Goal: Transaction & Acquisition: Purchase product/service

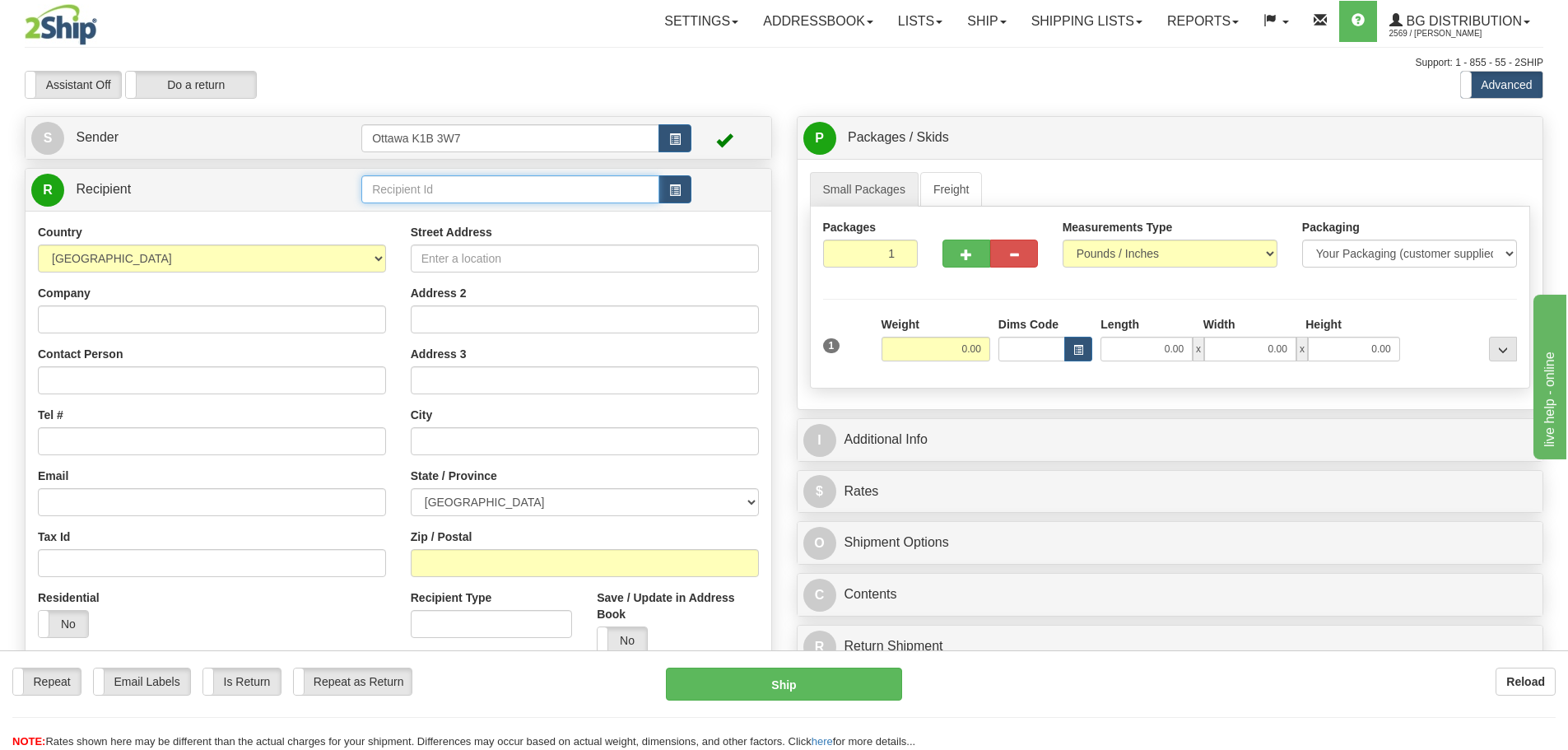
click at [552, 196] on input "text" at bounding box center [510, 189] width 298 height 28
type input "20371"
click at [729, 95] on div "Assistant On Assistant Off Do a return Do a return Previous Next Standard Advan…" at bounding box center [784, 85] width 1544 height 28
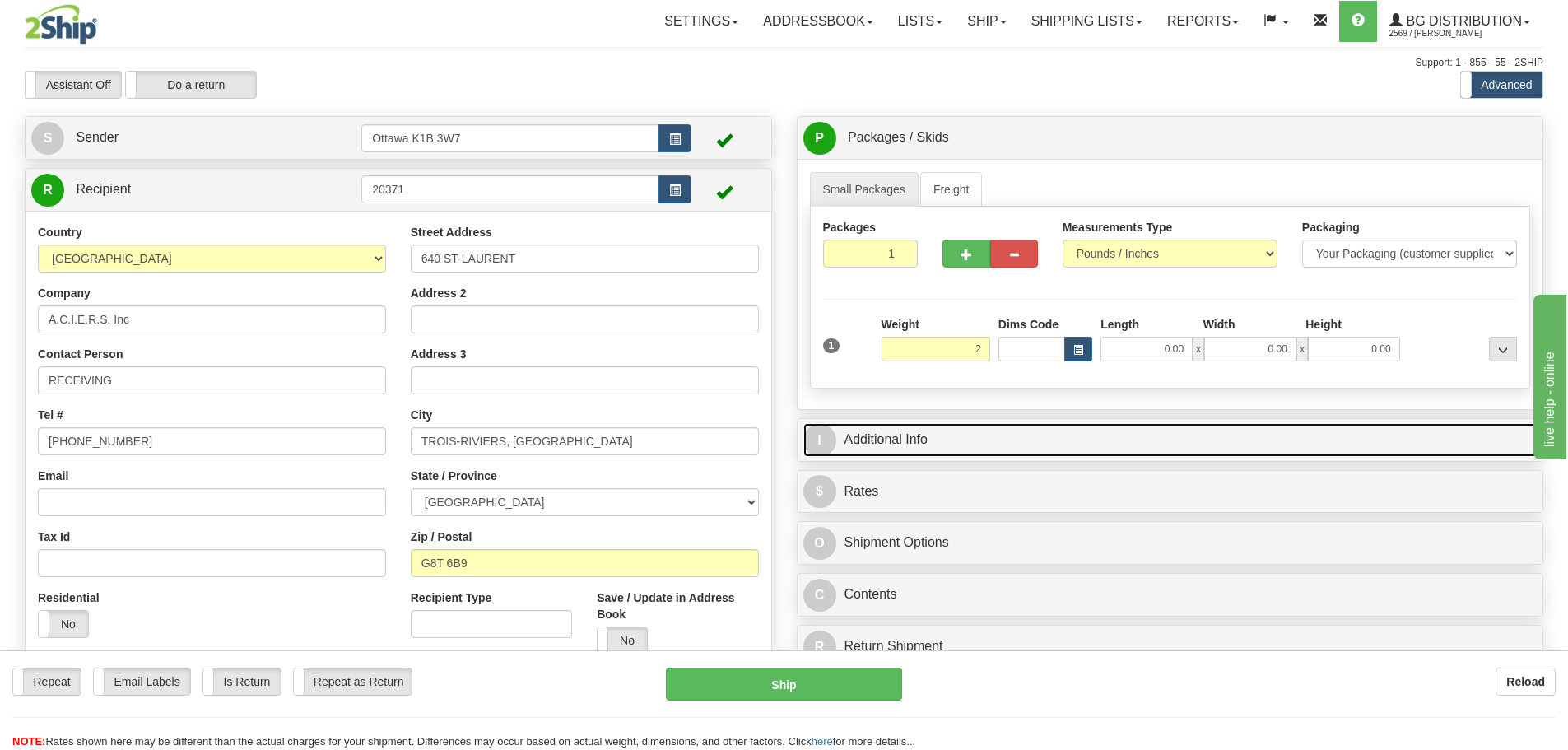
type input "2.00"
click at [1161, 435] on link "I Additional Info" at bounding box center [1170, 439] width 734 height 33
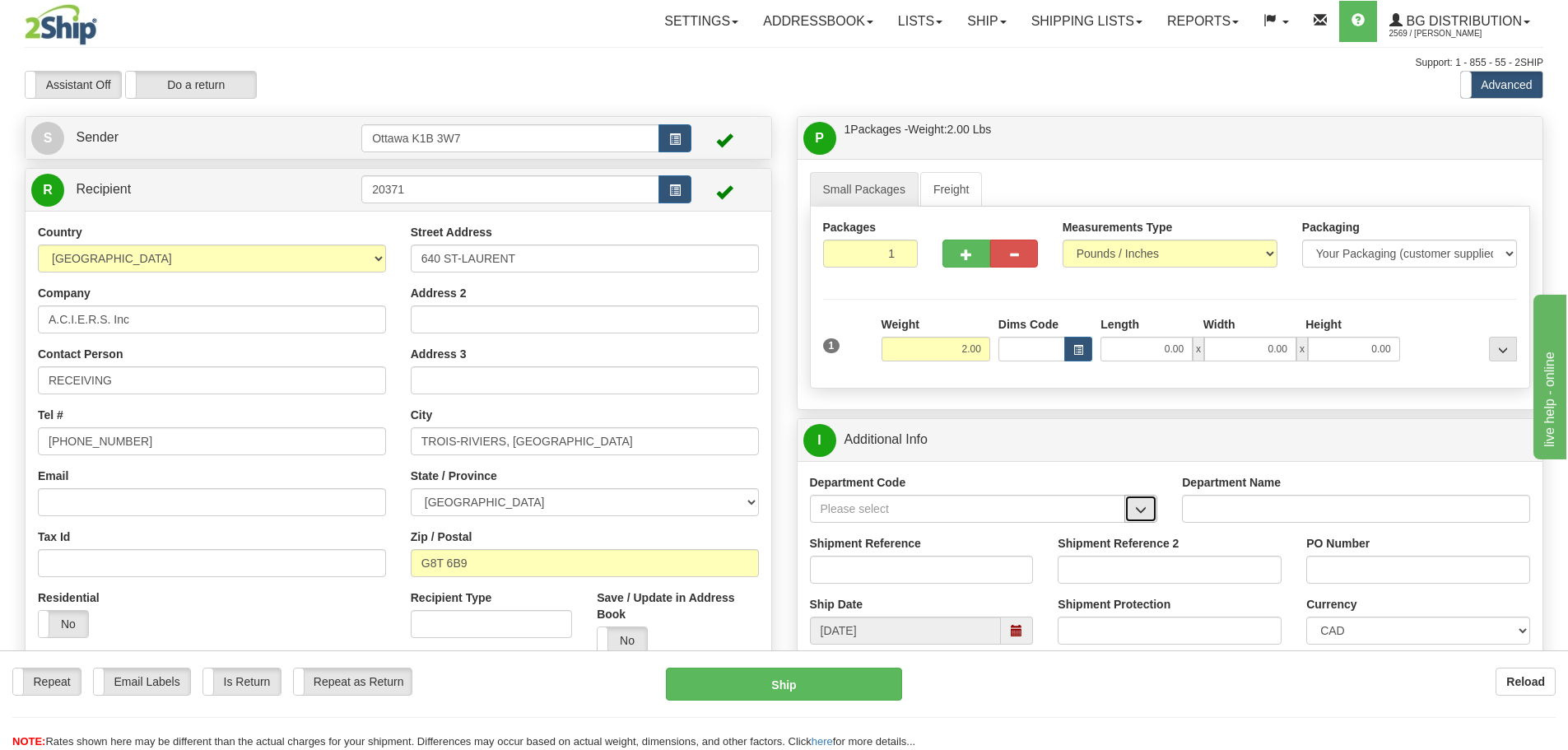
click at [1151, 511] on button "button" at bounding box center [1140, 508] width 33 height 28
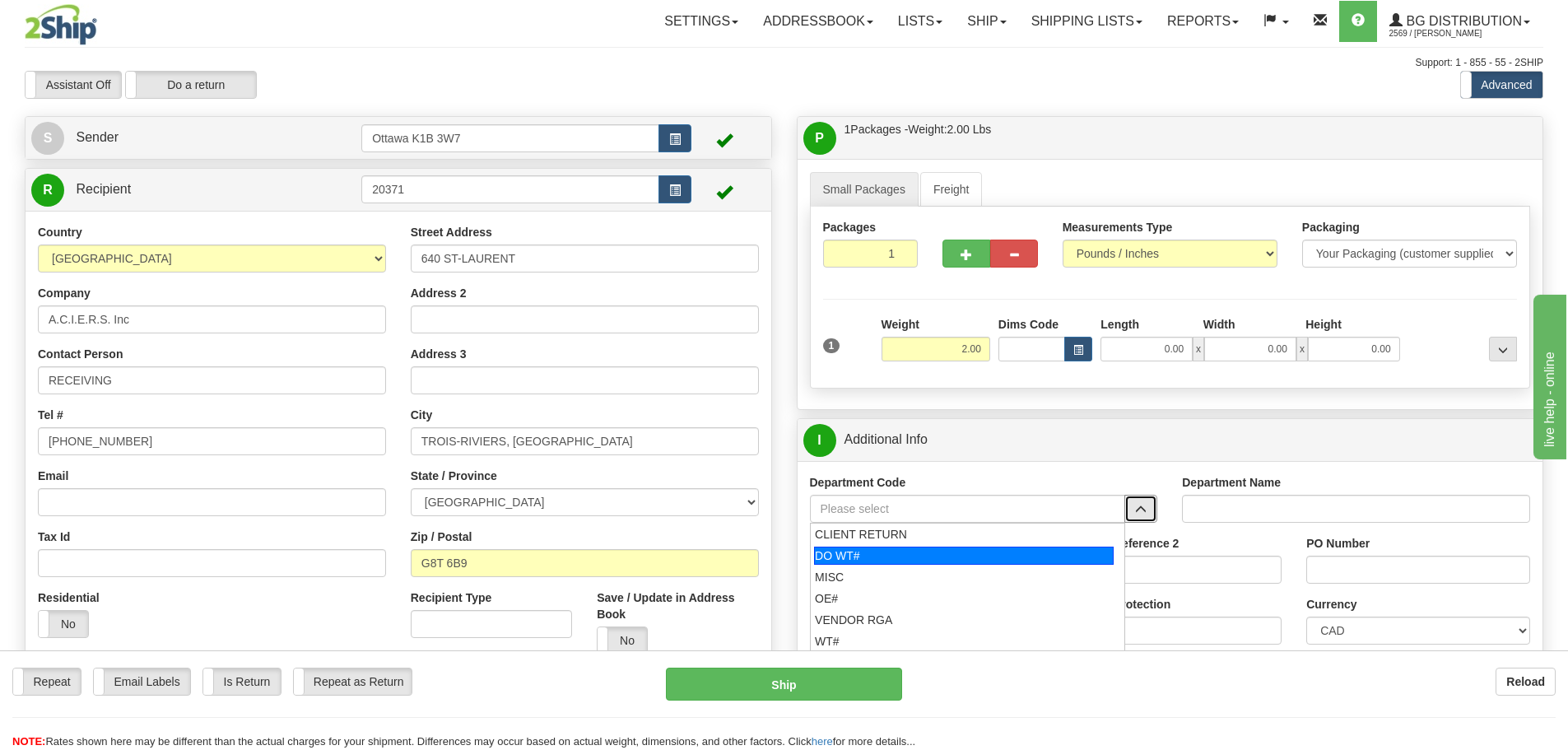
click at [938, 555] on div "DO WT#" at bounding box center [964, 556] width 300 height 18
type input "DO WT#"
type input "DIRECT ORDERS"
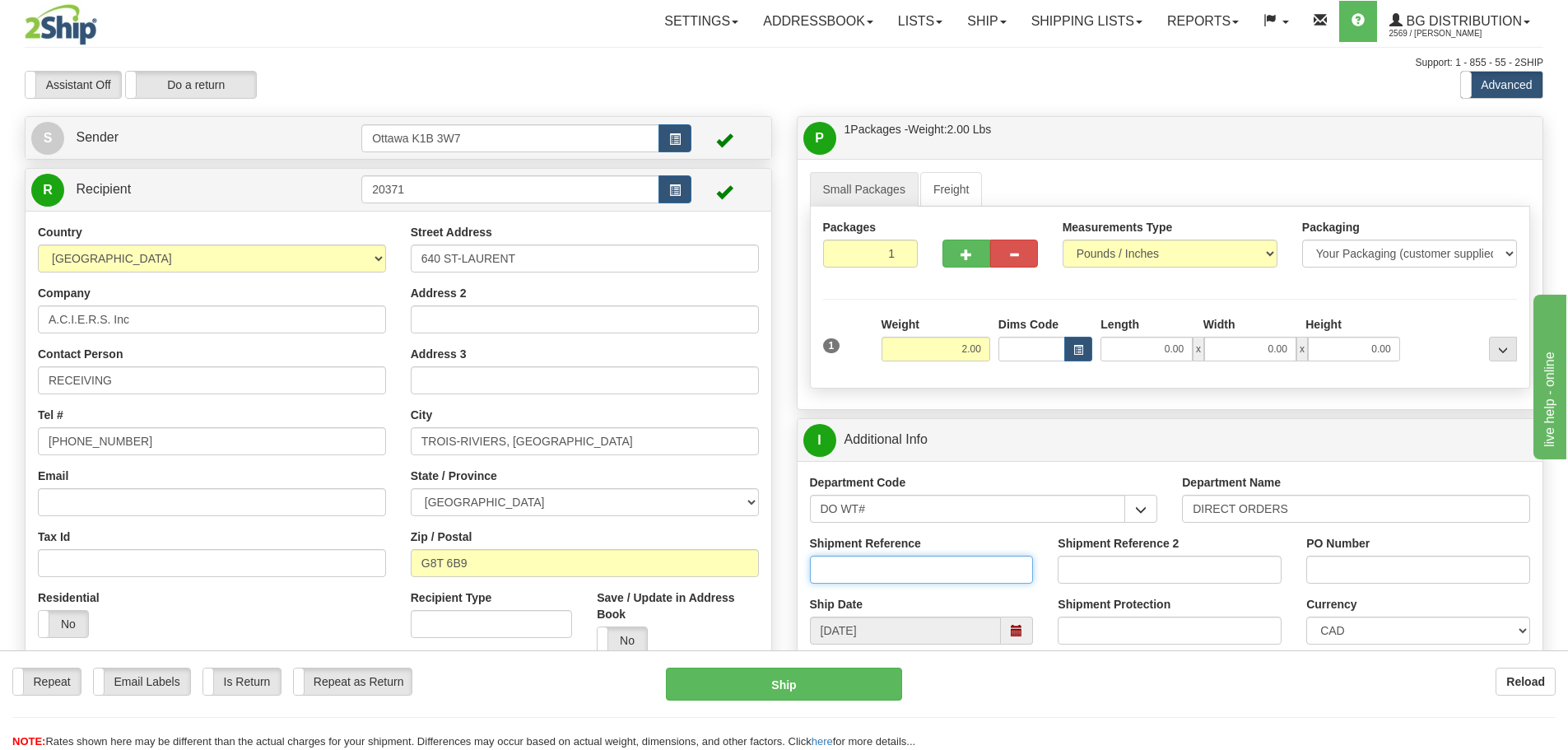
click at [938, 556] on input "Shipment Reference" at bounding box center [921, 569] width 224 height 28
type input "166917-00"
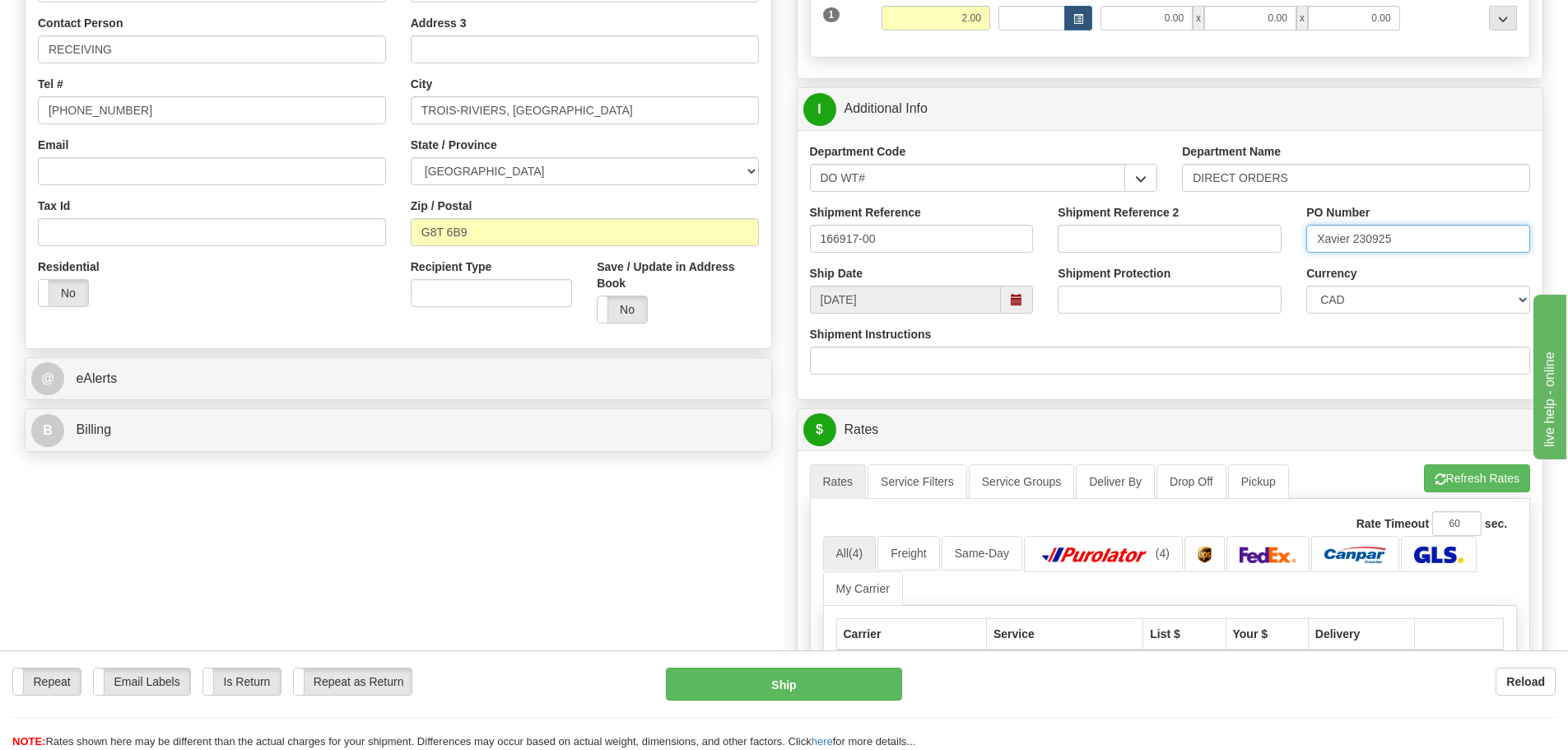
scroll to position [411, 0]
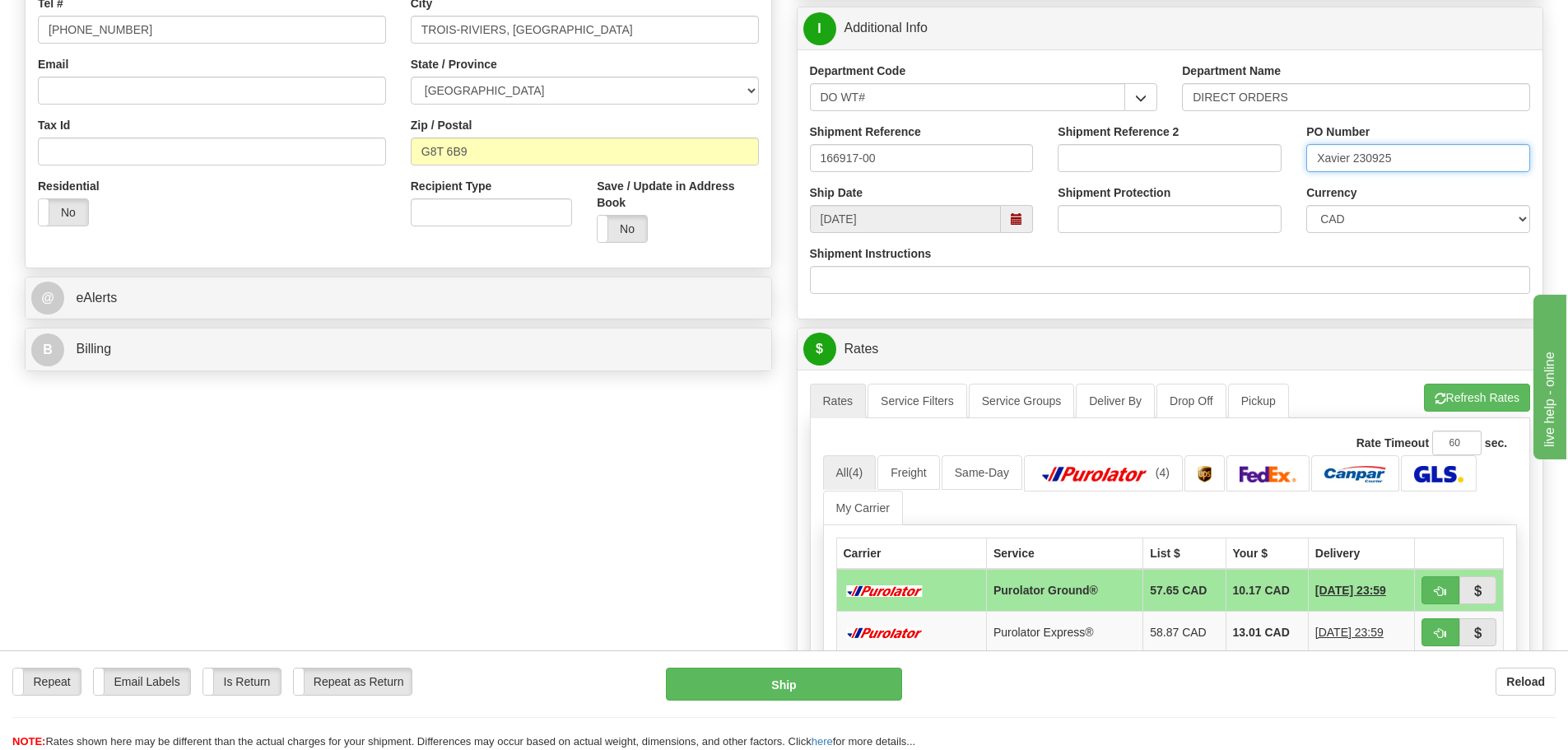
type input "Xavier 230925"
click at [1428, 575] on td at bounding box center [1459, 591] width 89 height 43
click at [1430, 590] on button "button" at bounding box center [1440, 590] width 38 height 28
type input "260"
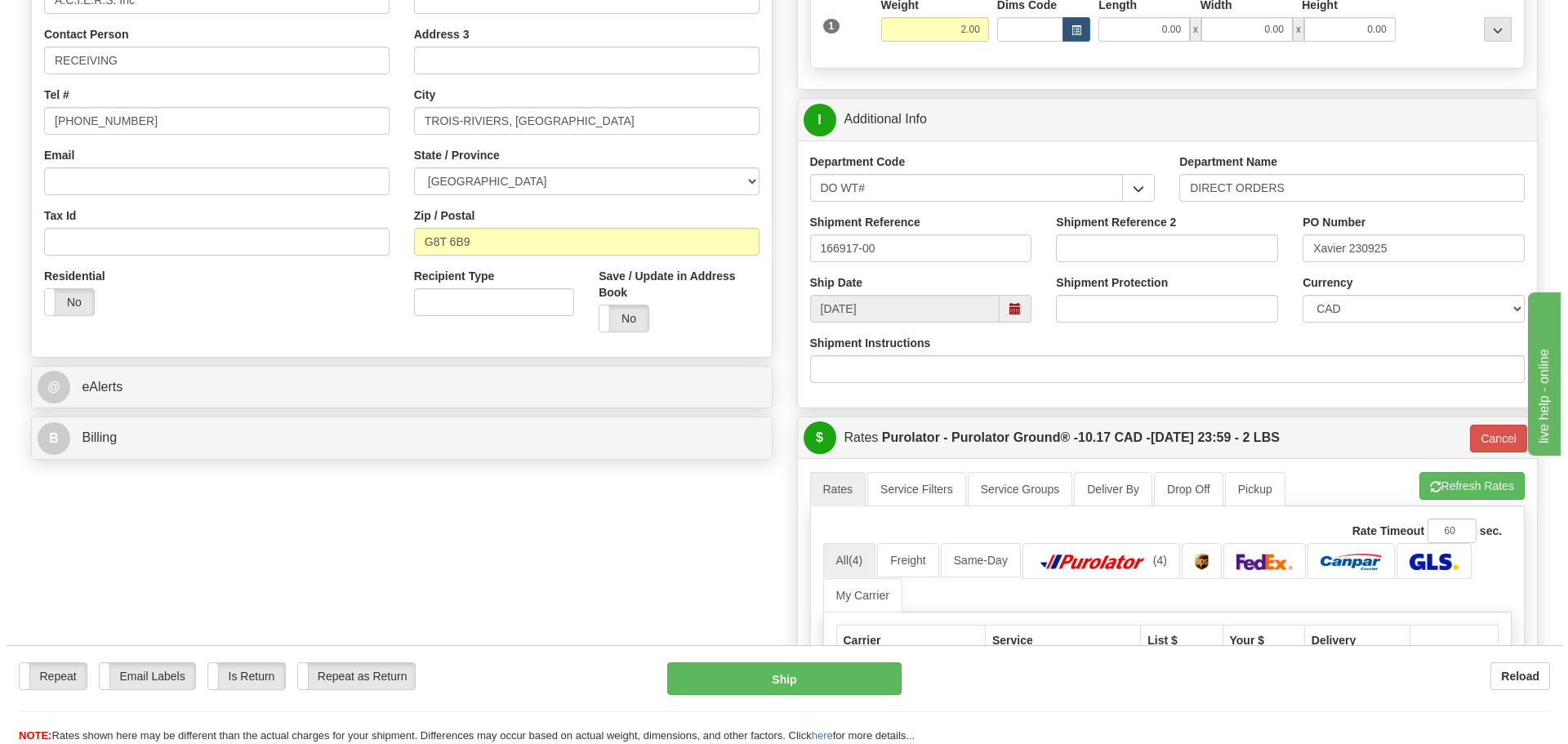
scroll to position [163, 0]
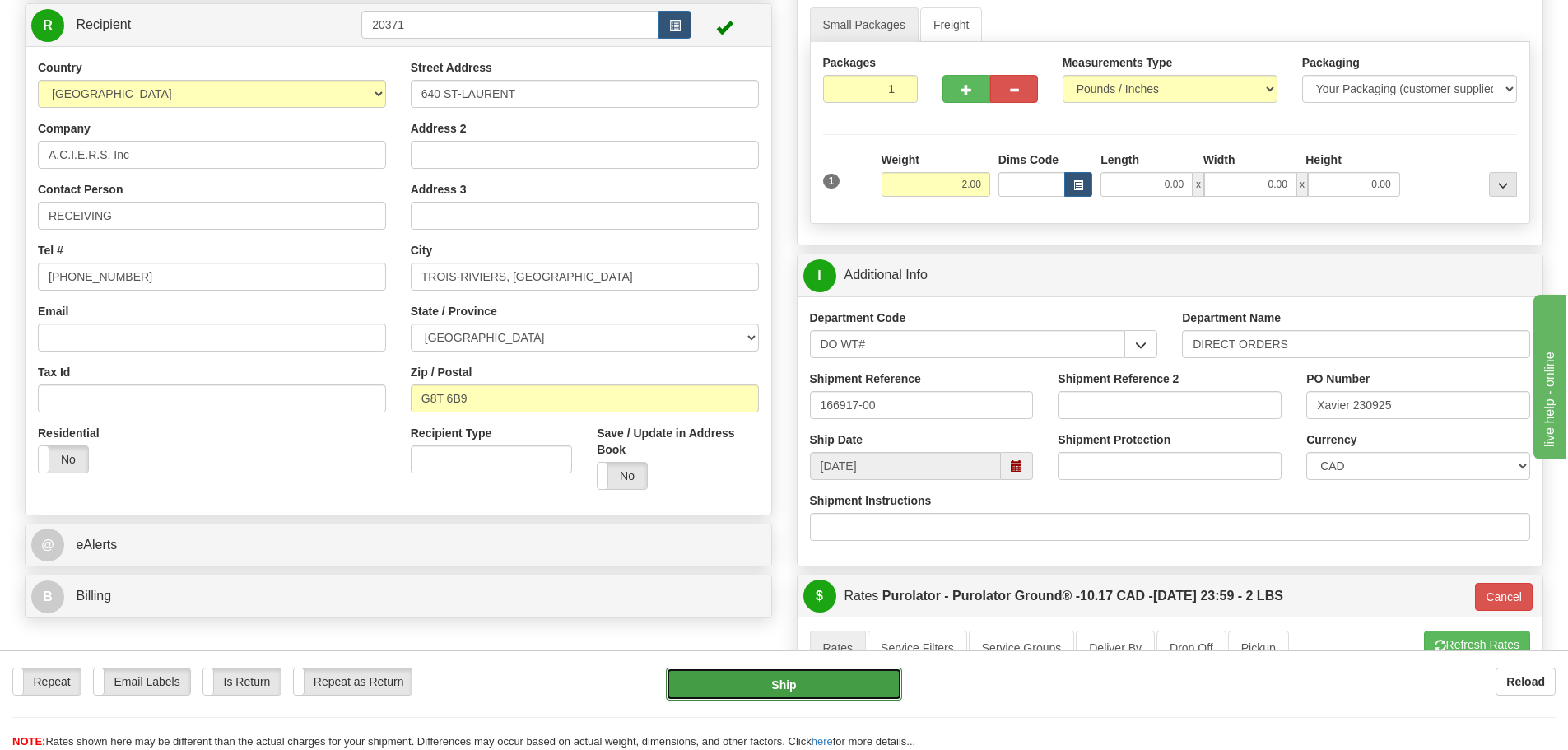
click at [832, 683] on button "Ship" at bounding box center [784, 683] width 236 height 33
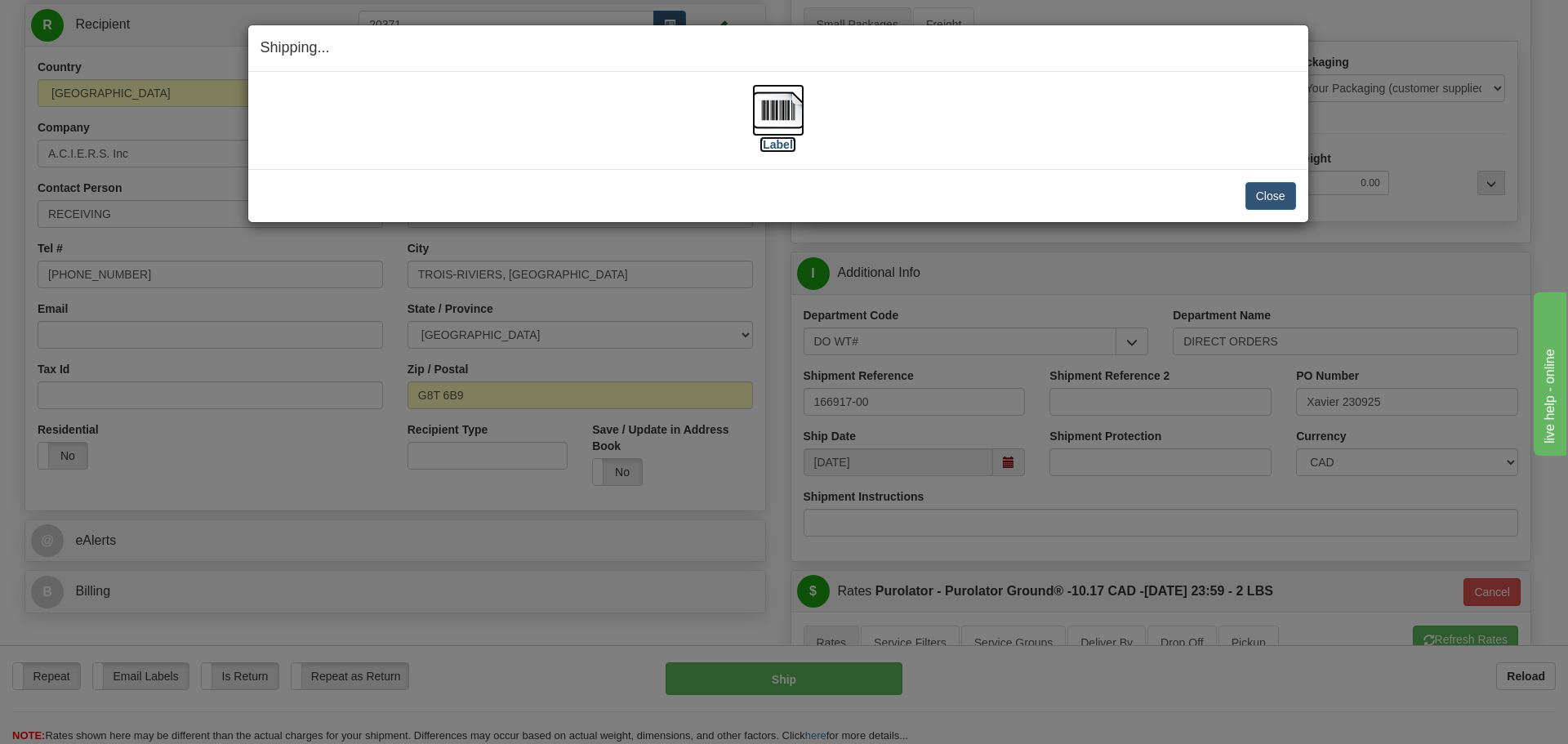
click at [783, 150] on label "[Label]" at bounding box center [778, 145] width 38 height 16
click at [807, 147] on div "[Label]" at bounding box center [778, 120] width 1036 height 72
click at [784, 147] on label "[Label]" at bounding box center [778, 145] width 38 height 16
click at [1258, 191] on button "Close" at bounding box center [1270, 196] width 51 height 28
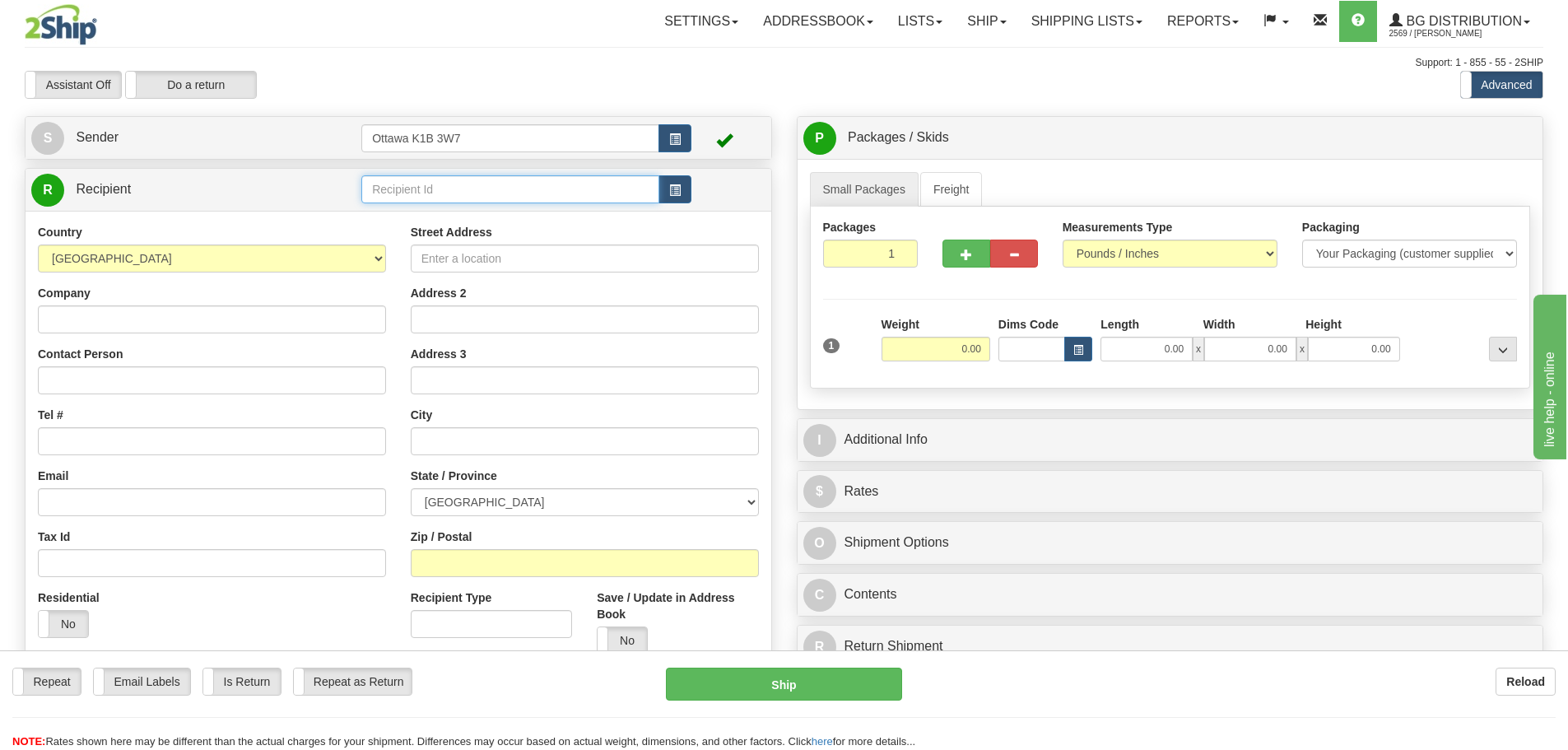
click at [491, 203] on input "text" at bounding box center [510, 189] width 298 height 28
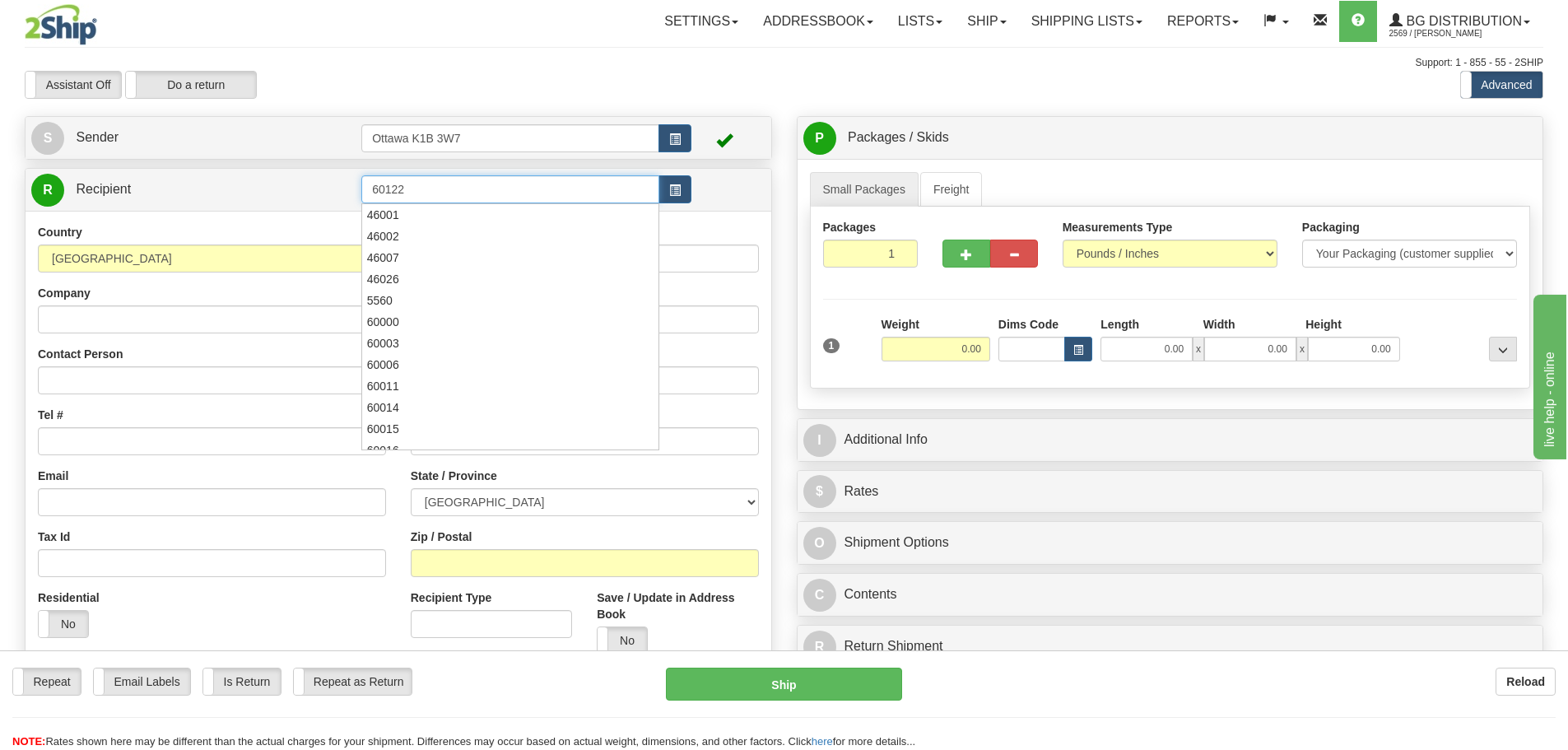
type input "60122"
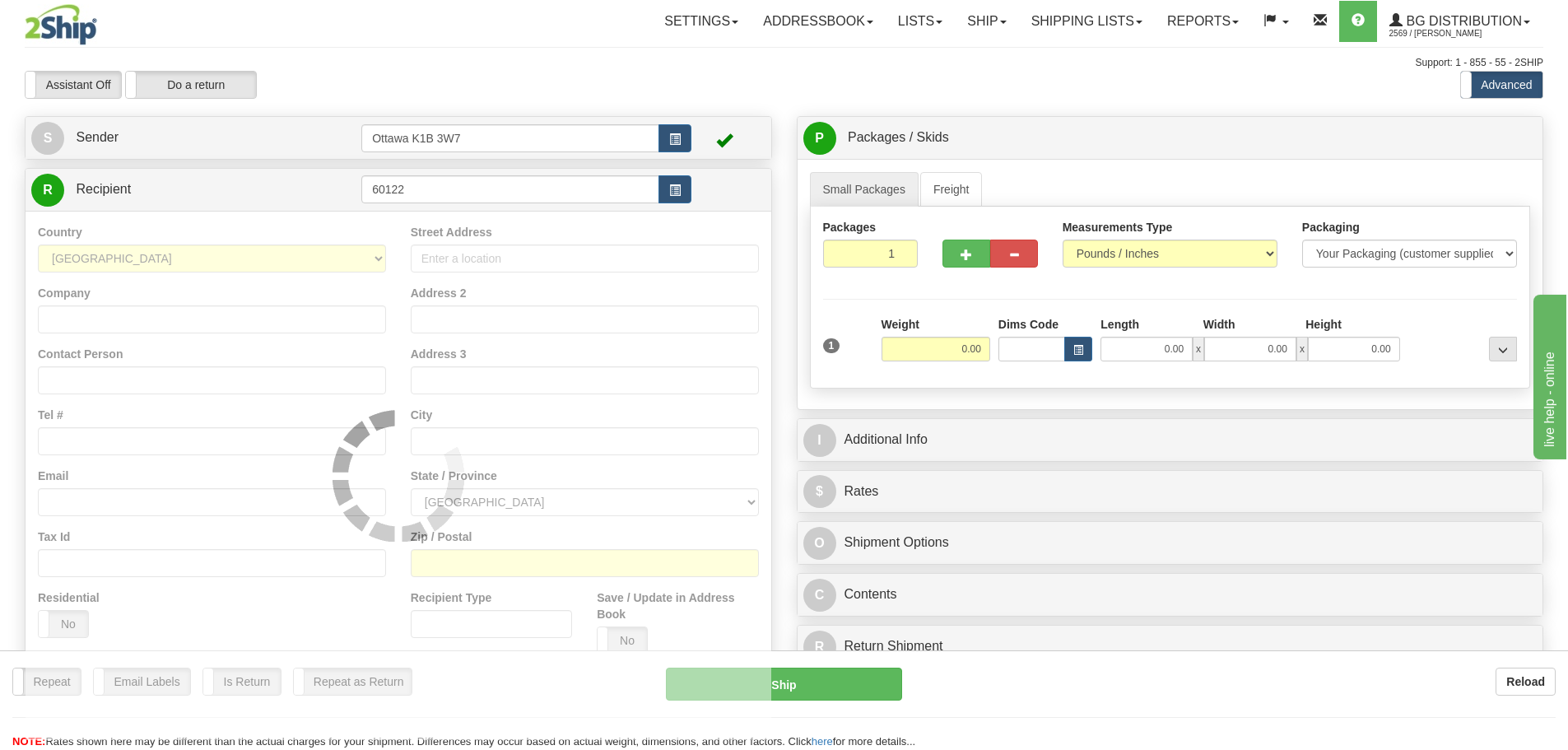
click at [539, 105] on div "Toggle navigation Settings Shipping Preferences Fields Preferences New" at bounding box center [784, 467] width 1568 height 935
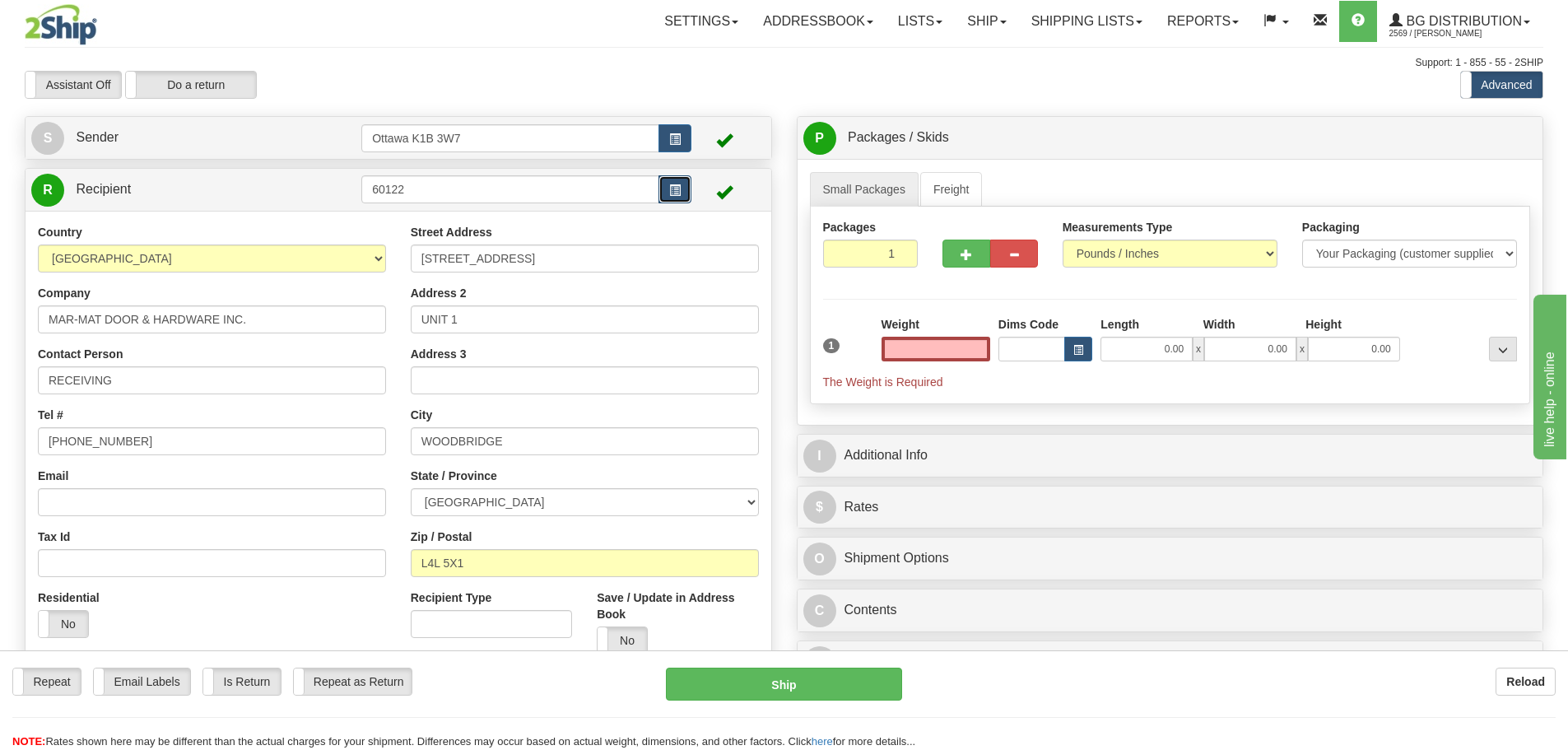
type input "0.00"
click at [681, 201] on button "button" at bounding box center [675, 189] width 33 height 28
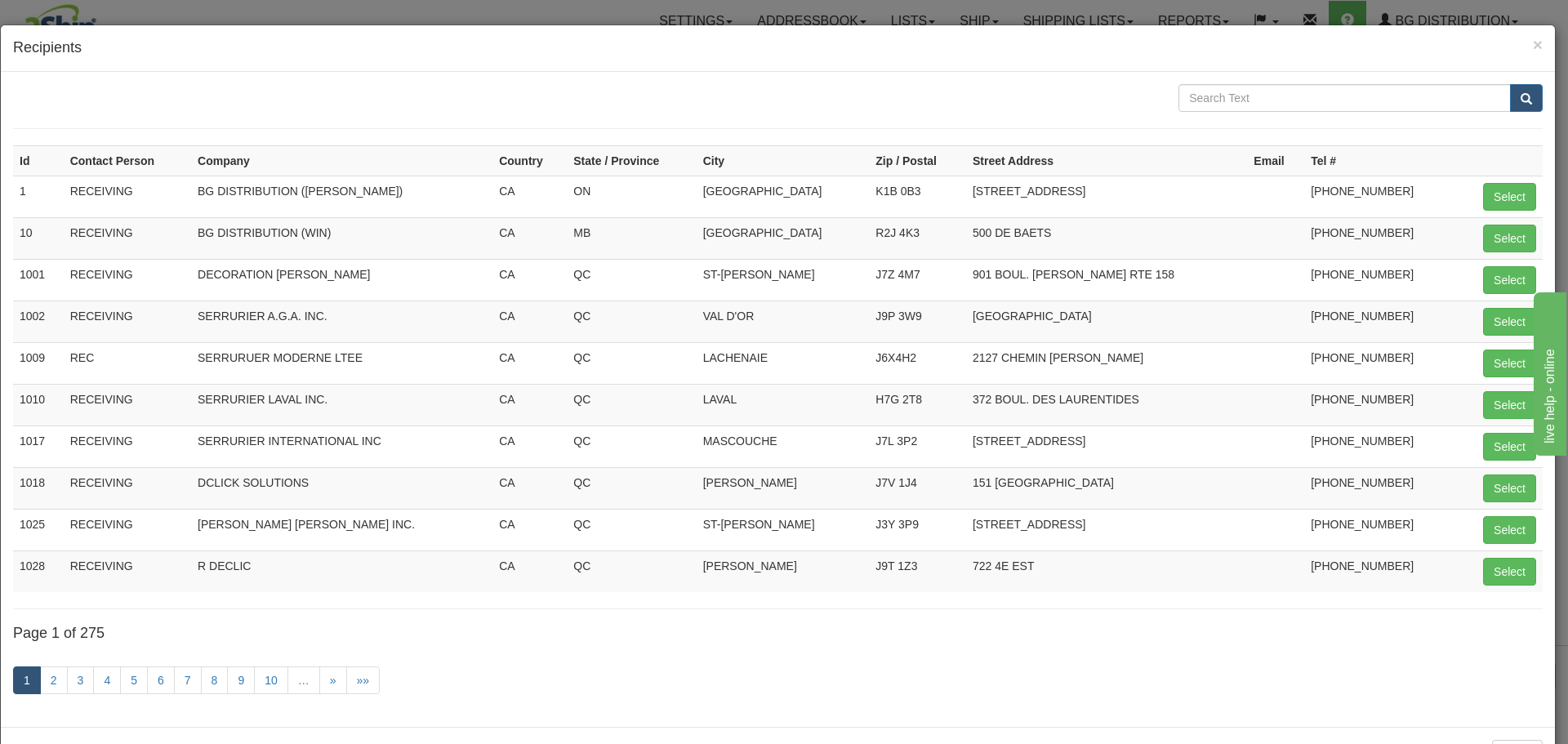
drag, startPoint x: 1225, startPoint y: 119, endPoint x: 1229, endPoint y: 107, distance: 12.6
click at [1226, 119] on form at bounding box center [778, 106] width 1530 height 45
click at [1232, 103] on input "text" at bounding box center [1345, 97] width 332 height 28
type input "MAR-MAT"
click at [1510, 84] on button "submit" at bounding box center [1526, 97] width 33 height 28
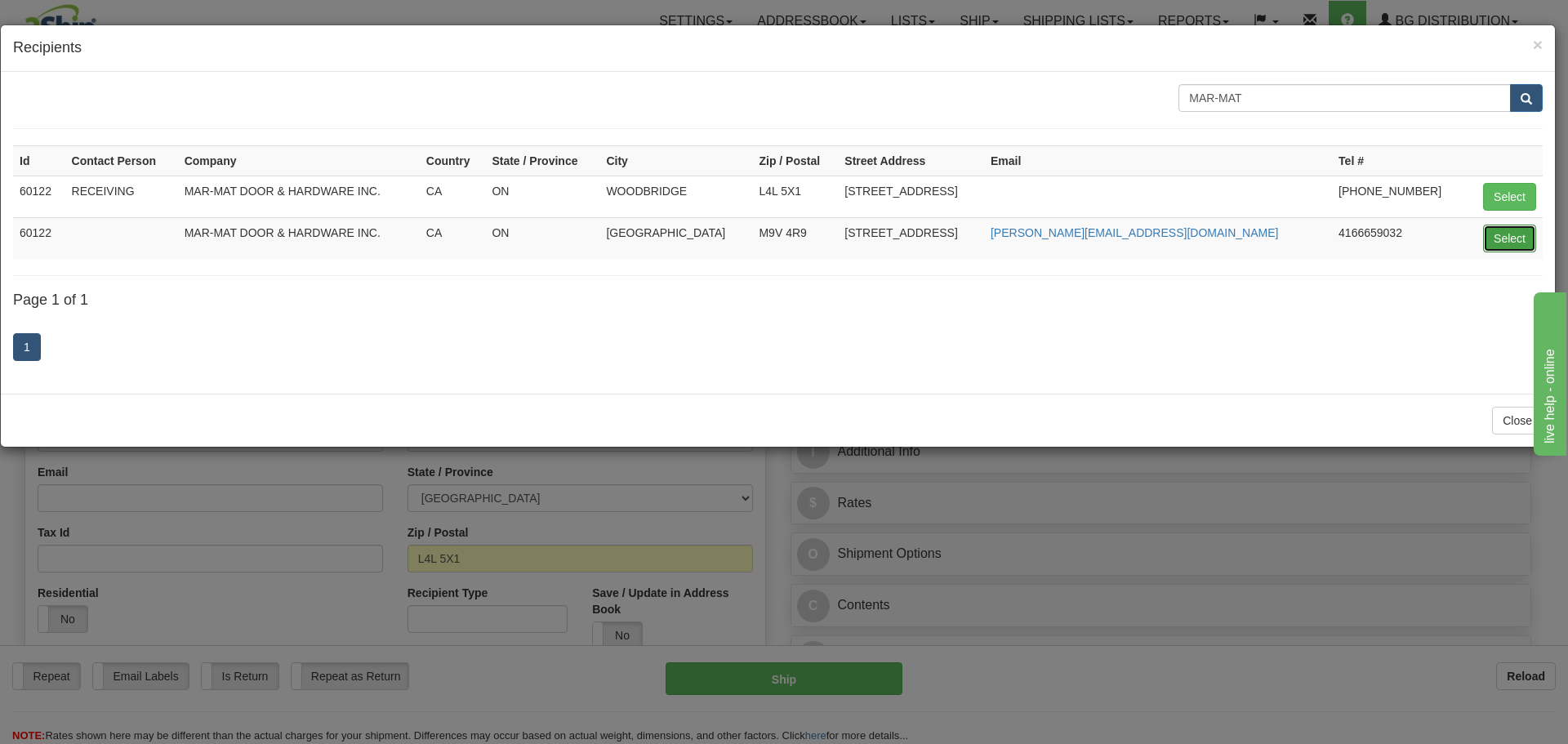
click at [1501, 234] on button "Select" at bounding box center [1509, 238] width 53 height 28
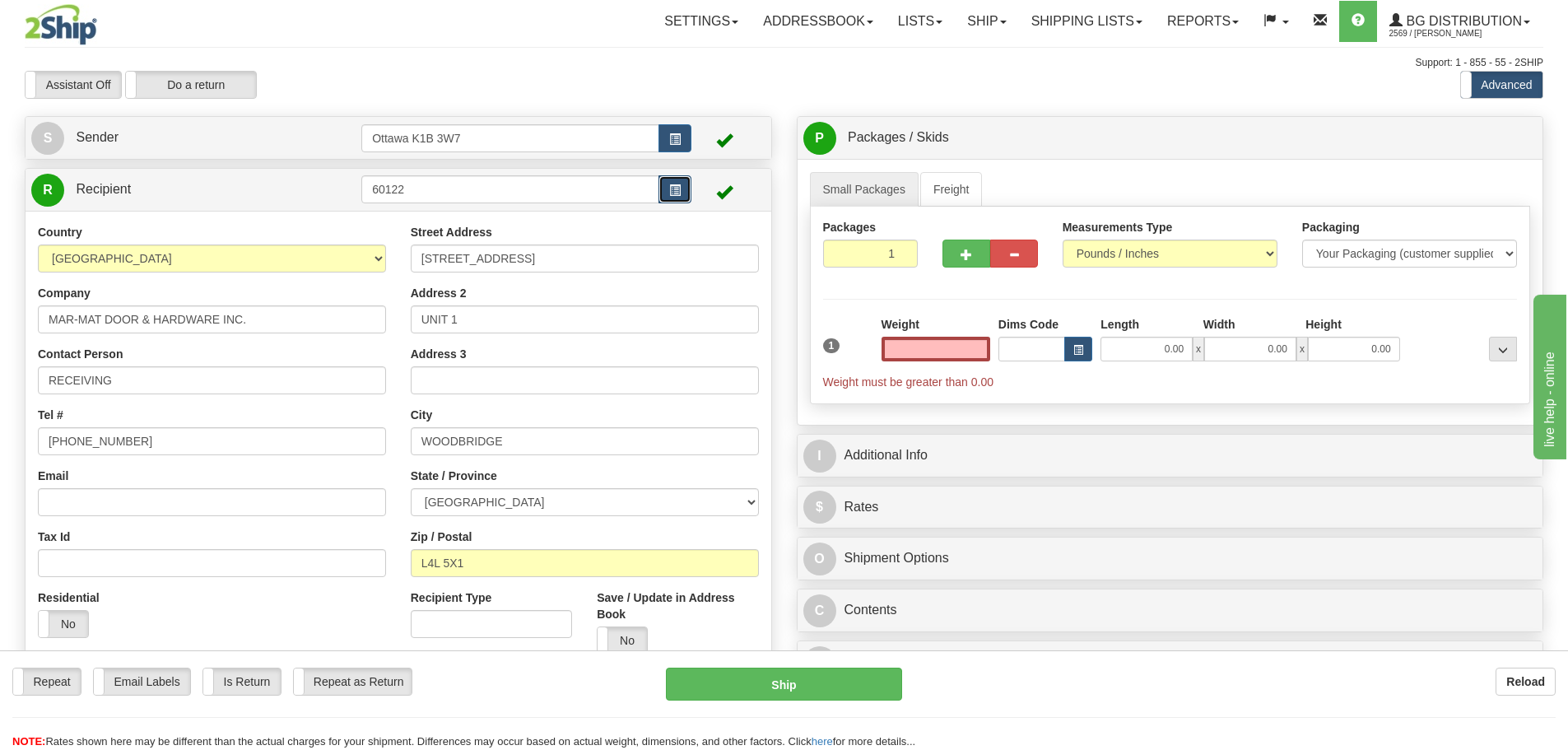
type input "0.00"
click at [675, 189] on span "button" at bounding box center [675, 191] width 12 height 11
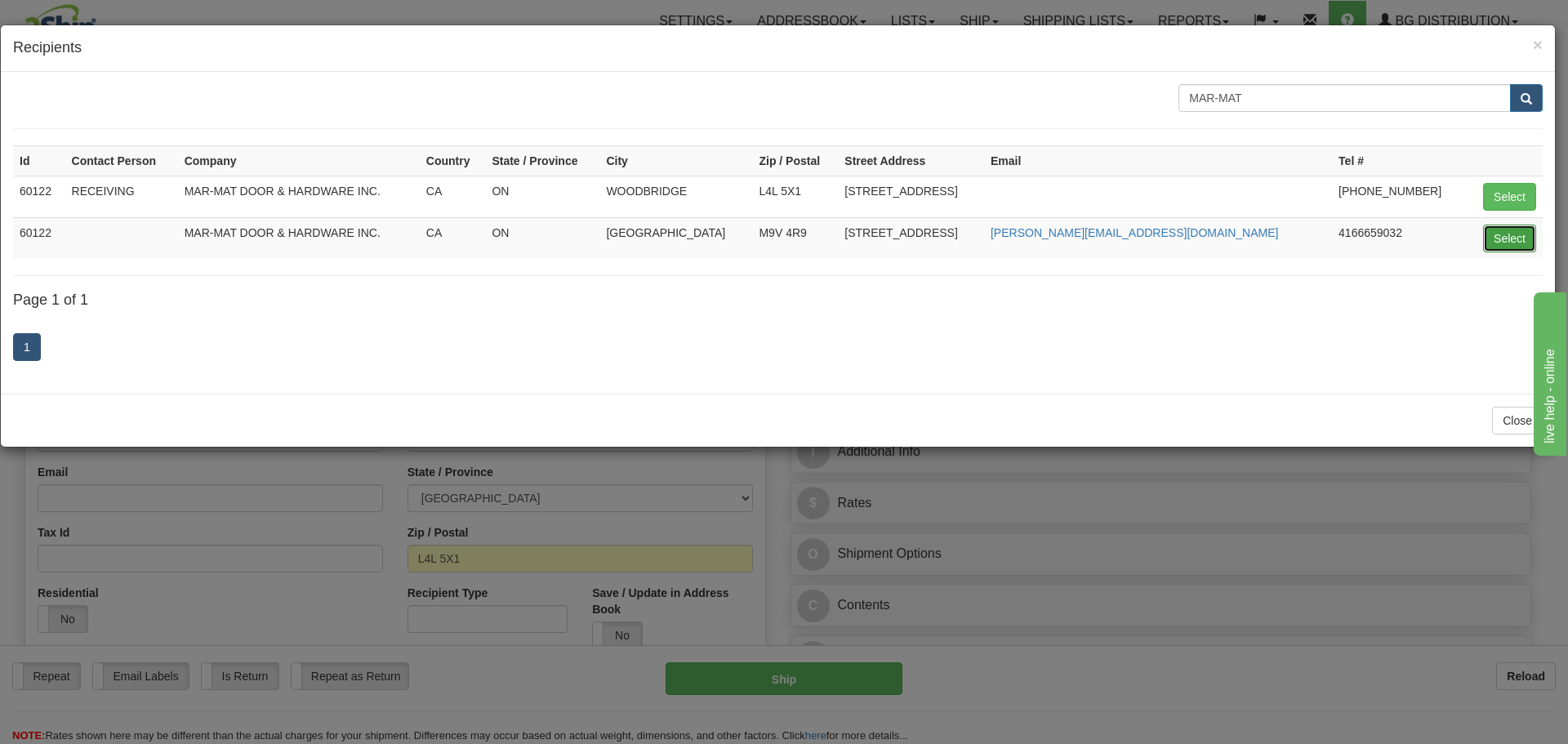
click at [1505, 243] on button "Select" at bounding box center [1509, 238] width 53 height 28
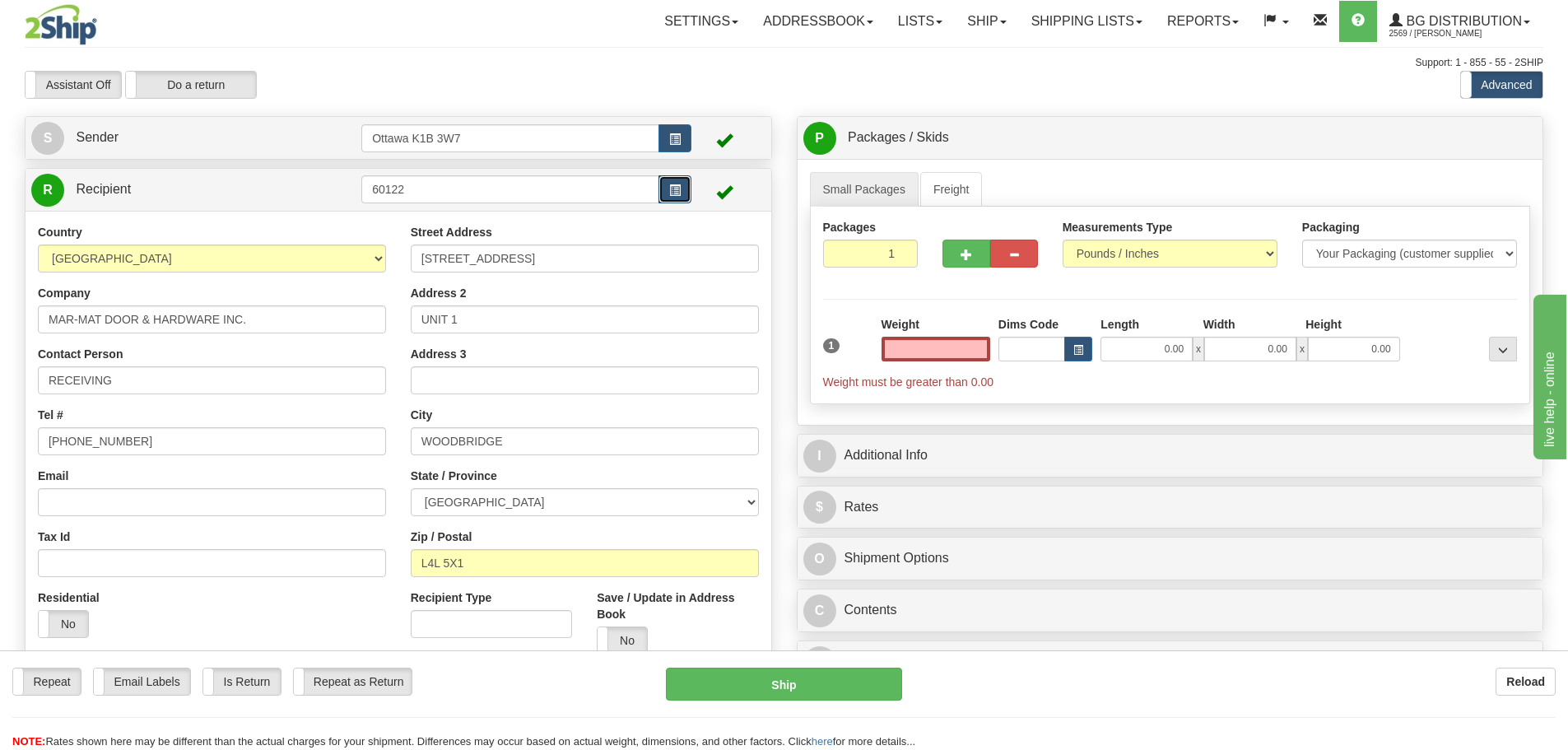
type input "0.00"
click at [675, 193] on span "button" at bounding box center [675, 191] width 12 height 11
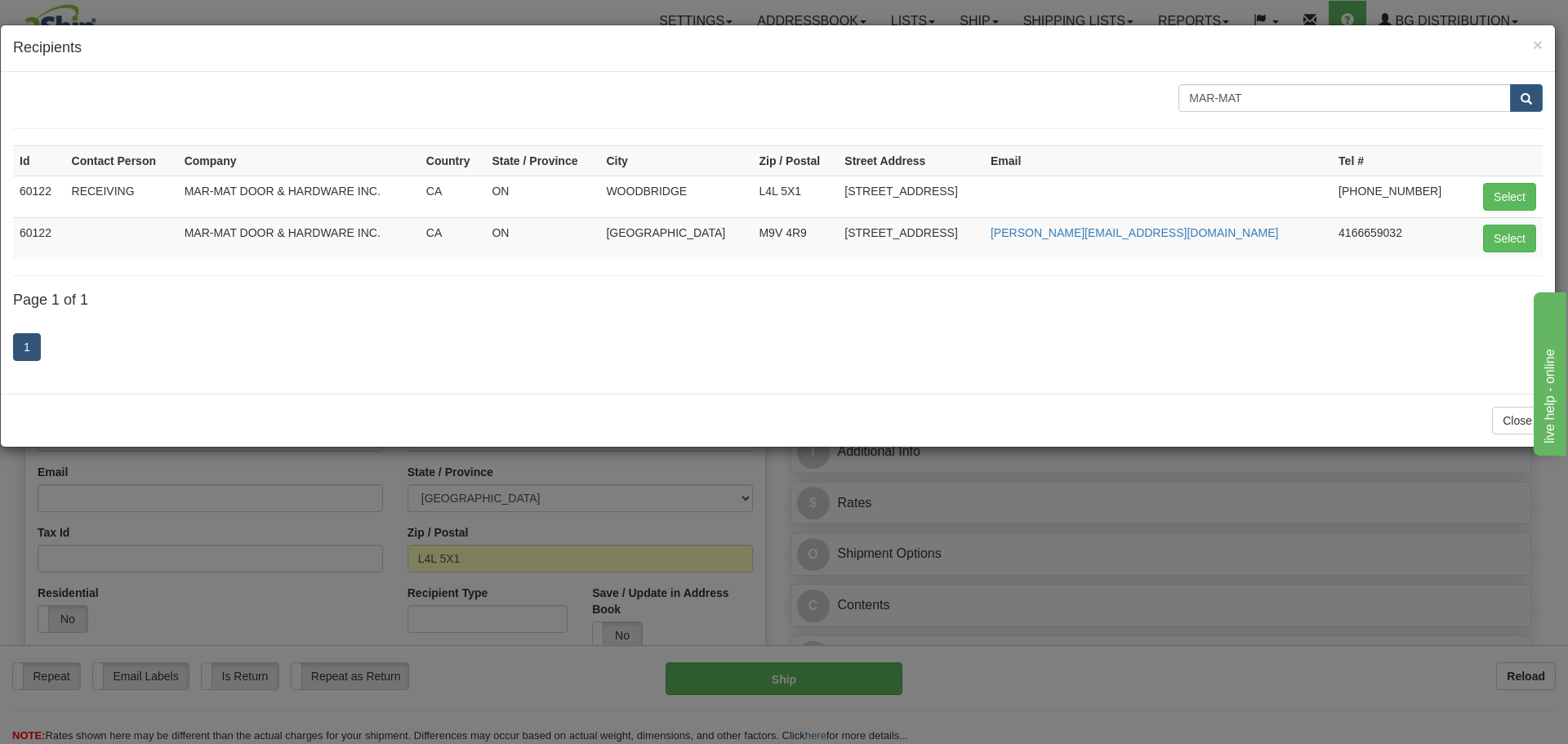
drag, startPoint x: 51, startPoint y: 234, endPoint x: 24, endPoint y: 235, distance: 27.0
click at [24, 235] on td "60122" at bounding box center [39, 238] width 52 height 42
click at [1510, 238] on button "Select" at bounding box center [1509, 238] width 53 height 28
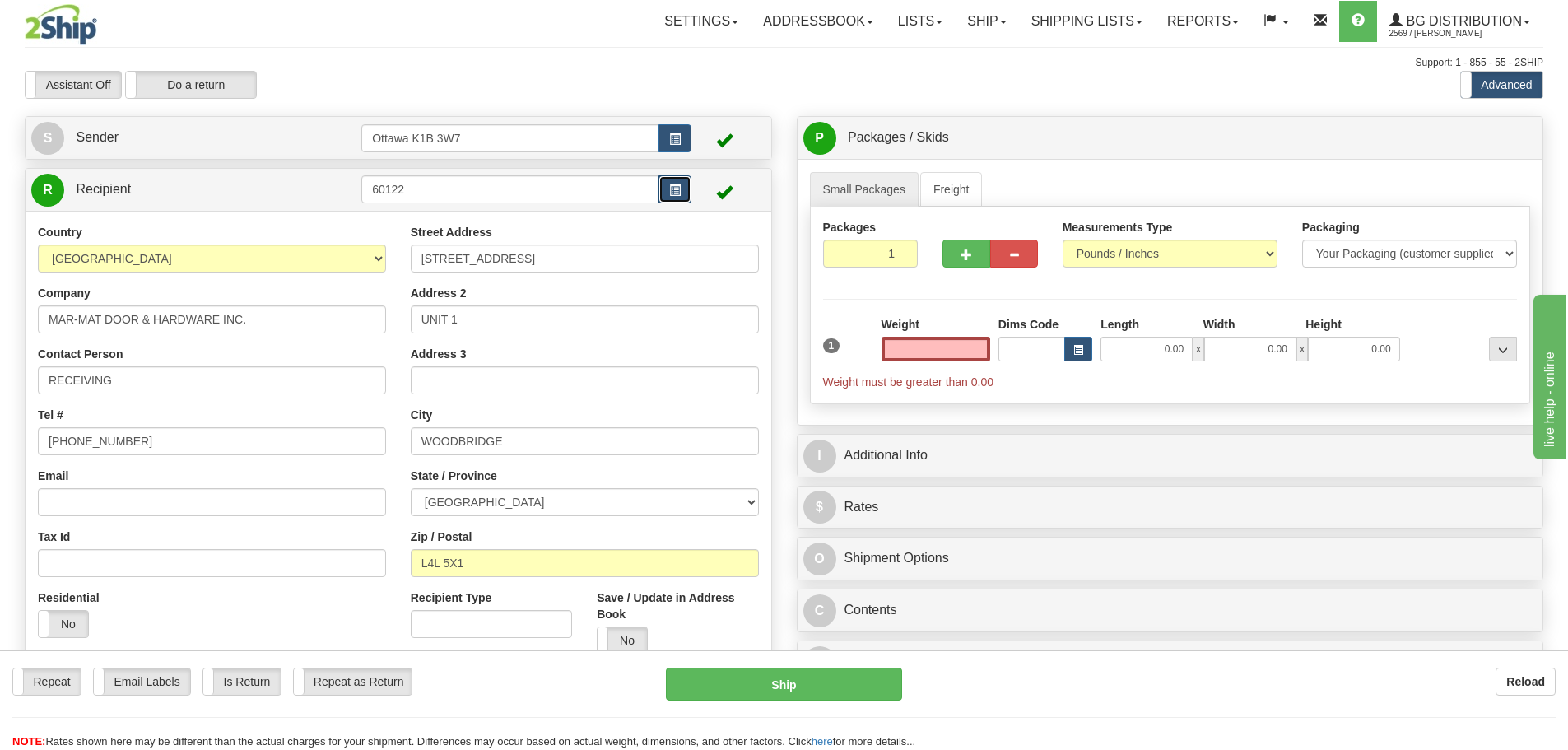
type input "0.00"
click at [677, 186] on span "button" at bounding box center [675, 191] width 12 height 11
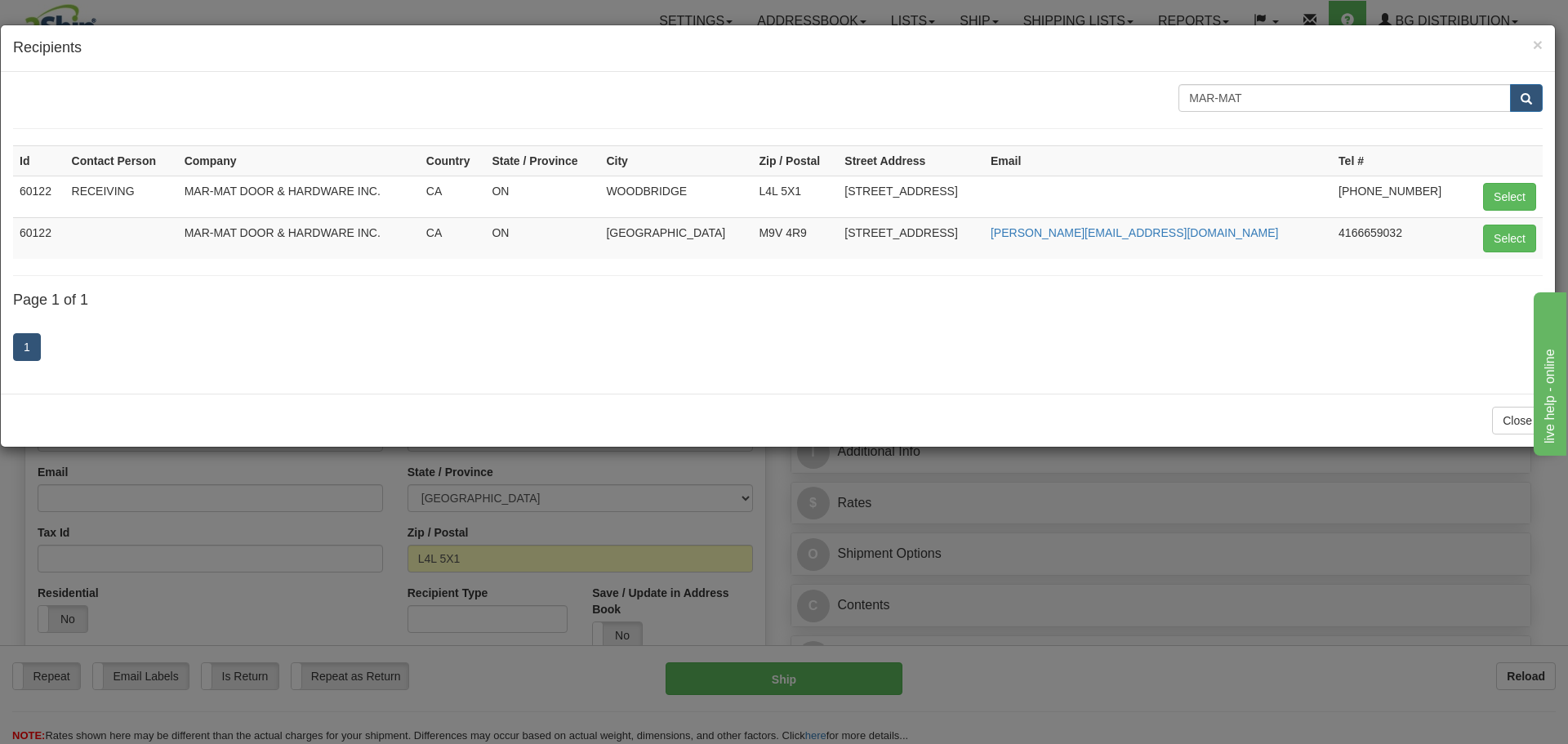
click at [838, 226] on td "M9V 4R9" at bounding box center [795, 238] width 86 height 42
drag, startPoint x: 893, startPoint y: 226, endPoint x: 1238, endPoint y: 222, distance: 345.0
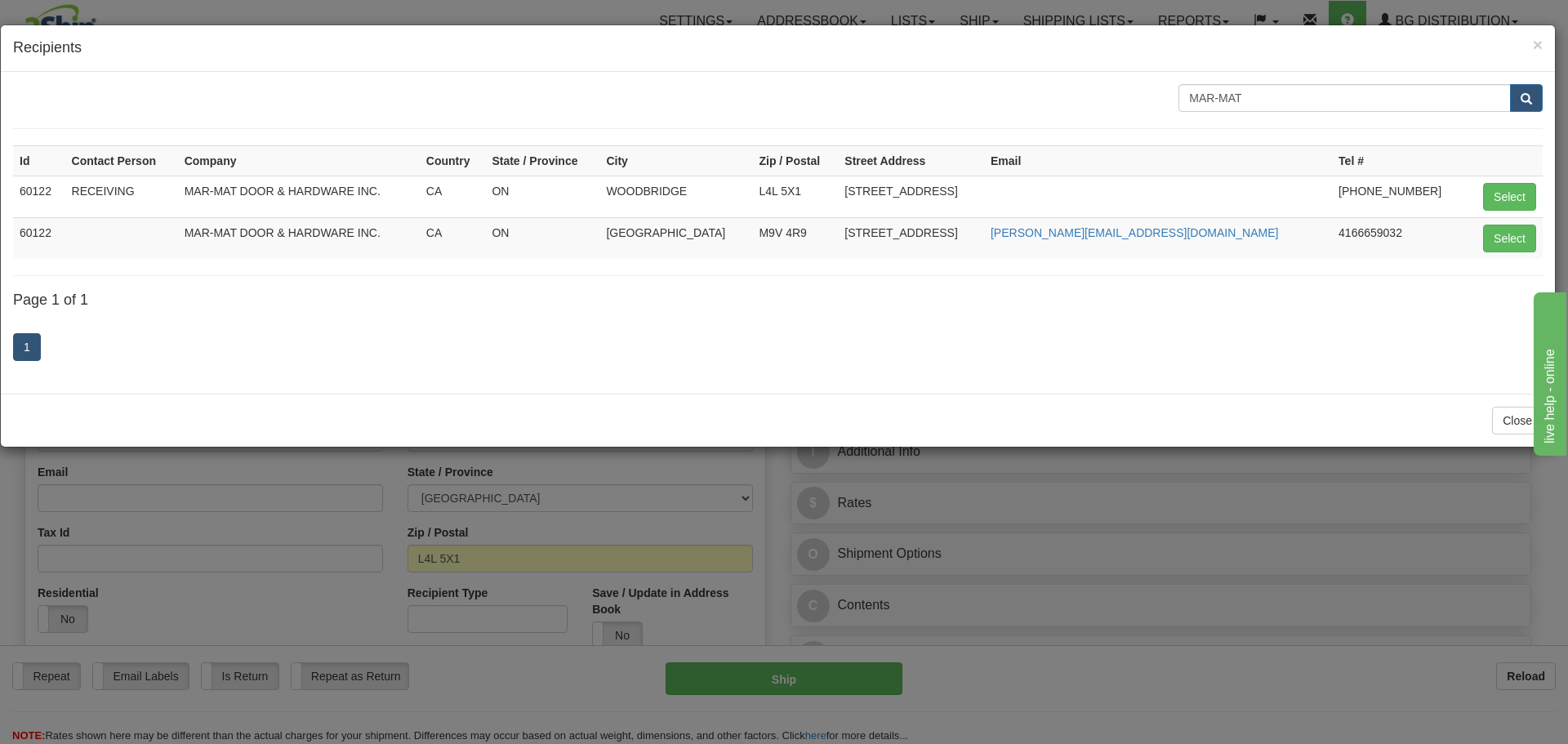
click at [838, 226] on td "M9V 4R9" at bounding box center [795, 238] width 86 height 42
click at [1522, 235] on button "Select" at bounding box center [1509, 238] width 53 height 28
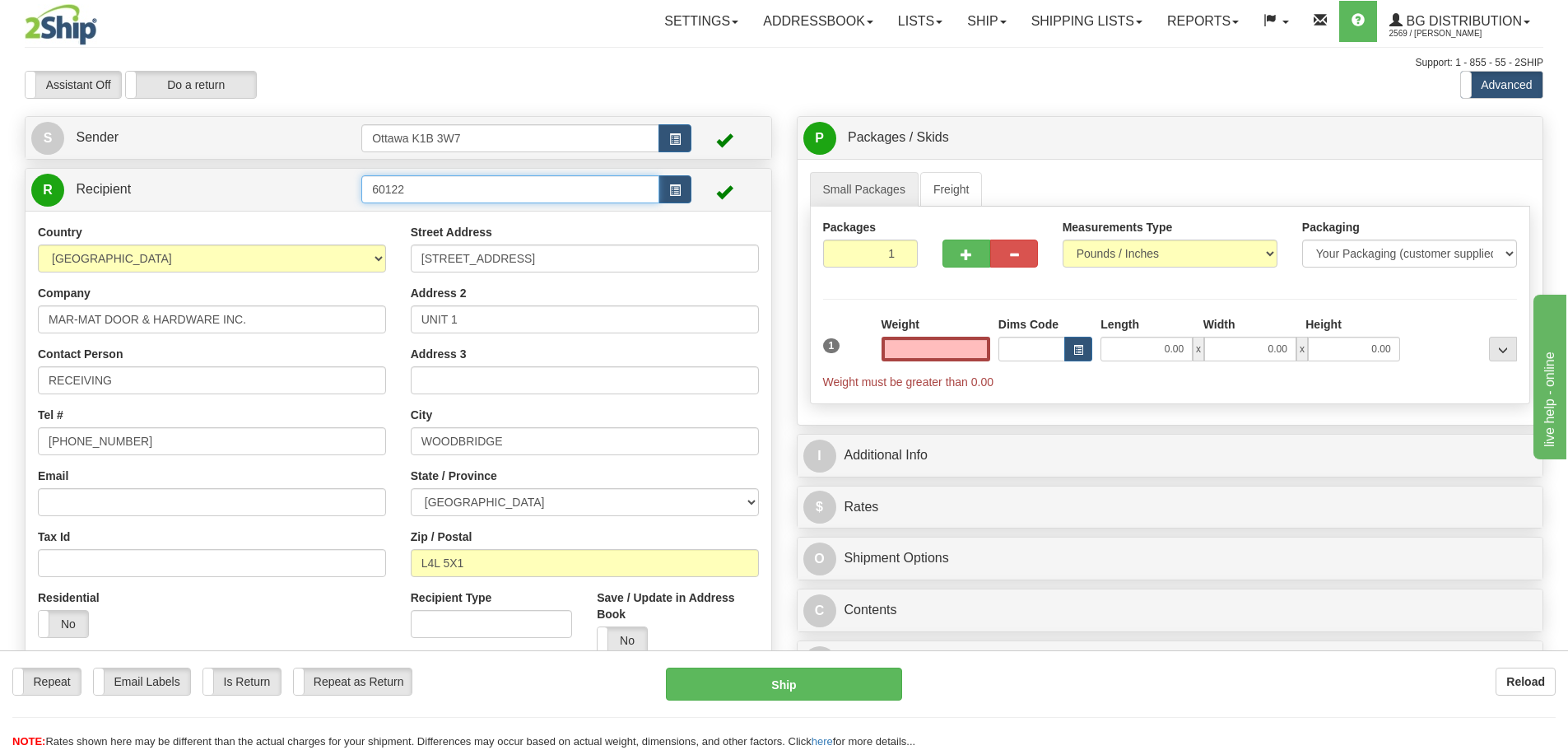
type input "0.00"
drag, startPoint x: 530, startPoint y: 198, endPoint x: 119, endPoint y: 182, distance: 411.3
click at [136, 179] on tr "R Recipient 60122" at bounding box center [398, 189] width 734 height 33
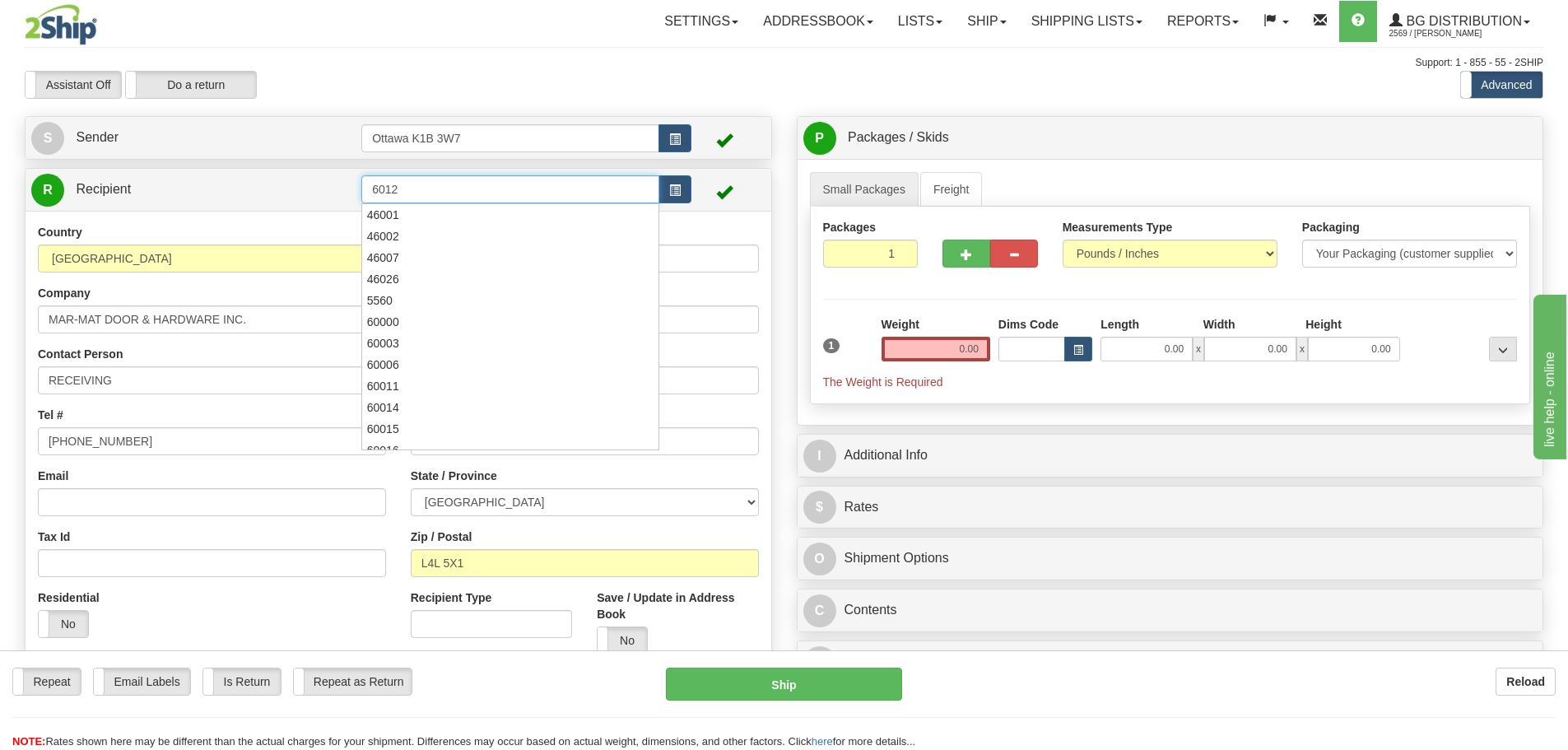
type input "60122"
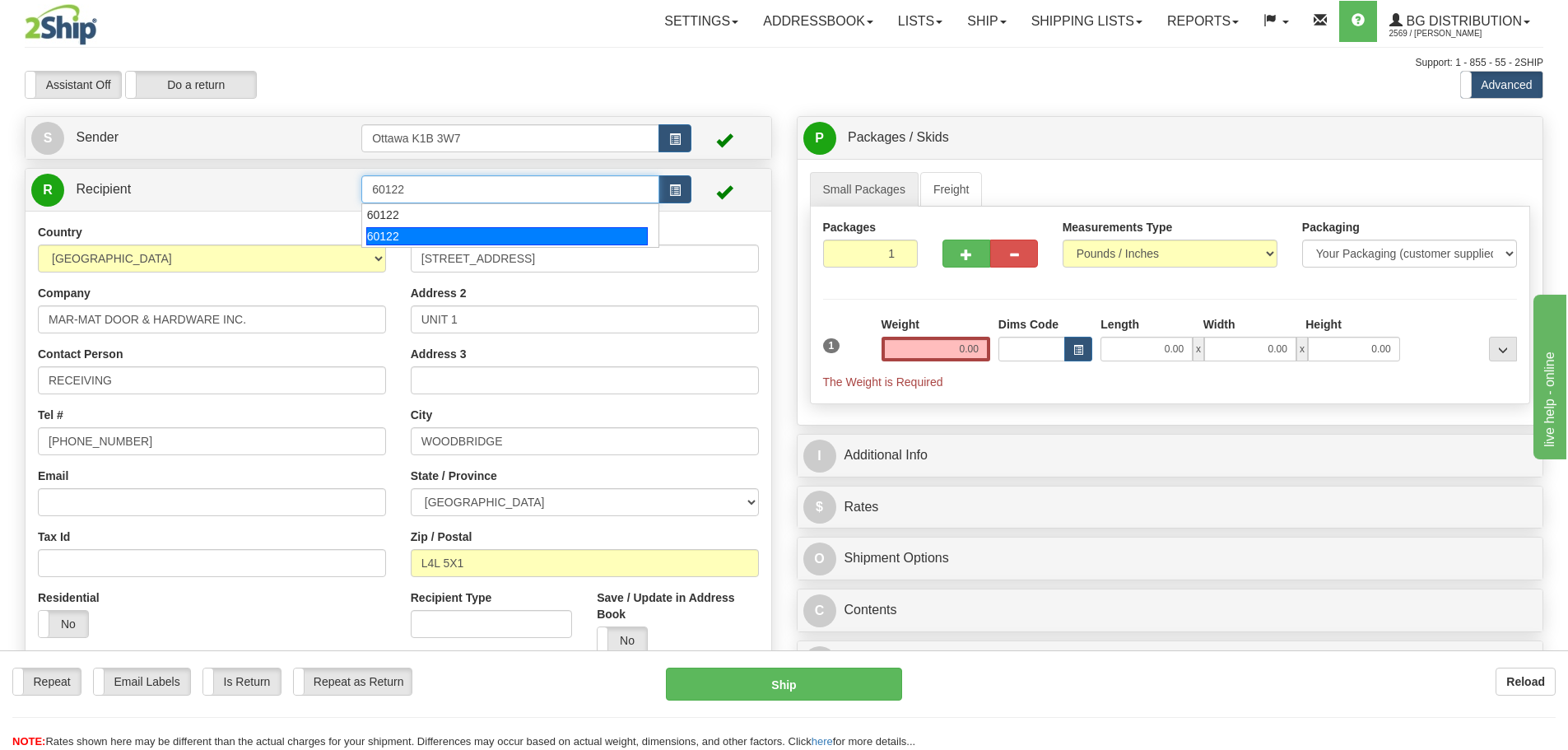
click at [438, 232] on div "60122" at bounding box center [507, 236] width 282 height 18
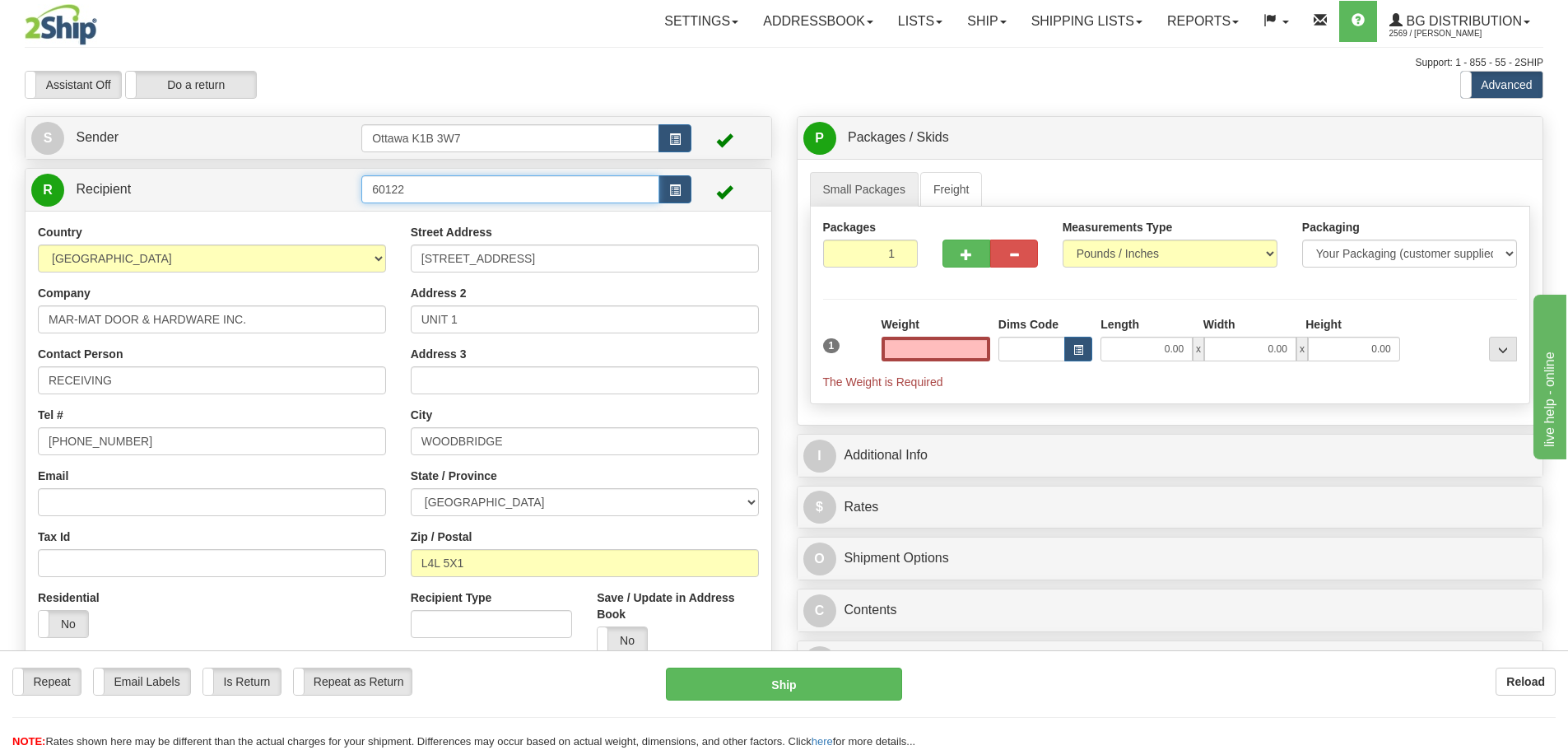
type input "0.00"
click at [435, 193] on input "60122" at bounding box center [510, 189] width 298 height 28
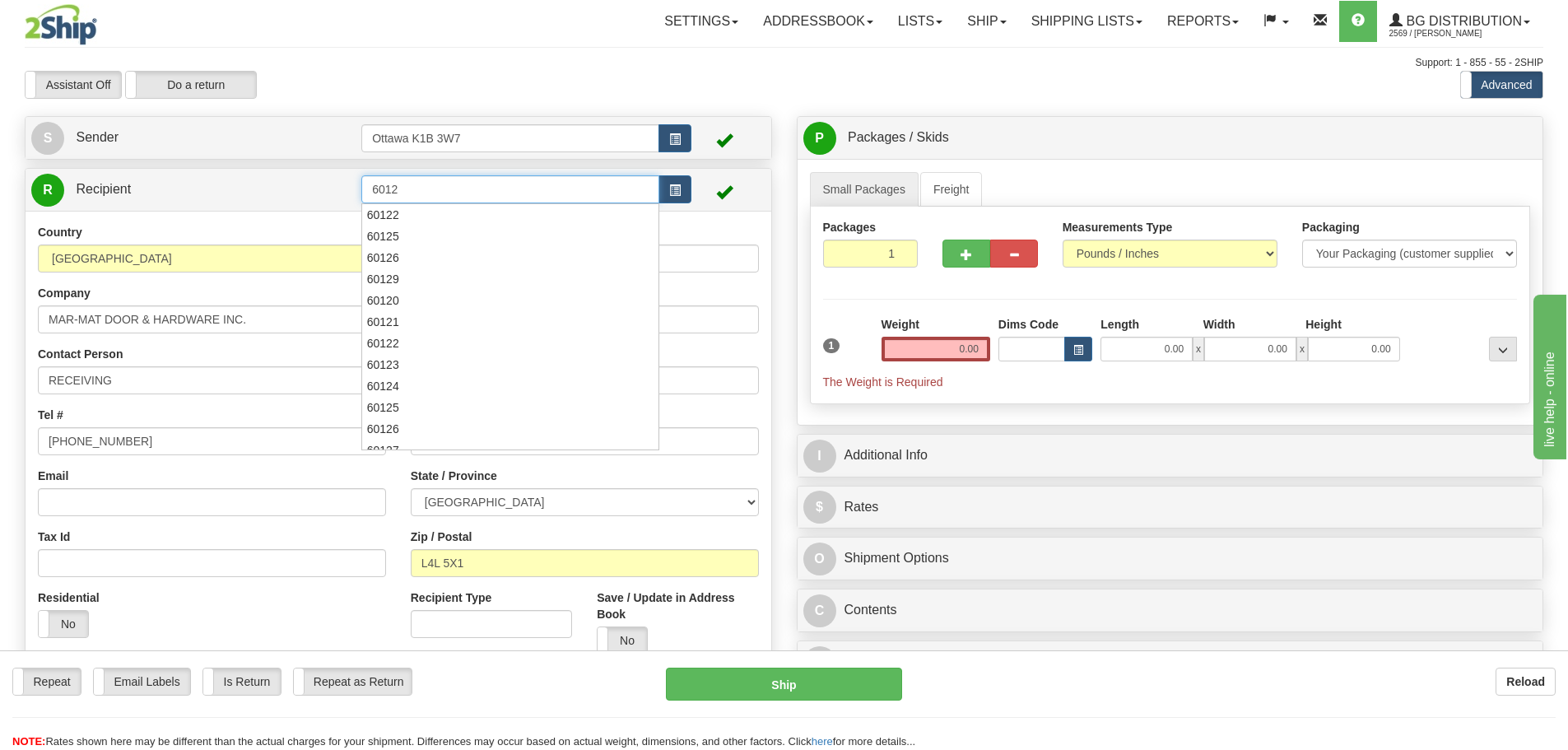
type input "60122"
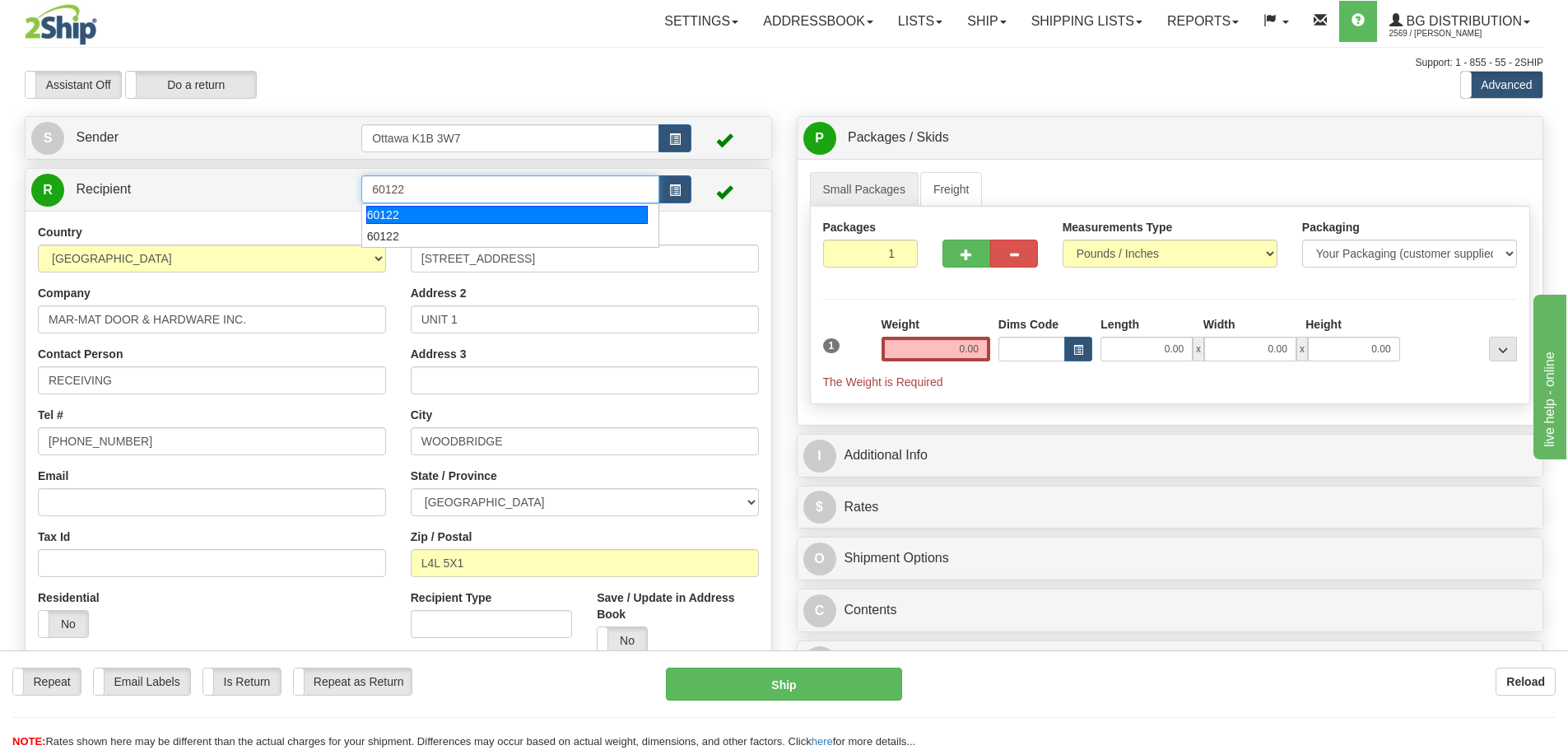
click at [426, 219] on div "60122" at bounding box center [507, 214] width 282 height 18
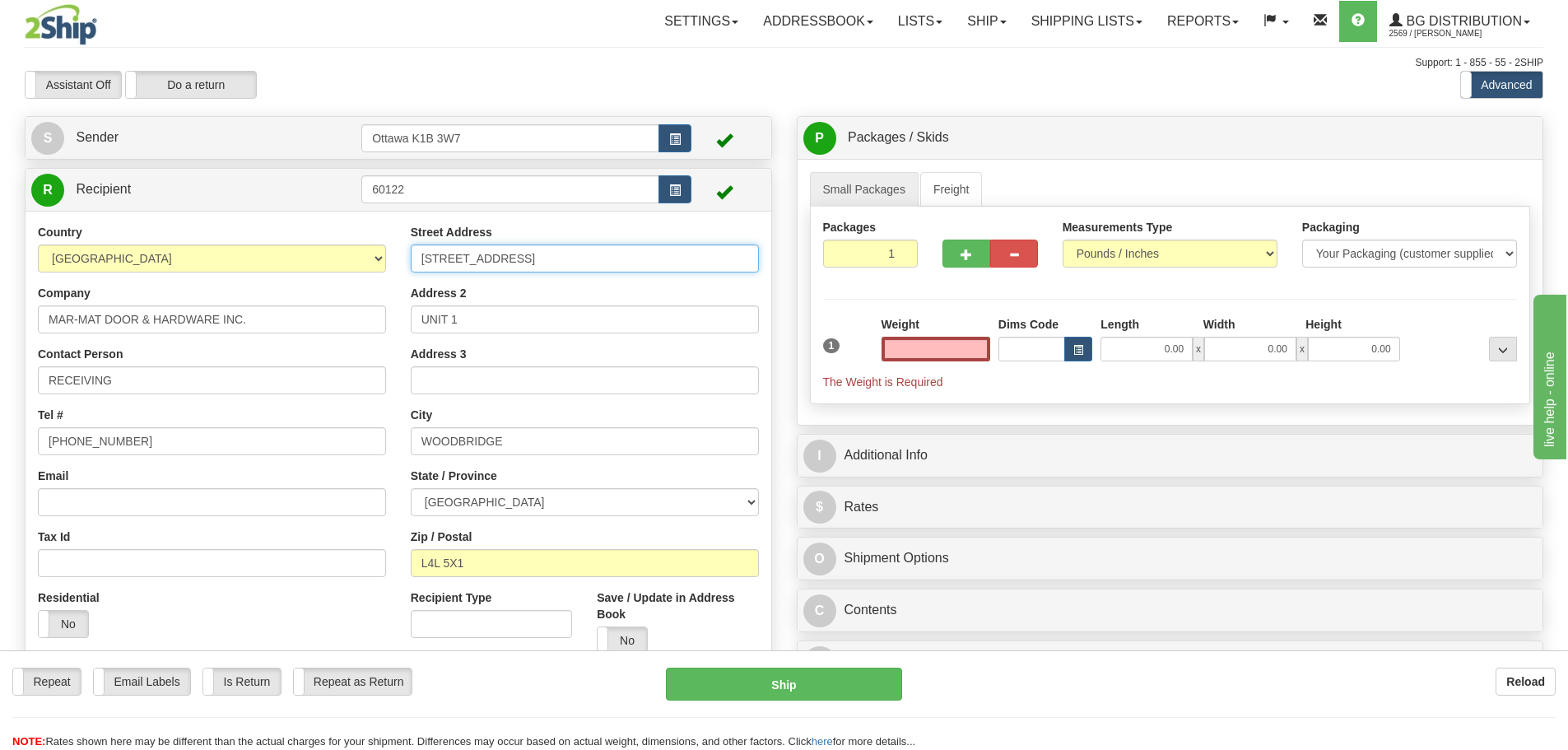
type input "0.00"
drag, startPoint x: 605, startPoint y: 252, endPoint x: 324, endPoint y: 205, distance: 284.9
click at [345, 225] on div "Country AFGHANISTAN ALAND ISLANDS ALBANIA ALGERIA AMERICAN SAMOA ANDORRA ANGOLA…" at bounding box center [398, 446] width 746 height 443
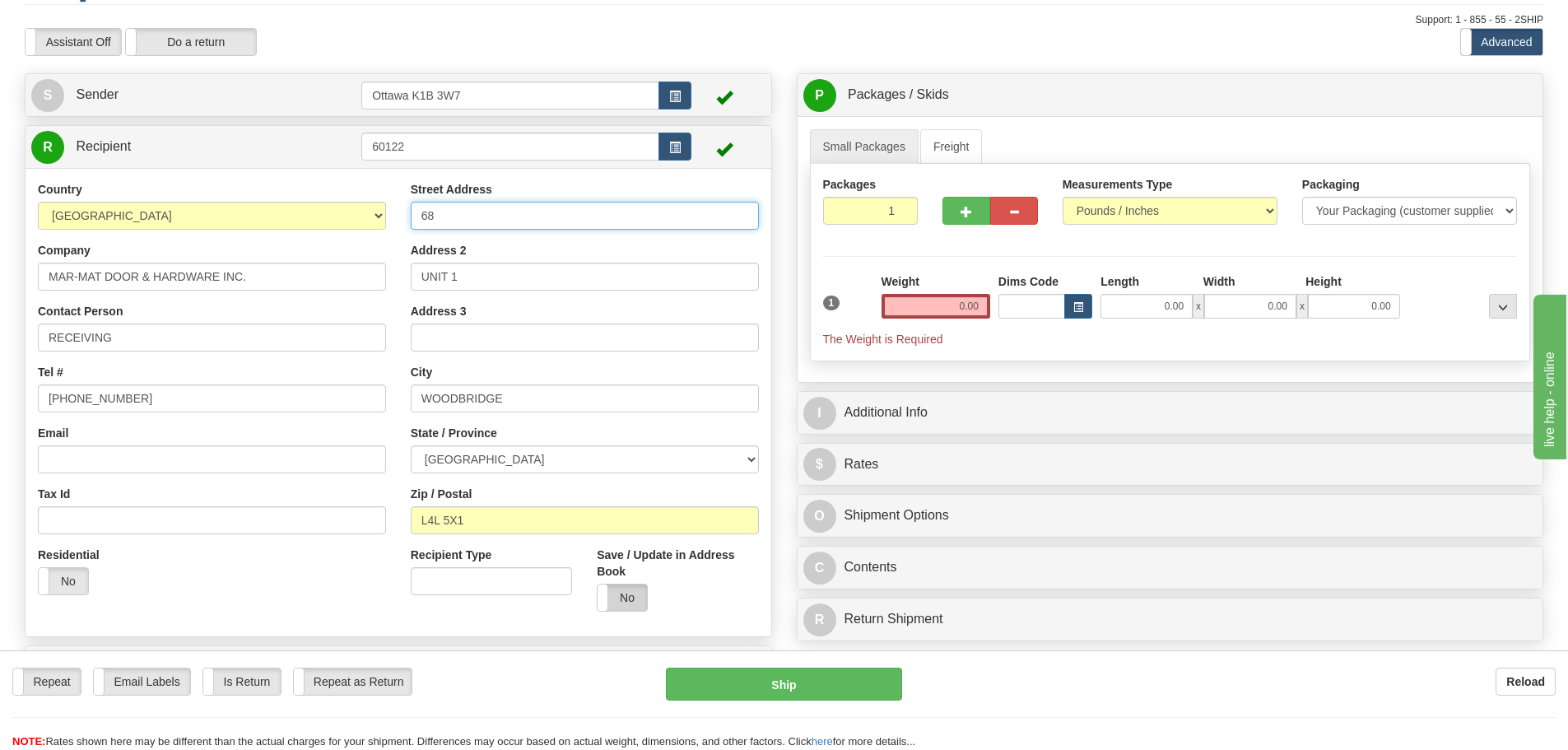
scroll to position [82, 0]
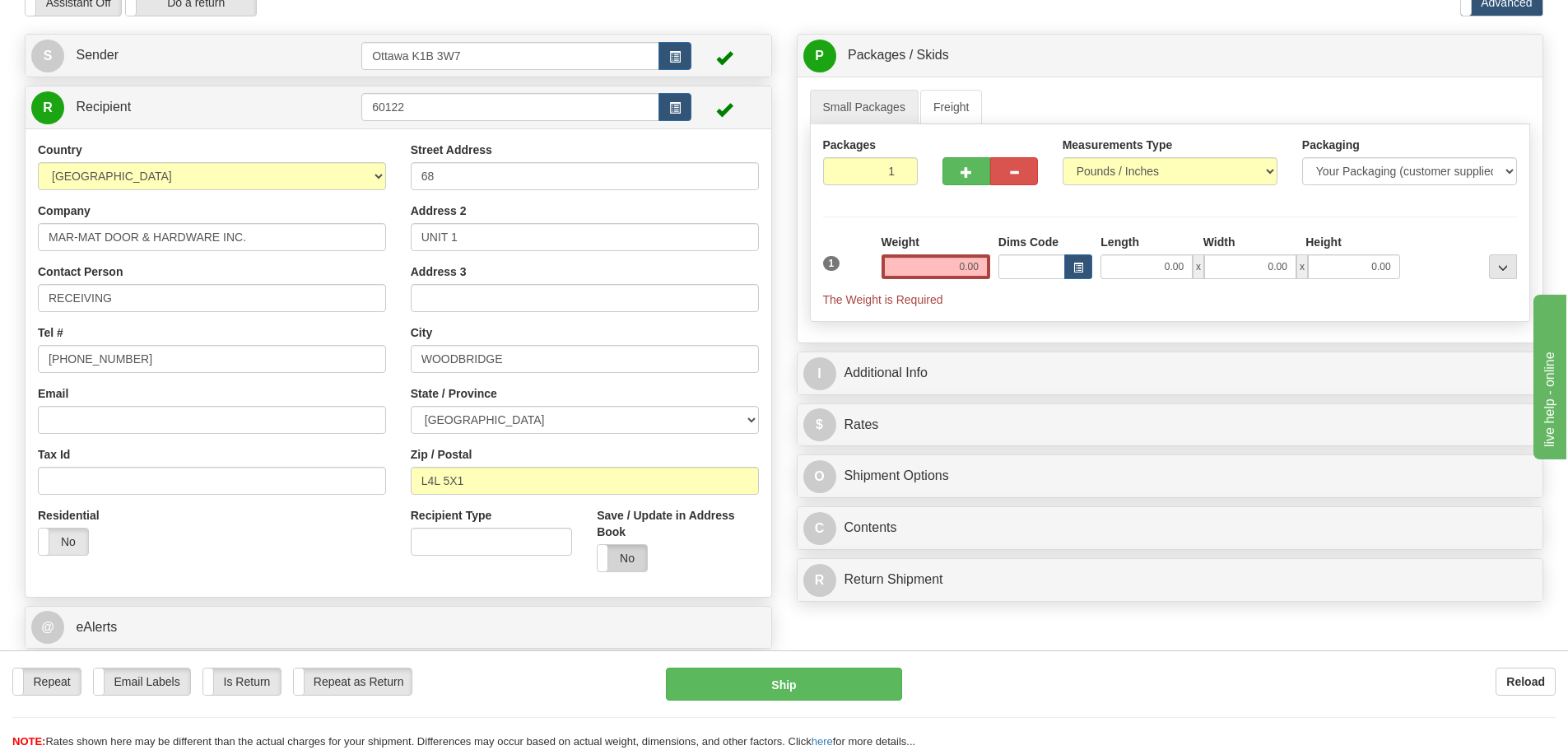
click at [635, 548] on label "No" at bounding box center [622, 557] width 50 height 26
click at [523, 182] on input "68" at bounding box center [585, 176] width 349 height 28
type input "6817"
drag, startPoint x: 496, startPoint y: 234, endPoint x: 114, endPoint y: 176, distance: 386.4
click at [117, 176] on div "Country AFGHANISTAN ALAND ISLANDS ALBANIA ALGERIA AMERICAN SAMOA ANDORRA ANGOLA…" at bounding box center [398, 363] width 746 height 443
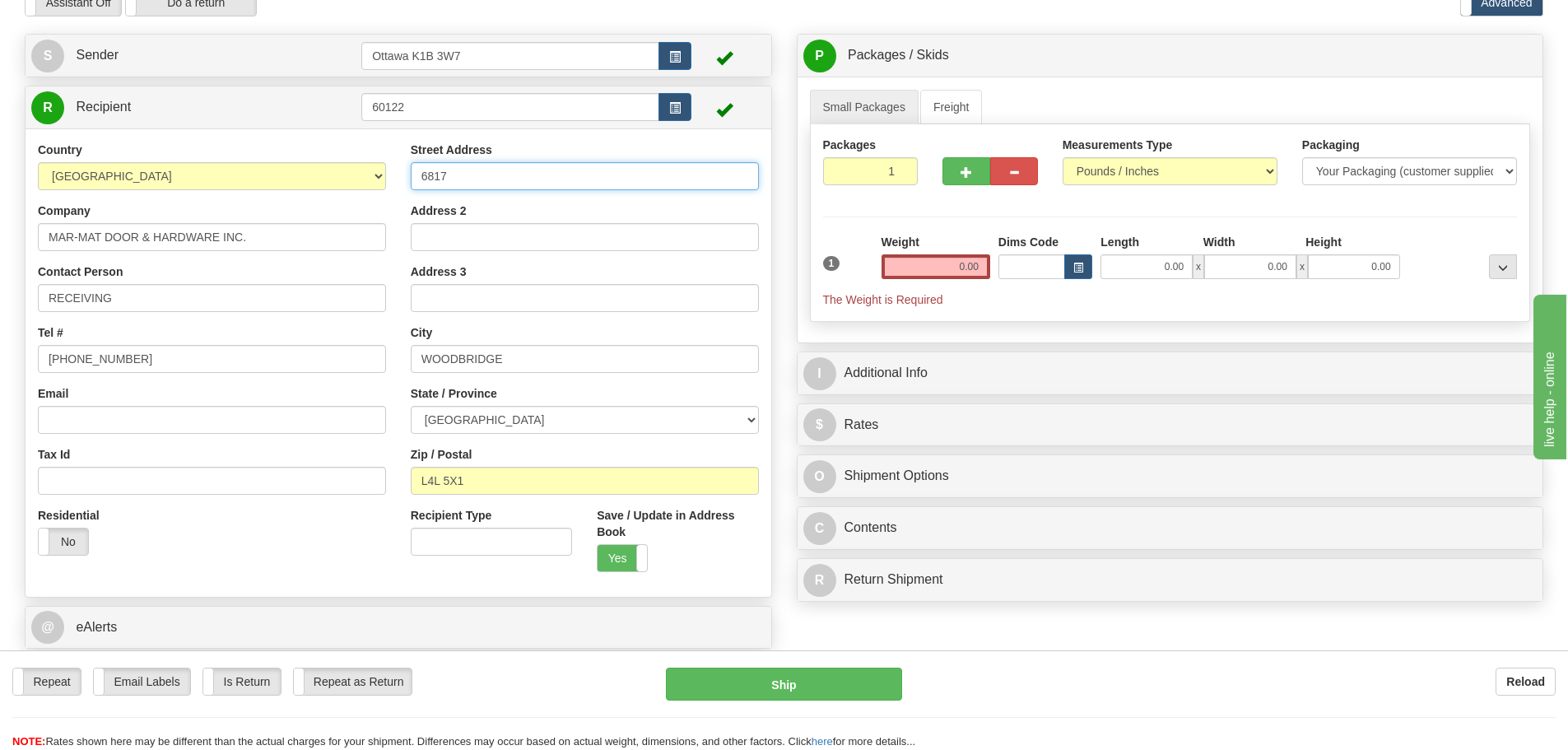
click at [593, 176] on input "6817" at bounding box center [585, 176] width 349 height 28
type input "6817 STEELES AVE WEST"
type input "TORONTO"
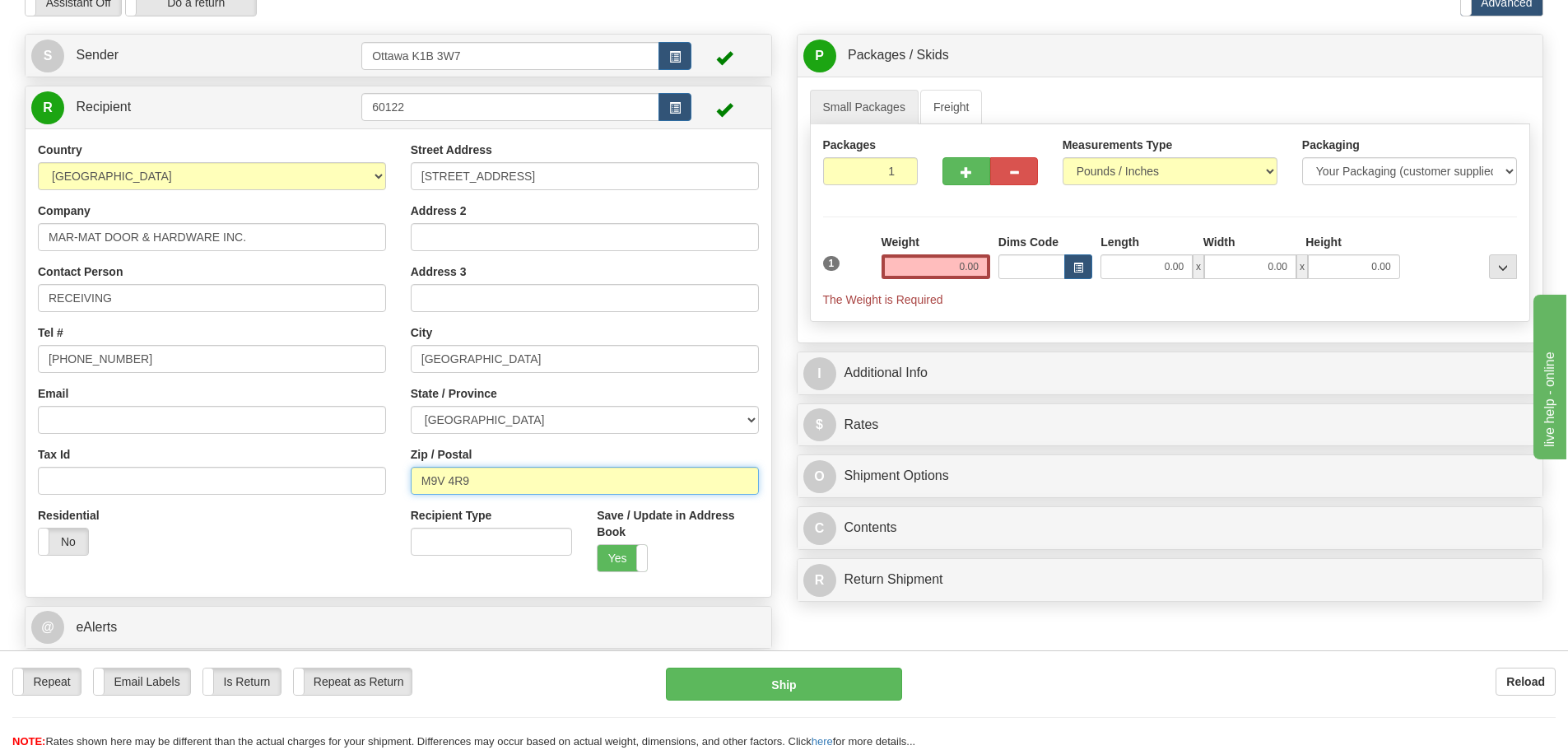
type input "M9V 4R9"
click at [916, 262] on input "0.00" at bounding box center [936, 266] width 109 height 24
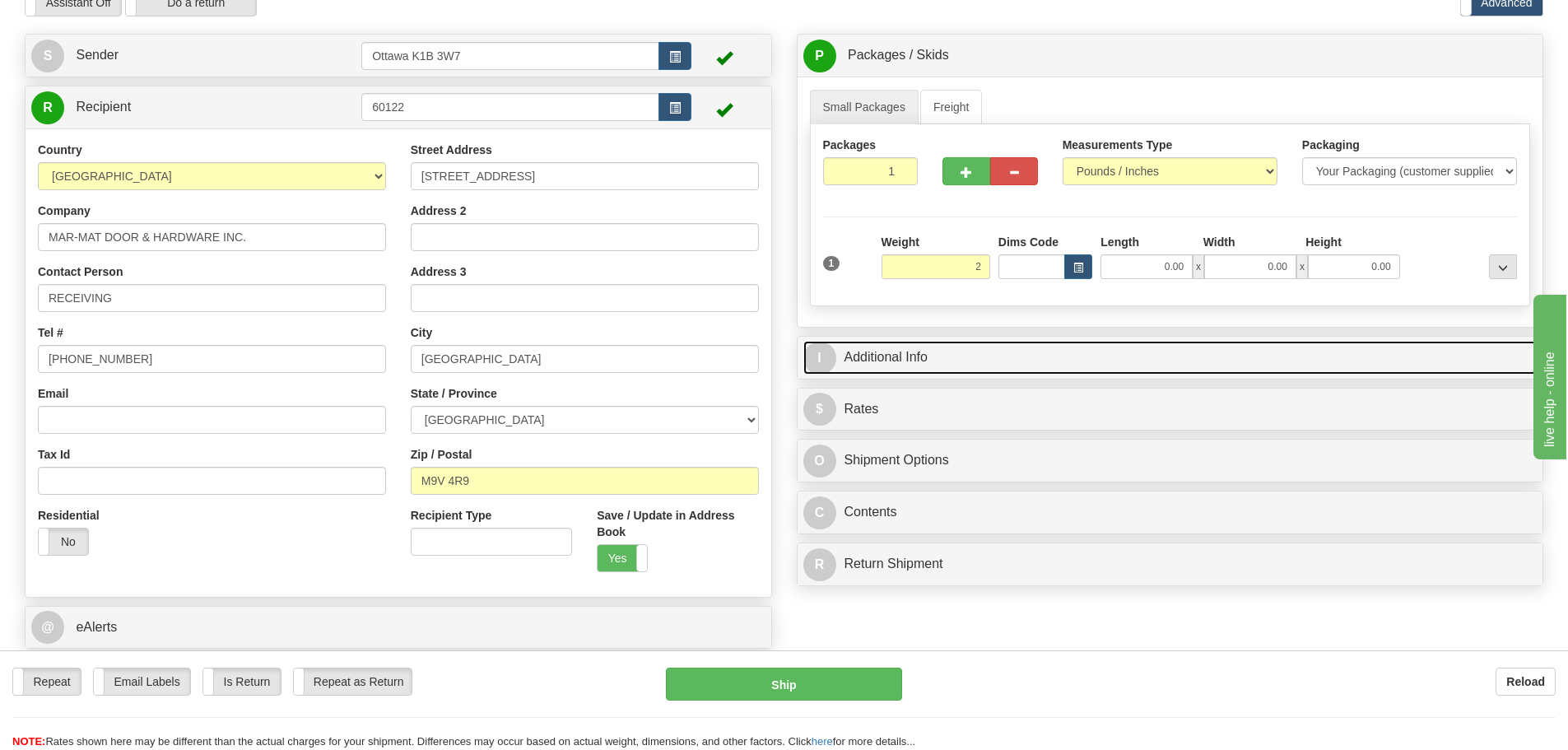
type input "2.00"
click at [1102, 349] on link "I Additional Info" at bounding box center [1170, 357] width 734 height 33
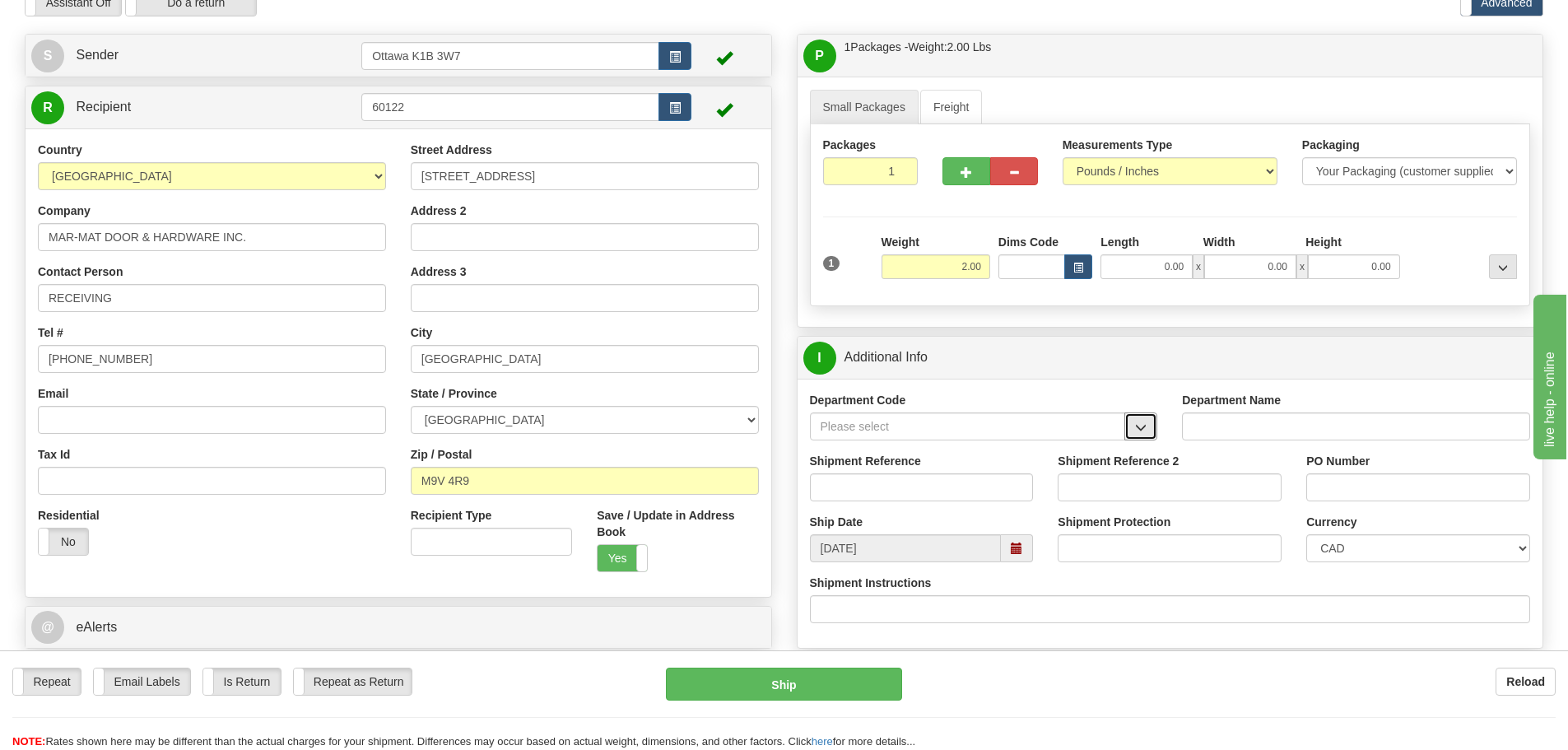
click at [1144, 432] on span "button" at bounding box center [1140, 428] width 12 height 11
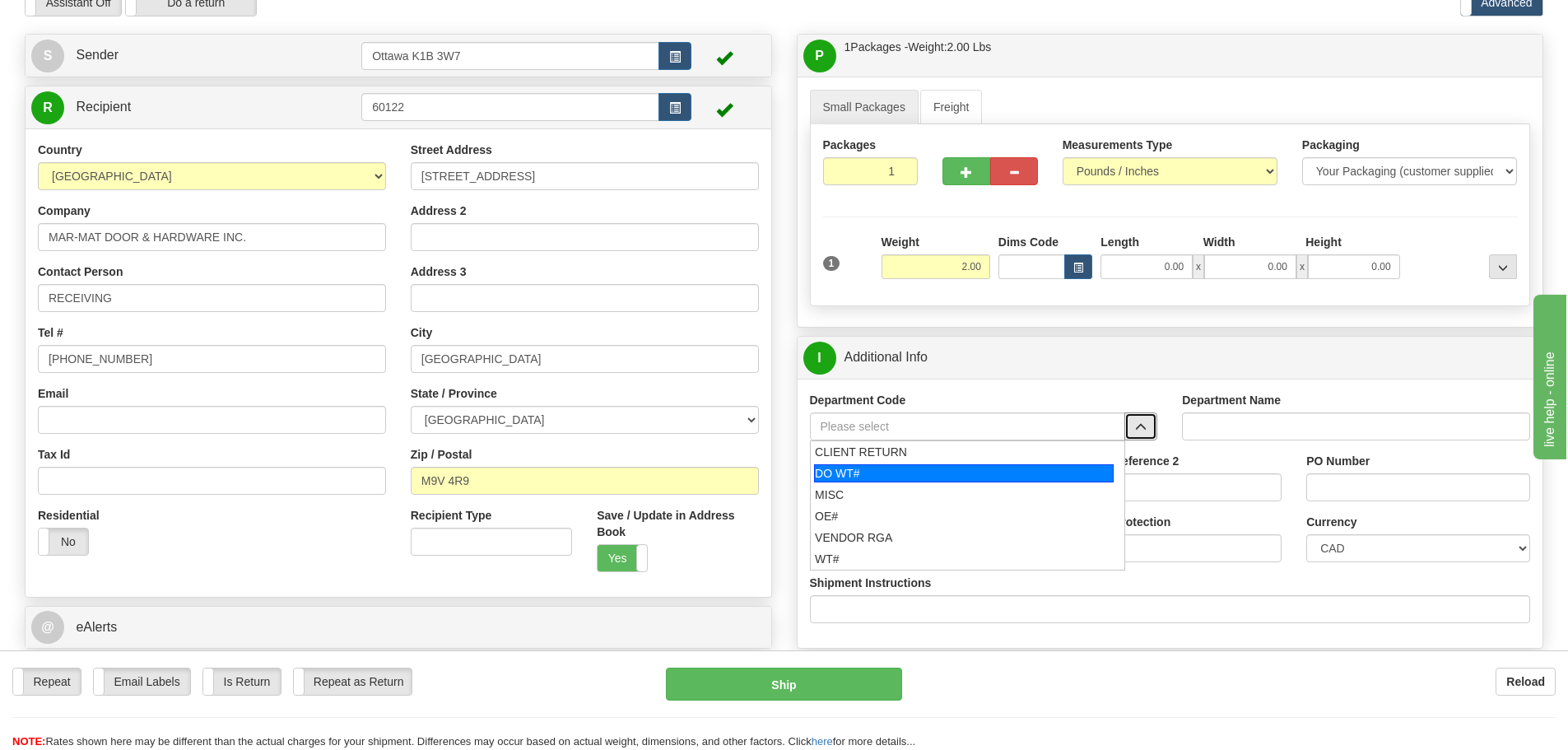
click at [902, 478] on div "DO WT#" at bounding box center [964, 473] width 300 height 18
type input "DO WT#"
type input "DIRECT ORDERS"
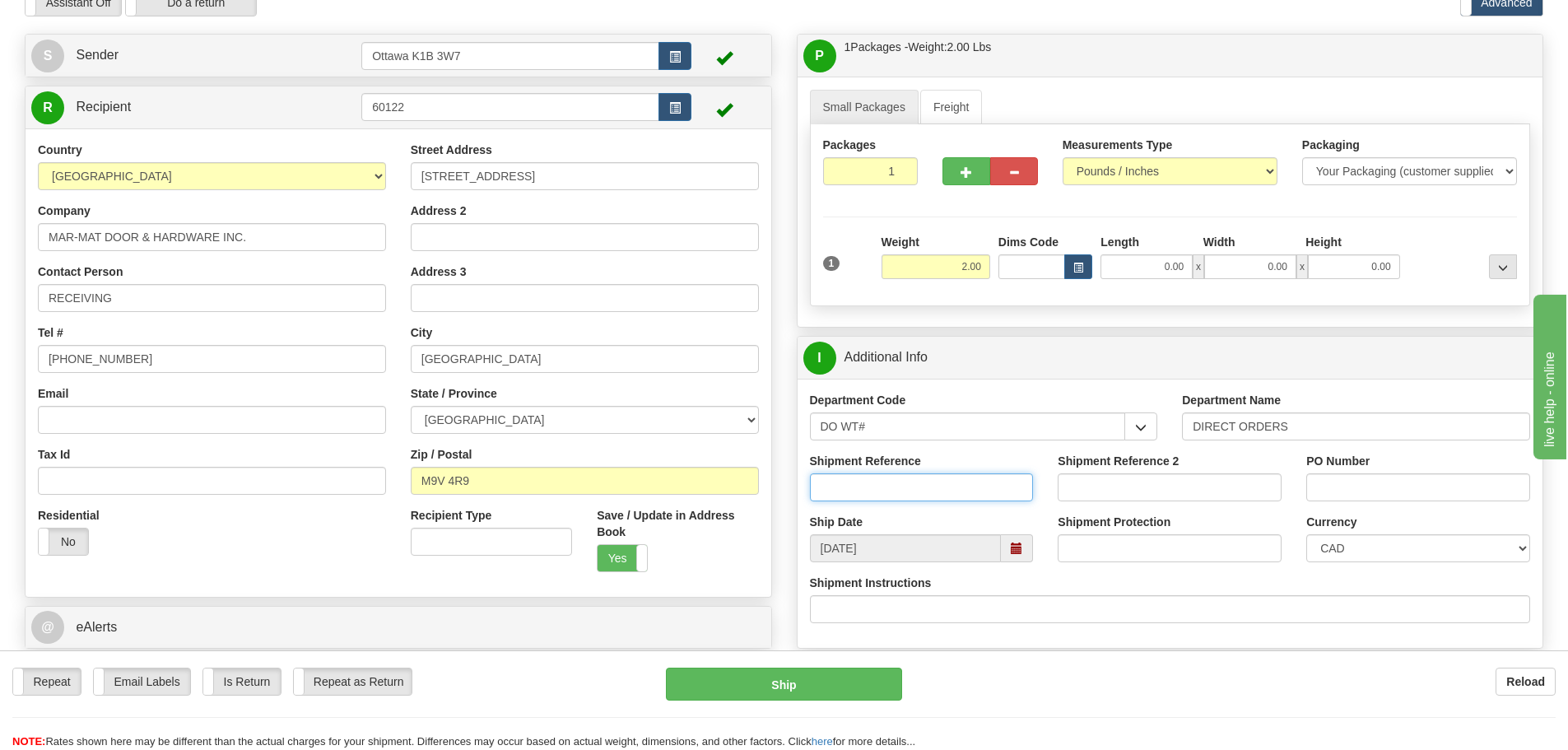
click at [902, 481] on input "Shipment Reference" at bounding box center [921, 487] width 224 height 28
type input "166937-00"
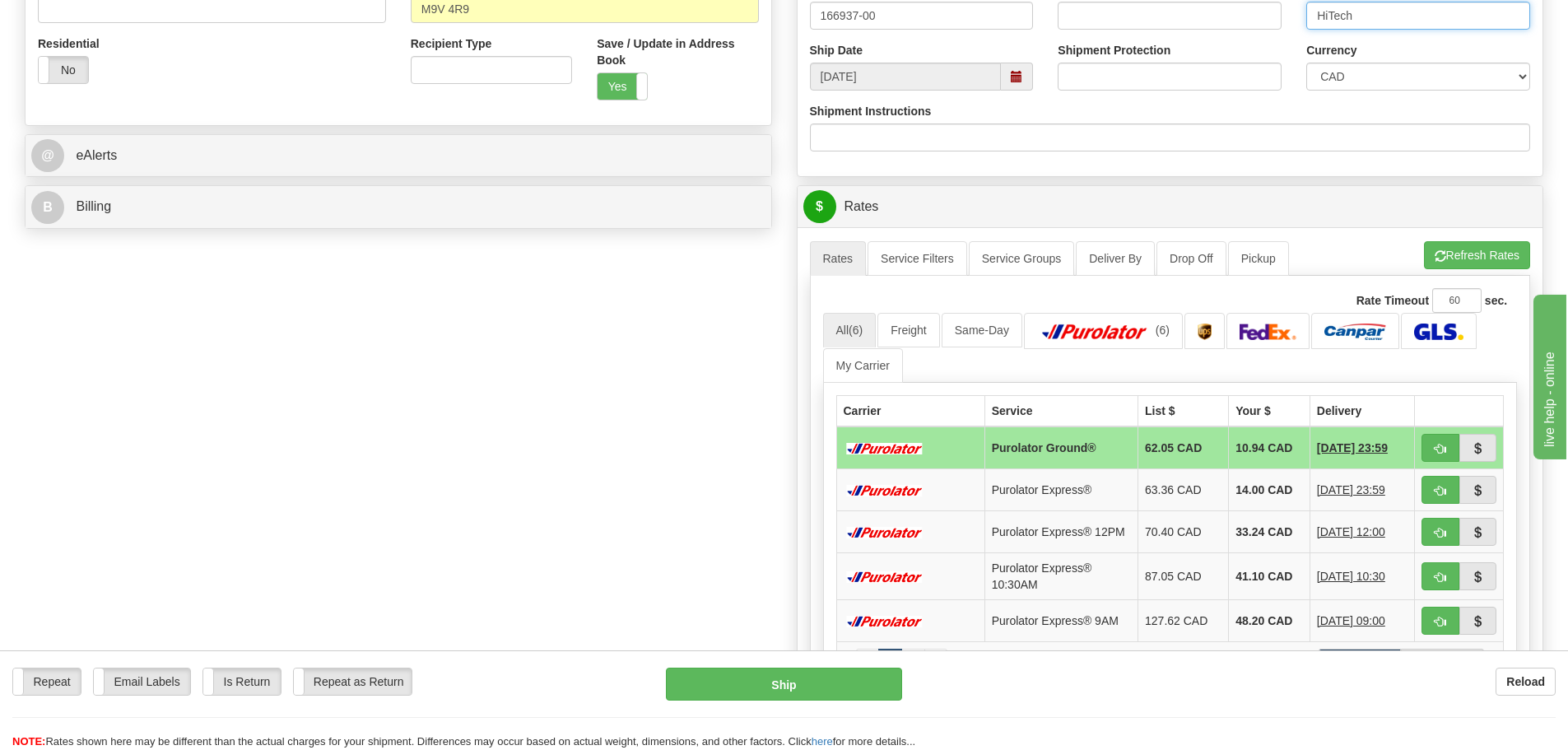
scroll to position [576, 0]
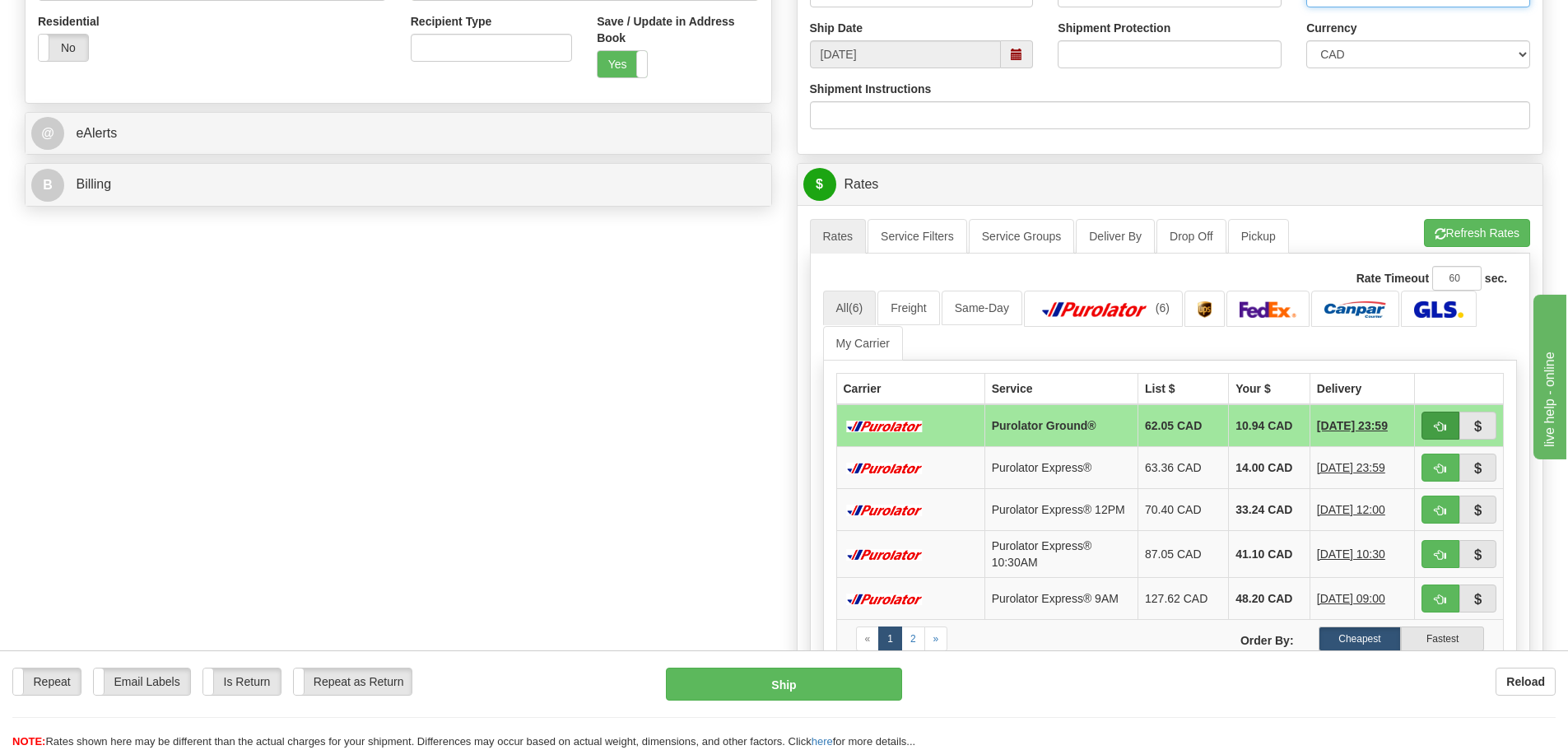
type input "HiTech"
click at [1438, 424] on span "button" at bounding box center [1440, 427] width 12 height 11
type input "260"
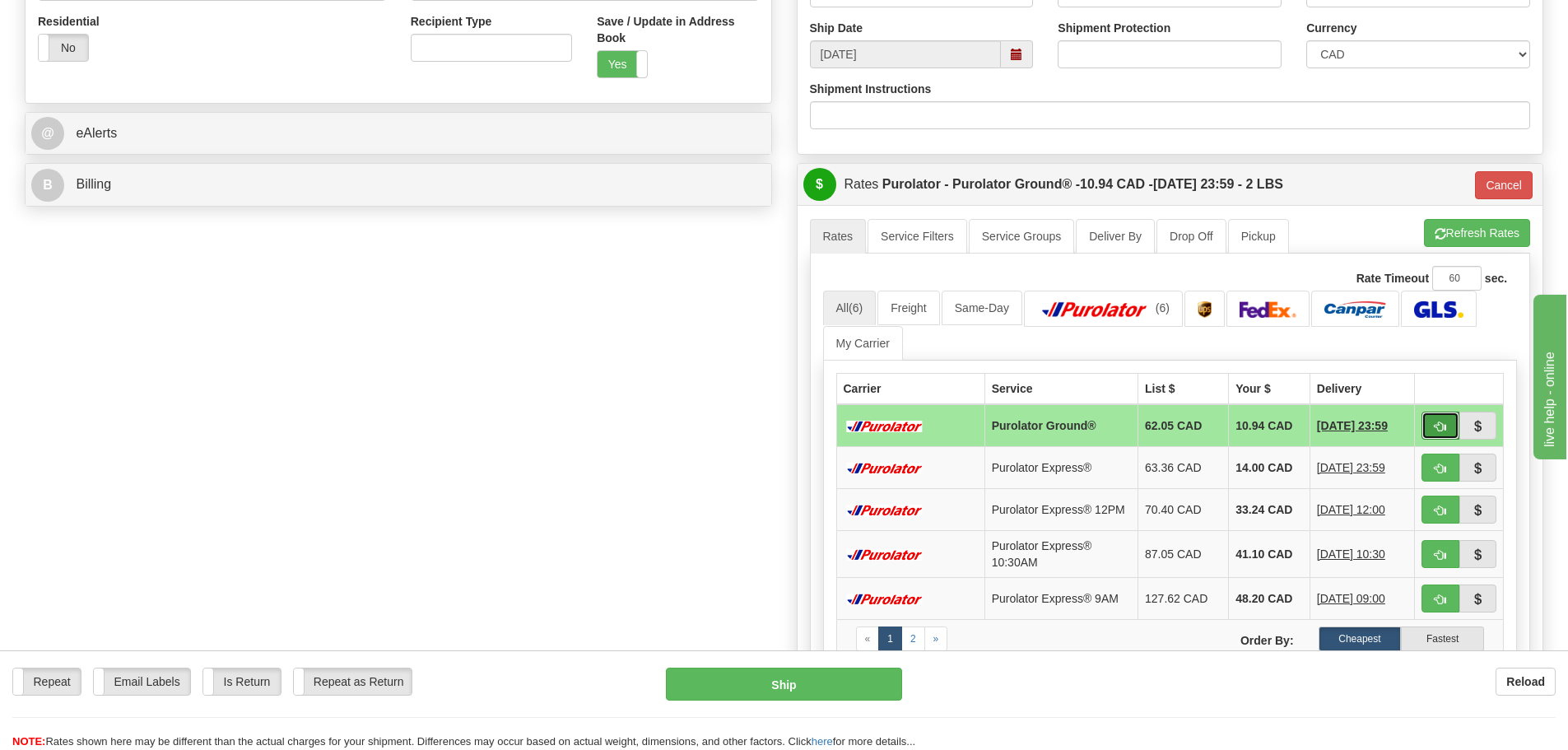
click at [1428, 416] on button "button" at bounding box center [1440, 425] width 38 height 28
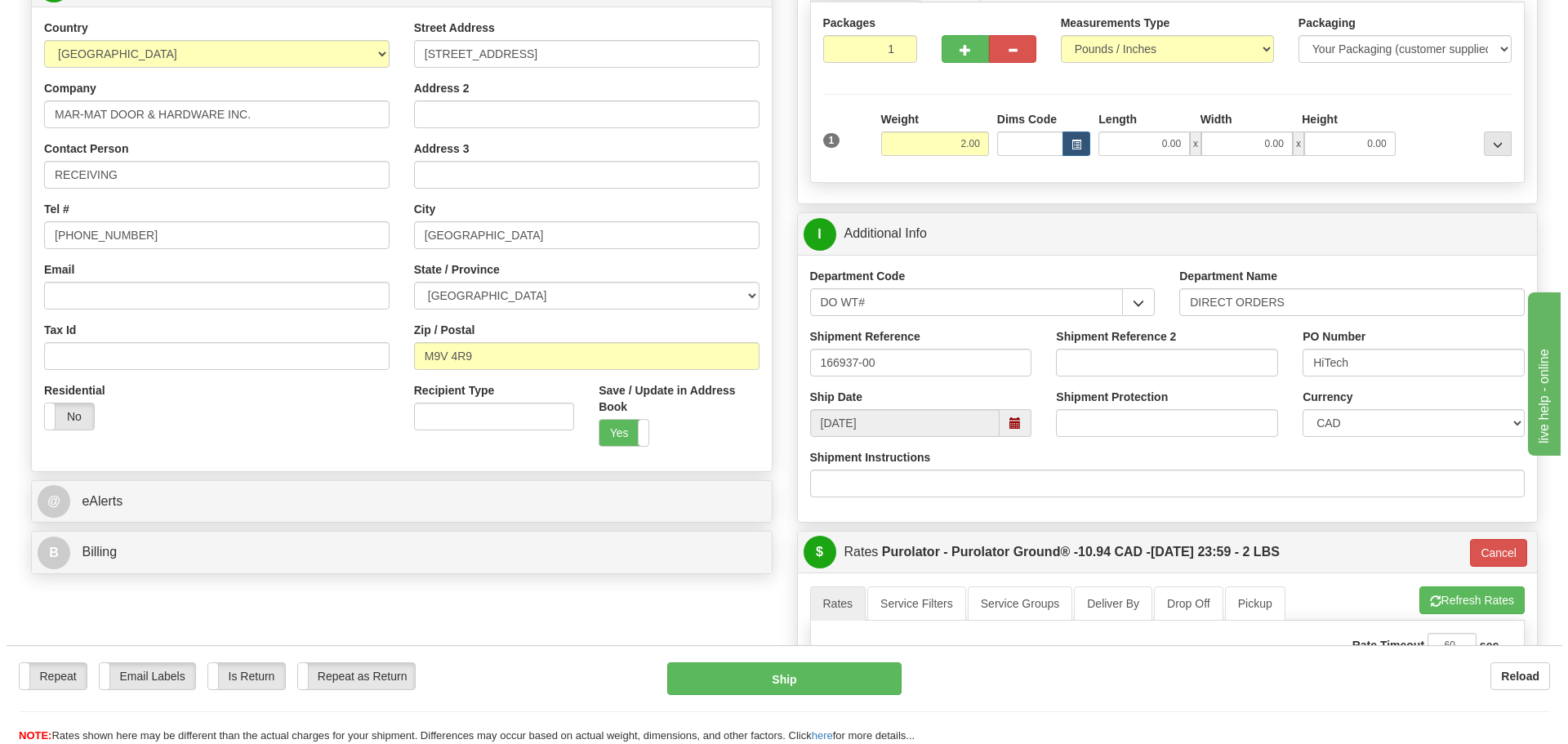
scroll to position [163, 0]
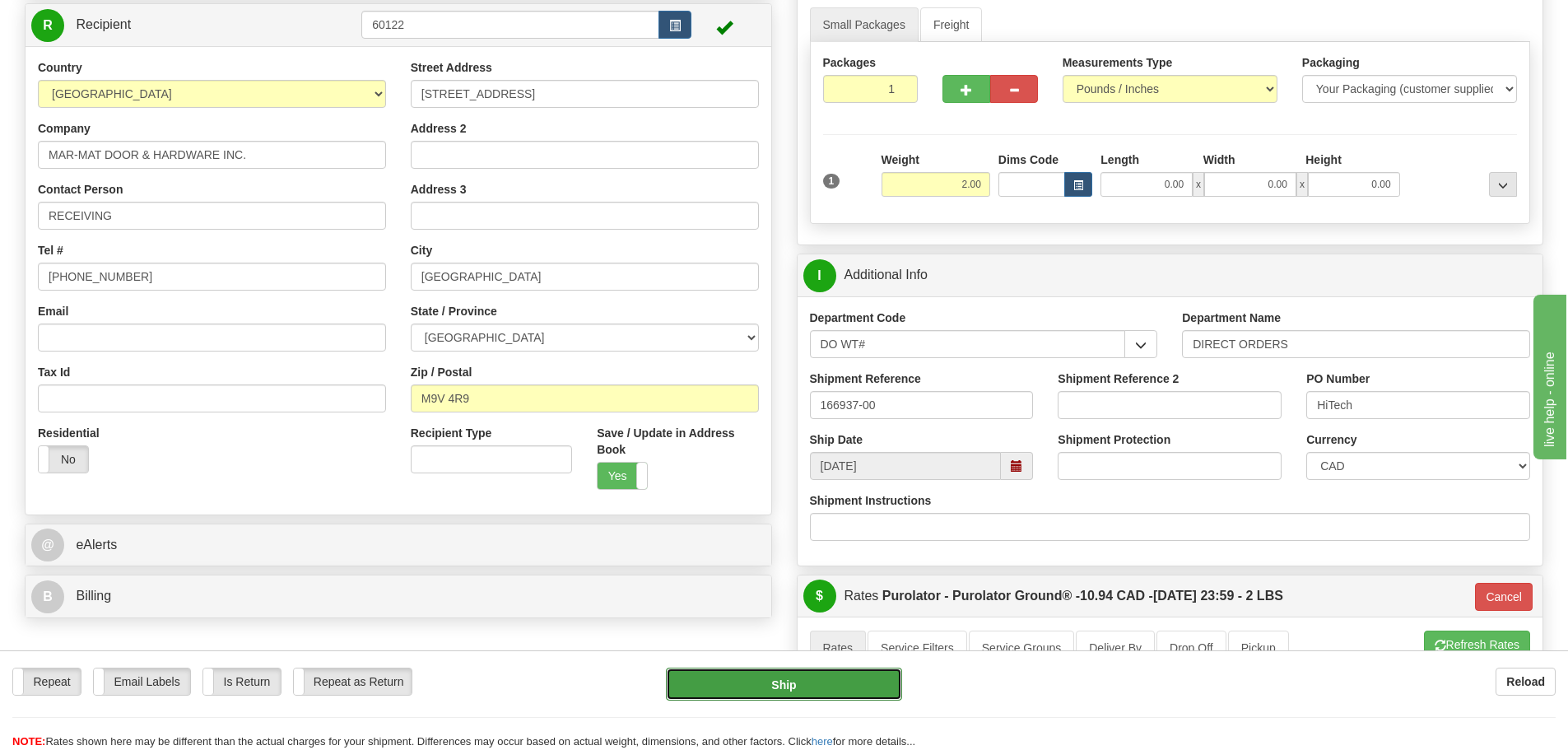
click at [848, 689] on button "Ship" at bounding box center [784, 683] width 236 height 33
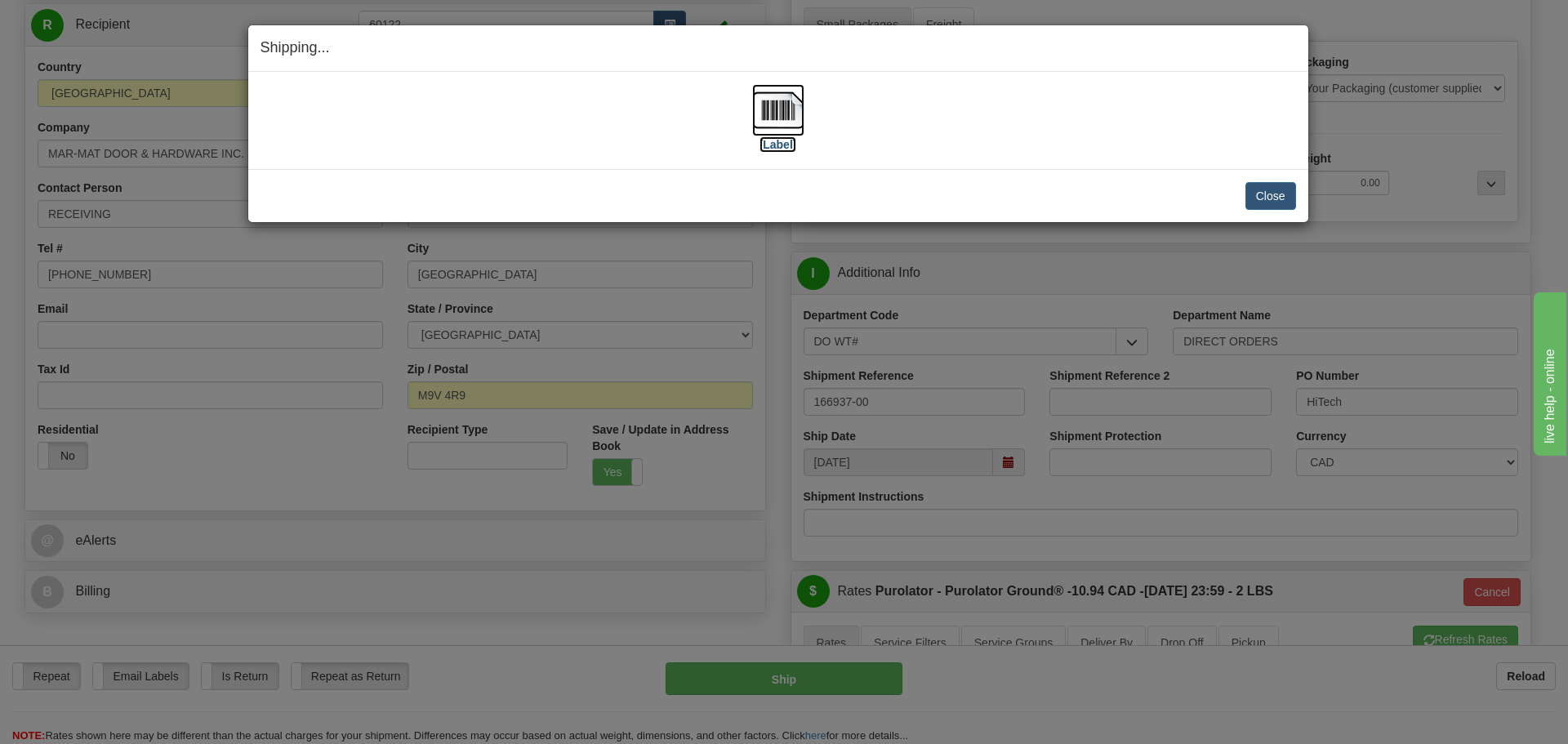
click at [772, 137] on label "[Label]" at bounding box center [778, 145] width 38 height 16
click at [1259, 198] on button "Close" at bounding box center [1270, 196] width 51 height 28
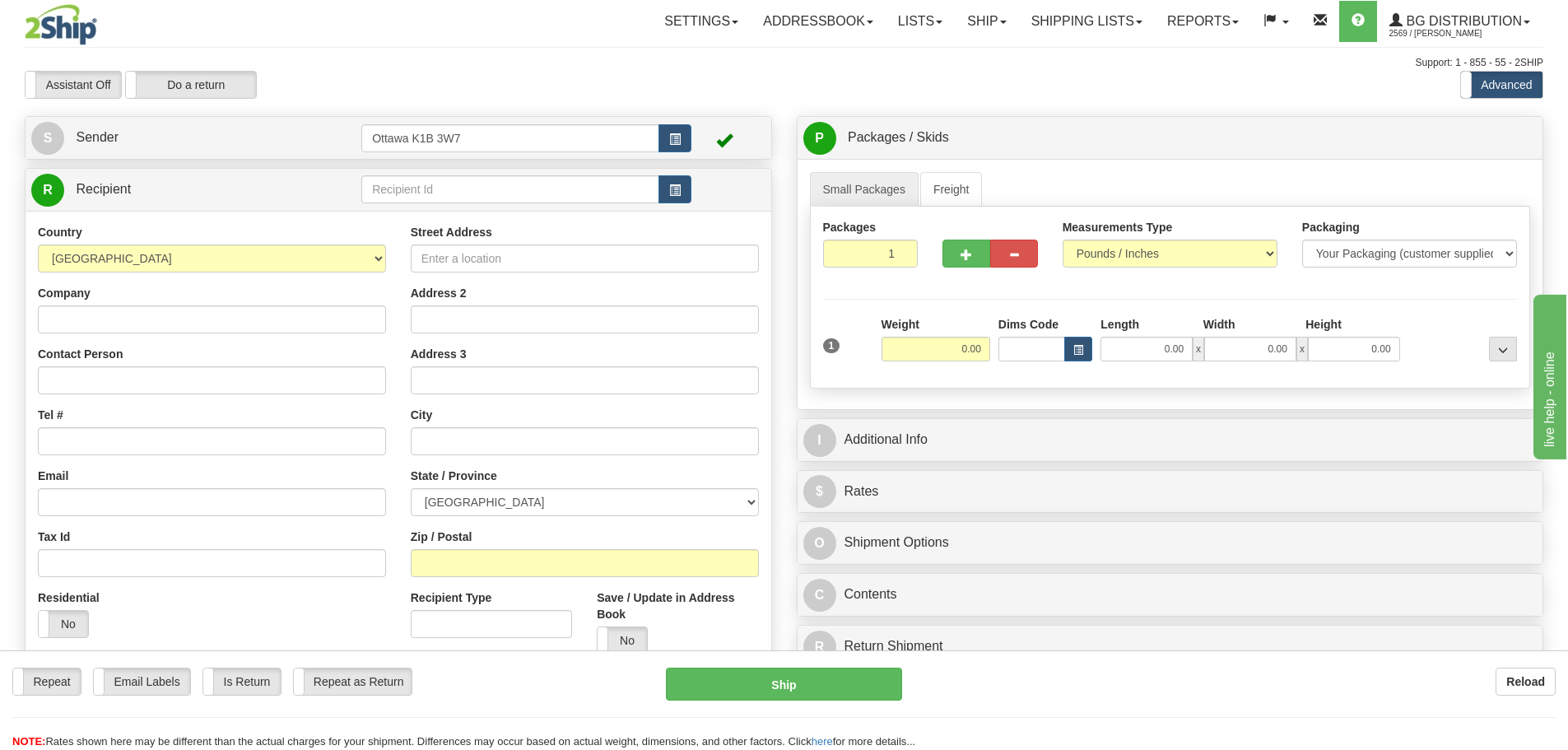
click at [510, 207] on div "R Recipient" at bounding box center [398, 189] width 746 height 42
click at [505, 194] on input "text" at bounding box center [510, 189] width 298 height 28
type input "910588"
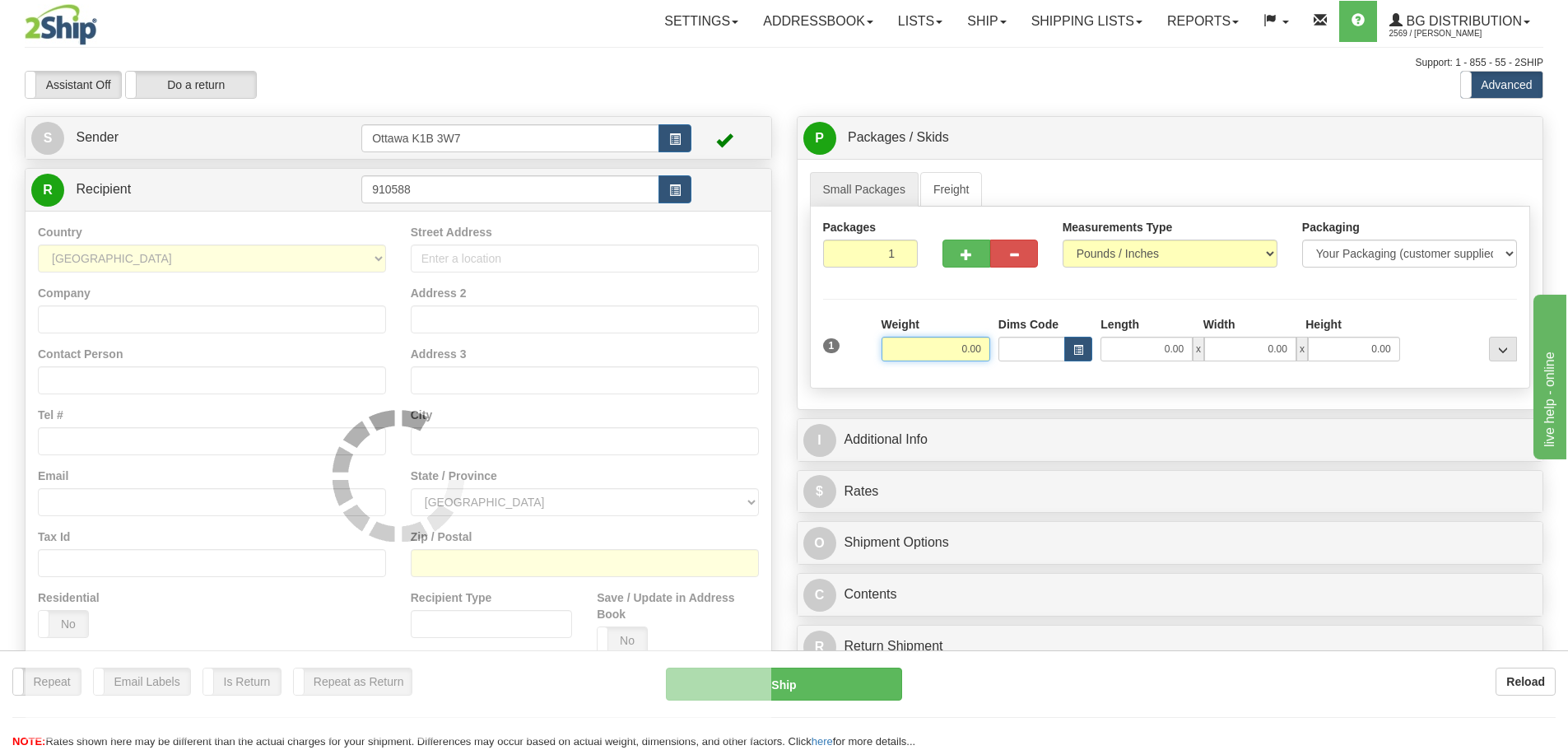
click at [743, 95] on div "Assistant On Assistant Off Do a return Do a return Previous Next Standard Advan…" at bounding box center [784, 85] width 1544 height 28
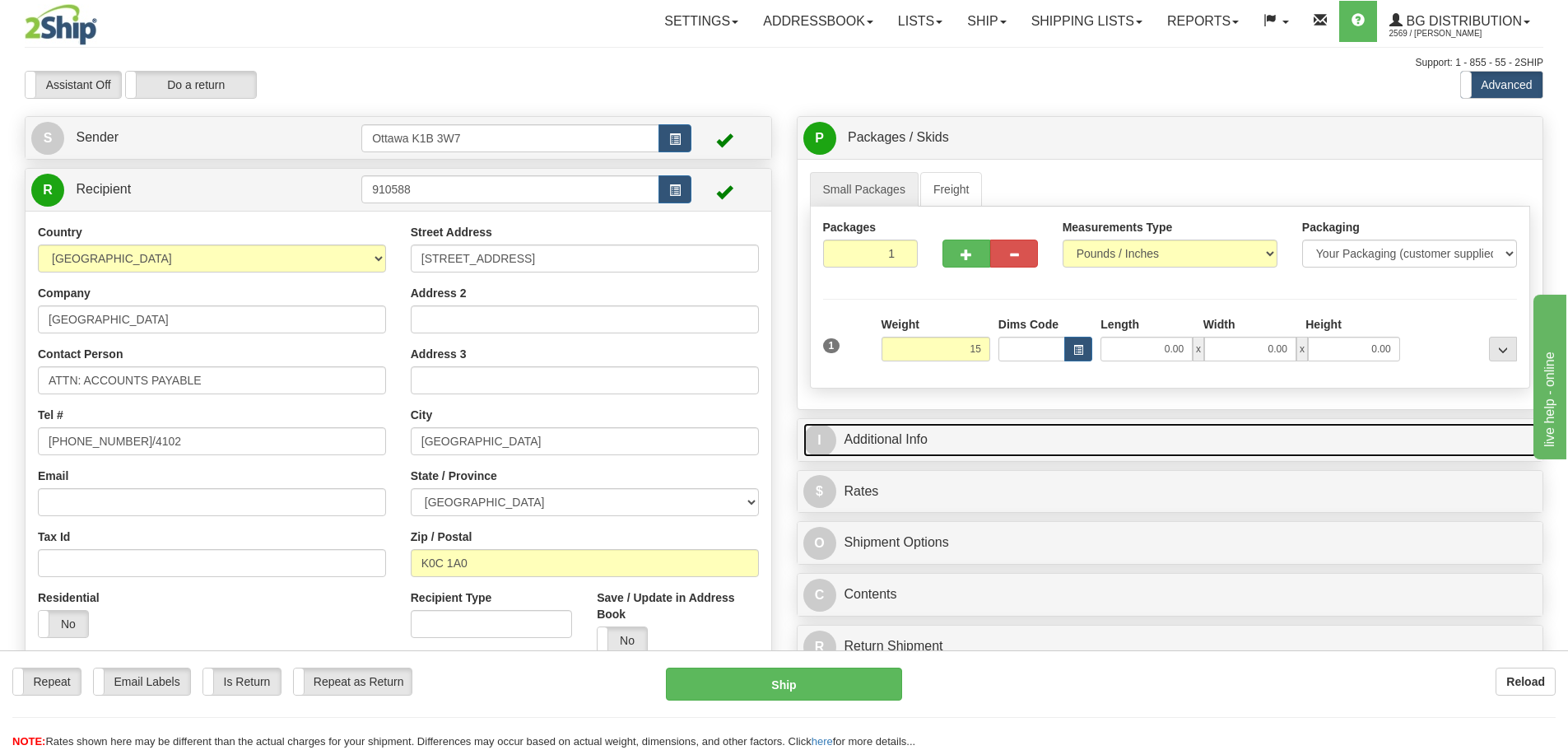
type input "15.00"
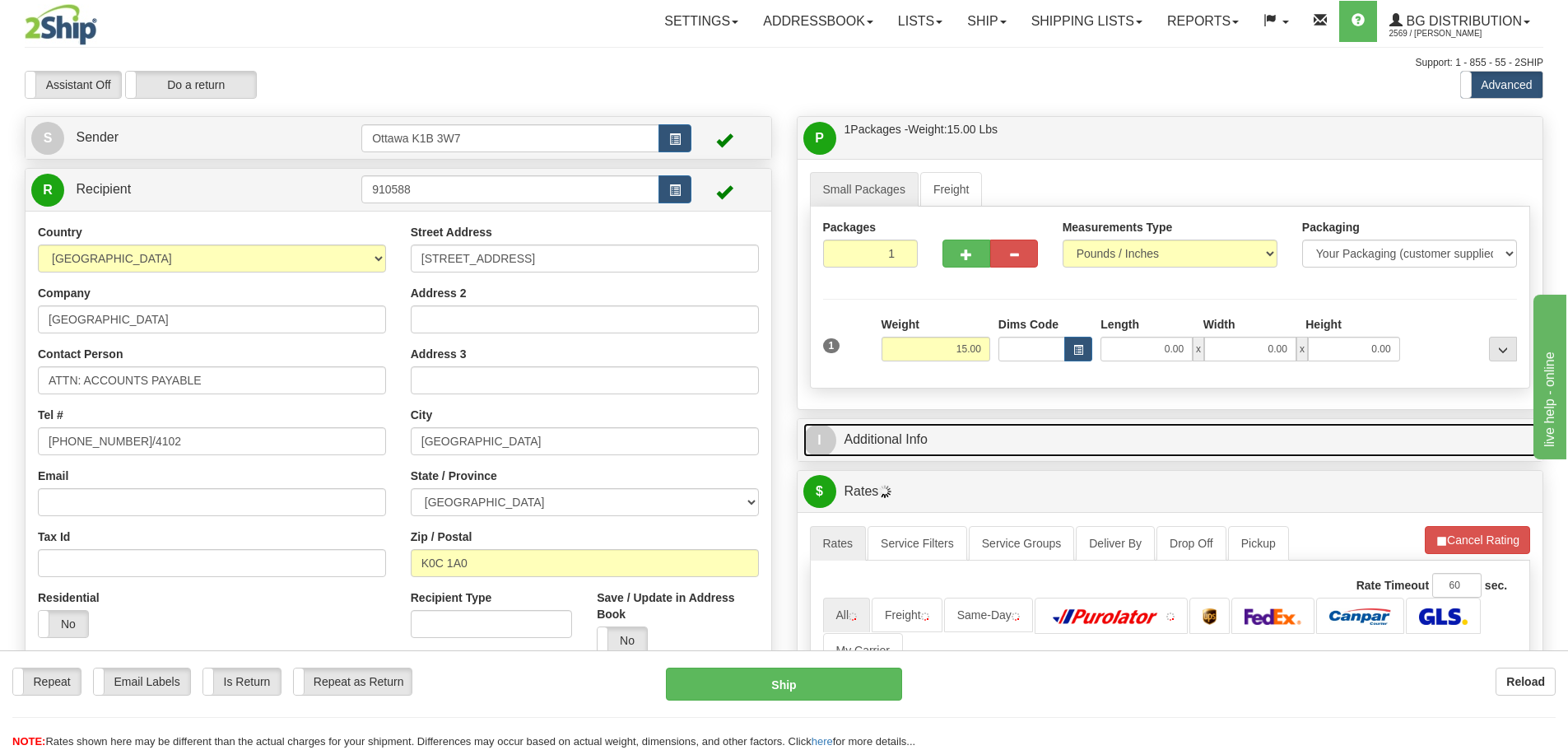
click at [1009, 423] on link "I Additional Info" at bounding box center [1170, 439] width 734 height 33
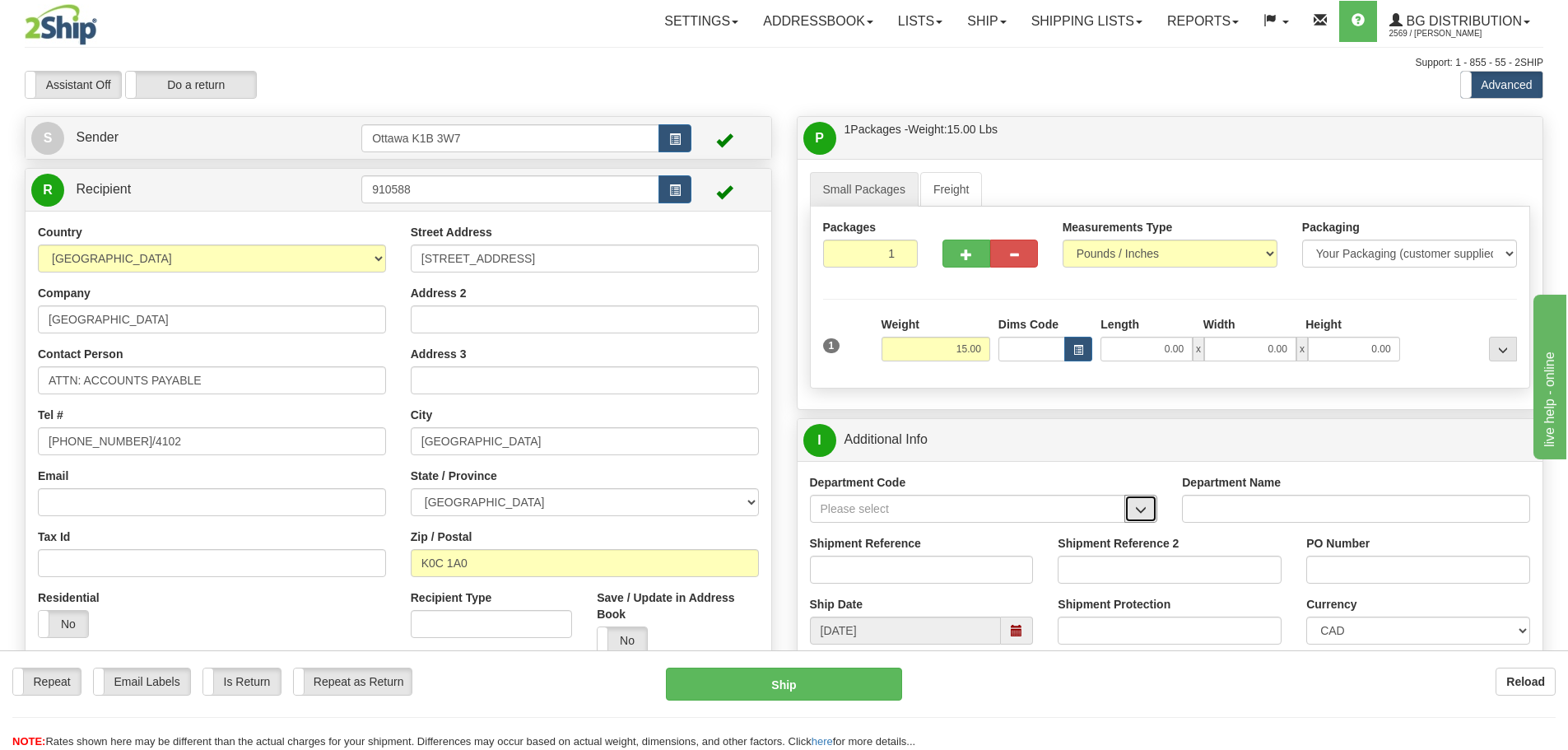
click at [1139, 511] on span "button" at bounding box center [1140, 510] width 12 height 11
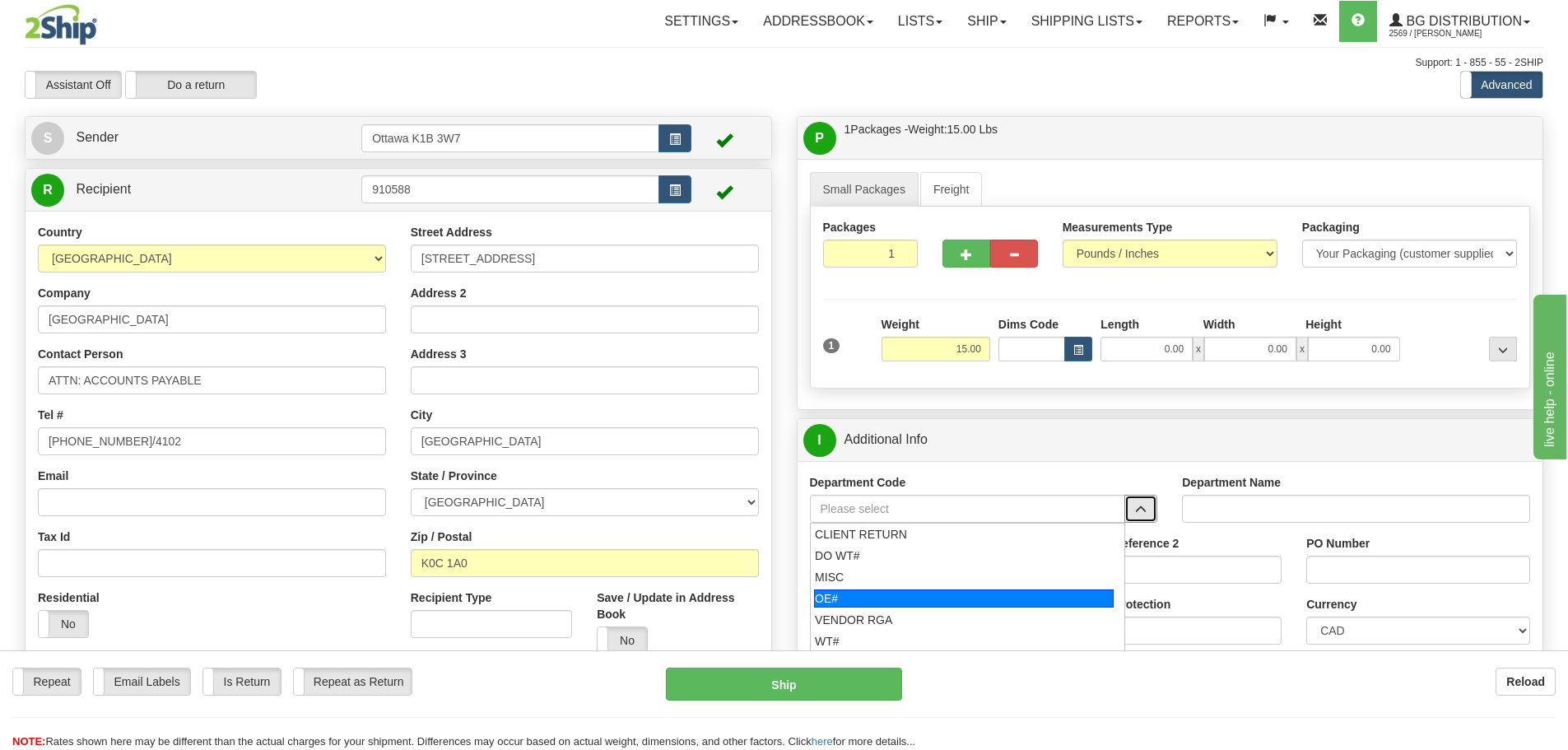
click at [949, 600] on div "OE#" at bounding box center [964, 598] width 300 height 18
type input "OE#"
type input "ORDERS"
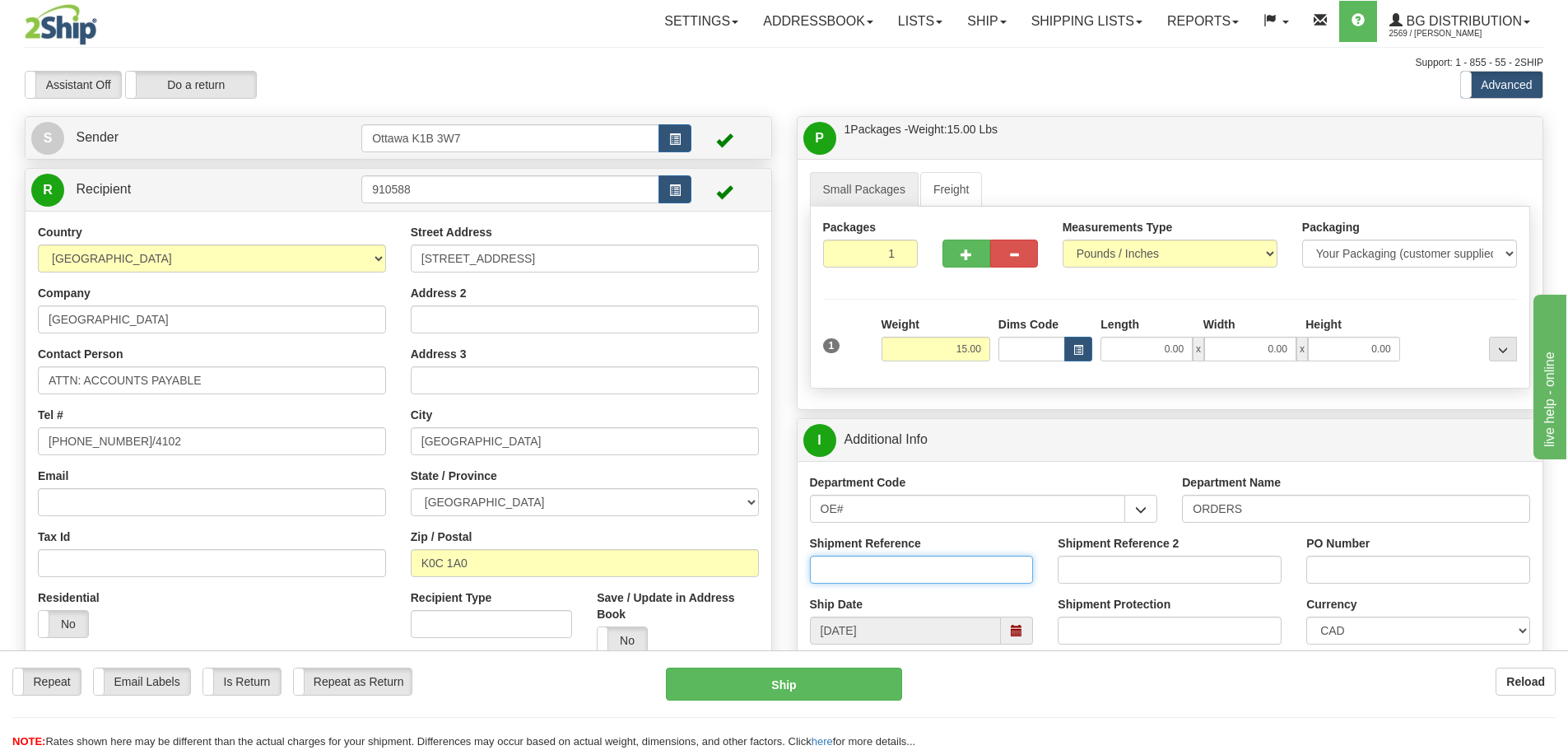
click at [935, 574] on input "Shipment Reference" at bounding box center [921, 569] width 224 height 28
type input "10204578-00"
click at [1355, 561] on input "PO Number" at bounding box center [1418, 569] width 224 height 28
type input "00355501"
click at [1028, 66] on div "Support: 1 - 855 - 55 - 2SHIP" at bounding box center [784, 63] width 1518 height 14
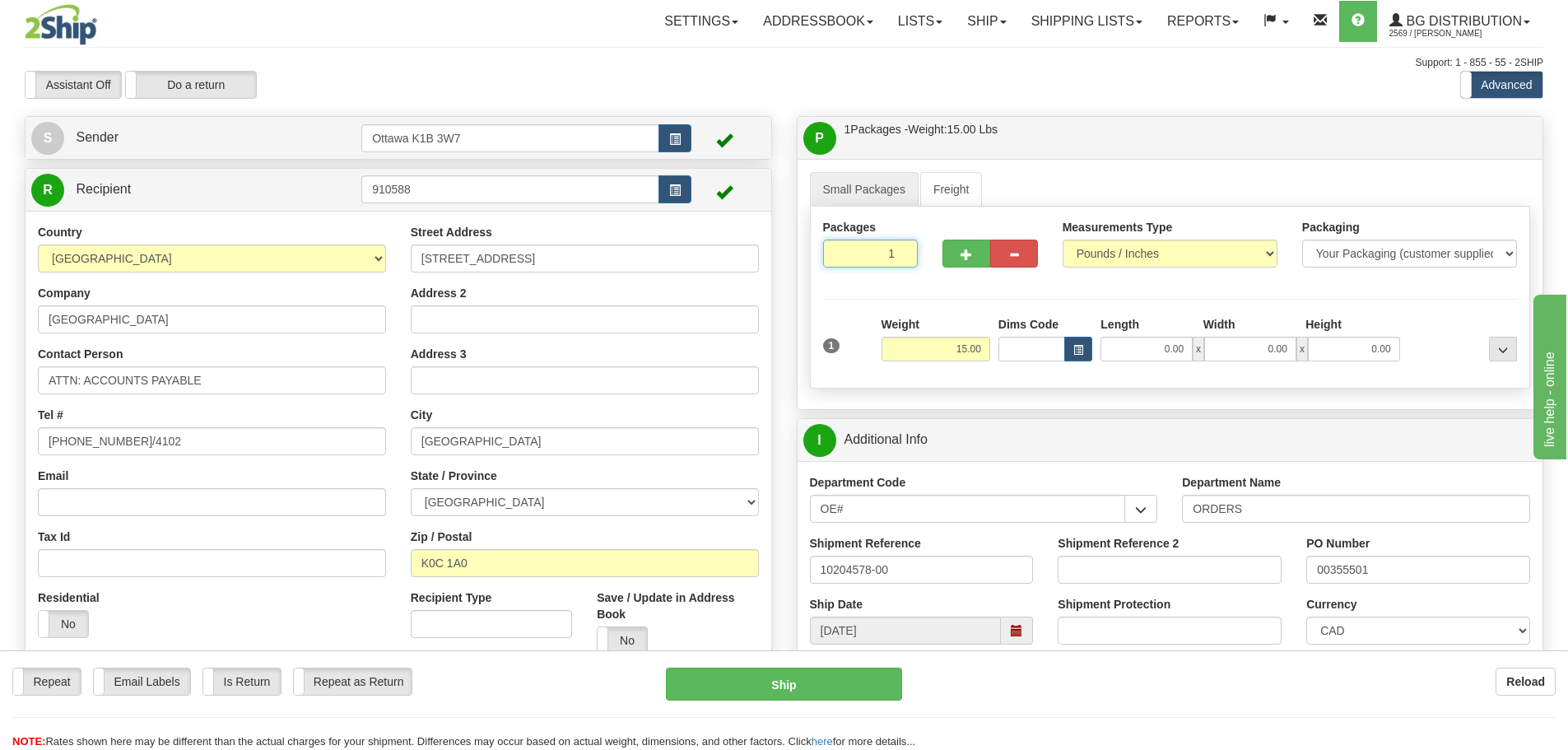
drag, startPoint x: 884, startPoint y: 254, endPoint x: 990, endPoint y: 308, distance: 119.0
click at [957, 275] on div "Packages 1 1" at bounding box center [1170, 250] width 720 height 63
type input "3"
click at [990, 314] on div "Packages 3 1 Measurements Type" at bounding box center [1170, 297] width 721 height 182
click at [1462, 140] on span "Pack / Skid Level" at bounding box center [1490, 138] width 76 height 12
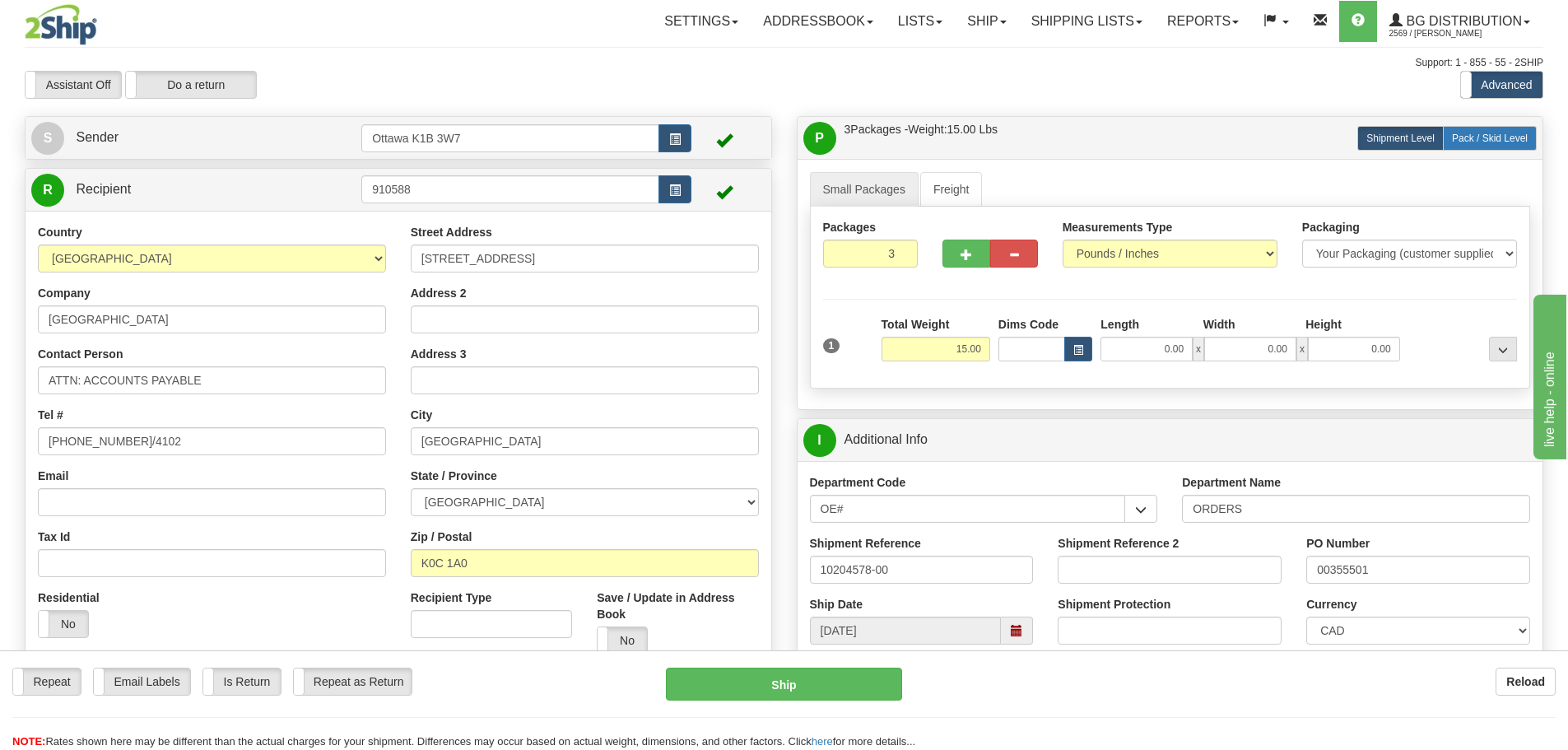
radio input "true"
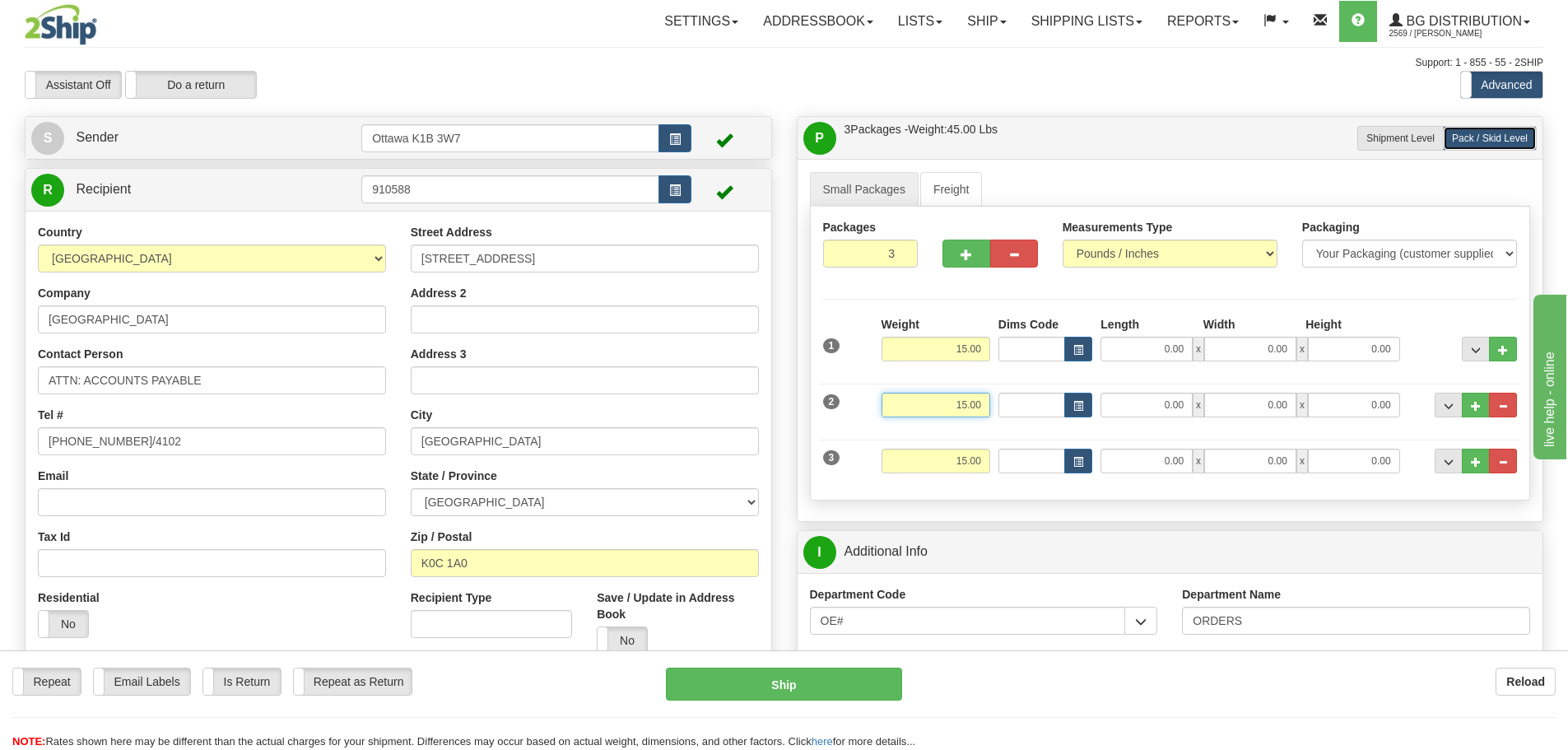
drag, startPoint x: 942, startPoint y: 402, endPoint x: 1388, endPoint y: 470, distance: 451.2
click at [1191, 445] on div "1 Weight 15.00 Dims Code" at bounding box center [1170, 402] width 694 height 171
type input "0.00"
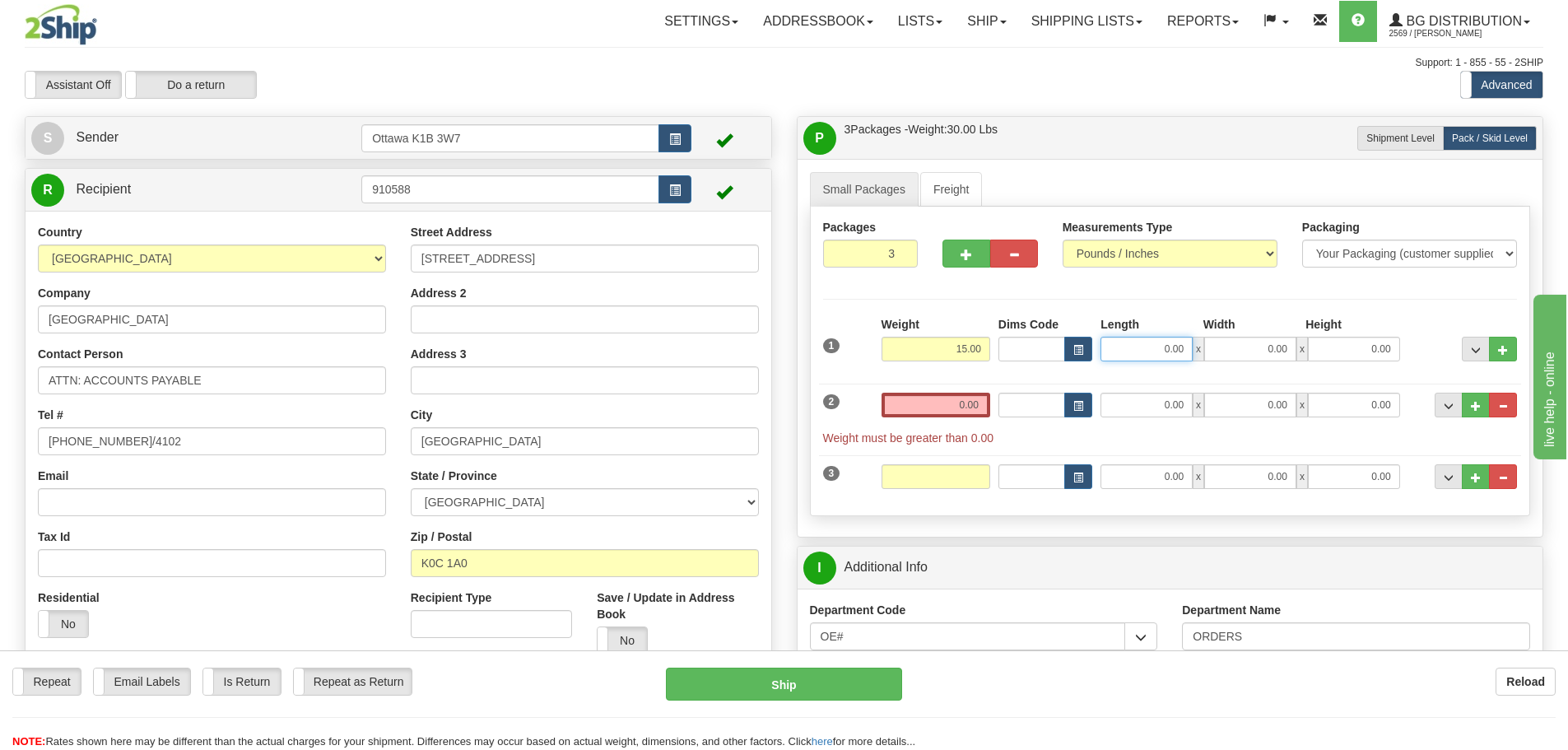
type input "0.00"
click at [1155, 340] on input "0.00" at bounding box center [1147, 348] width 92 height 24
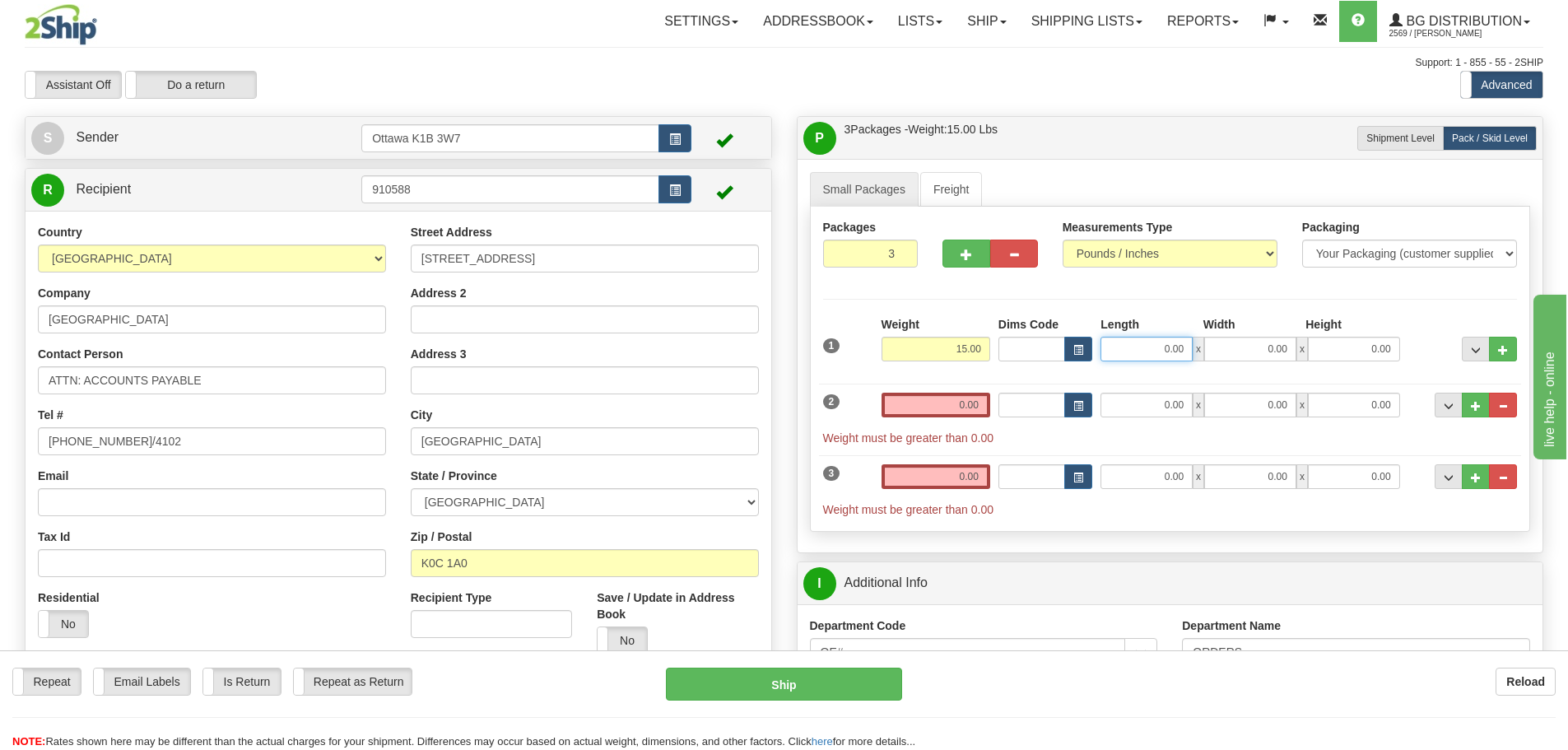
drag, startPoint x: 1143, startPoint y: 355, endPoint x: 1270, endPoint y: 364, distance: 127.3
click at [1246, 363] on div "1 Weight 15.00 Dims Code x x" at bounding box center [1170, 345] width 702 height 59
type input "42.00"
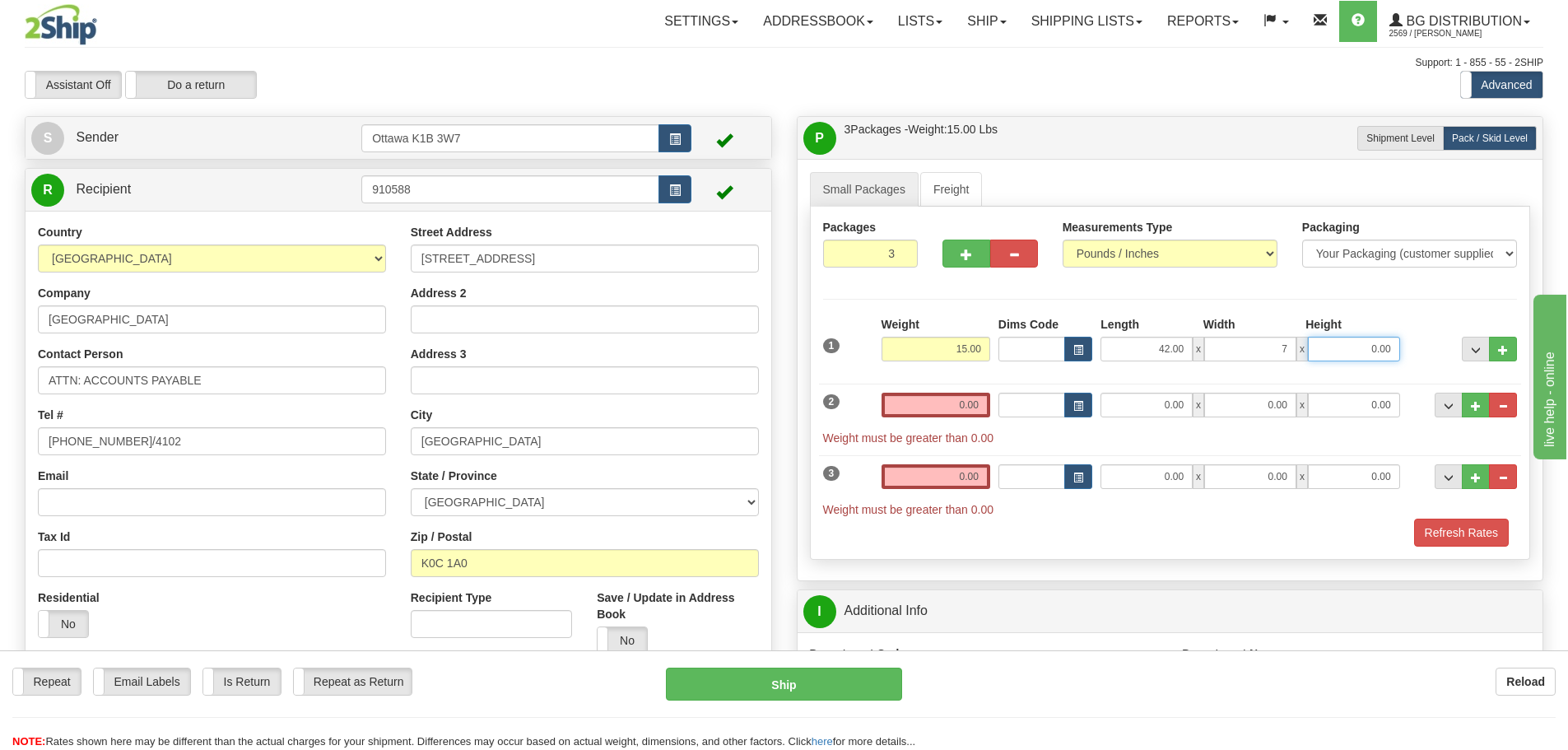
type input "7.00"
type input "5.50"
click at [940, 402] on input "0.00" at bounding box center [936, 404] width 109 height 24
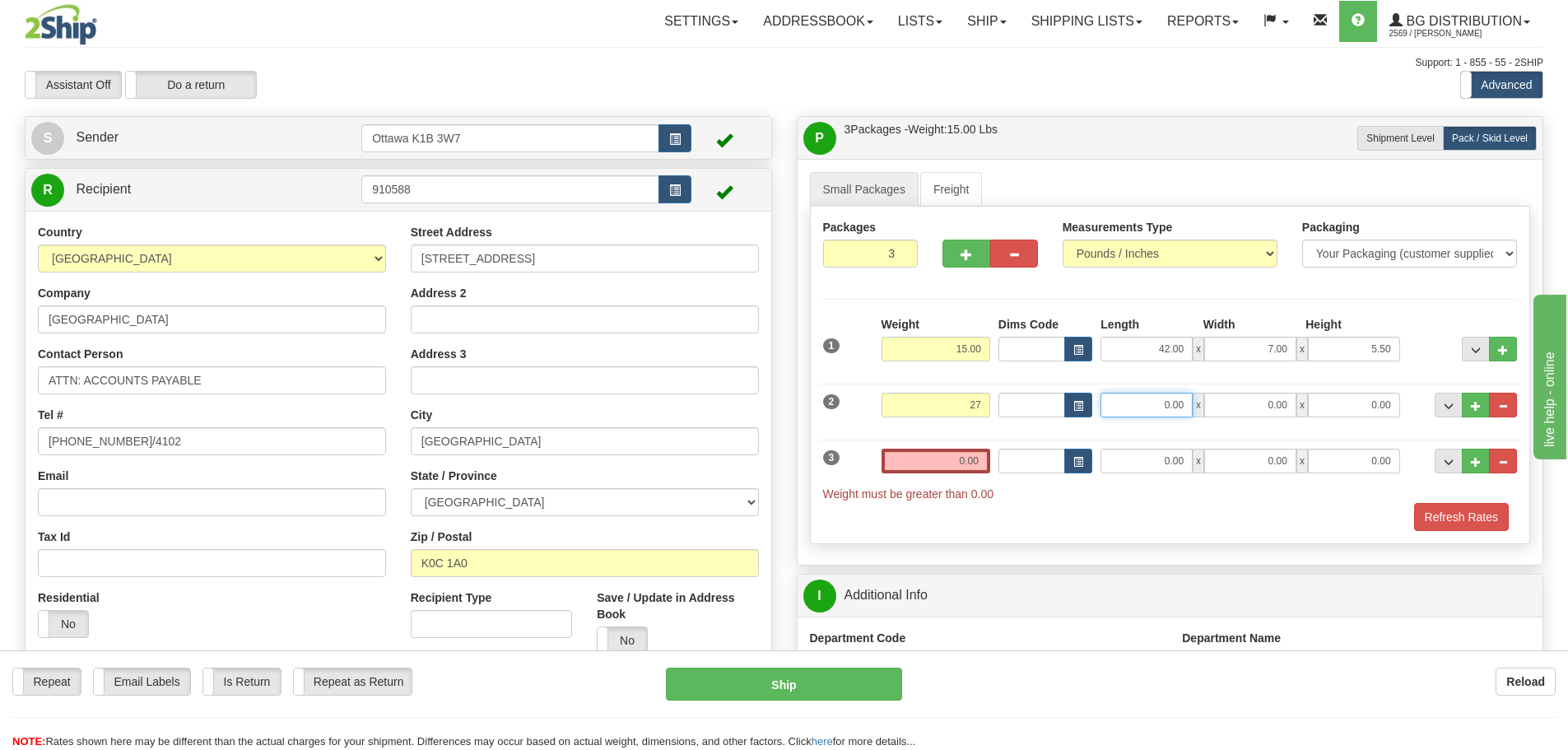
type input "27.00"
click at [1119, 396] on input "0.00" at bounding box center [1147, 404] width 92 height 24
type input "28.00"
type input "16.50"
type input "4.00"
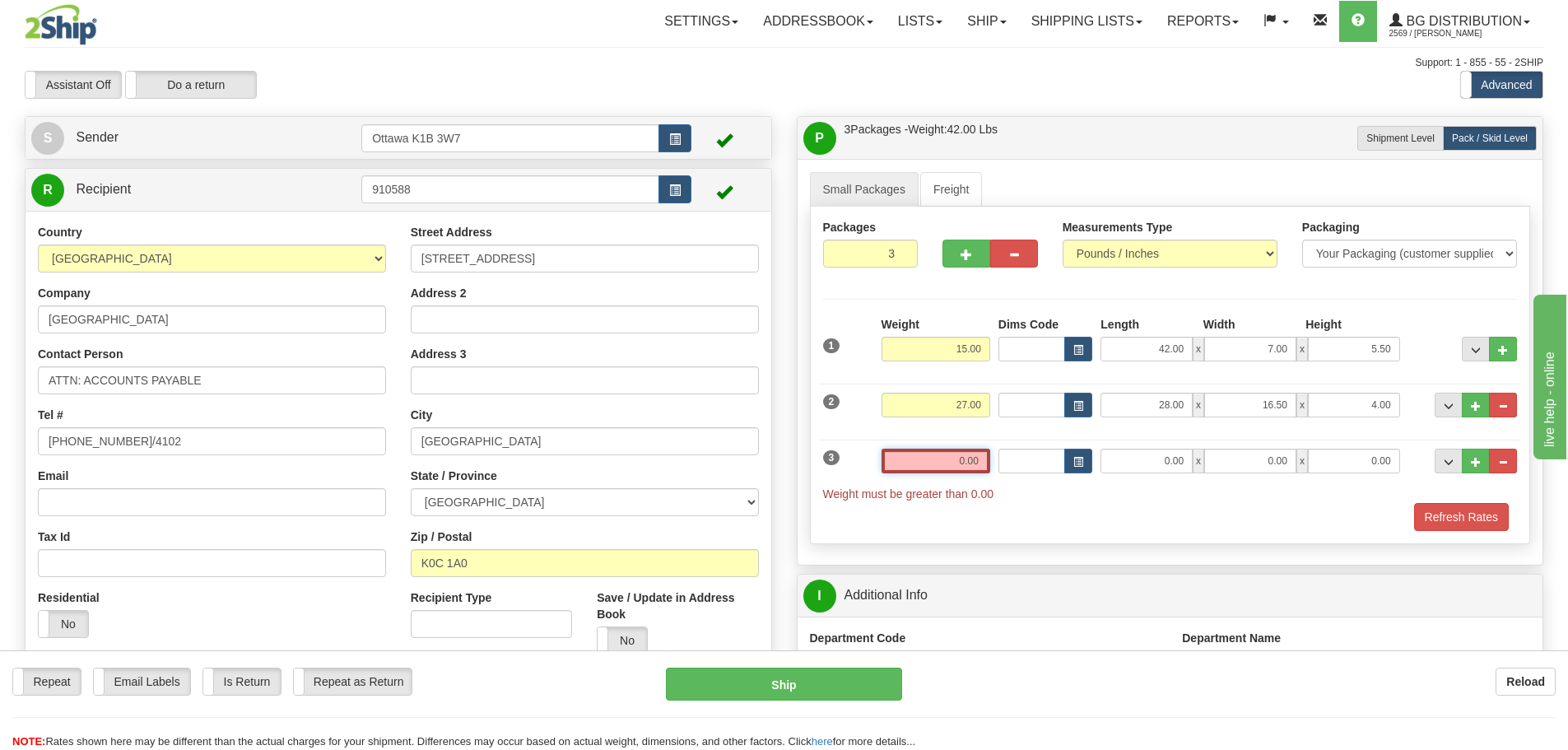
click at [947, 465] on input "0.00" at bounding box center [936, 460] width 109 height 24
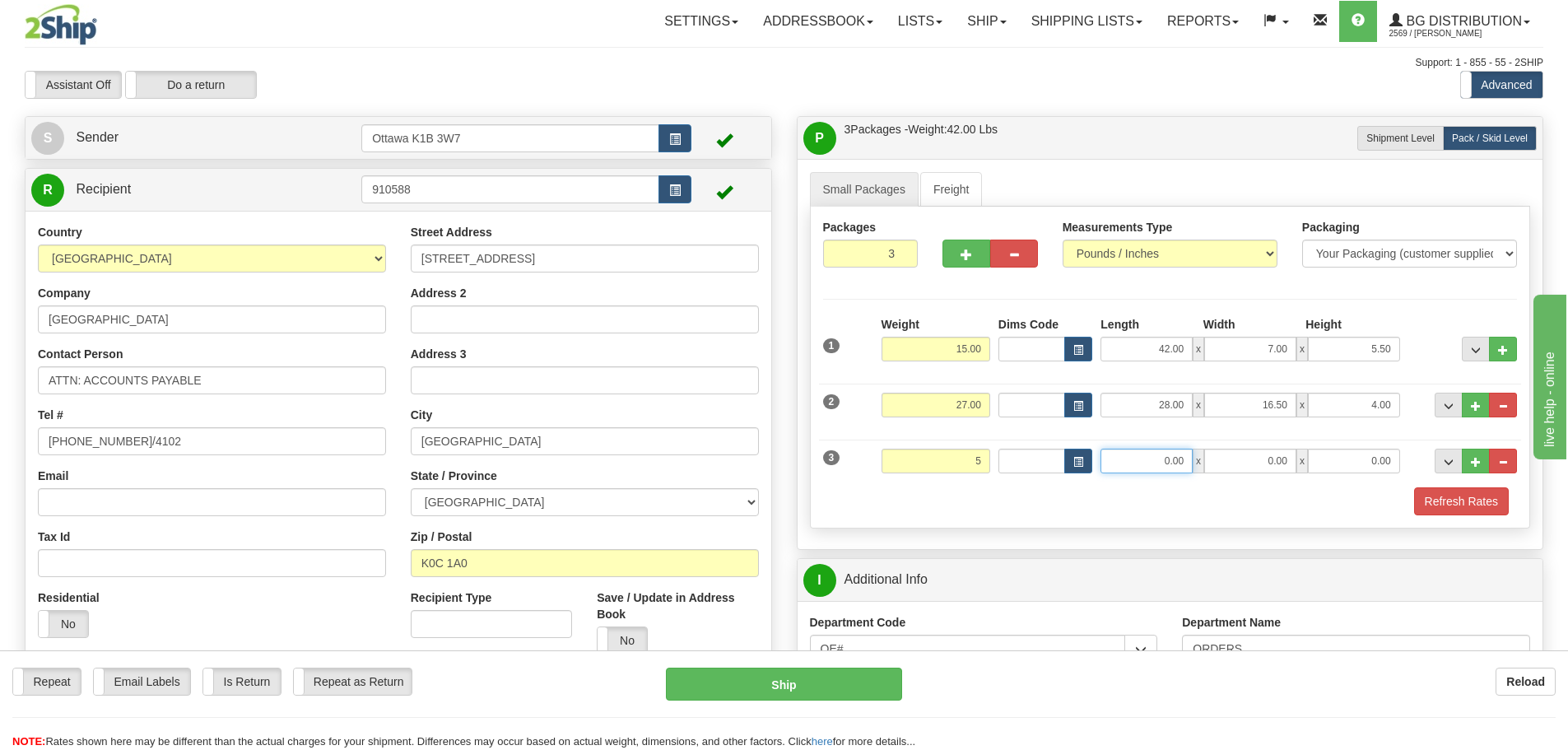
click at [1142, 450] on input "0.00" at bounding box center [1147, 460] width 92 height 24
type input "5.00"
type input "12.00"
type input "8.00"
type input "6.50"
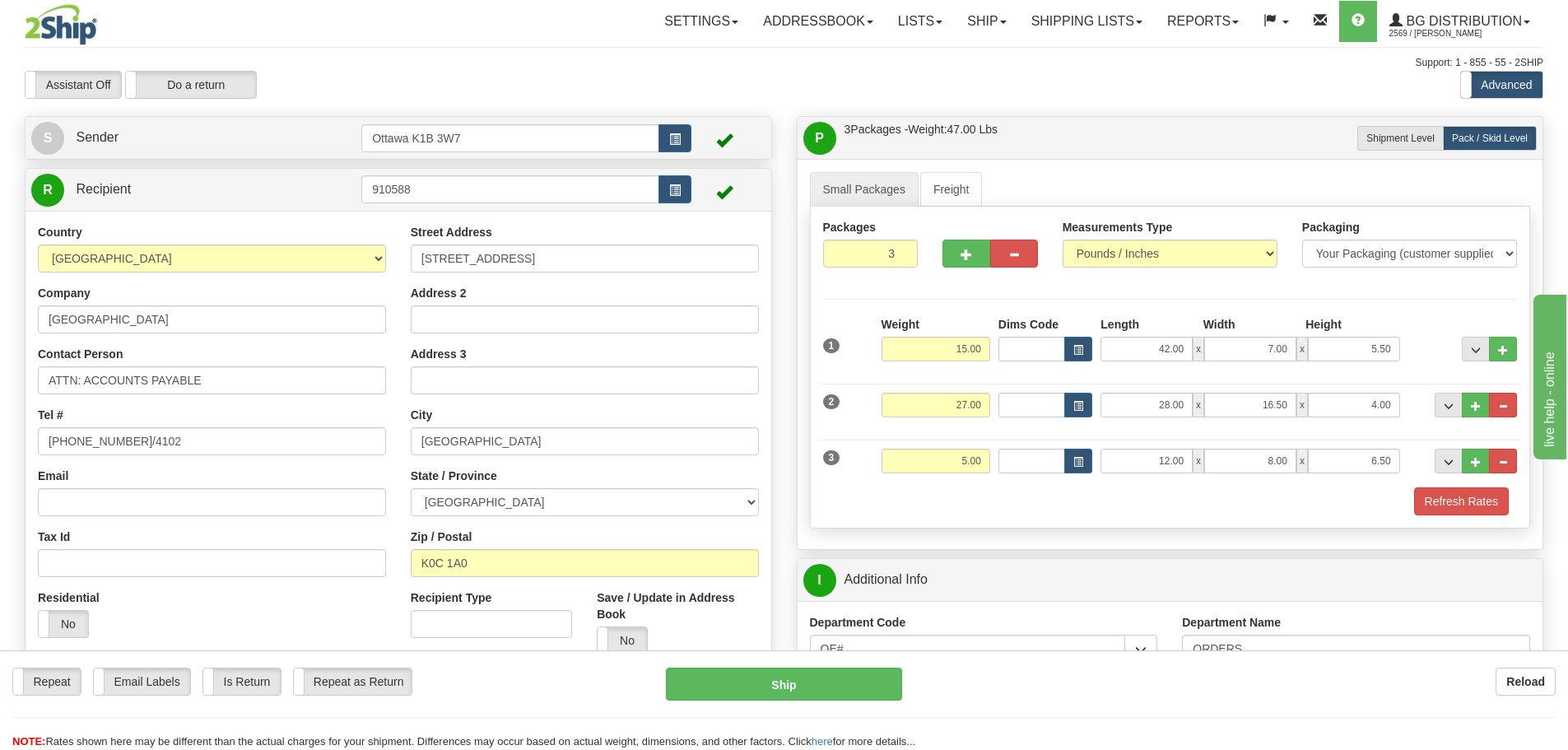
click at [1519, 505] on div "Refresh Rates" at bounding box center [1170, 501] width 702 height 28
click at [1498, 505] on button "Refresh Rates" at bounding box center [1461, 501] width 95 height 28
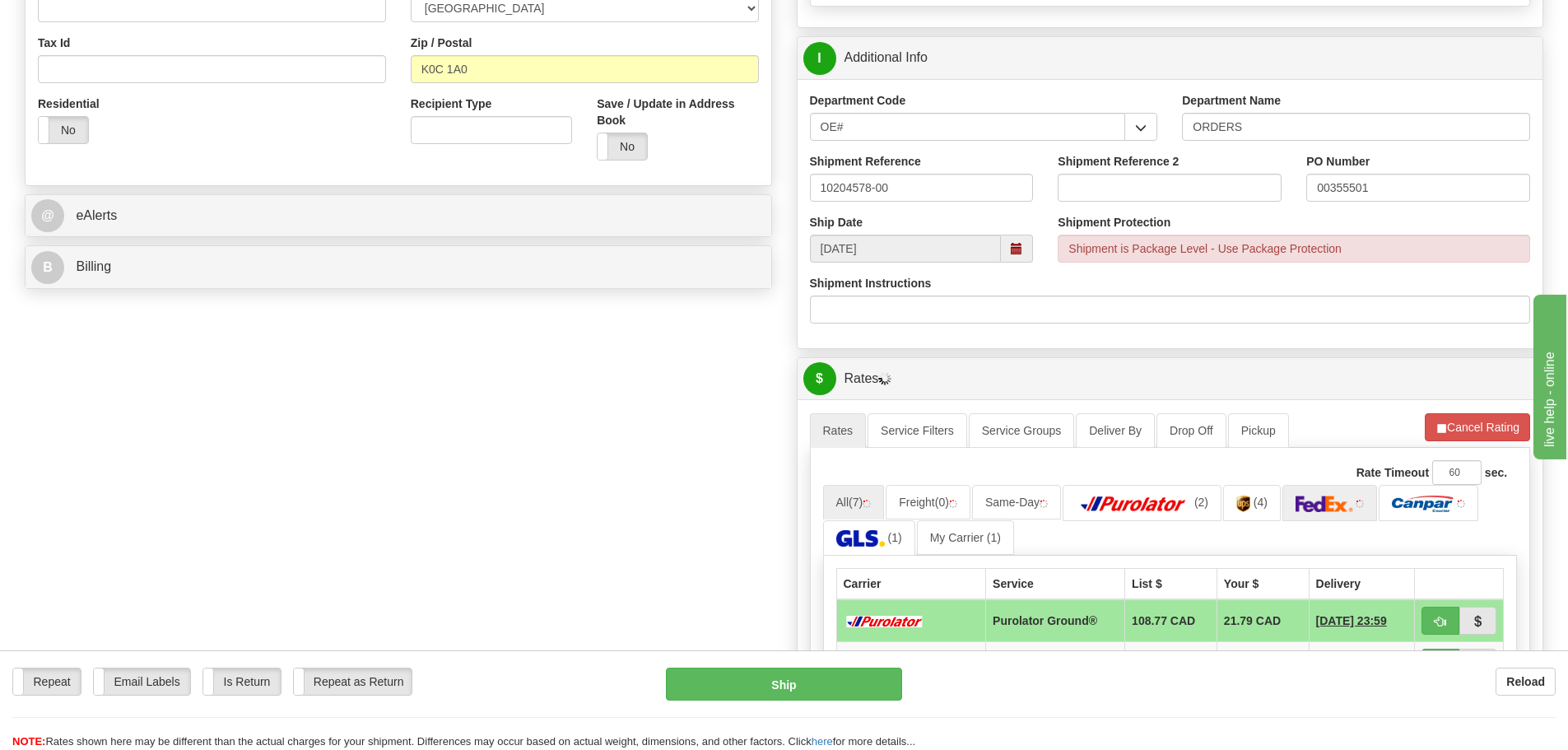
scroll to position [658, 0]
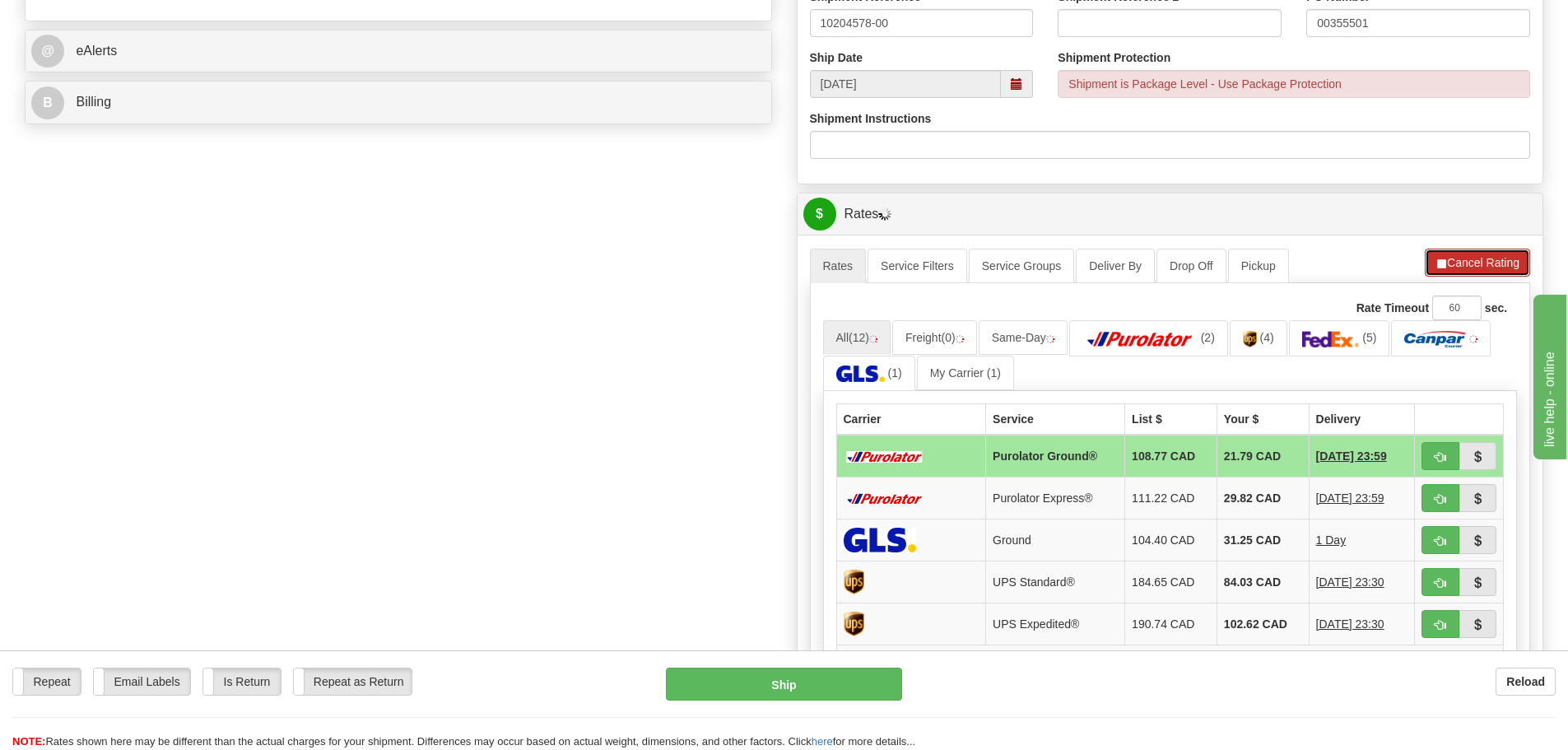
click at [1458, 261] on button "Cancel Rating" at bounding box center [1477, 262] width 105 height 28
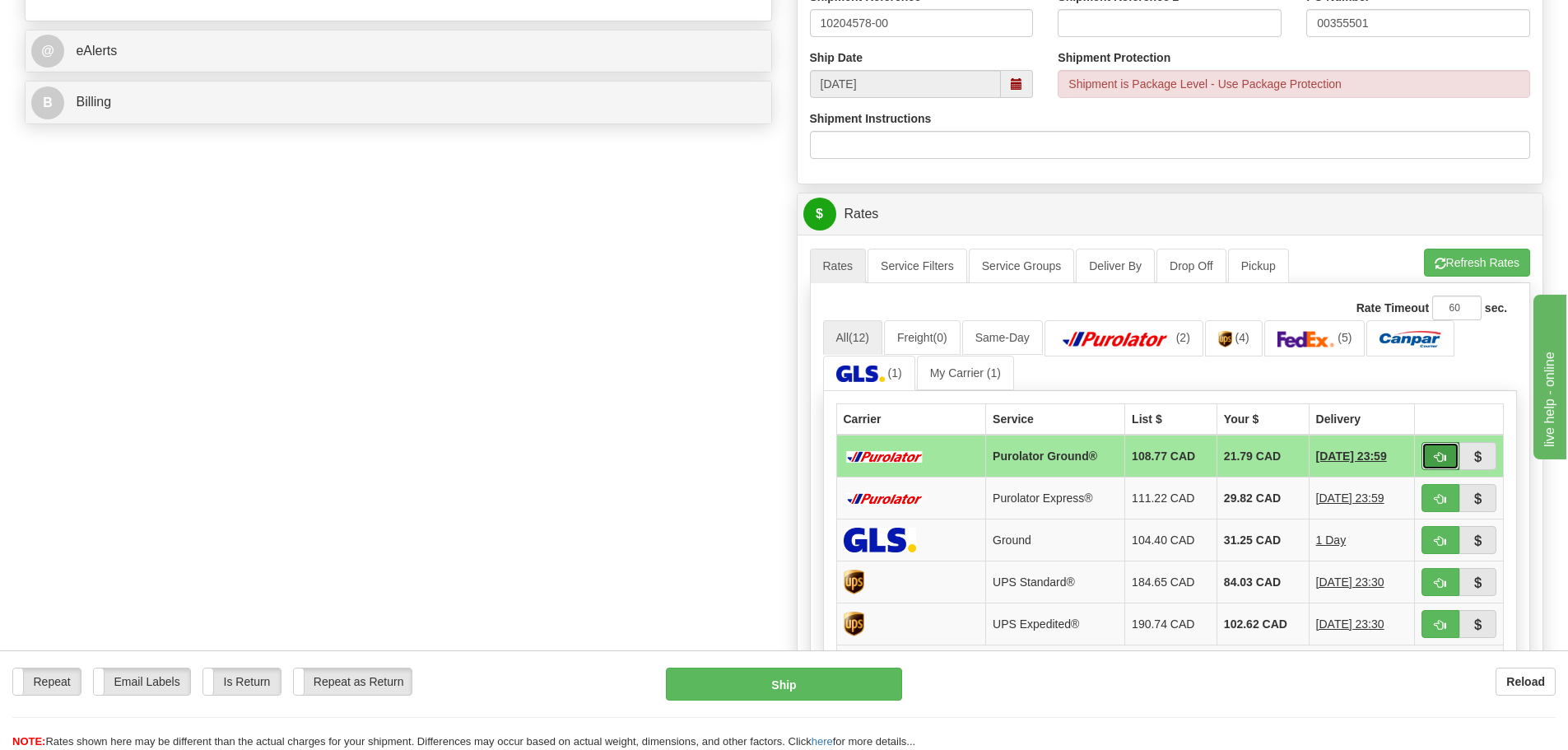
click at [1432, 459] on button "button" at bounding box center [1440, 456] width 38 height 28
type input "260"
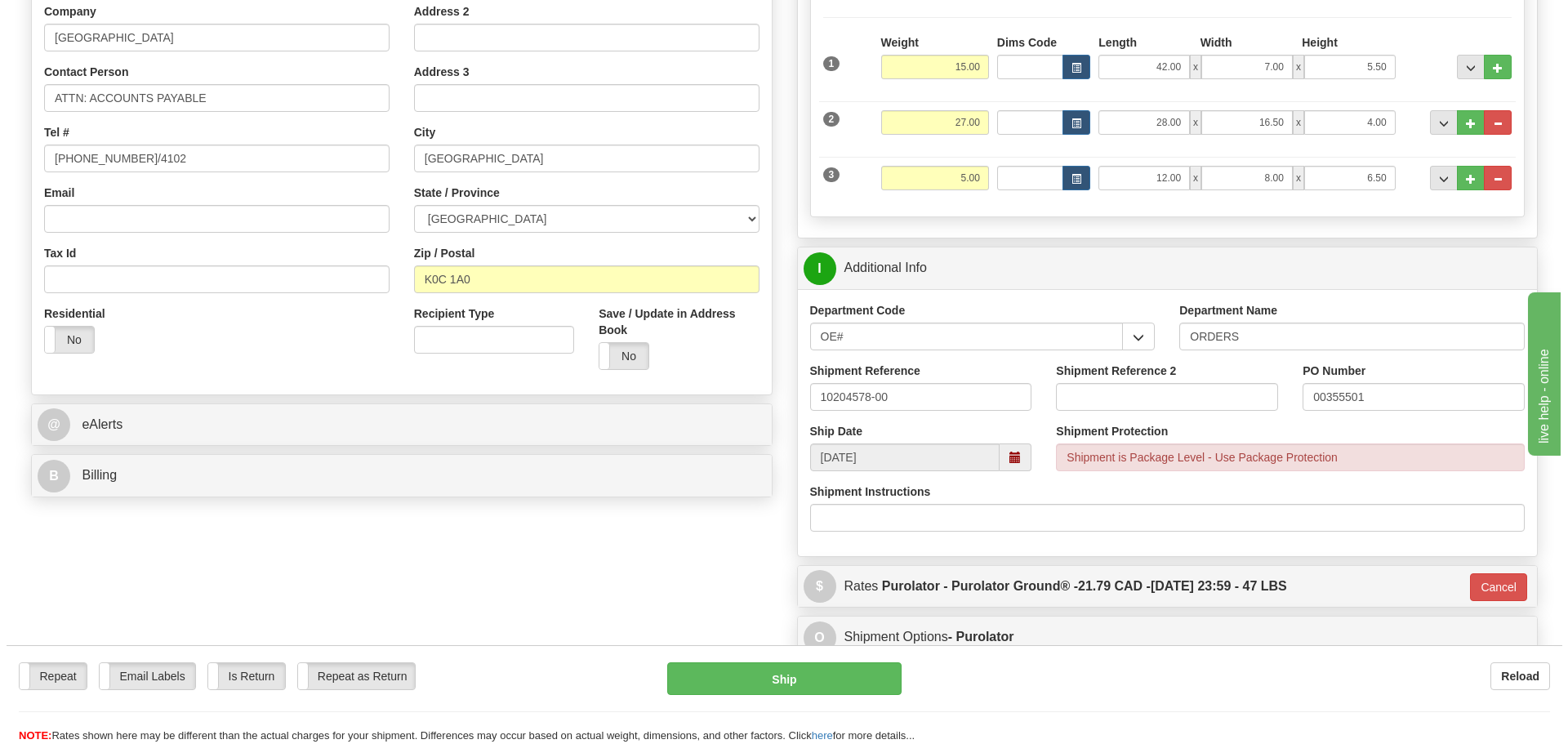
scroll to position [245, 0]
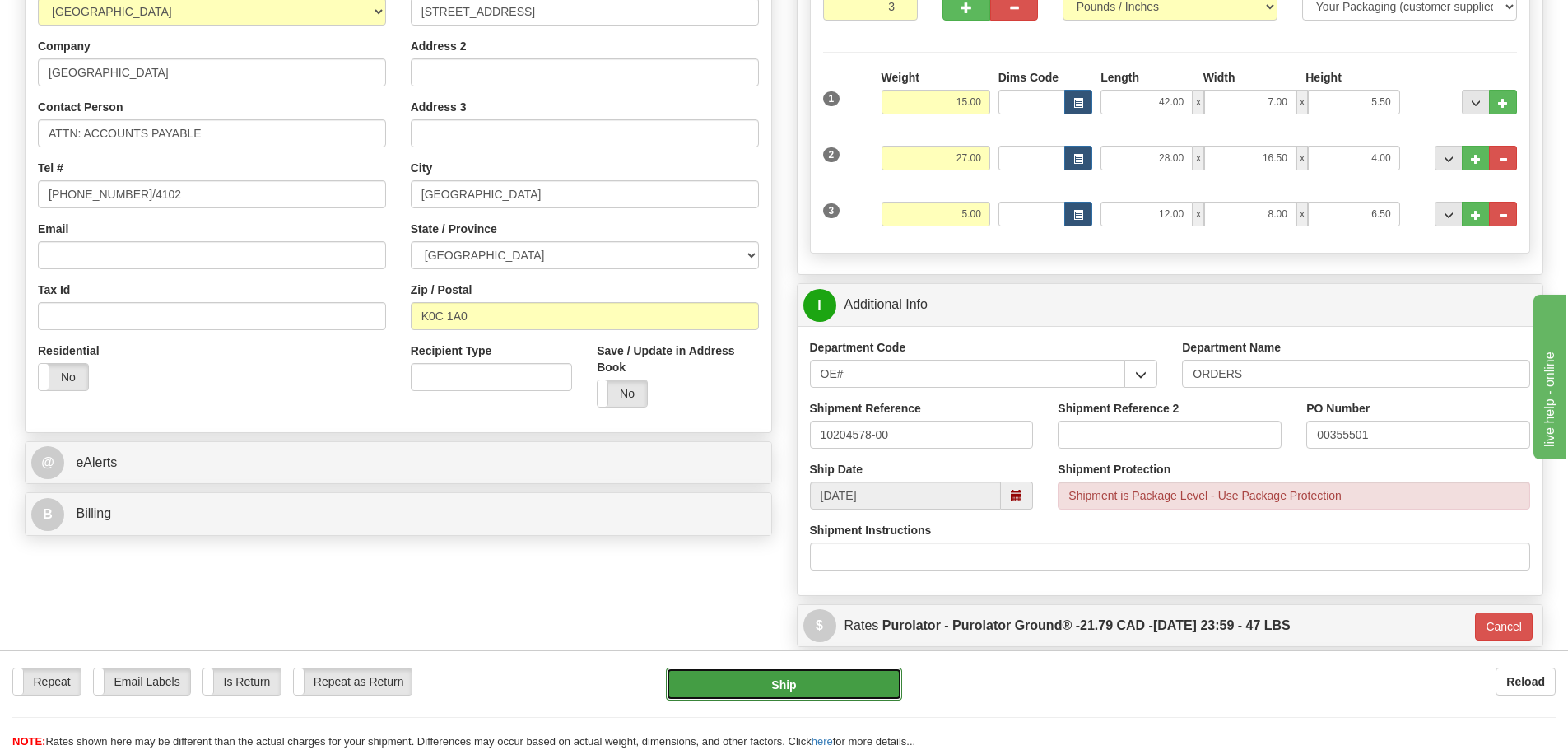
click at [809, 693] on button "Ship" at bounding box center [784, 683] width 236 height 33
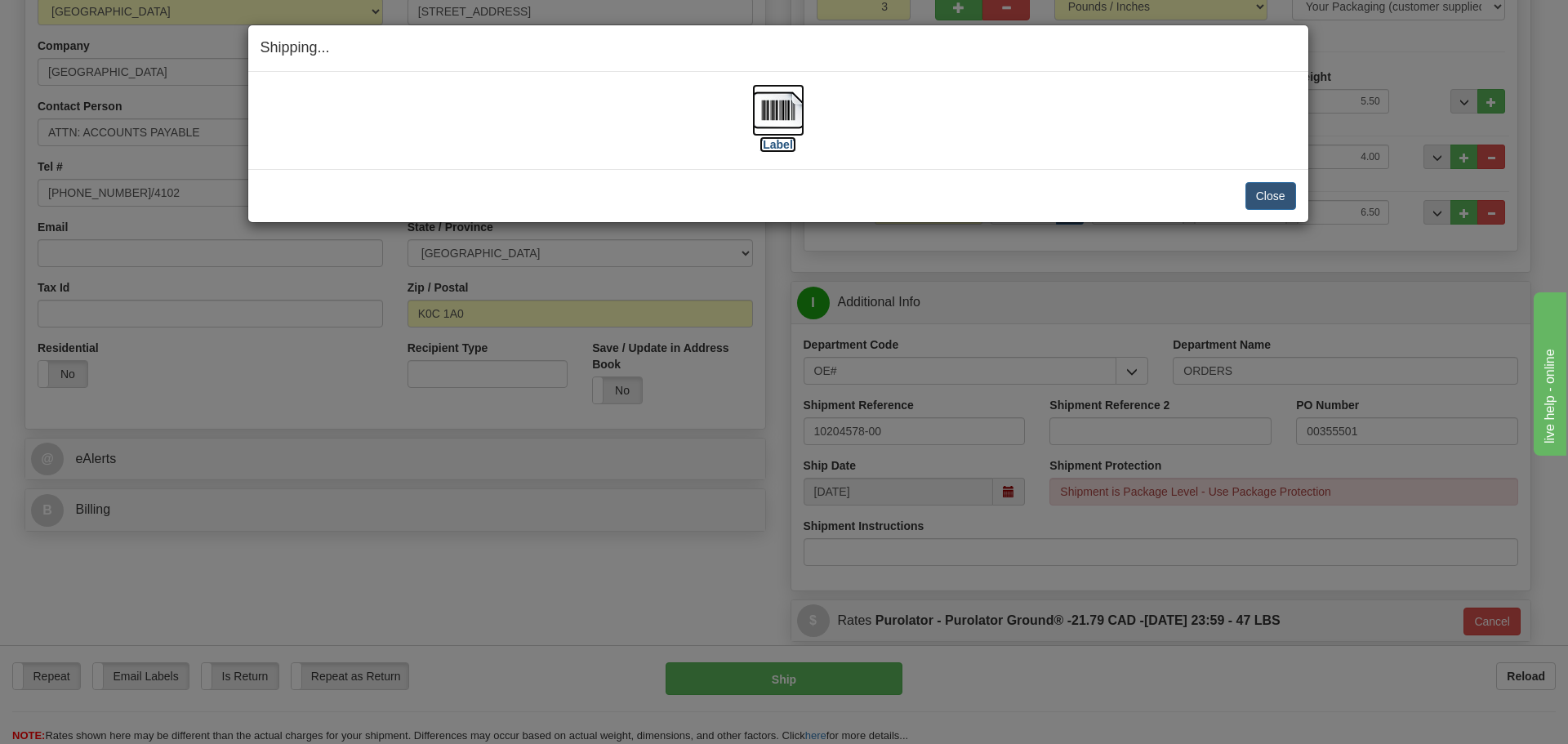
click at [794, 133] on img at bounding box center [778, 110] width 52 height 52
click at [1284, 197] on button "Close" at bounding box center [1270, 196] width 51 height 28
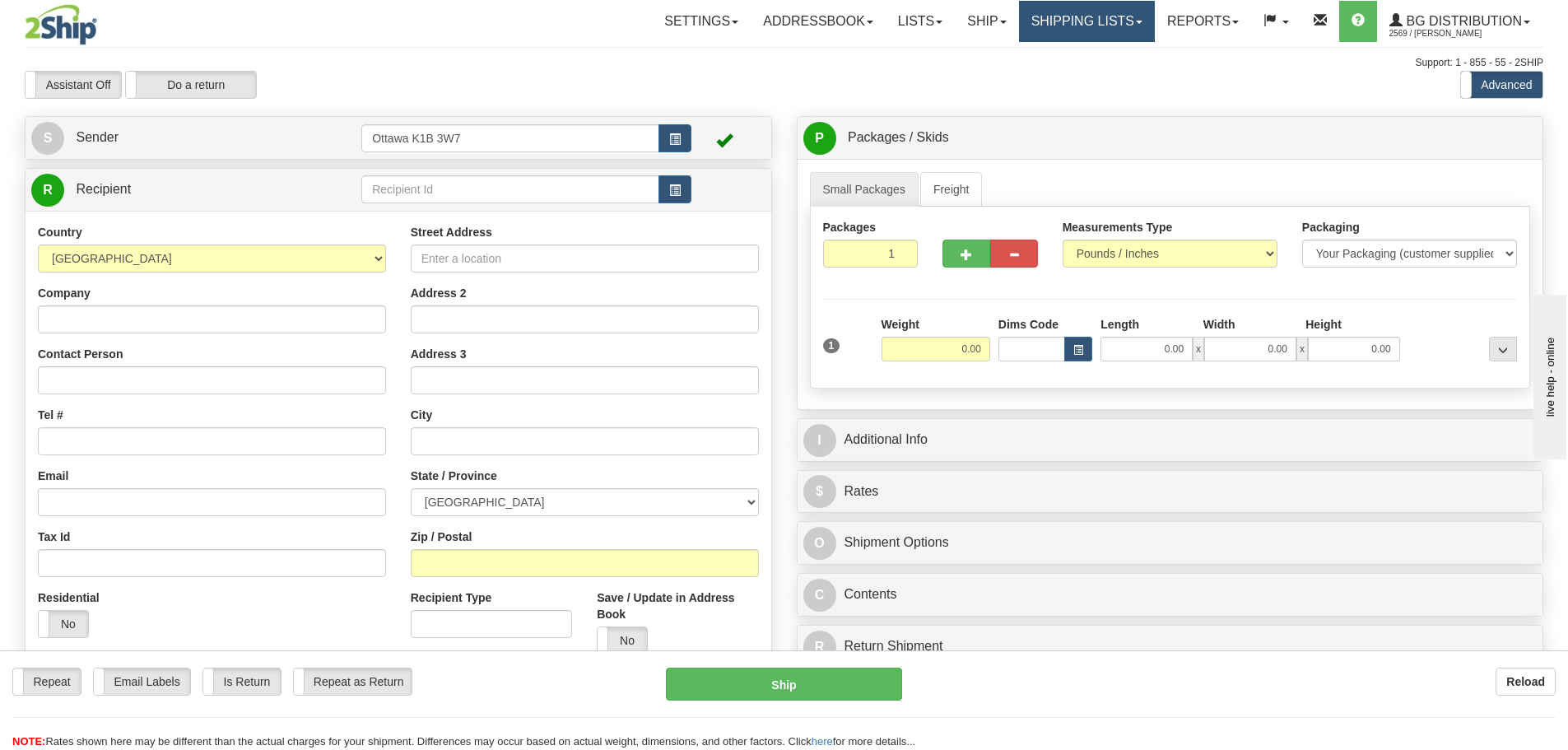
click at [1054, 17] on link "Shipping lists" at bounding box center [1086, 22] width 136 height 41
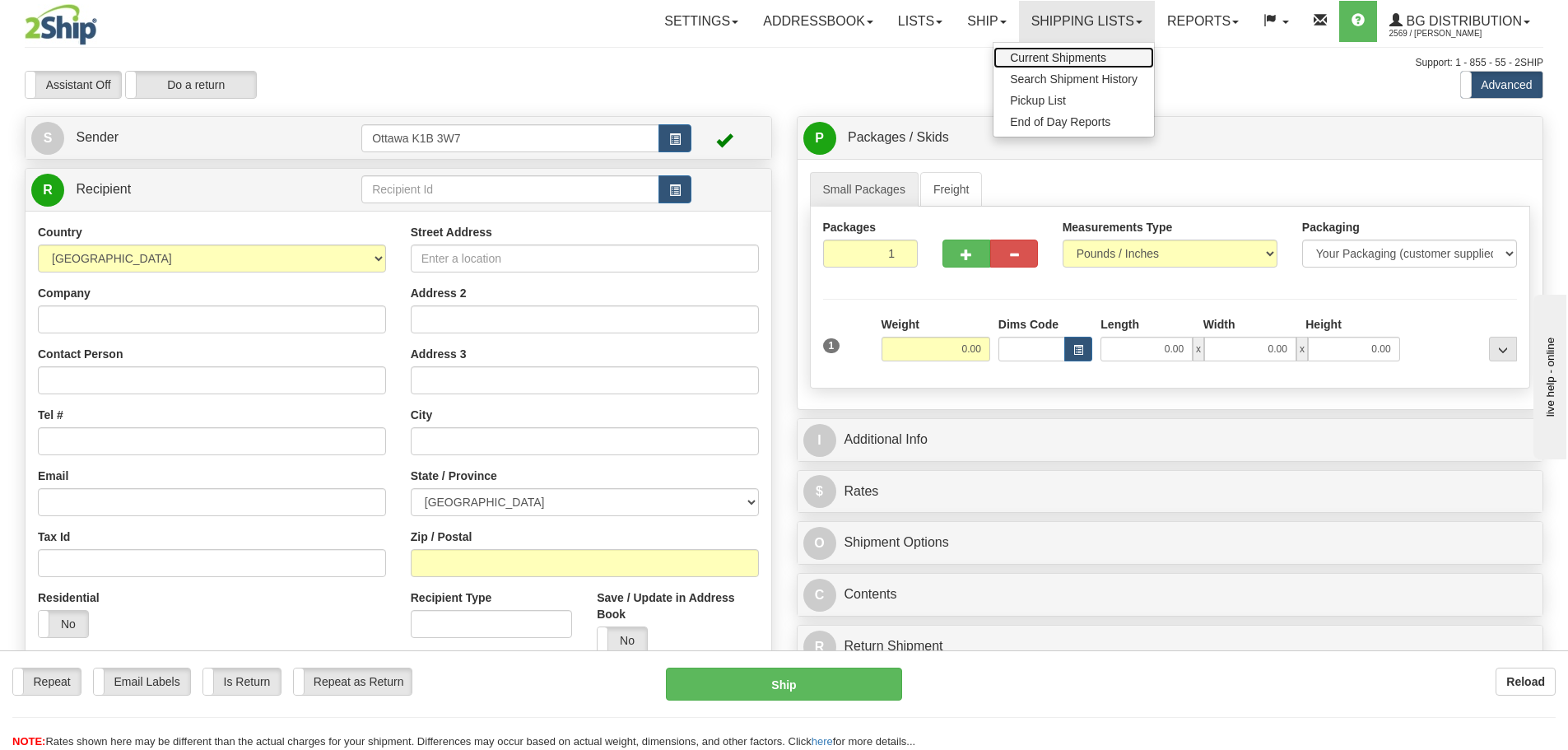
click at [1065, 62] on span "Current Shipments" at bounding box center [1057, 58] width 96 height 14
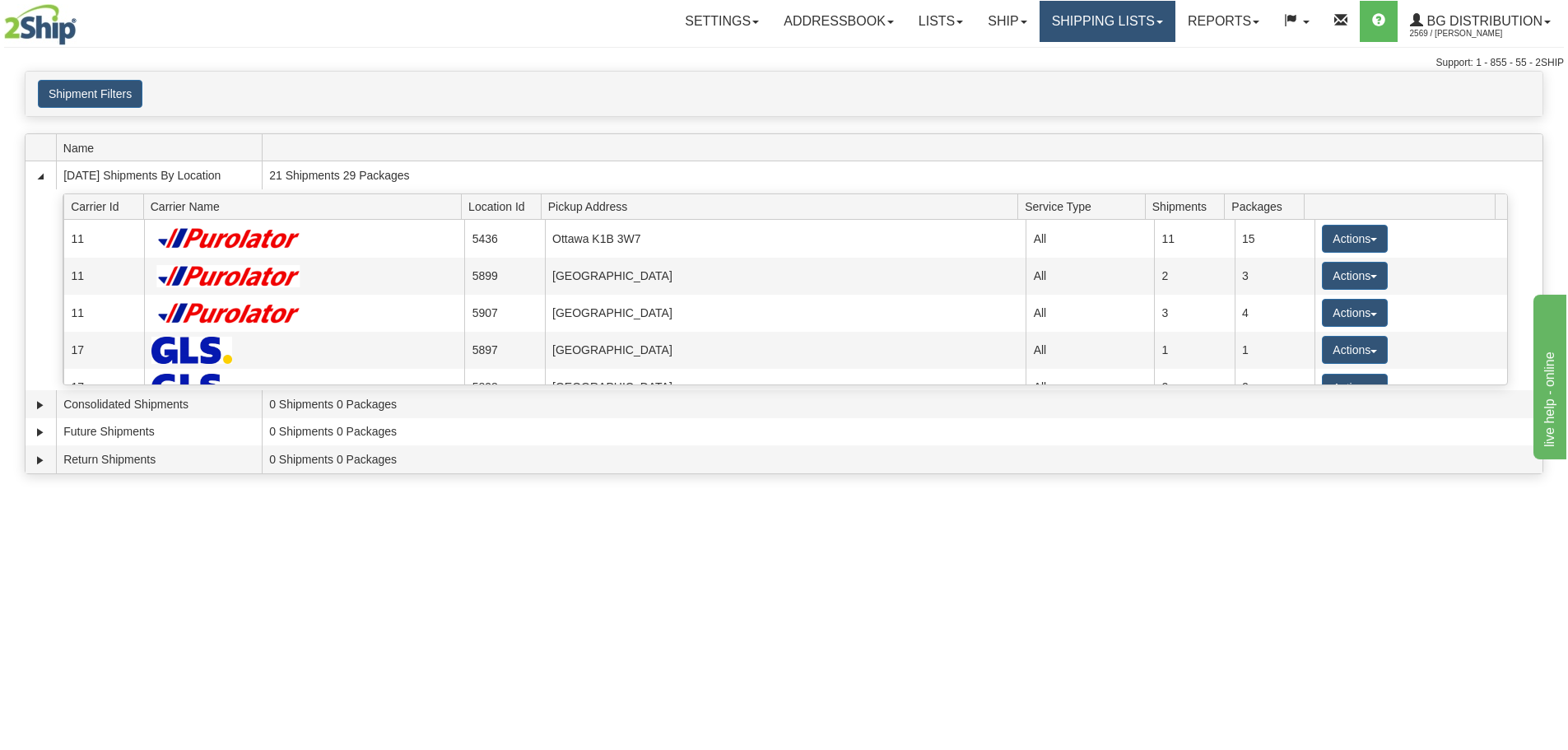
click at [1082, 26] on link "Shipping lists" at bounding box center [1107, 22] width 136 height 41
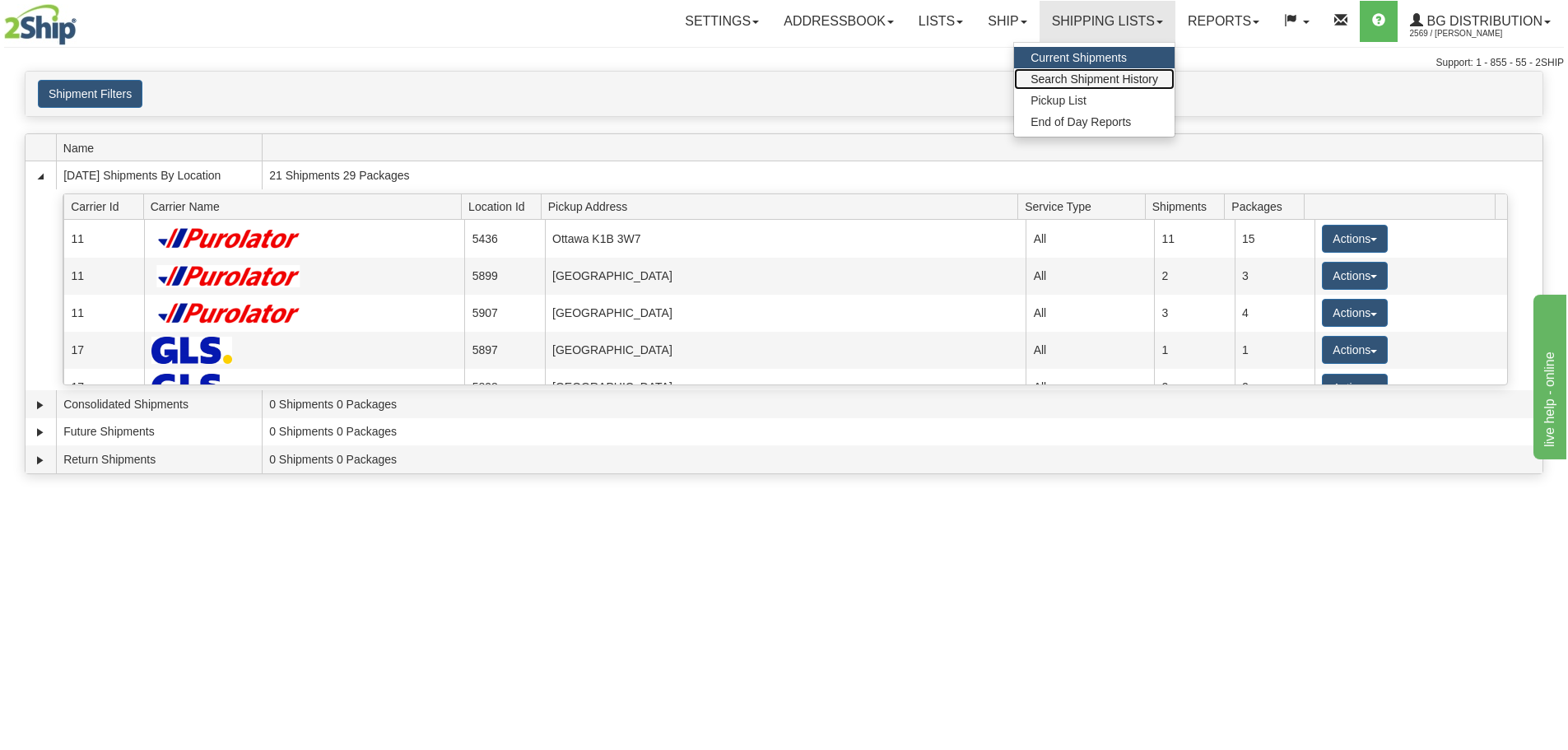
click at [1074, 72] on span "Search Shipment History" at bounding box center [1094, 78] width 128 height 14
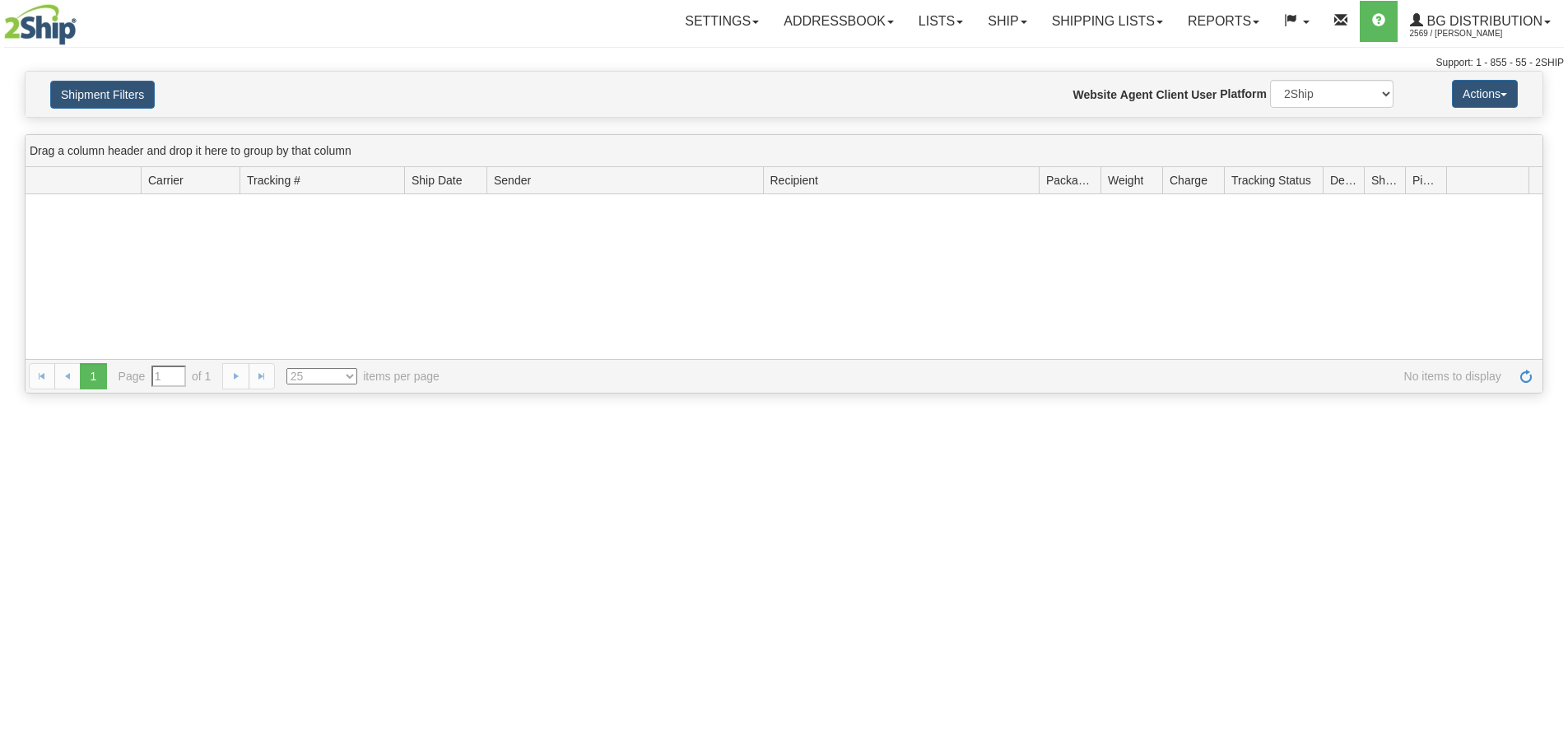
type input "From [DATE] To [DATE]"
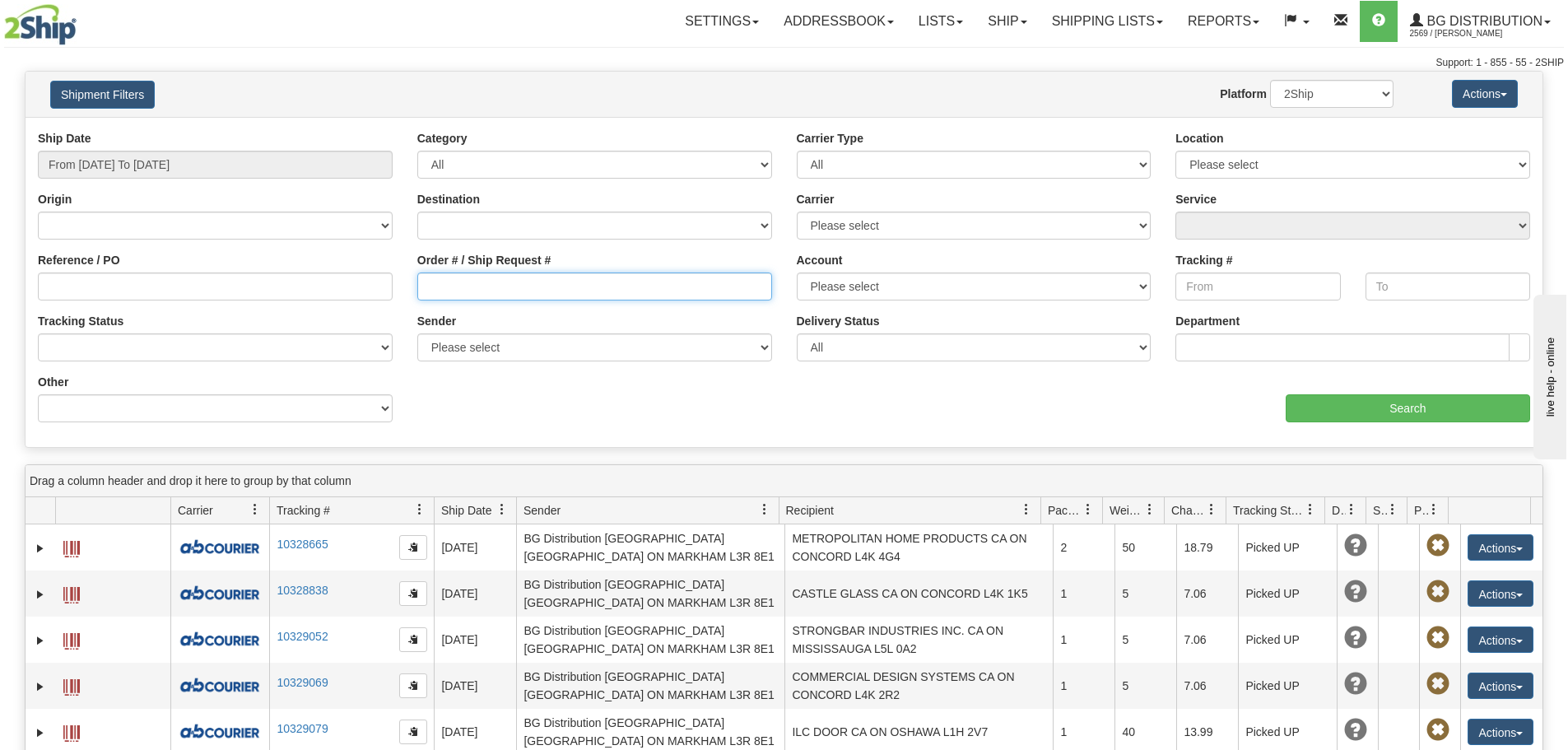
click at [675, 292] on input "Order # / Ship Request #" at bounding box center [594, 286] width 355 height 28
type input "520062986796"
click at [824, 446] on div "Ship Date From [DATE] To [DATE] Category All Inbound Outbound Carrier Type All …" at bounding box center [784, 282] width 1517 height 330
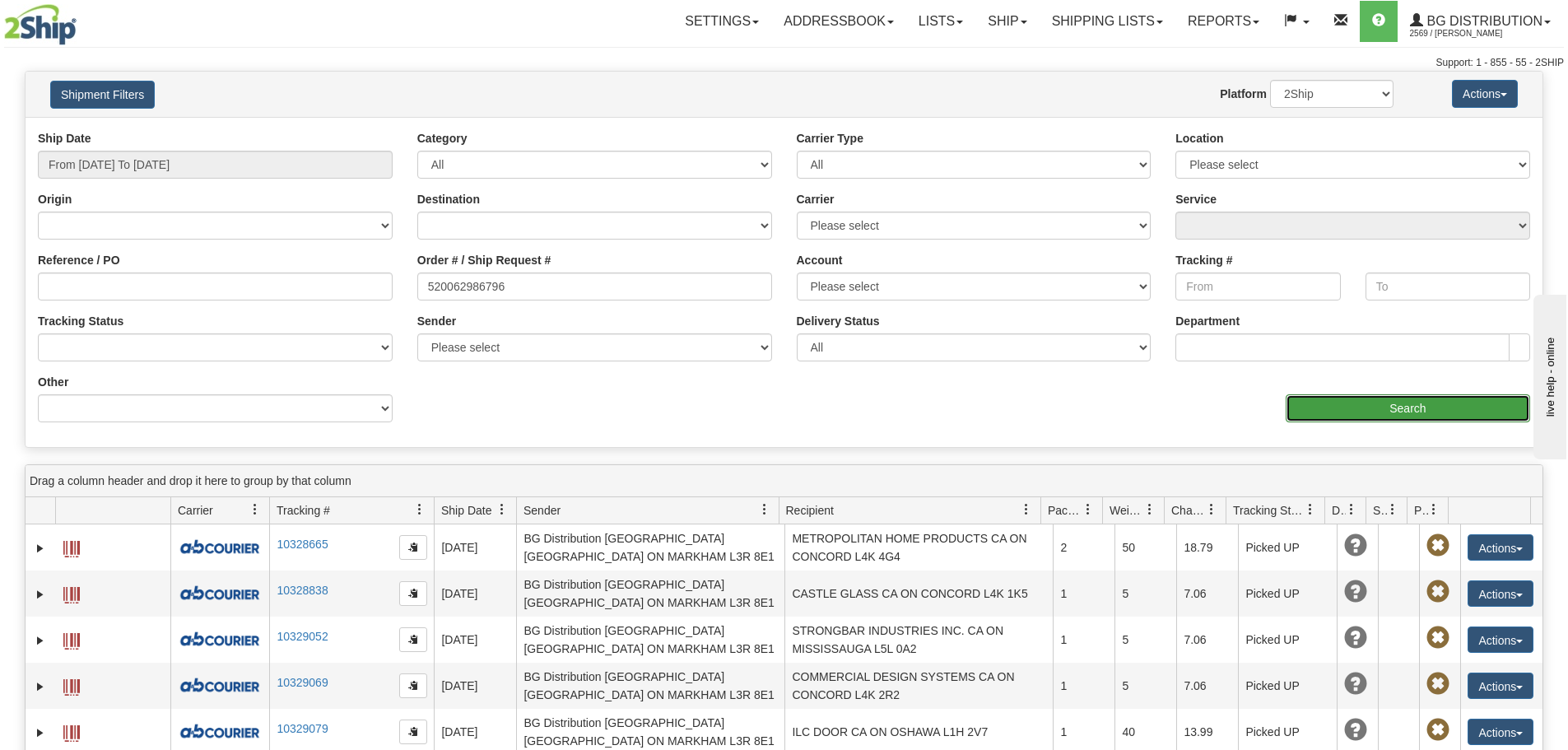
click at [1461, 418] on input "Search" at bounding box center [1408, 408] width 244 height 28
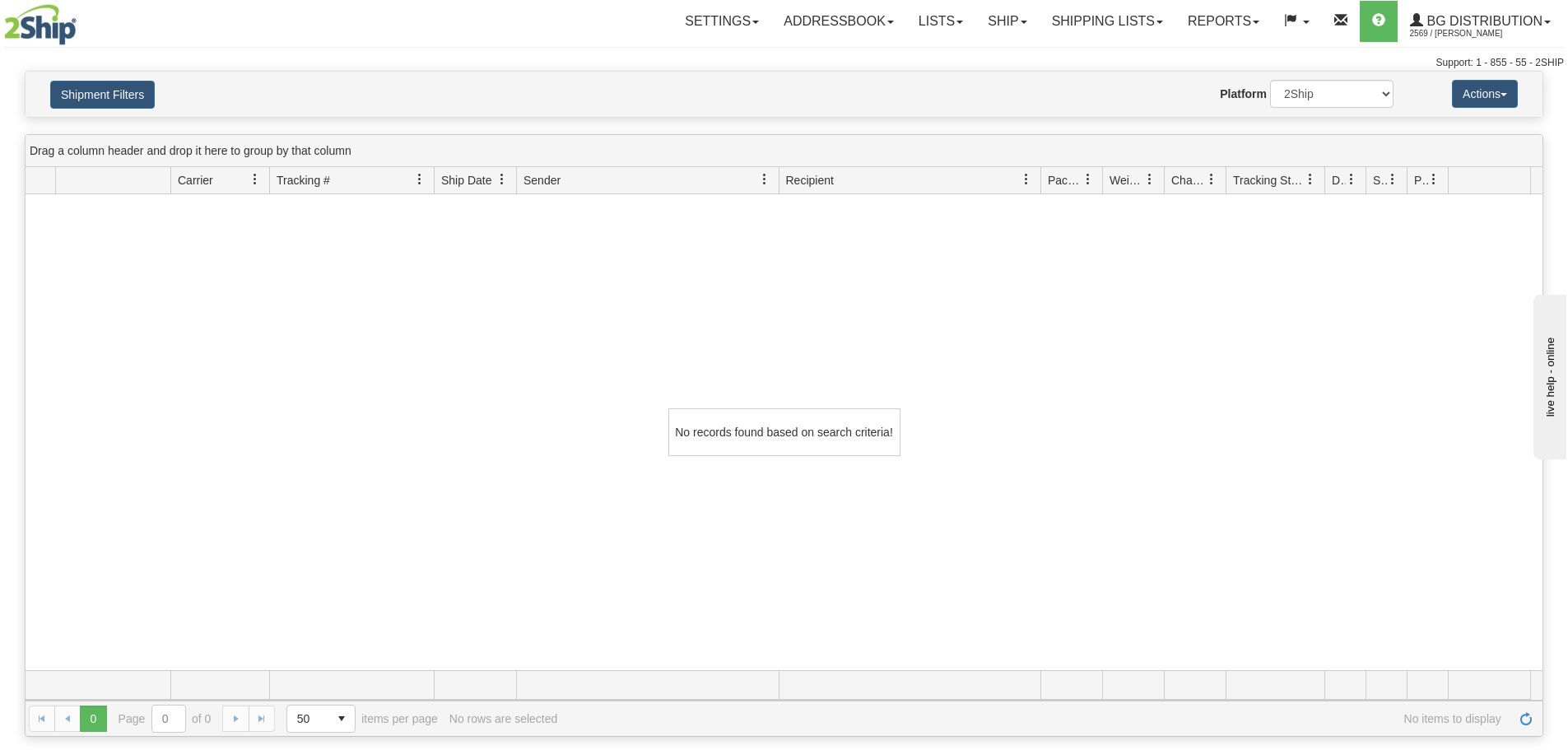
click at [717, 82] on div "Website Agent Nothing selected Client User Platform 2Ship Imported" at bounding box center [846, 94] width 1119 height 28
click at [136, 75] on div "Shipment Filters Website Agent Nothing selected Client User Platform 2Ship Impo…" at bounding box center [784, 95] width 1517 height 45
click at [126, 93] on button "Shipment Filters" at bounding box center [103, 95] width 104 height 28
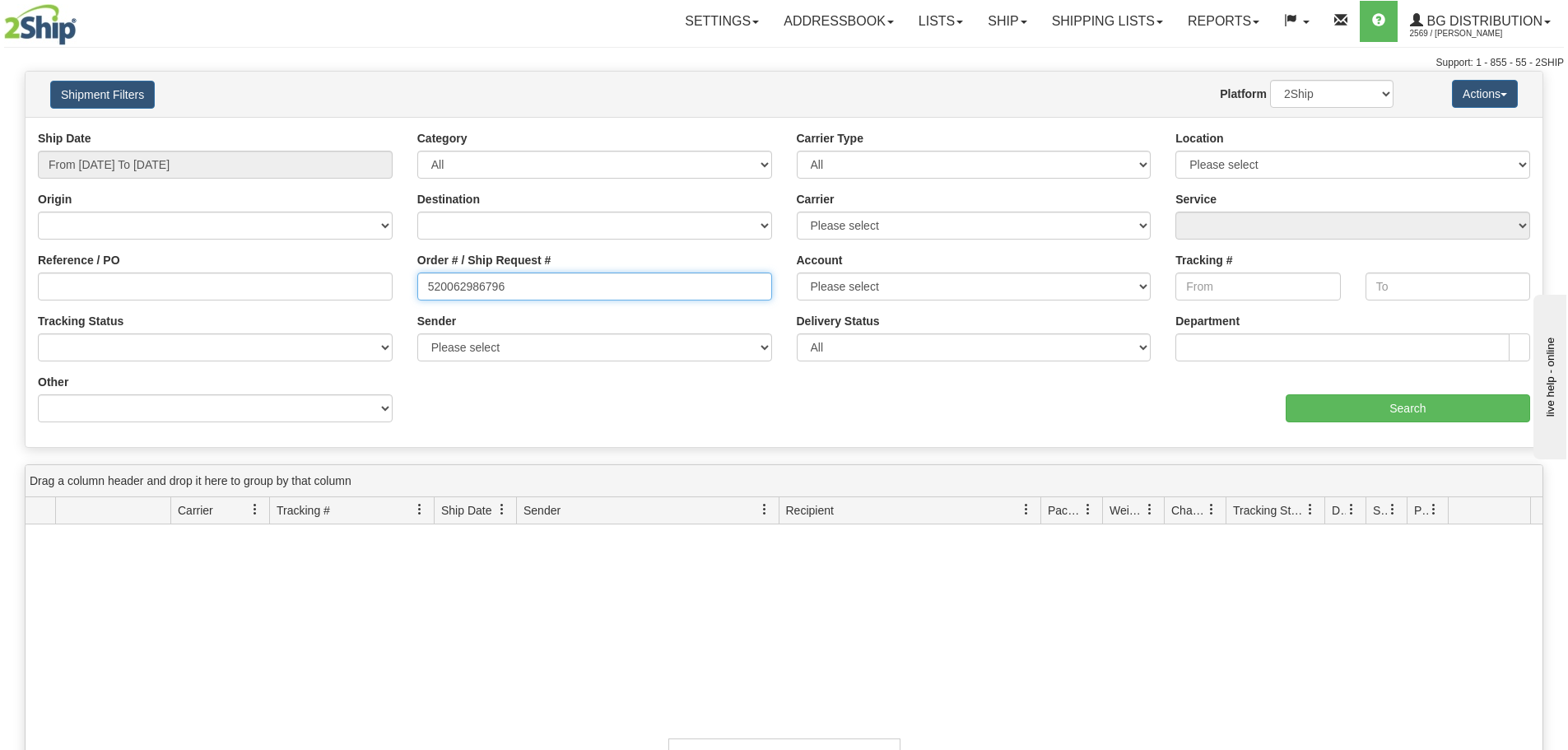
drag, startPoint x: 656, startPoint y: 292, endPoint x: 358, endPoint y: 295, distance: 298.0
click at [358, 130] on div "Reference / PO Order # / Ship Request # 520062986796 Account Please select [PER…" at bounding box center [784, 130] width 1517 height 0
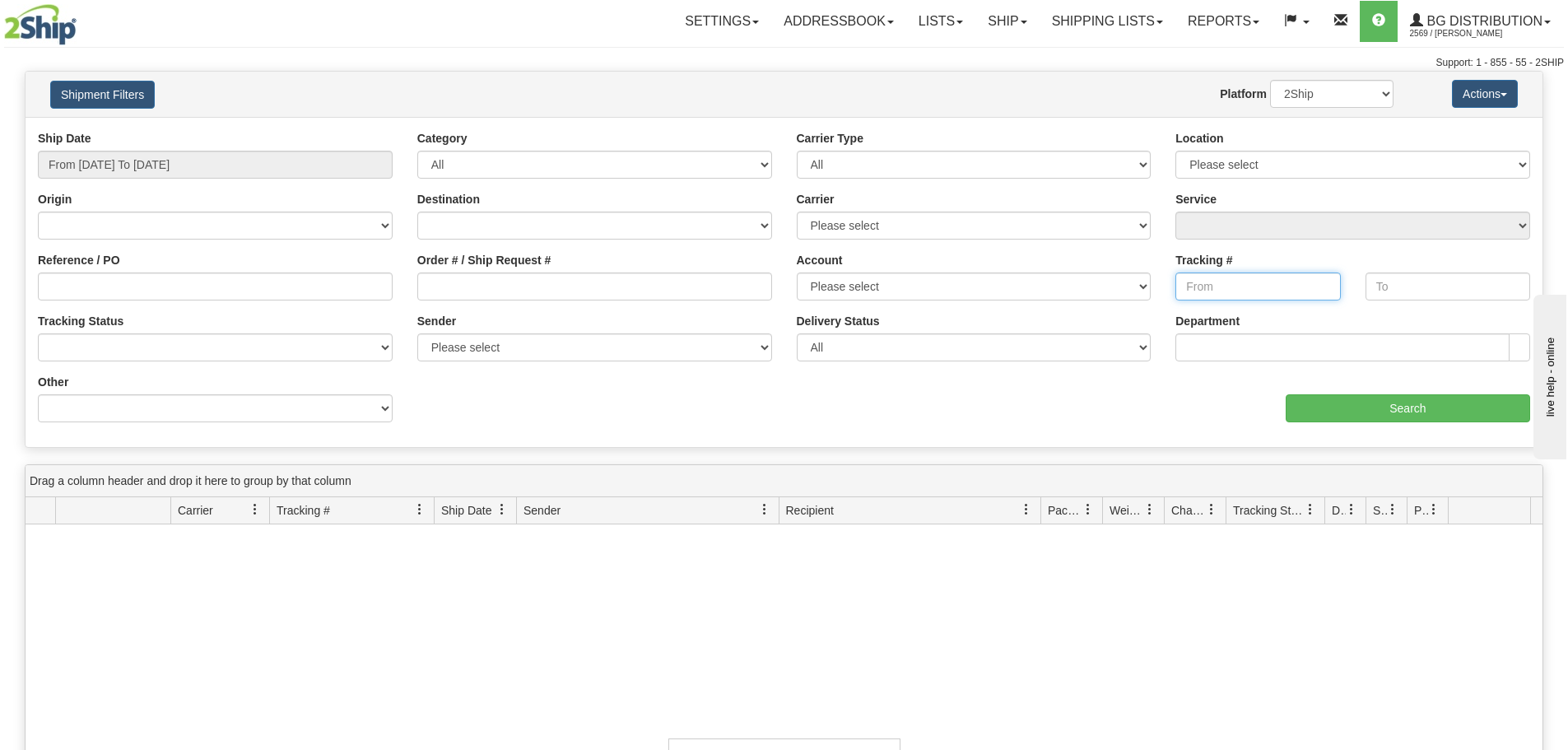
click at [1209, 293] on input "Tracking #" at bounding box center [1257, 286] width 165 height 28
paste input "520062986796"
type input "520062986796"
click at [1364, 398] on input "Search" at bounding box center [1408, 408] width 244 height 28
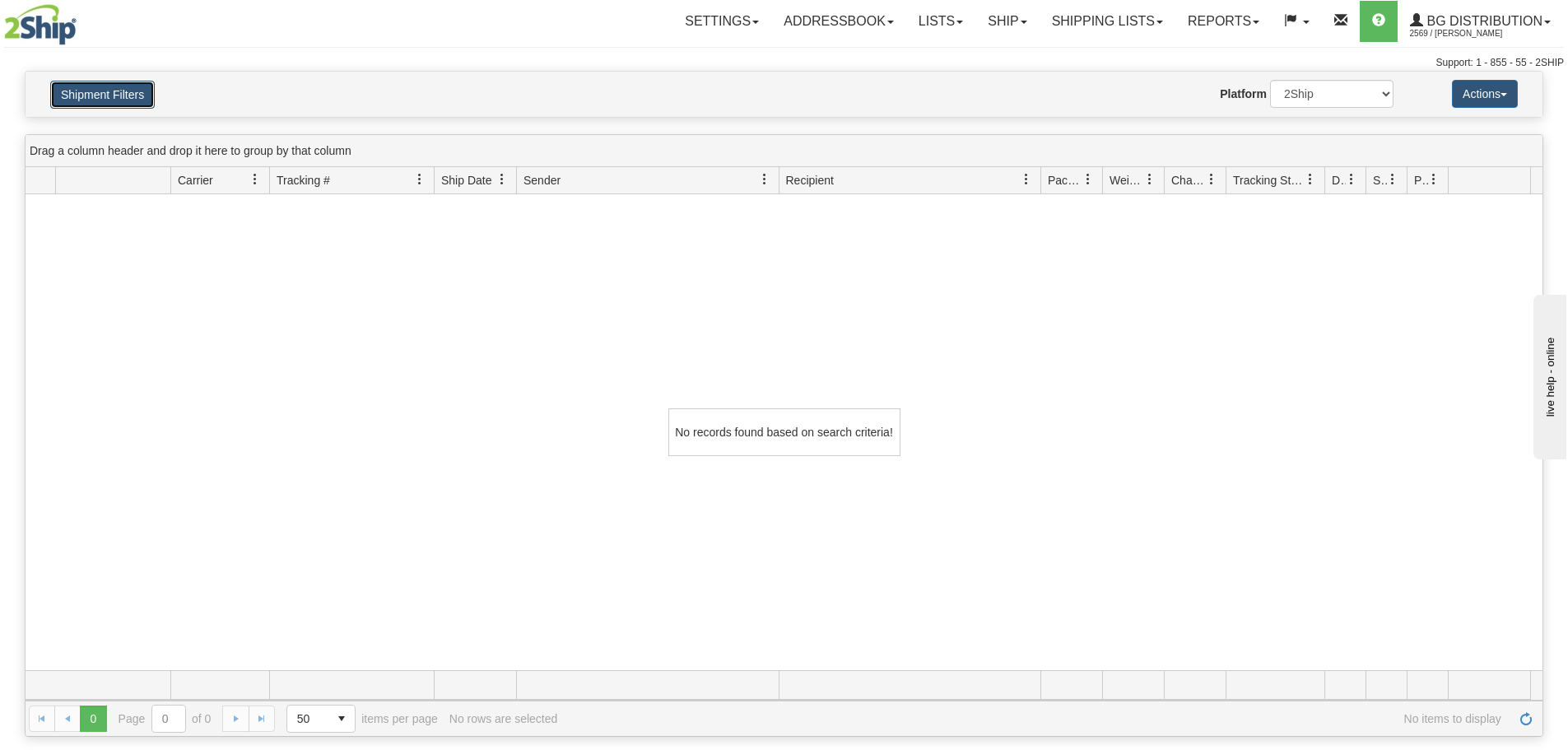
click at [122, 104] on button "Shipment Filters" at bounding box center [103, 95] width 104 height 28
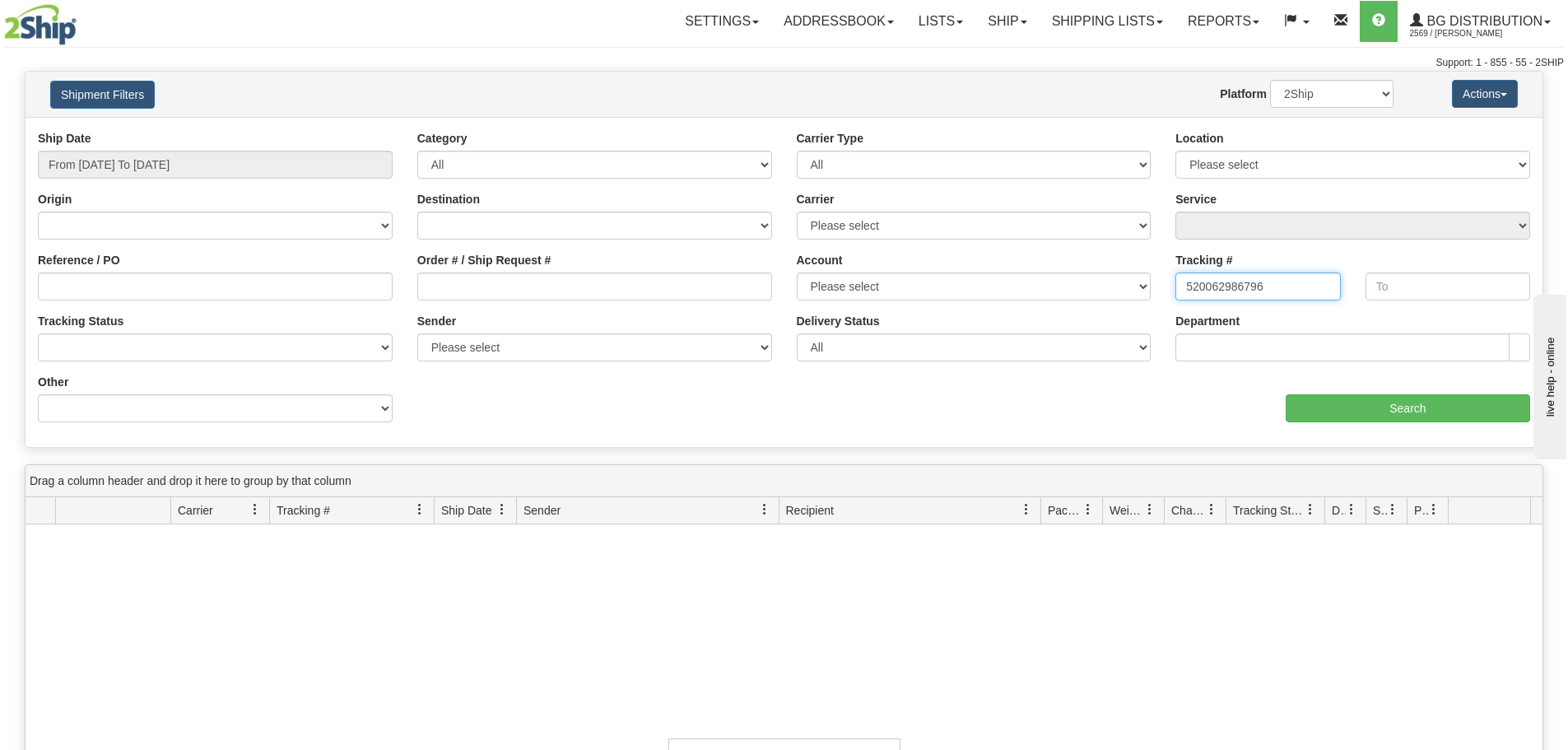
drag, startPoint x: 1302, startPoint y: 289, endPoint x: 704, endPoint y: 276, distance: 598.1
click at [1040, 130] on div "Tracking # 520062986796 Tracking To Tracking Status No Tracking Info Delivered …" at bounding box center [784, 130] width 1517 height 0
click at [227, 167] on input "From 09/23/2025 To 09/24/2025" at bounding box center [215, 164] width 355 height 28
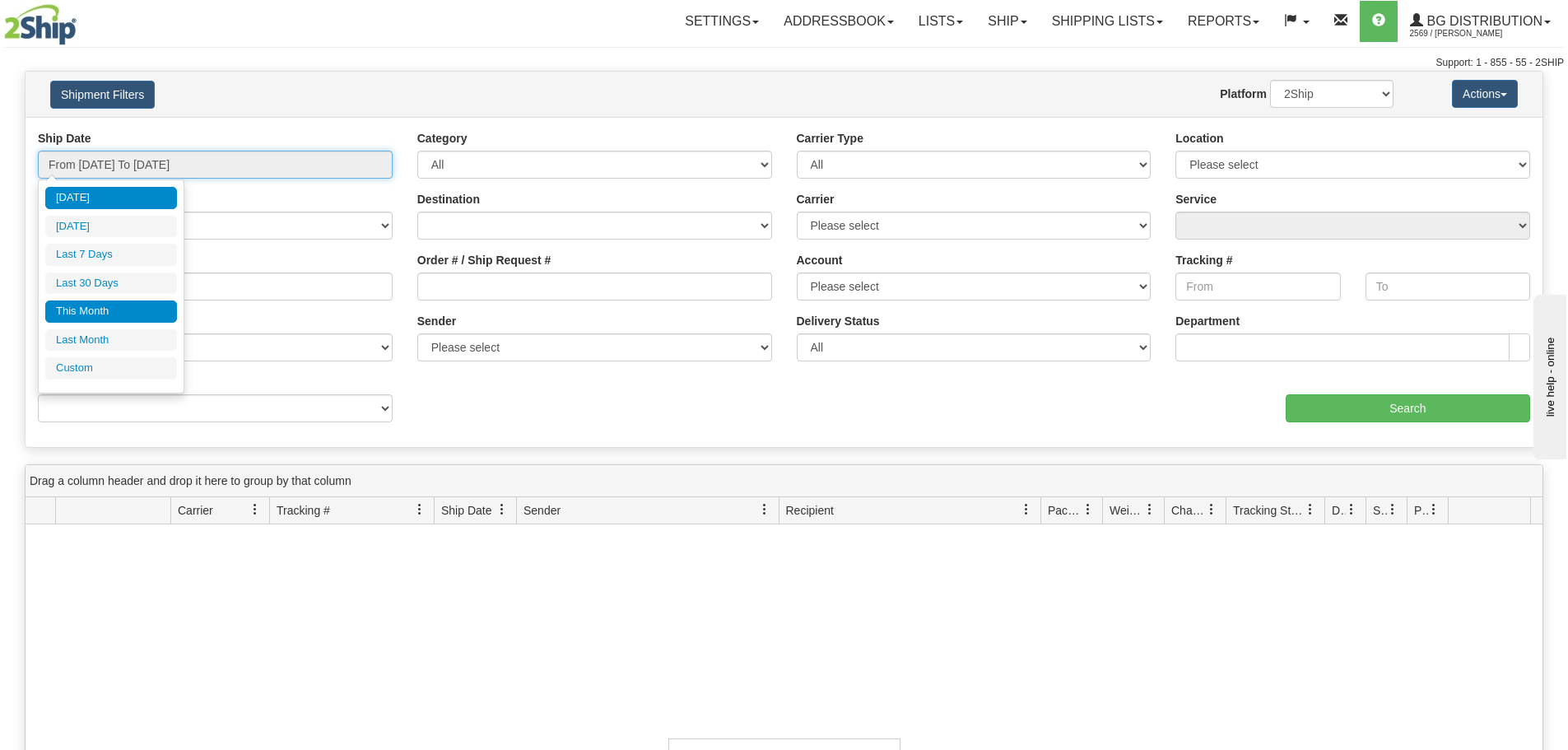
type input "09/23/2025"
type input "[DATE]"
type input "09/01/2025"
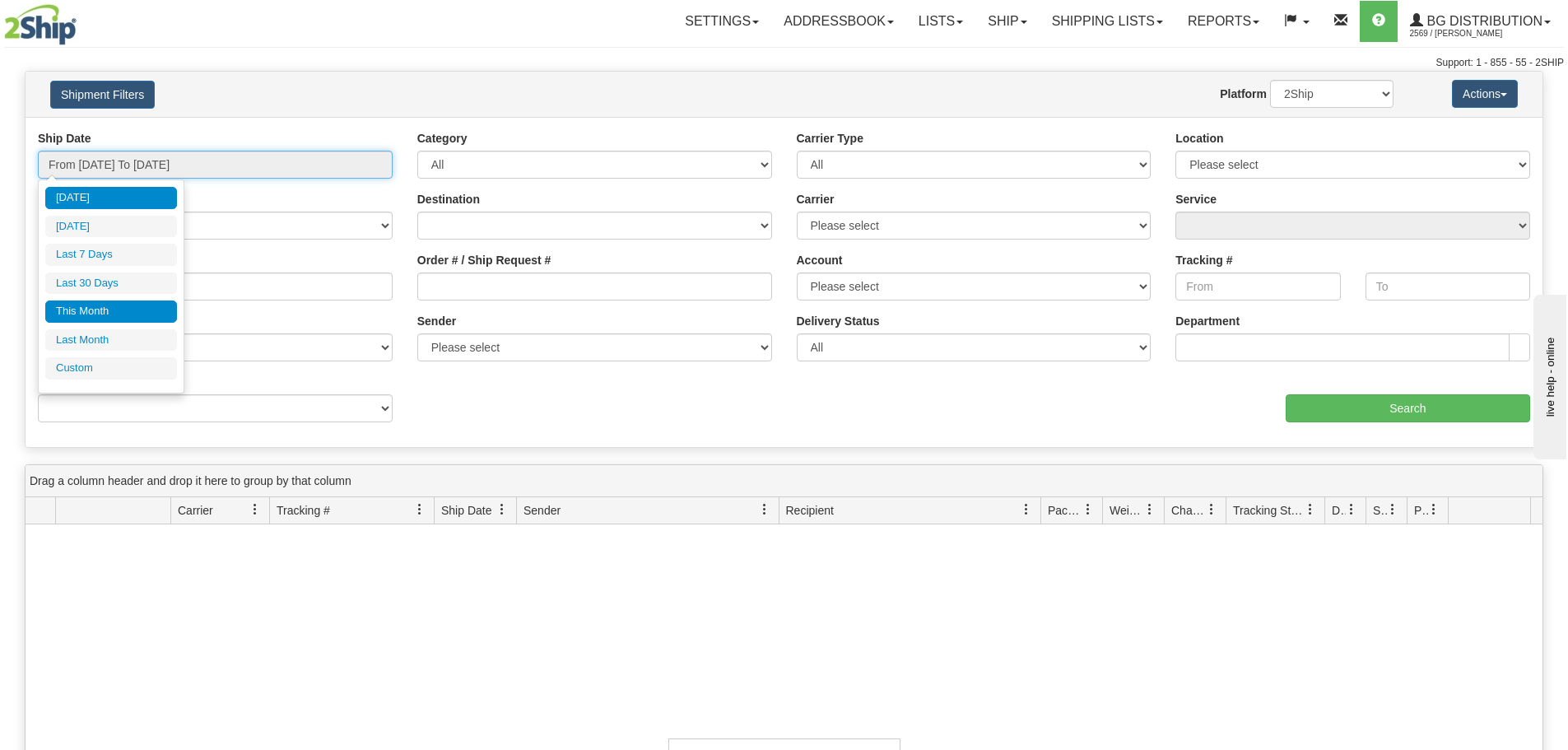
type input "09/30/2025"
type input "[DATE]"
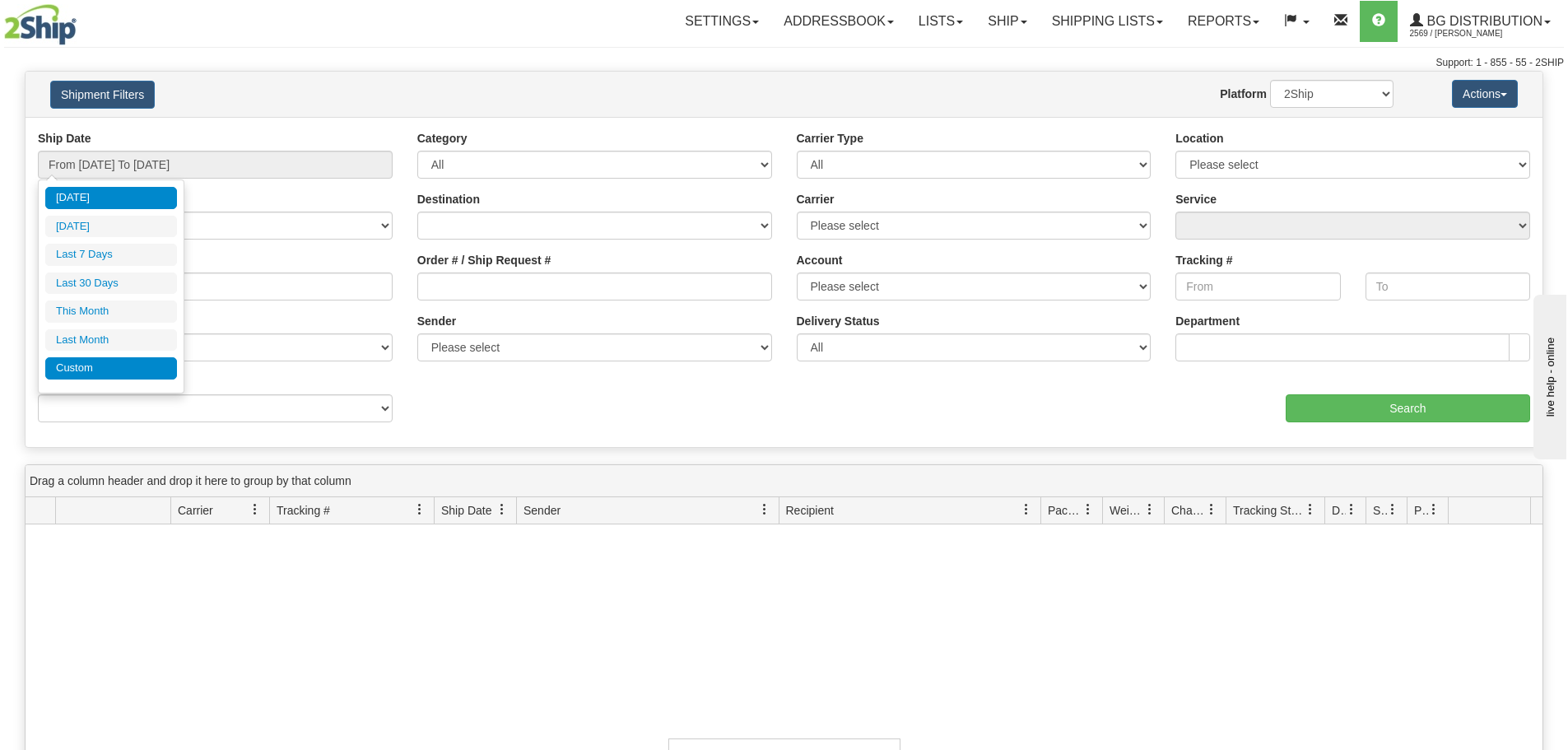
click at [104, 377] on li "Custom" at bounding box center [111, 368] width 131 height 23
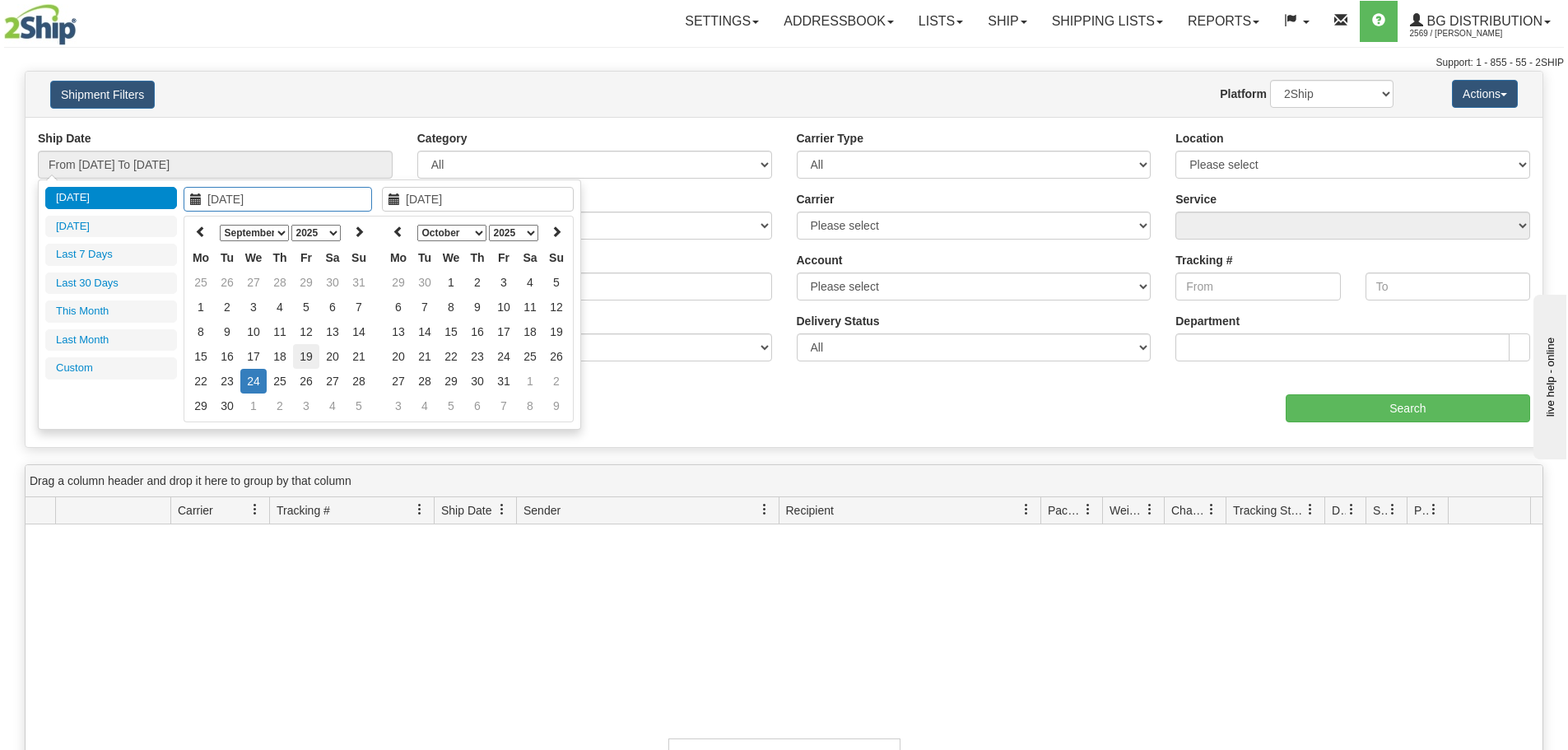
type input "09/19/2025"
click at [311, 359] on td "19" at bounding box center [305, 356] width 26 height 24
click at [398, 233] on icon at bounding box center [398, 230] width 12 height 12
type input "09/19/2025"
click at [507, 351] on td "19" at bounding box center [503, 356] width 26 height 24
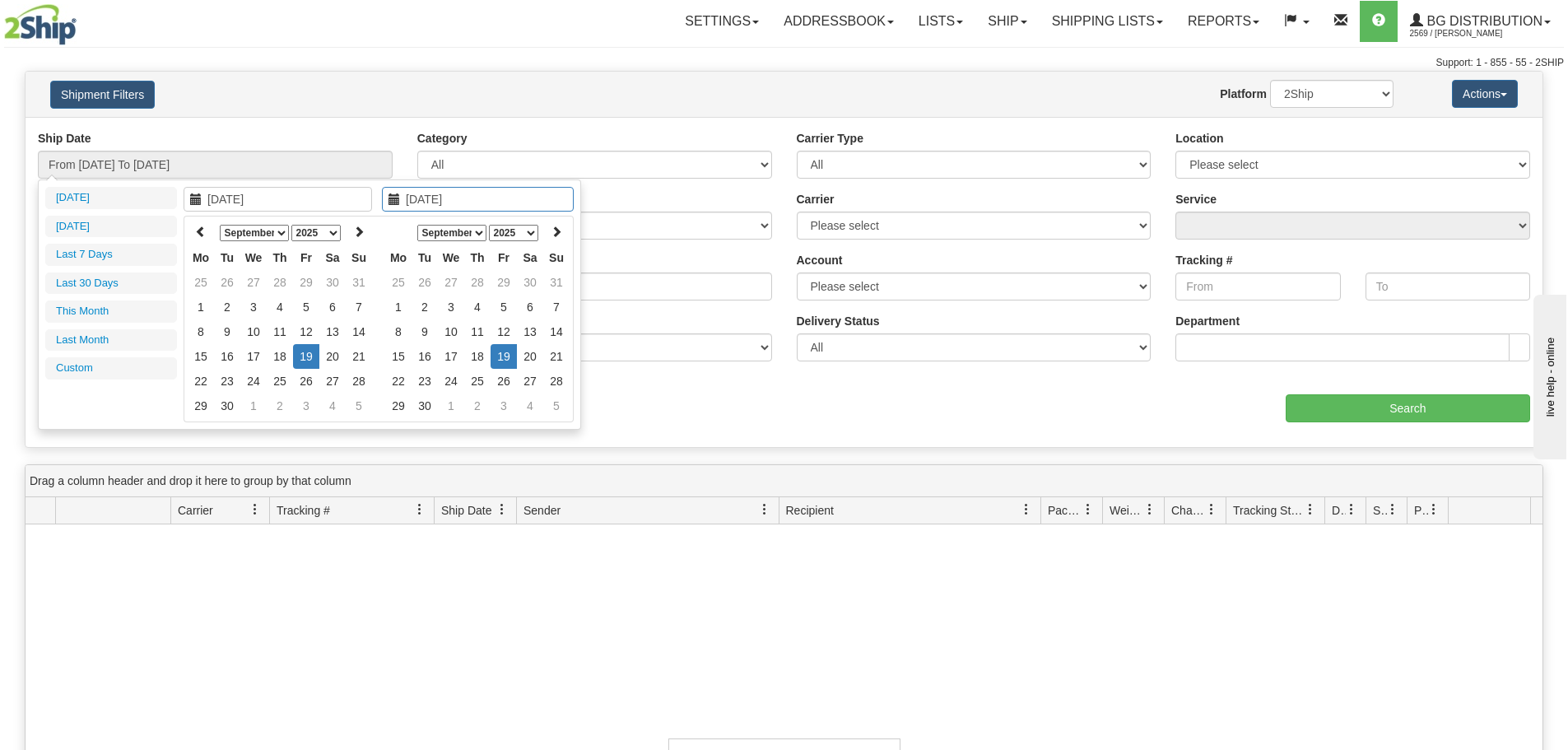
type input "From 09/19/2025 To 09/19/2025"
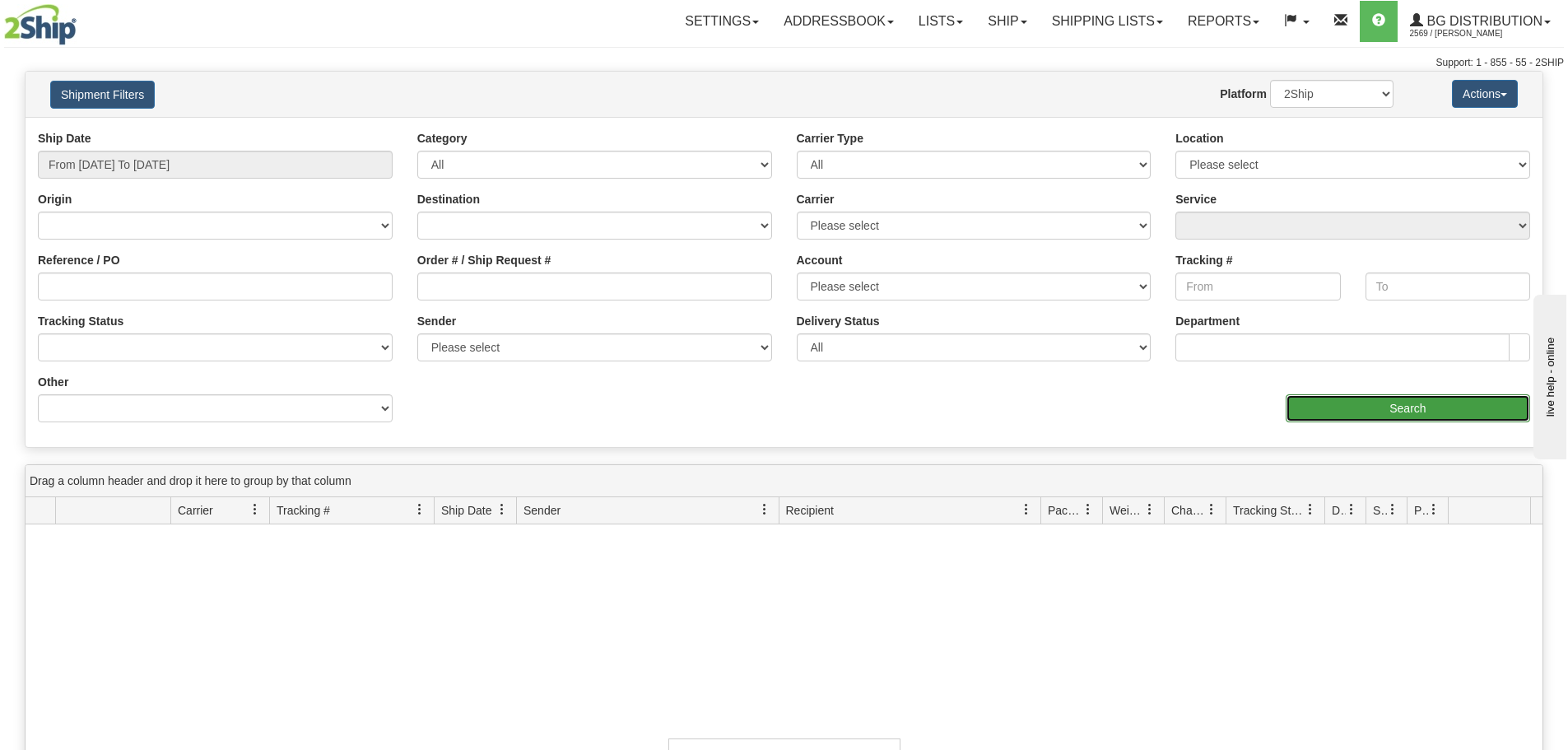
click at [1483, 411] on input "Search" at bounding box center [1408, 408] width 244 height 28
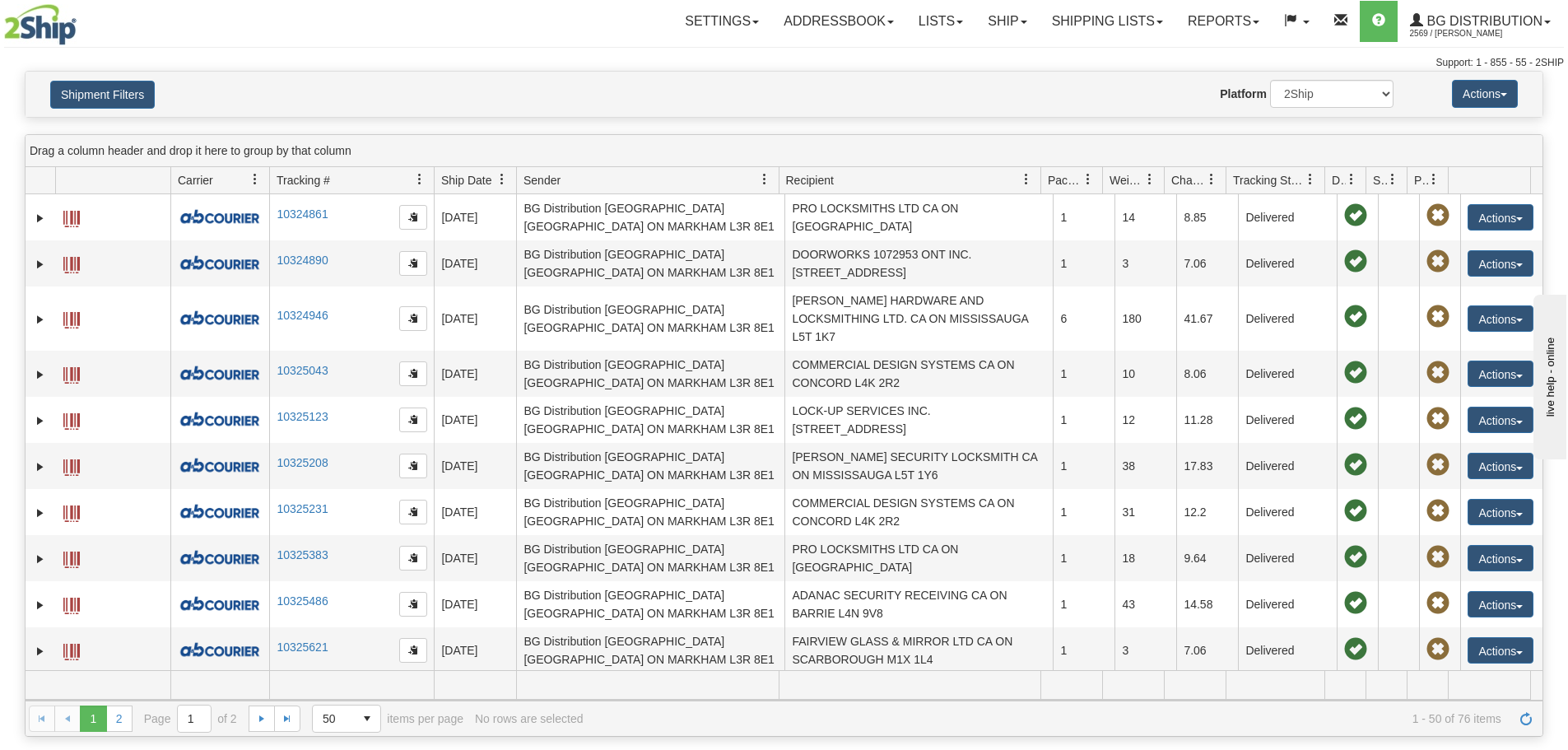
click at [427, 94] on div "Website Agent Nothing selected Client User Platform 2Ship Imported" at bounding box center [846, 94] width 1119 height 28
click at [92, 82] on div "Shipment Filters Website Agent Nothing selected Client User Platform 2Ship Impo…" at bounding box center [784, 95] width 1517 height 45
click at [94, 84] on button "Shipment Filters" at bounding box center [103, 95] width 104 height 28
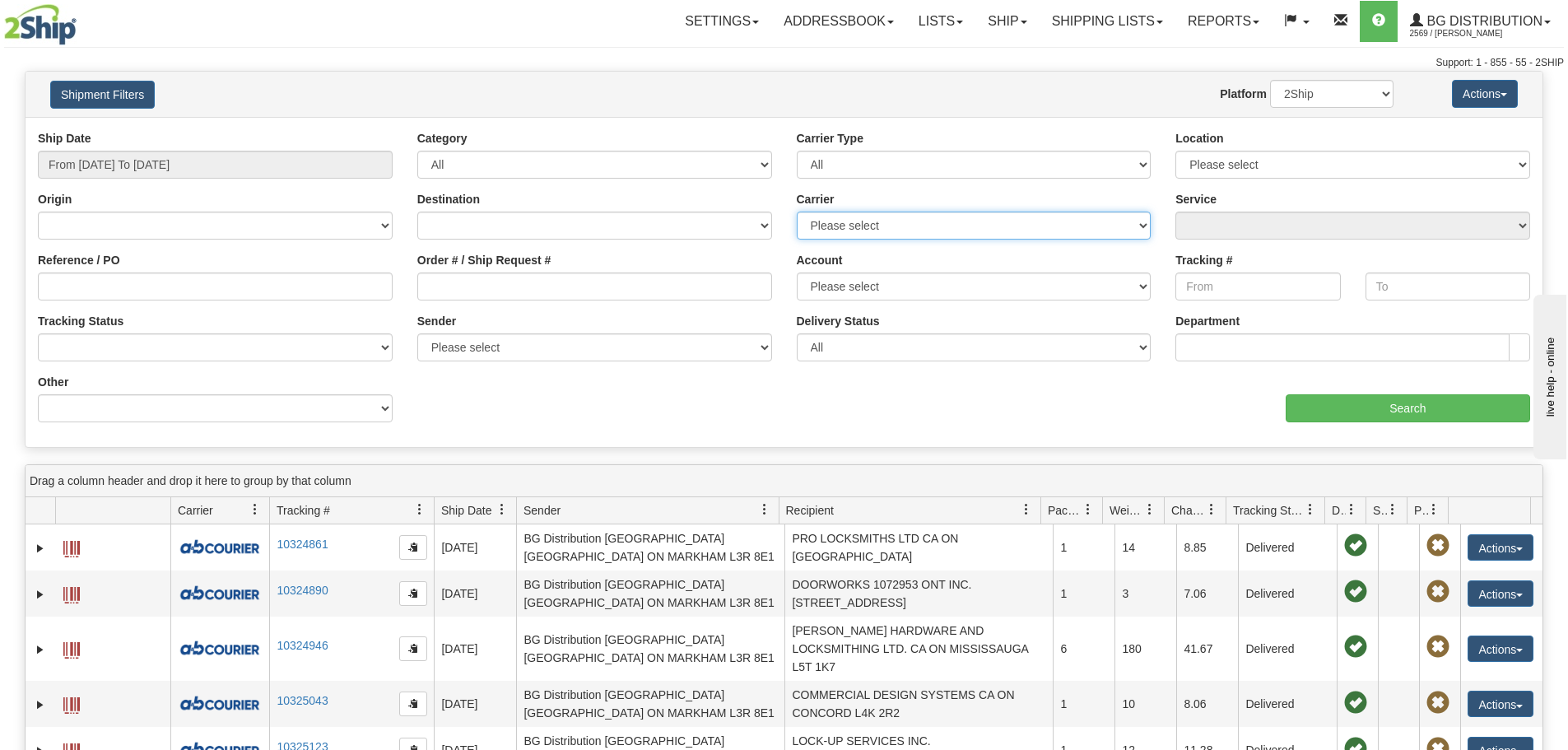
click at [916, 219] on select "Please select 2SHIP LTL 2Ship Today A&B Courier Ace Courier Canada Post Canpar …" at bounding box center [974, 225] width 355 height 28
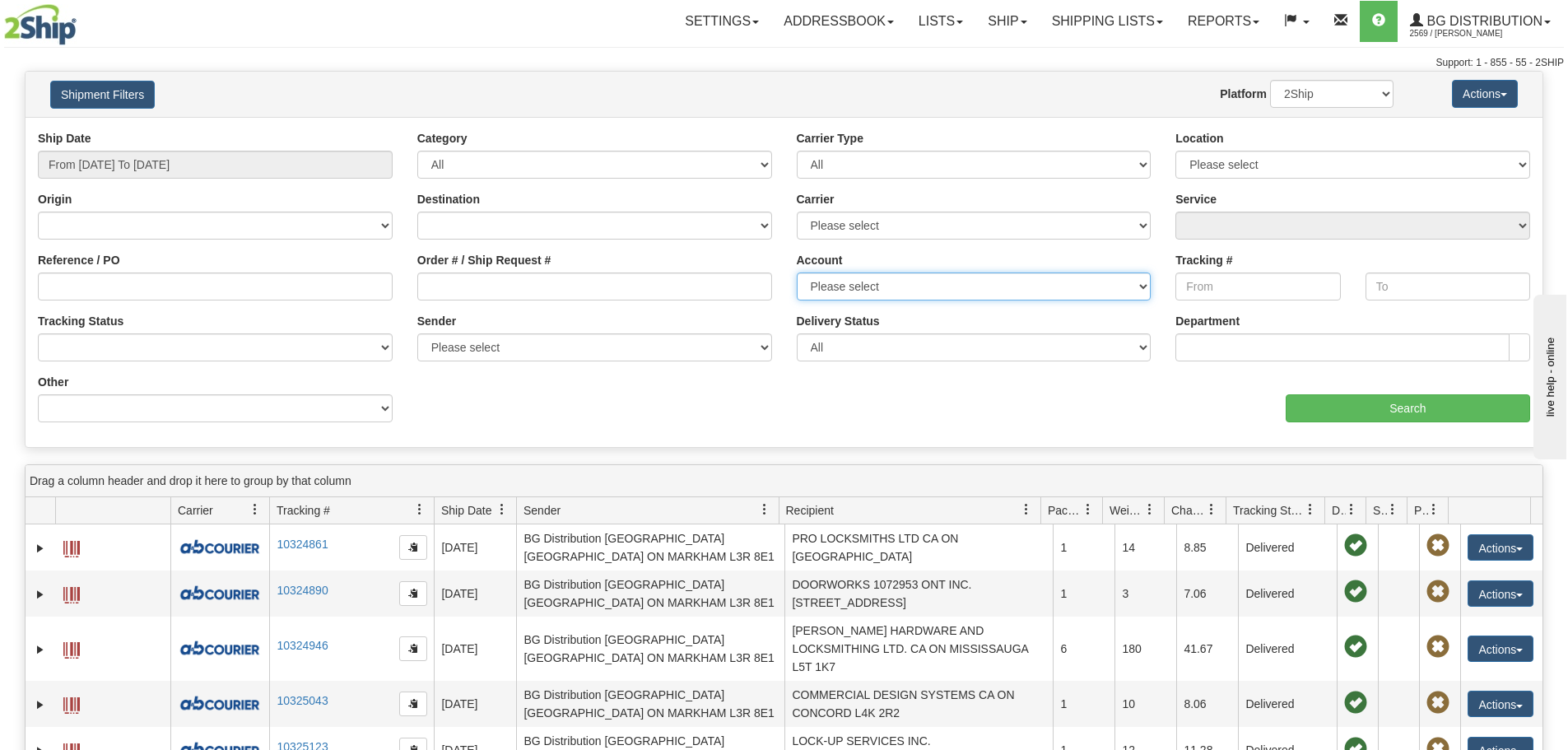
click at [961, 293] on select "Please select BG Puro BG Puro Freight BG UPS Fedex Totalship canpar 2ship 2Ship…" at bounding box center [974, 286] width 355 height 28
click at [999, 269] on div "Account Please select BG Puro BG Puro Freight BG UPS Fedex Totalship canpar 2sh…" at bounding box center [974, 276] width 355 height 49
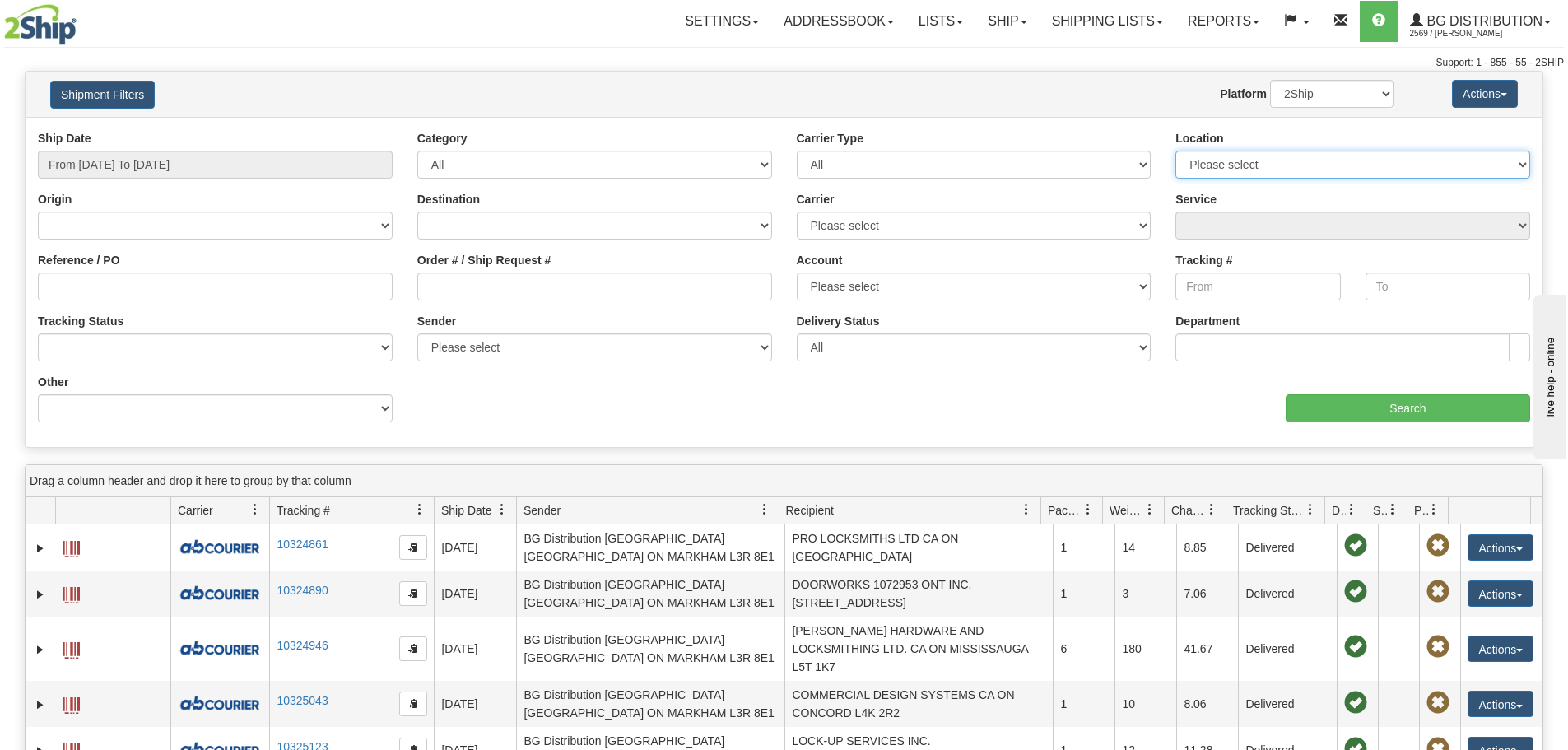
click at [1274, 153] on select "Please select Ottawa K1B 3W7 Montreal Quebec City Winnipeg Toronto" at bounding box center [1353, 164] width 355 height 28
select select "5436"
click at [1175, 150] on select "Please select Ottawa K1B 3W7 Montreal Quebec City Winnipeg Toronto" at bounding box center [1353, 164] width 355 height 28
click at [1372, 401] on input "Search" at bounding box center [1408, 408] width 244 height 28
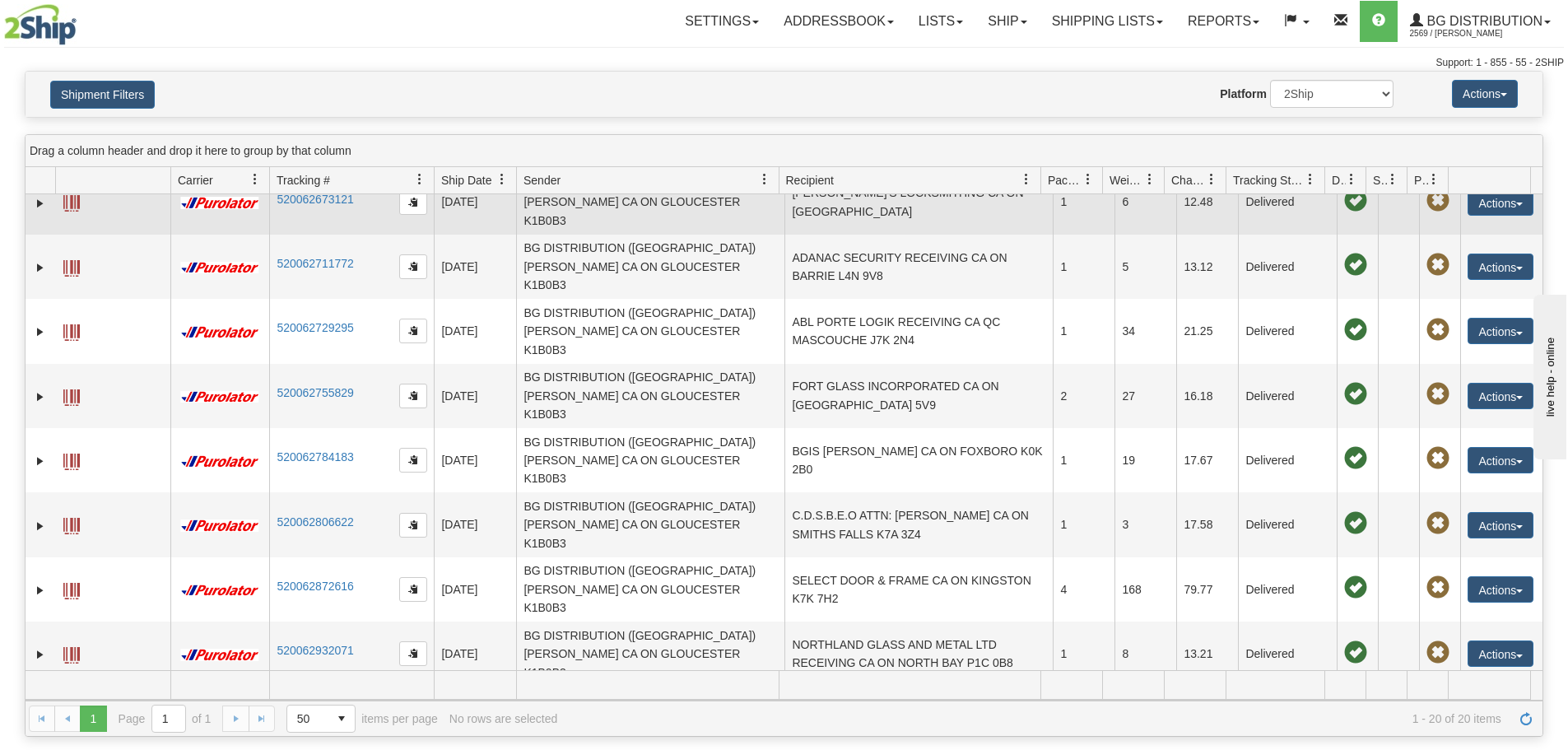
scroll to position [471, 0]
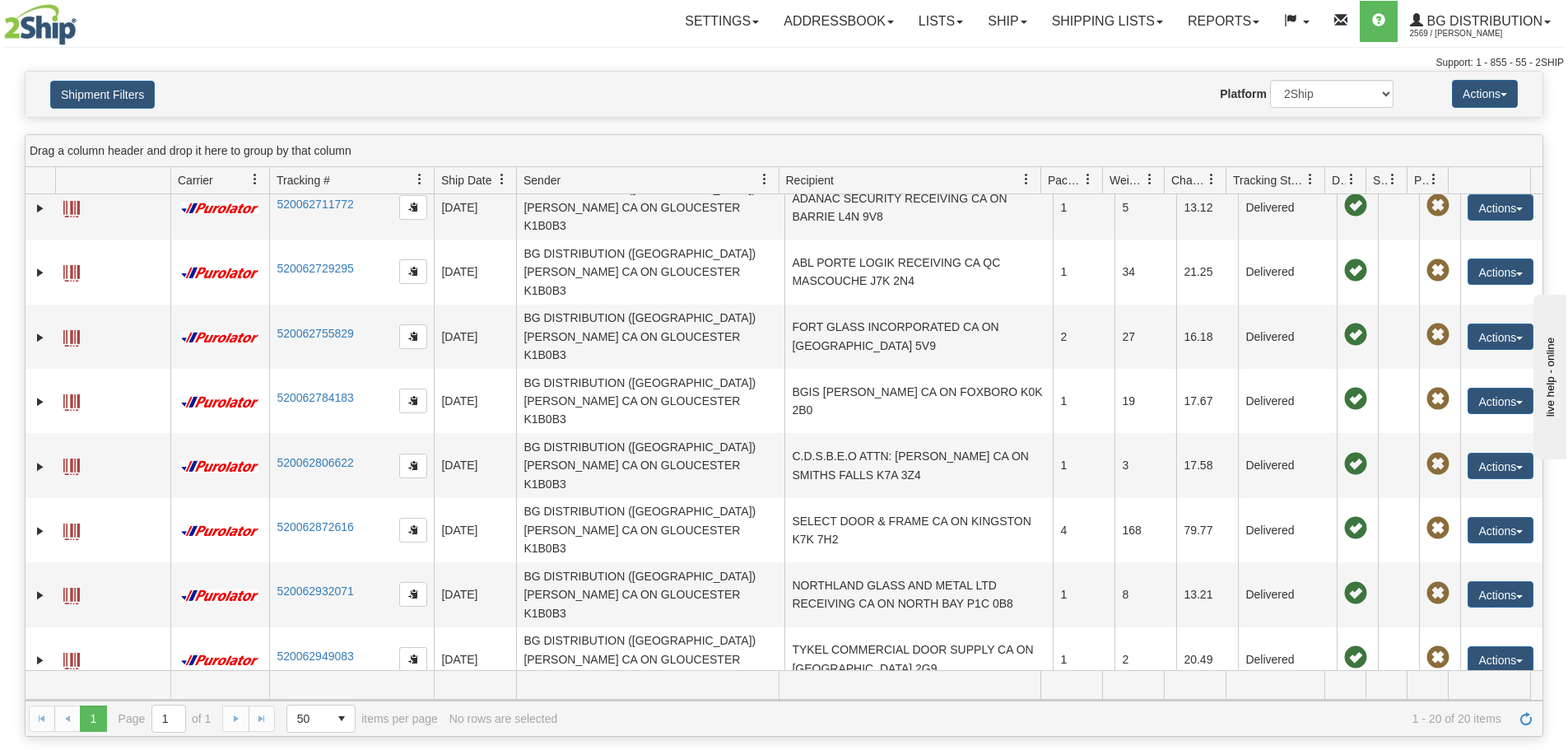
click at [949, 691] on td "UPPER CANADA DIST SCHOOL BOARD ATTN: JOHN PATRICK LAWSON CA ON ALEXANDRIA K0C 1…" at bounding box center [919, 723] width 268 height 64
drag, startPoint x: 942, startPoint y: 644, endPoint x: 881, endPoint y: 497, distance: 159.2
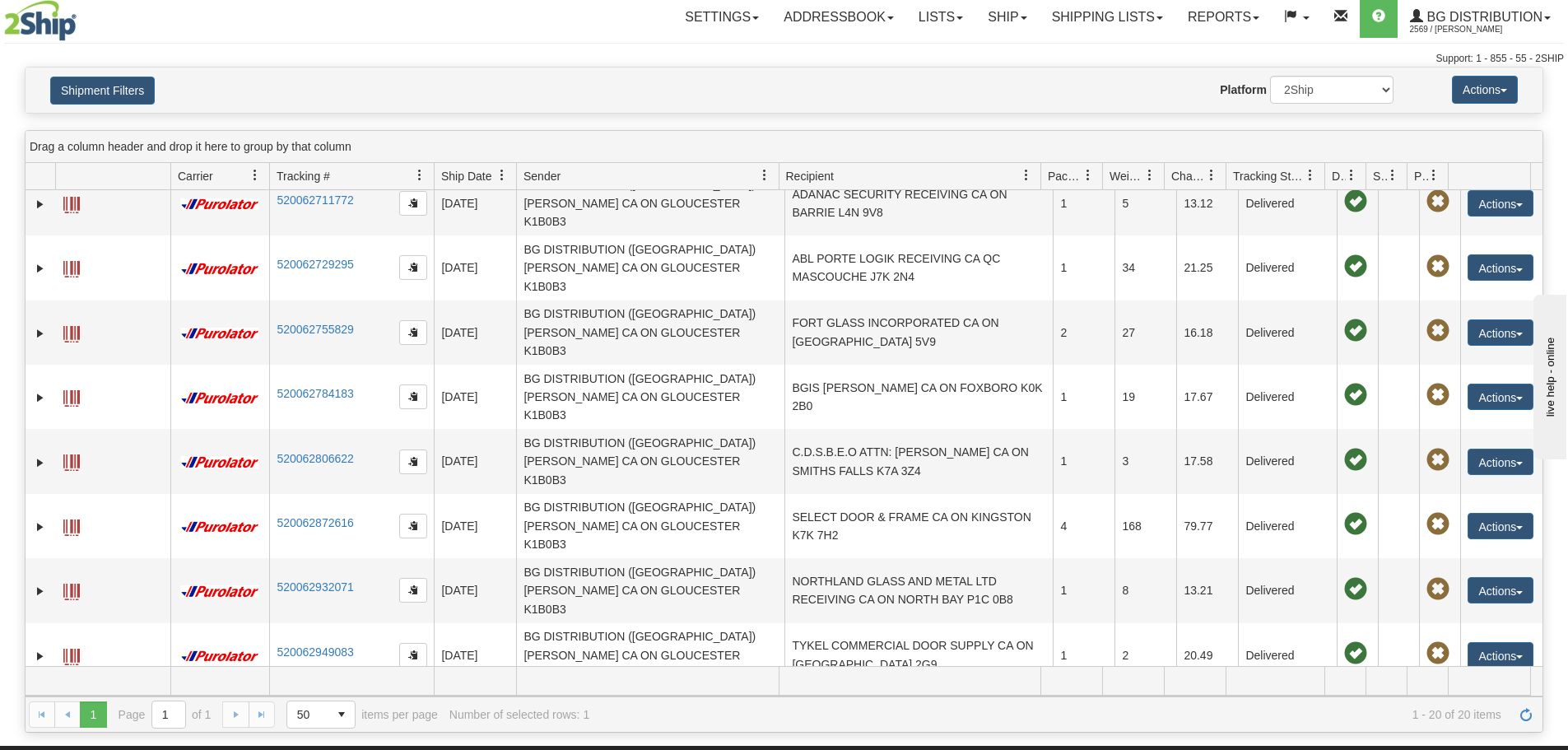
scroll to position [0, 0]
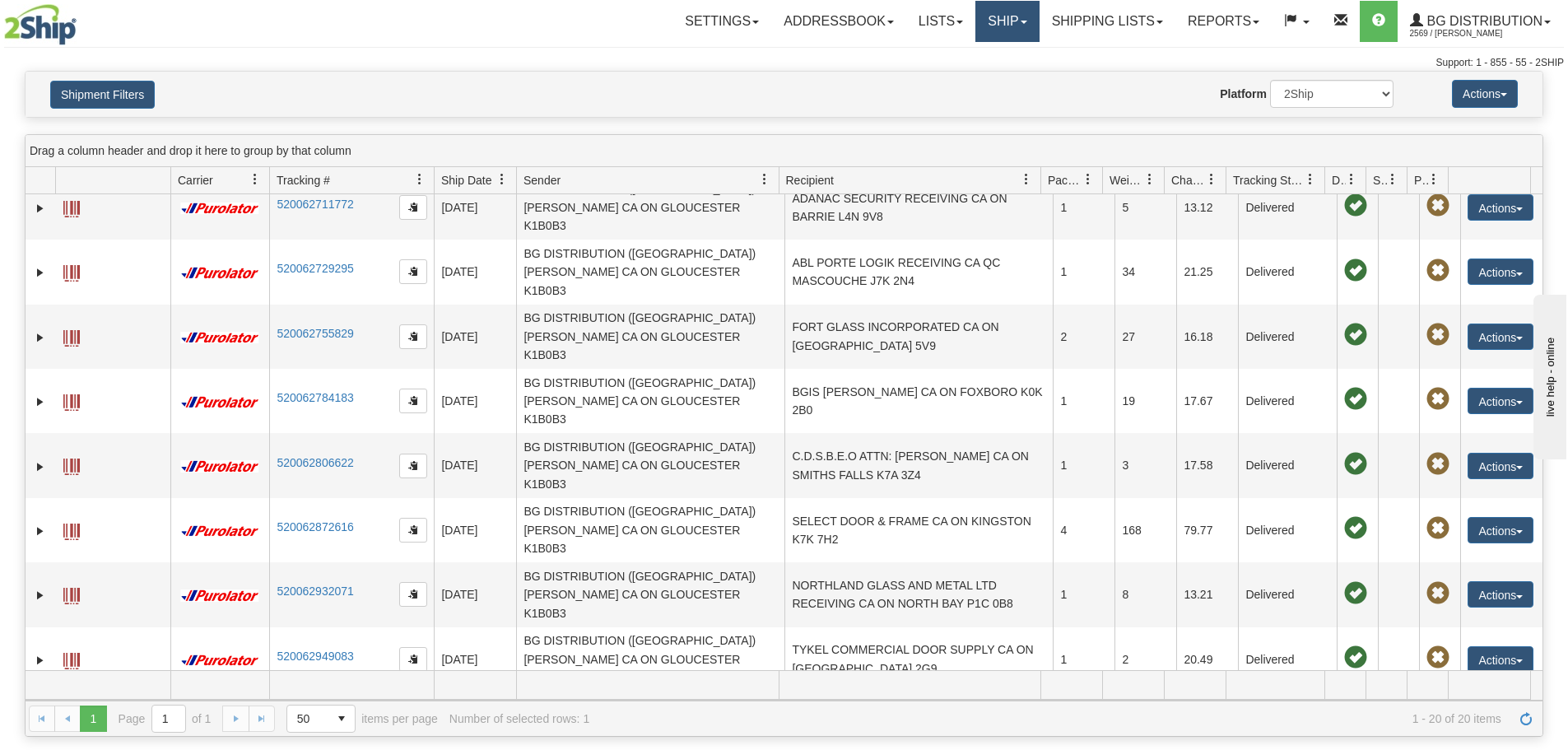
click at [995, 23] on link "Ship" at bounding box center [1007, 22] width 63 height 41
click at [993, 55] on link "Ship Screen" at bounding box center [974, 58] width 130 height 22
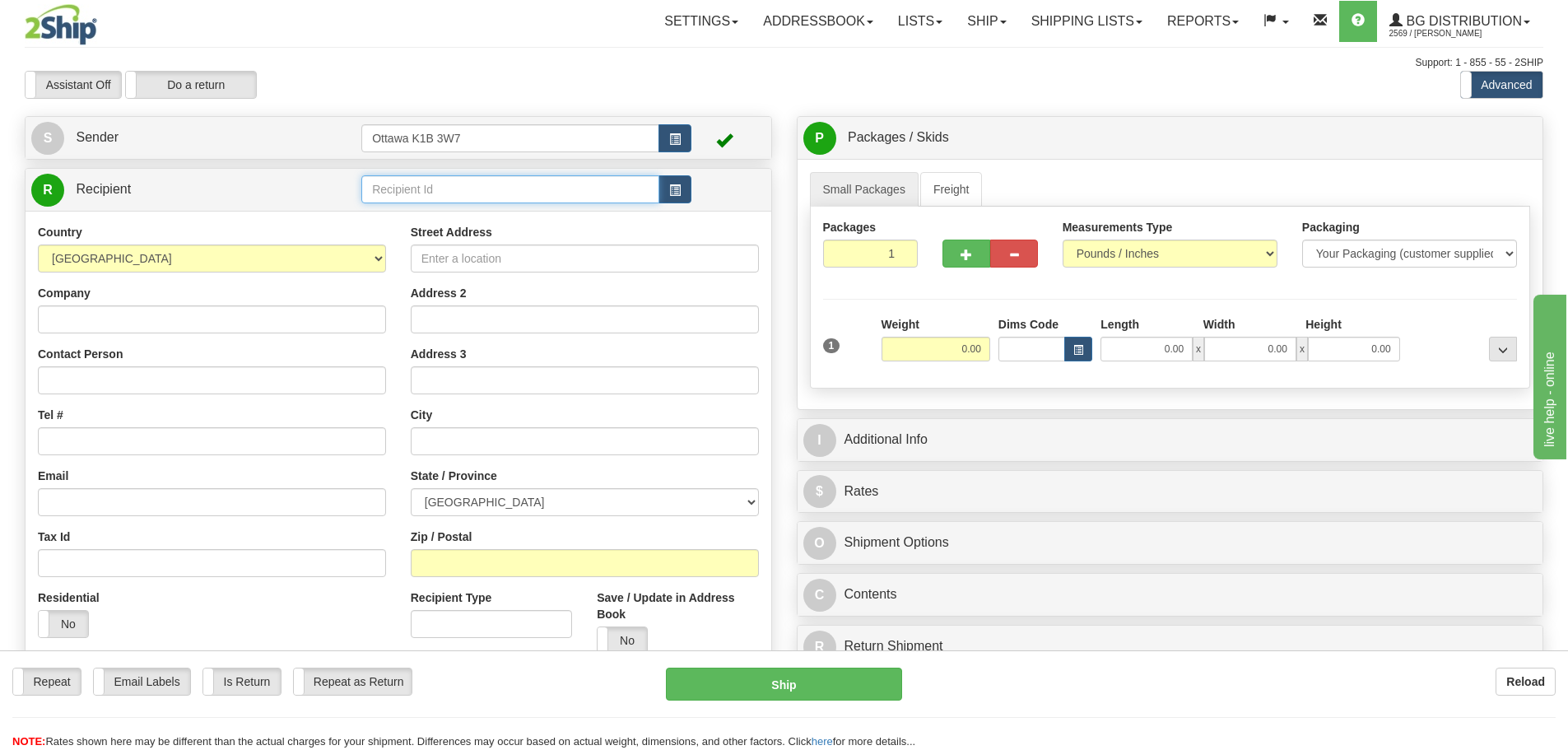
click at [521, 195] on input "text" at bounding box center [510, 189] width 298 height 28
type input "910891"
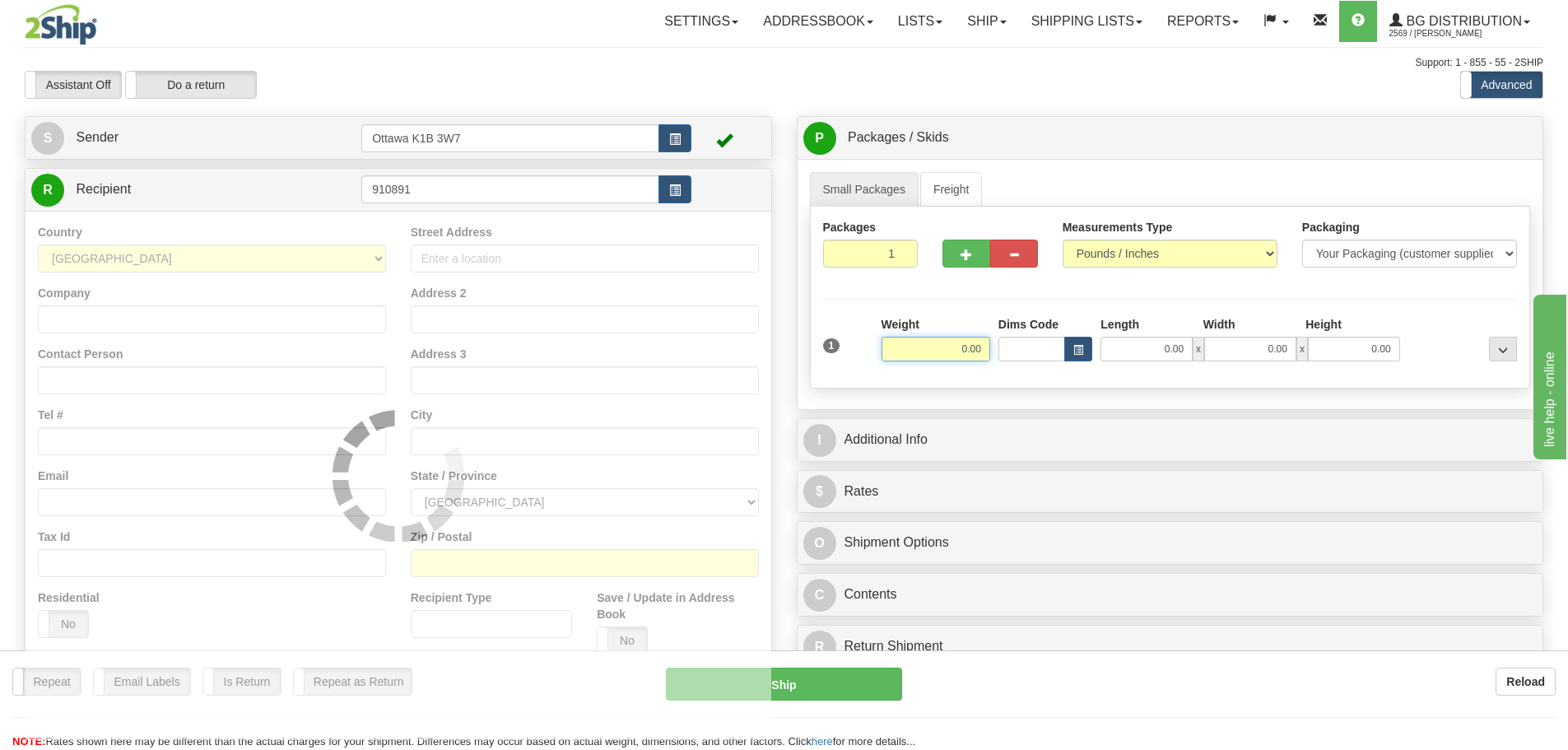
click at [519, 65] on div "Support: 1 - 855 - 55 - 2SHIP" at bounding box center [784, 63] width 1518 height 14
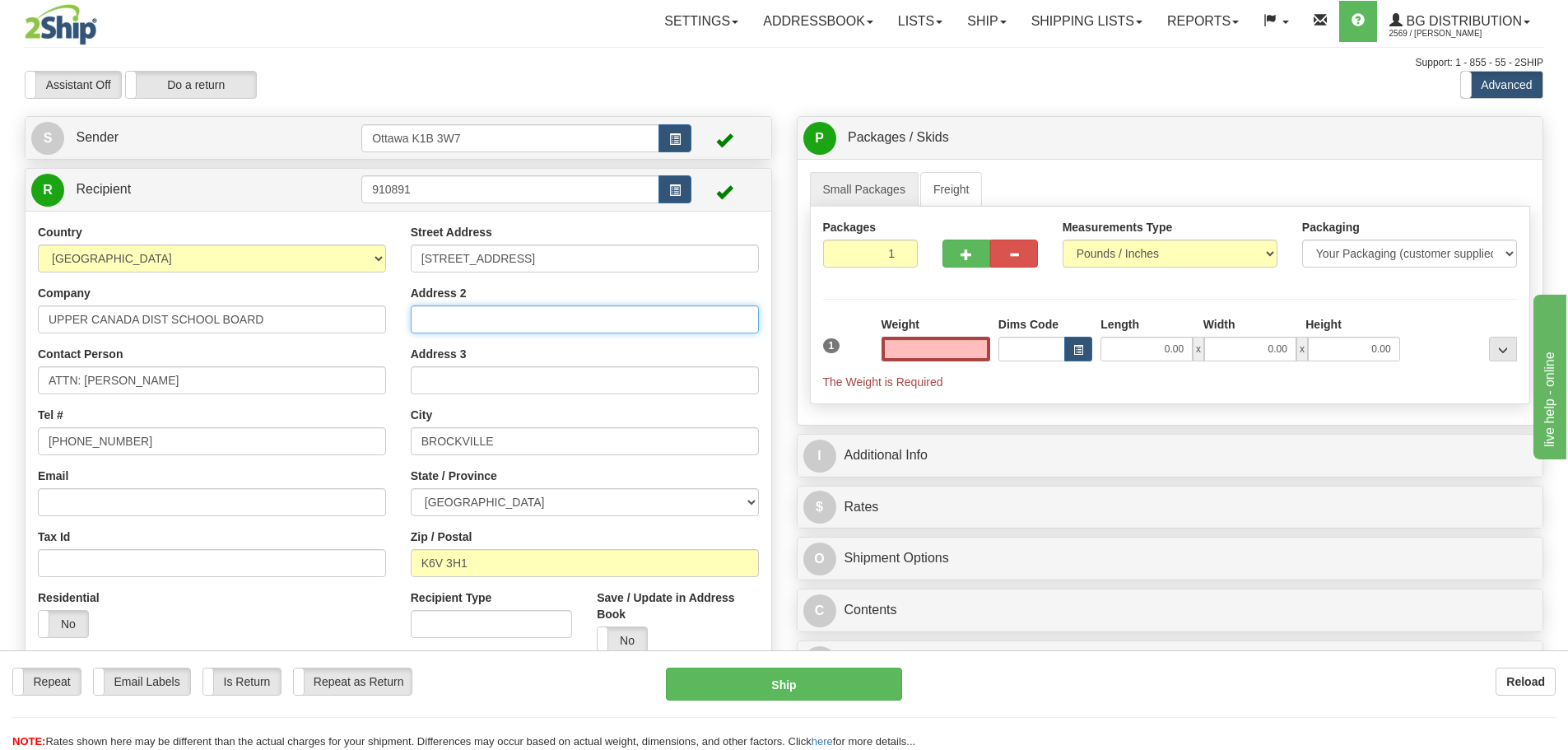
type input "0.00"
click at [657, 312] on input "Address 2" at bounding box center [585, 319] width 349 height 28
type input "THOUSAND ISLAND SECONDARY"
click at [628, 632] on label "No" at bounding box center [622, 639] width 50 height 26
click at [948, 350] on input "0.00" at bounding box center [936, 348] width 109 height 24
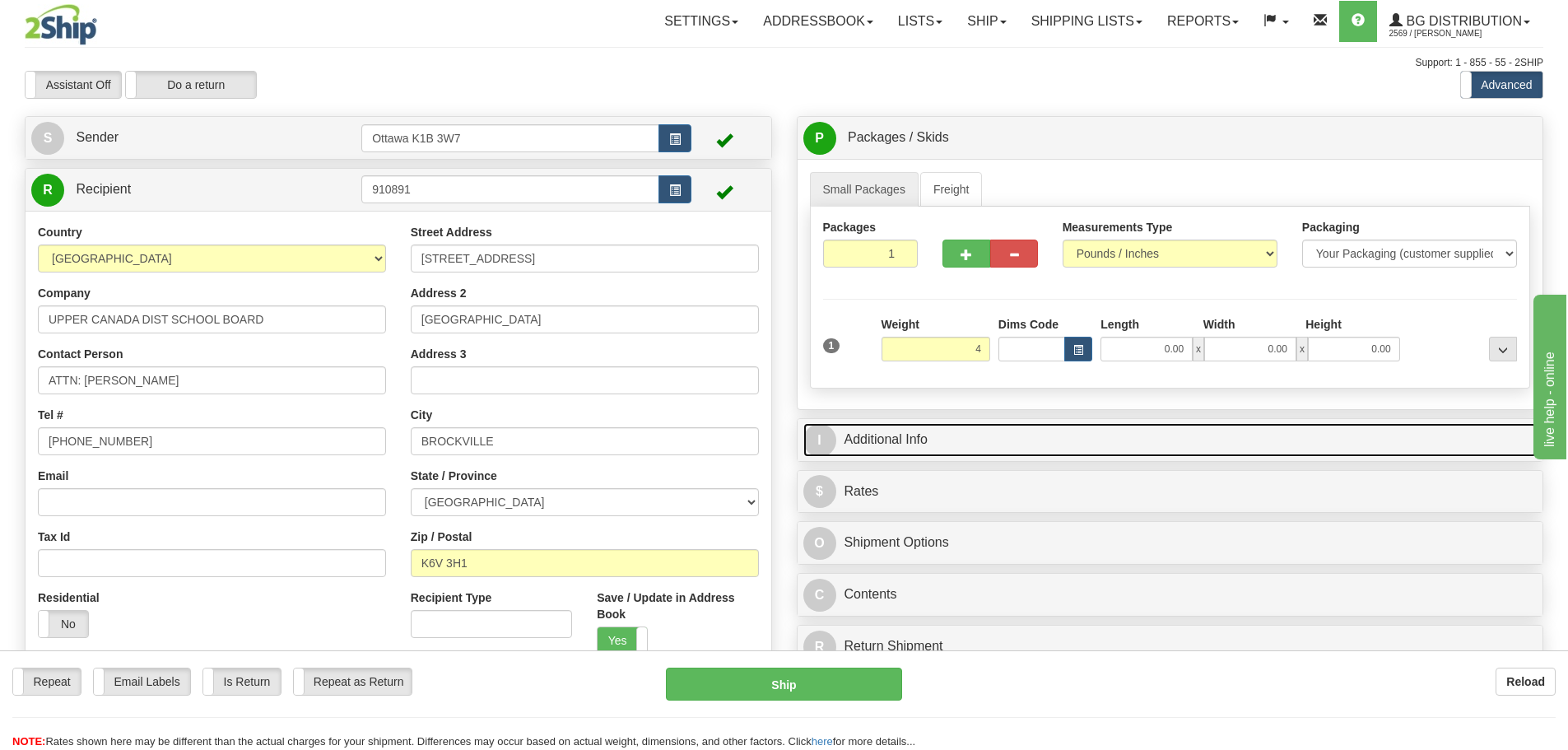
type input "4.00"
click at [1051, 452] on link "I Additional Info" at bounding box center [1170, 439] width 734 height 33
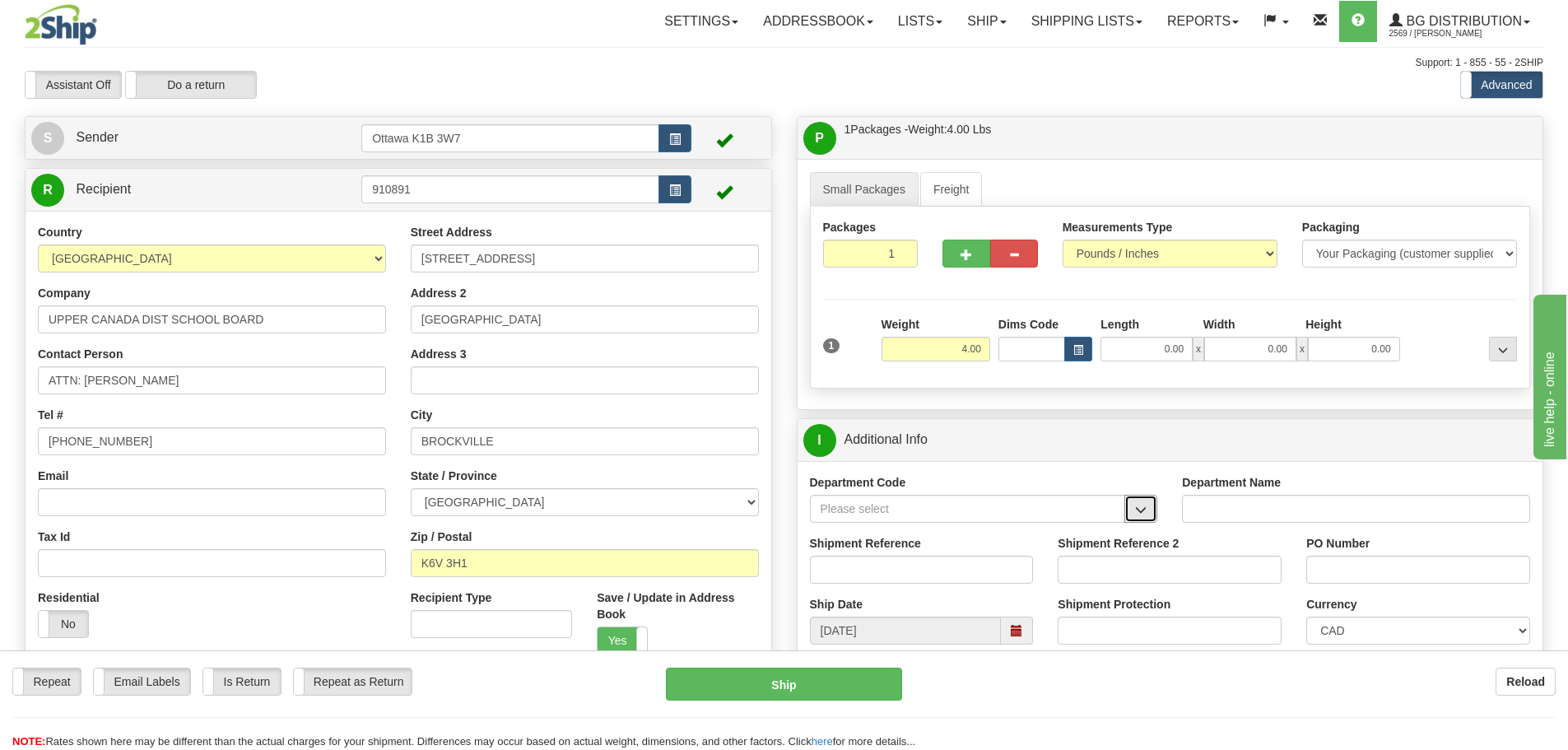
click at [1147, 511] on span "button" at bounding box center [1140, 510] width 12 height 11
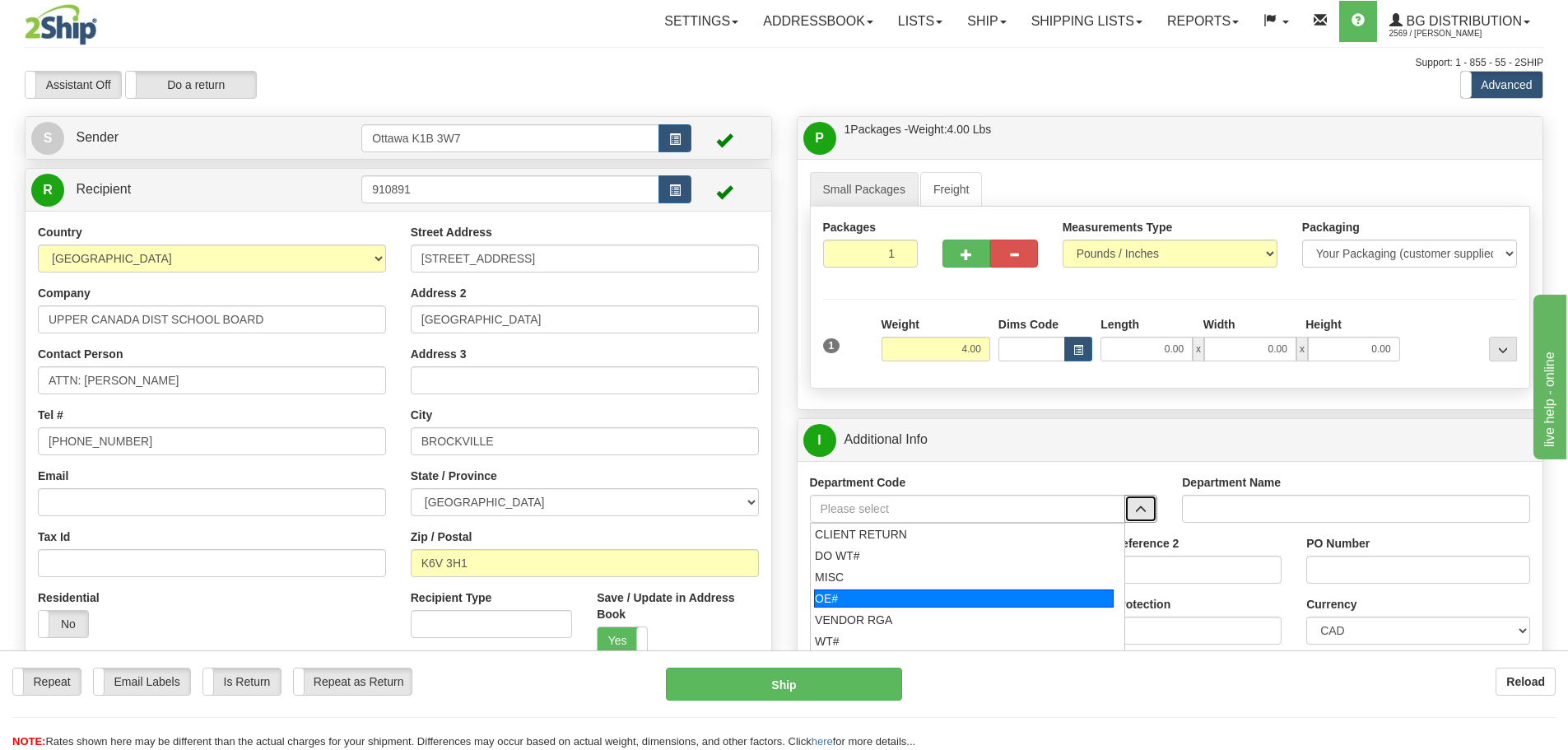
click at [997, 589] on div "OE#" at bounding box center [964, 598] width 300 height 18
type input "OE#"
type input "ORDERS"
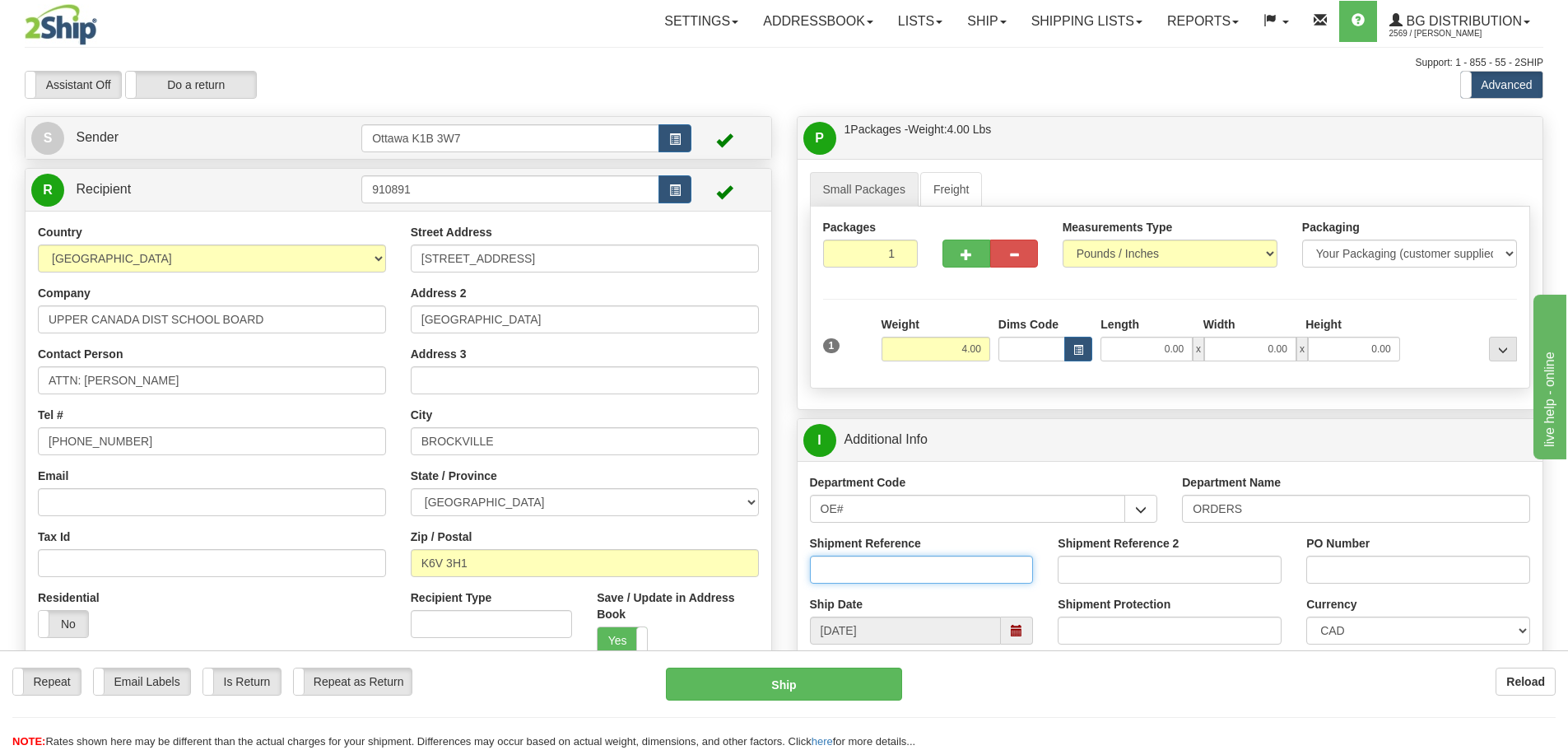
click at [973, 566] on input "Shipment Reference" at bounding box center [921, 569] width 224 height 28
type input "10203965-00"
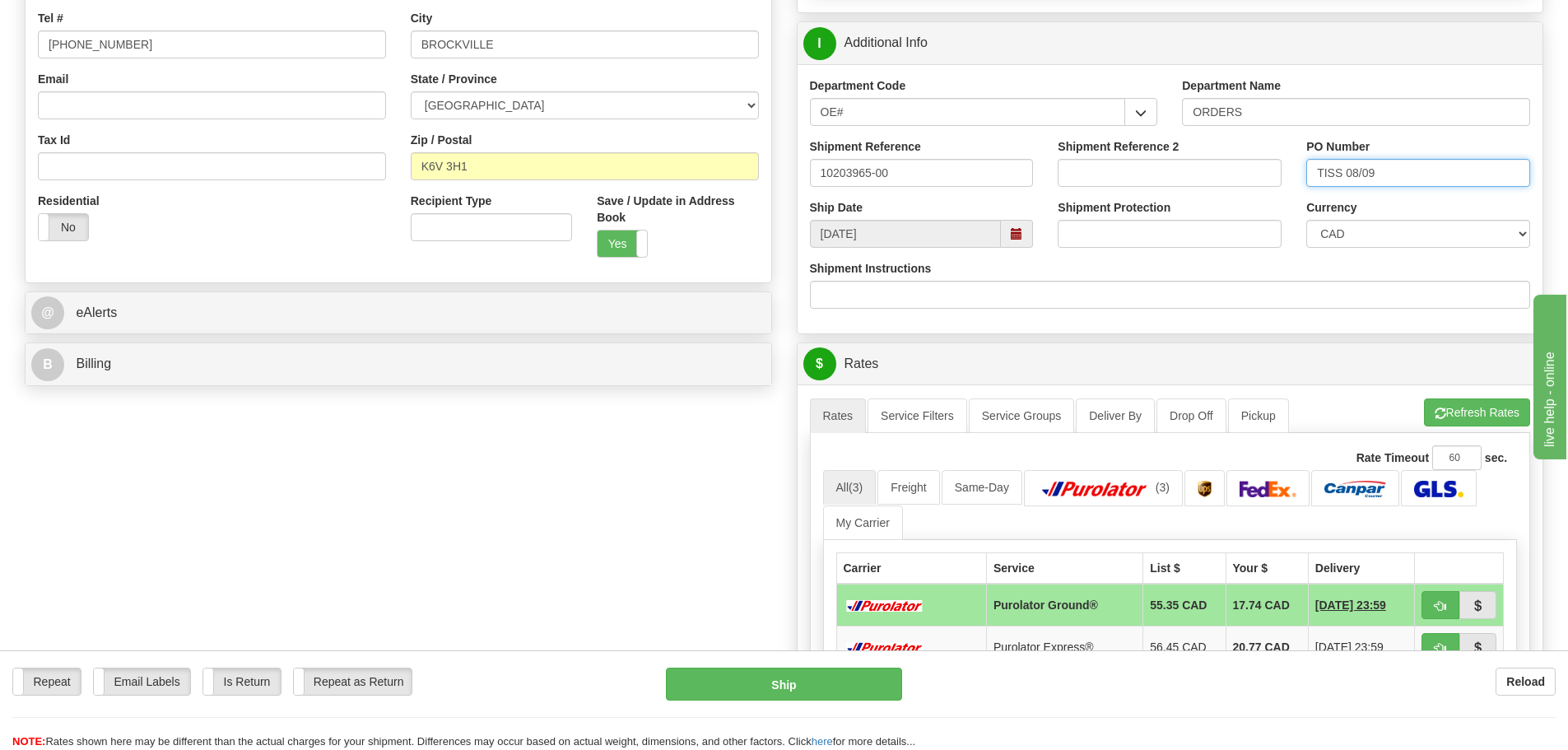
scroll to position [576, 0]
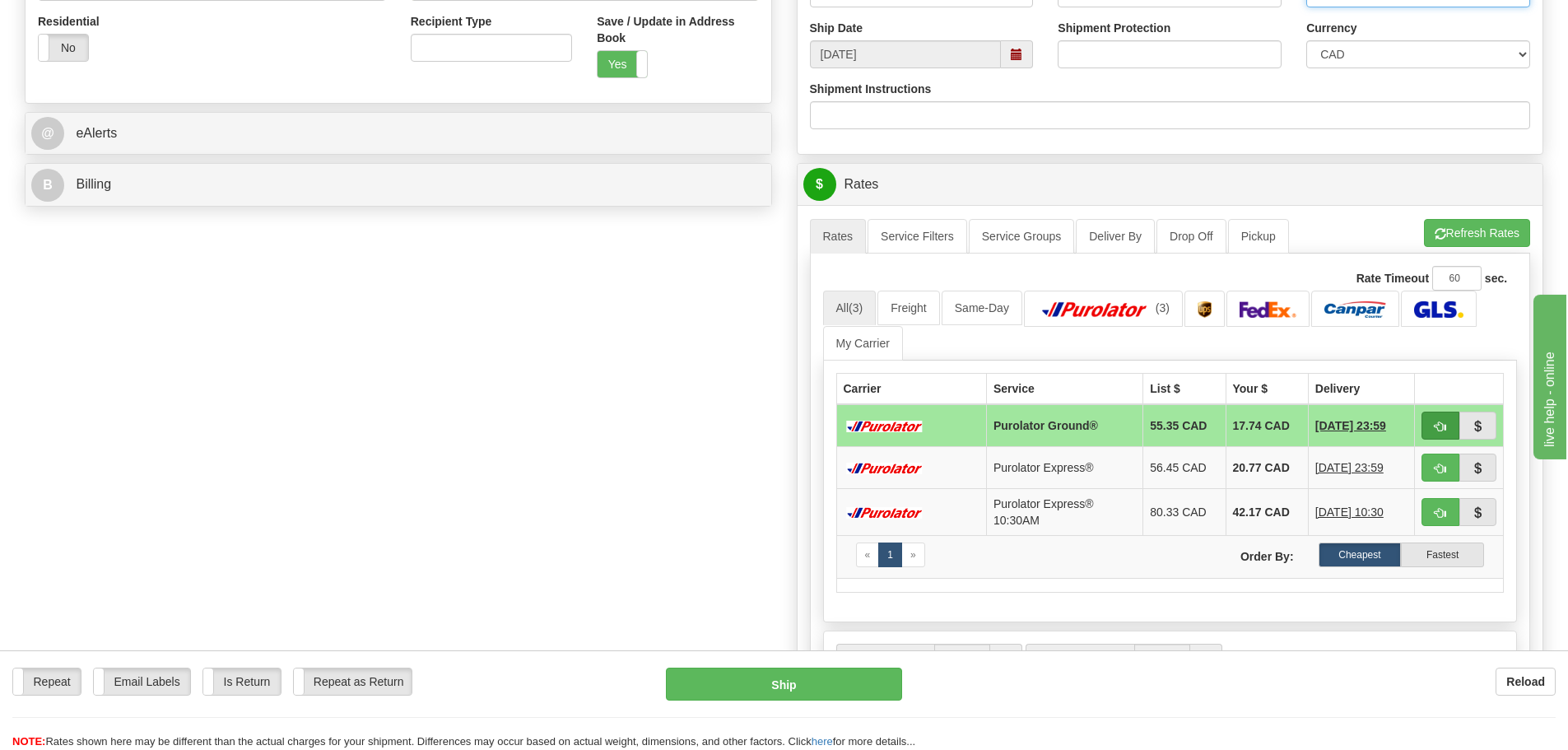
type input "TISS 08/09"
click at [1446, 423] on span "button" at bounding box center [1440, 427] width 12 height 11
type input "260"
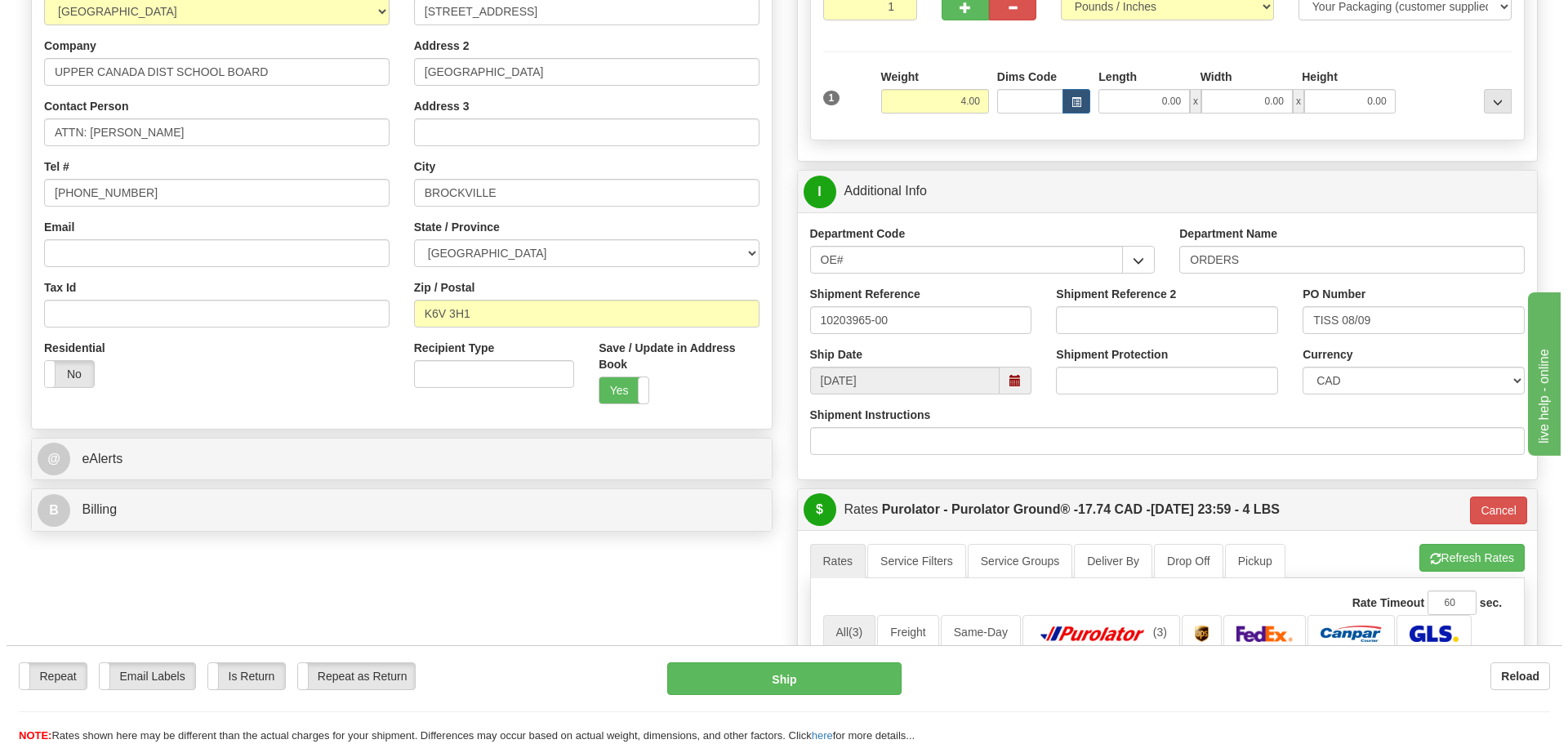
scroll to position [163, 0]
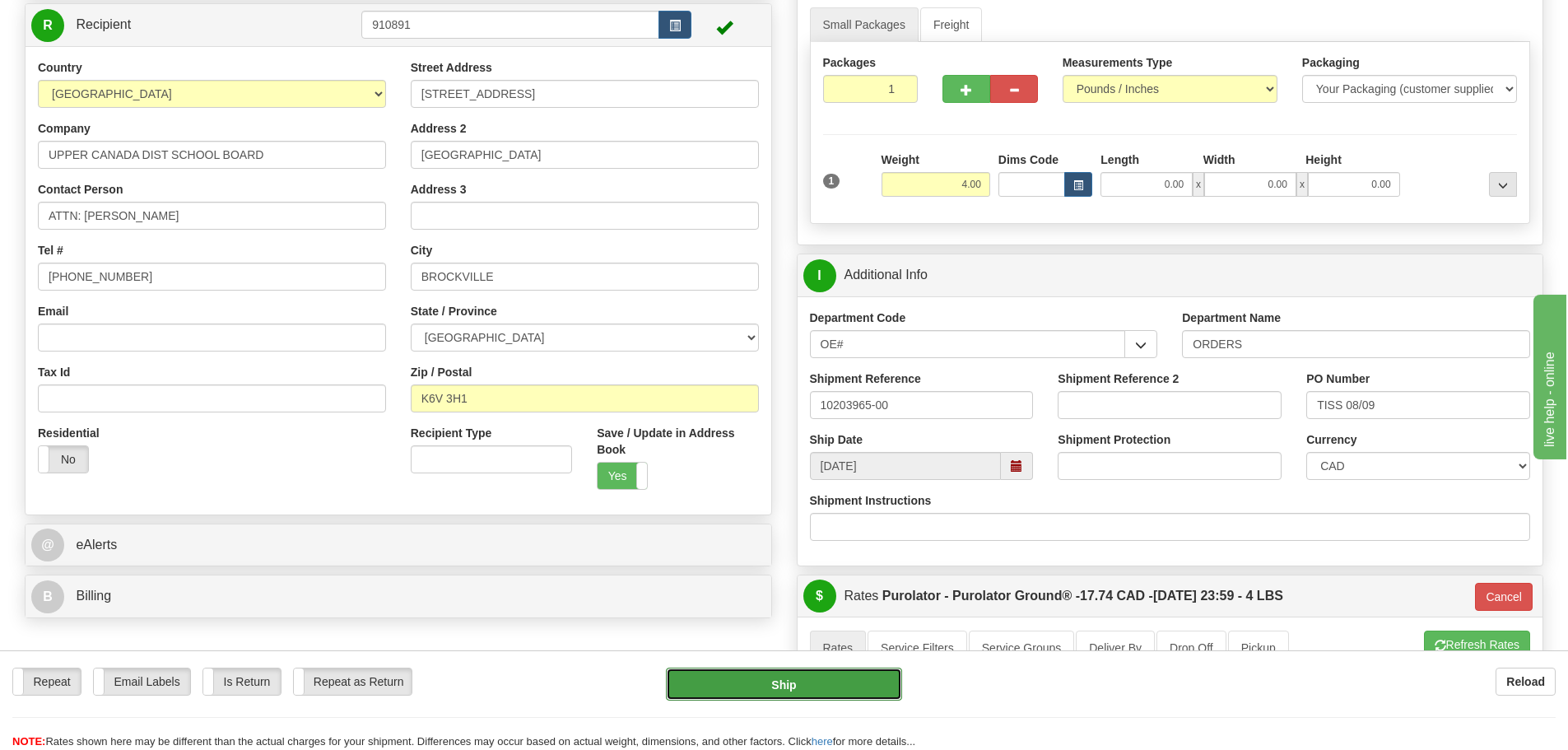
click at [822, 674] on button "Ship" at bounding box center [784, 683] width 236 height 33
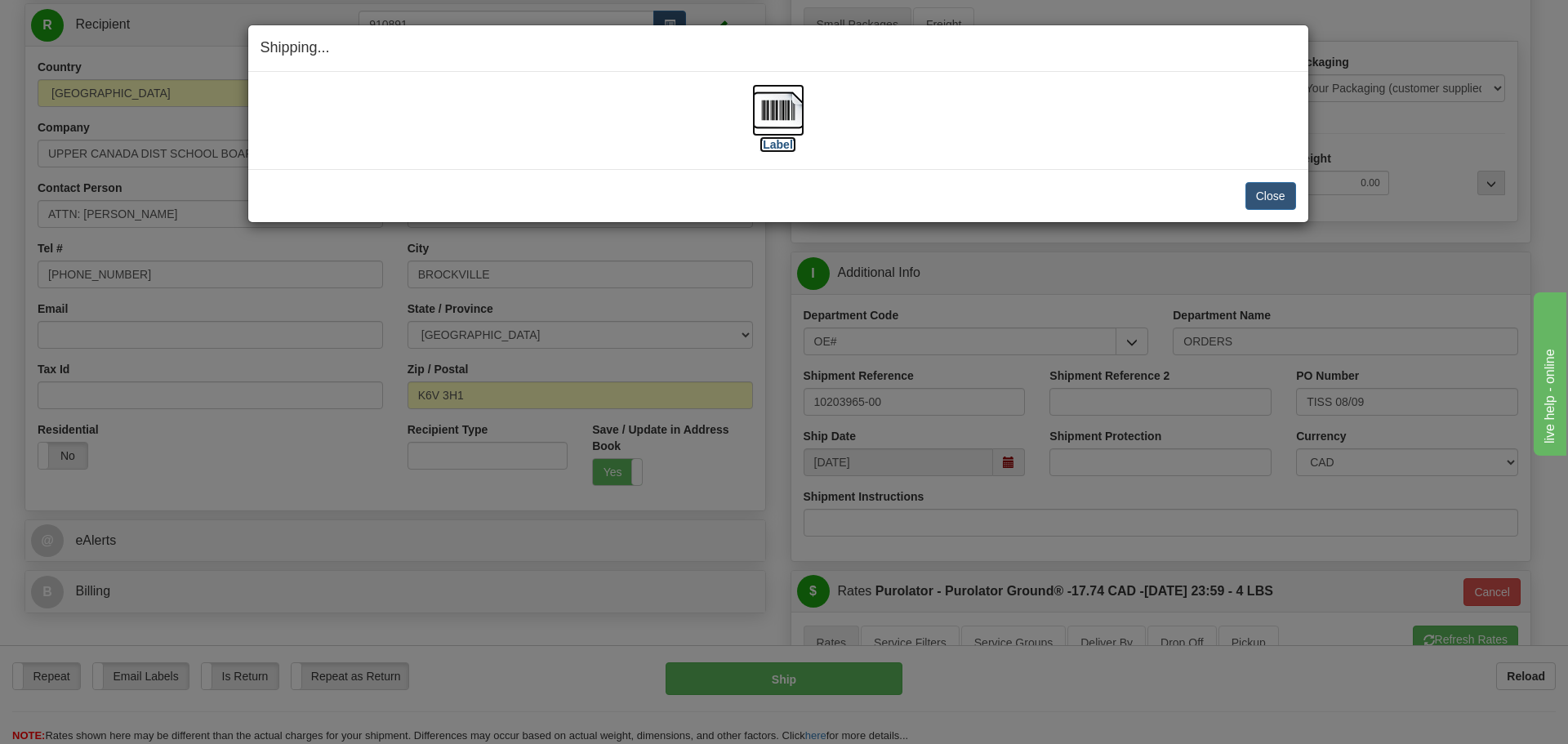
click at [773, 145] on label "[Label]" at bounding box center [778, 145] width 38 height 16
click at [1270, 205] on button "Close" at bounding box center [1270, 196] width 51 height 28
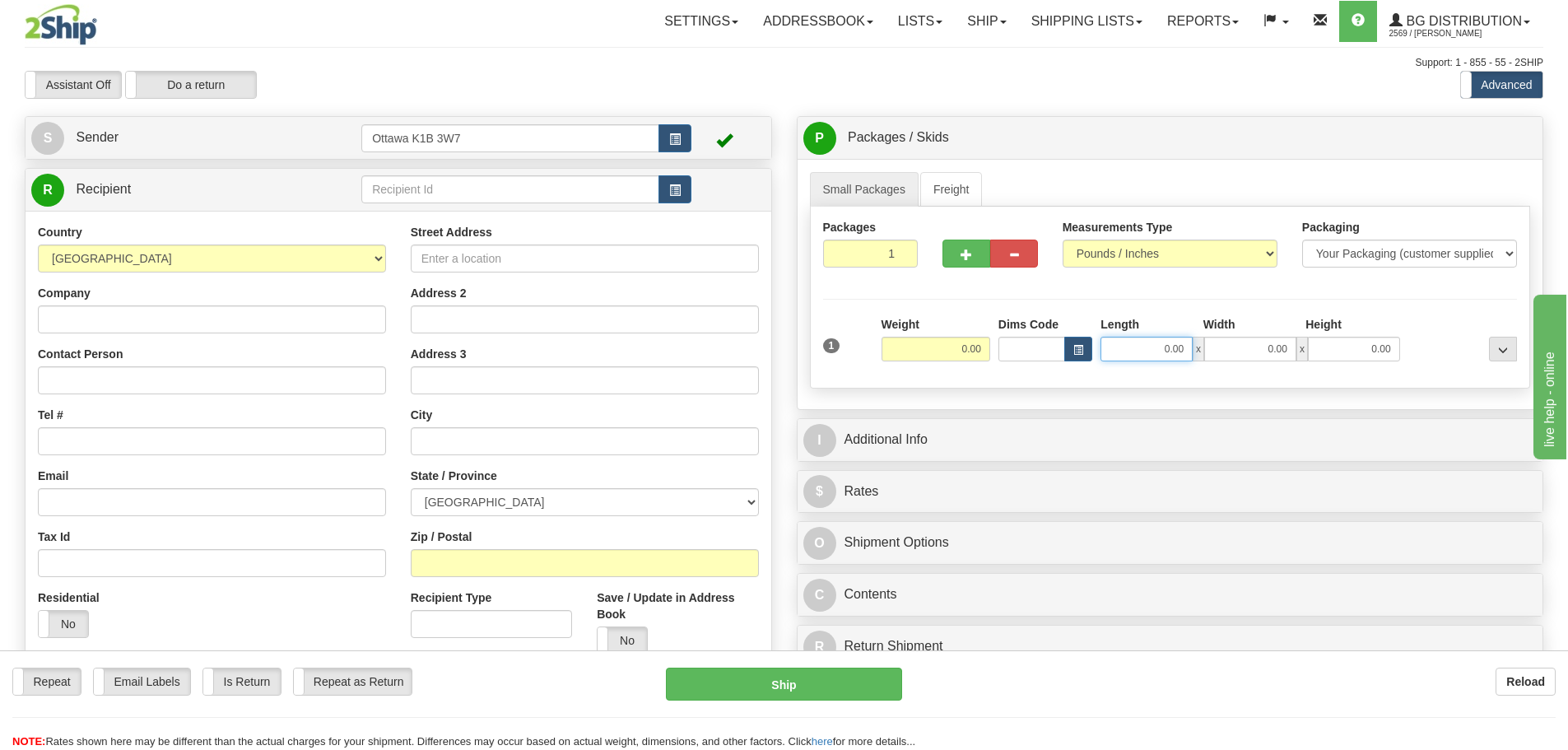
click at [1119, 359] on input "0.00" at bounding box center [1147, 348] width 92 height 24
type input "48.00"
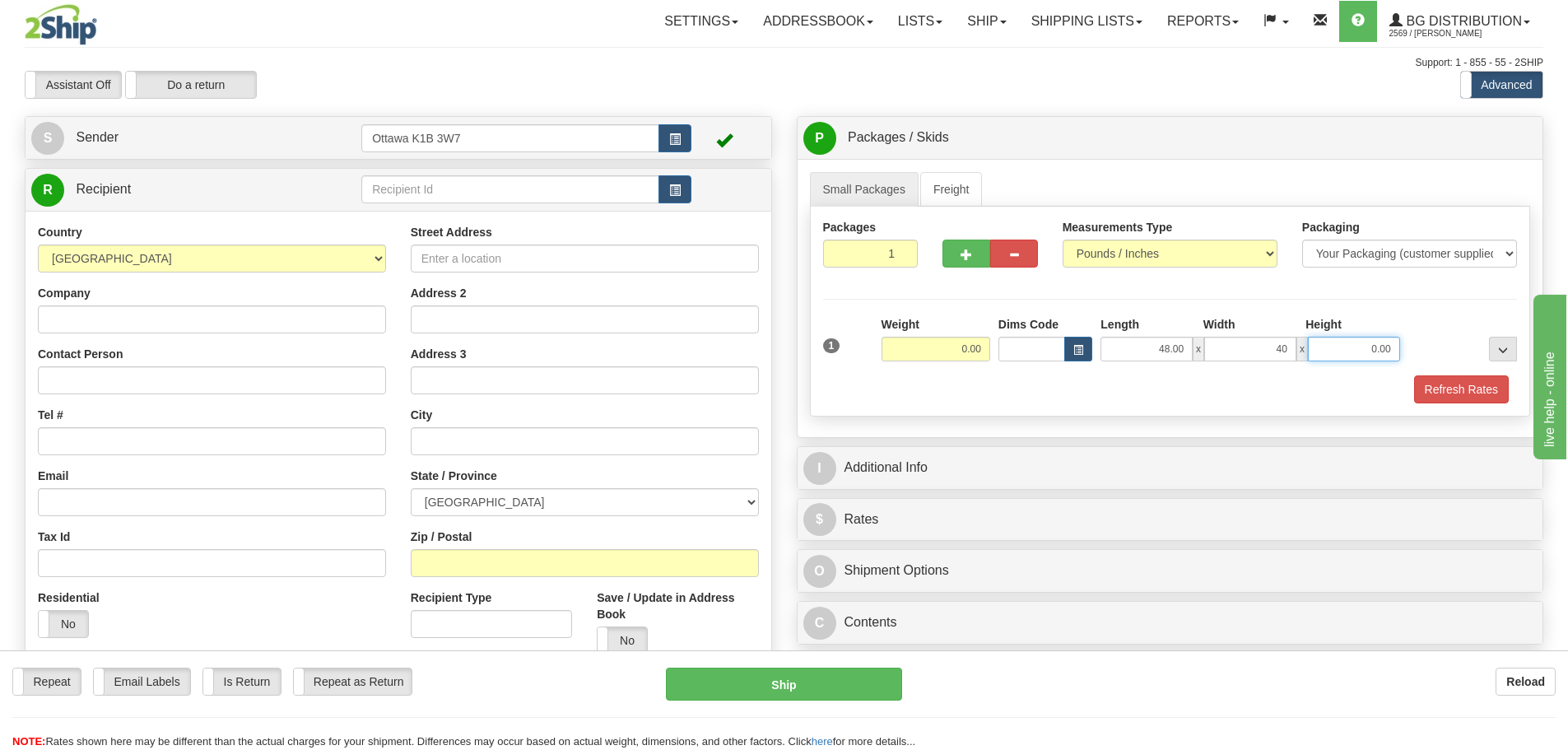
type input "40.00"
type input "28.00"
click at [942, 341] on input "0.00" at bounding box center [936, 348] width 109 height 24
type input "412.00"
click at [1443, 392] on button "Refresh Rates" at bounding box center [1461, 389] width 95 height 28
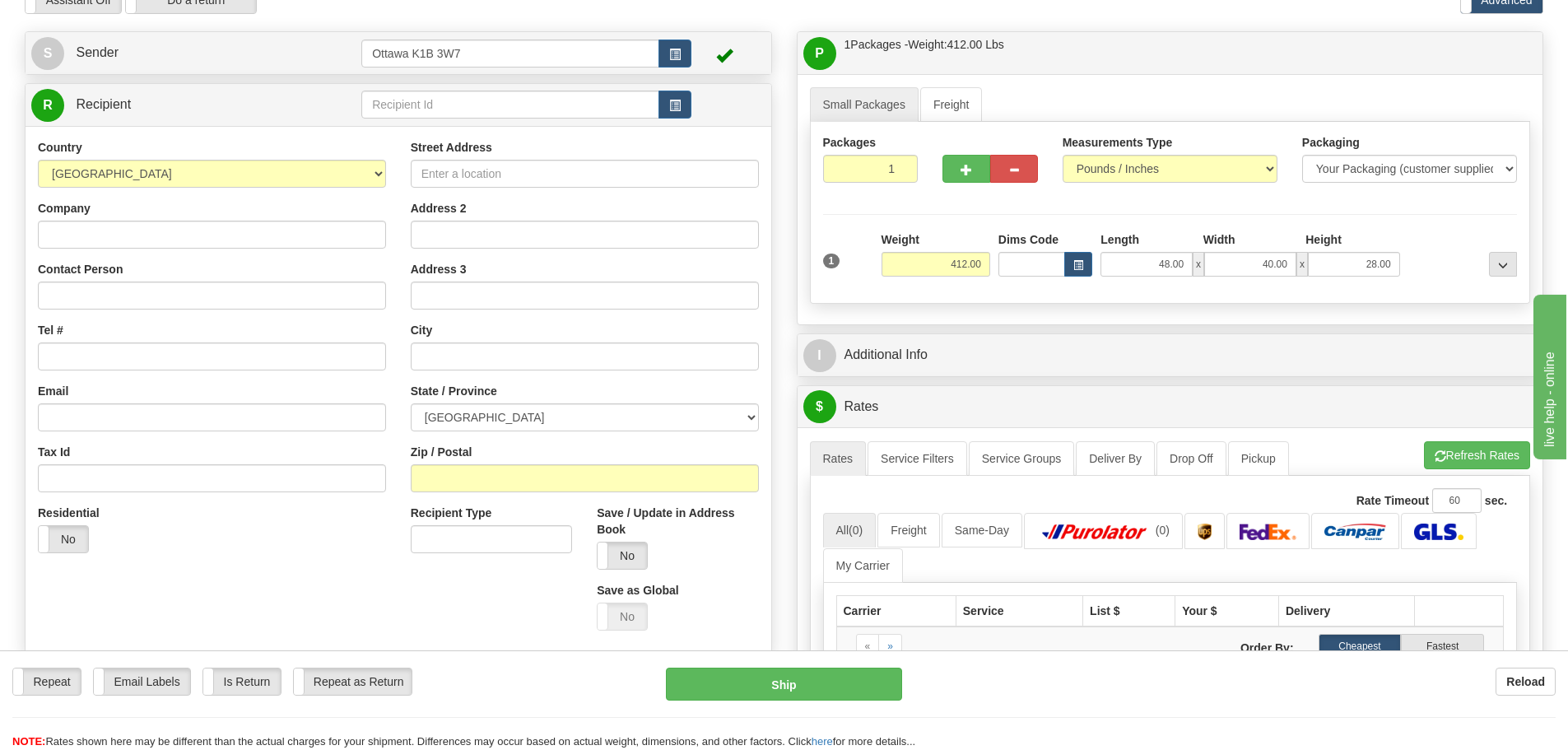
scroll to position [82, 0]
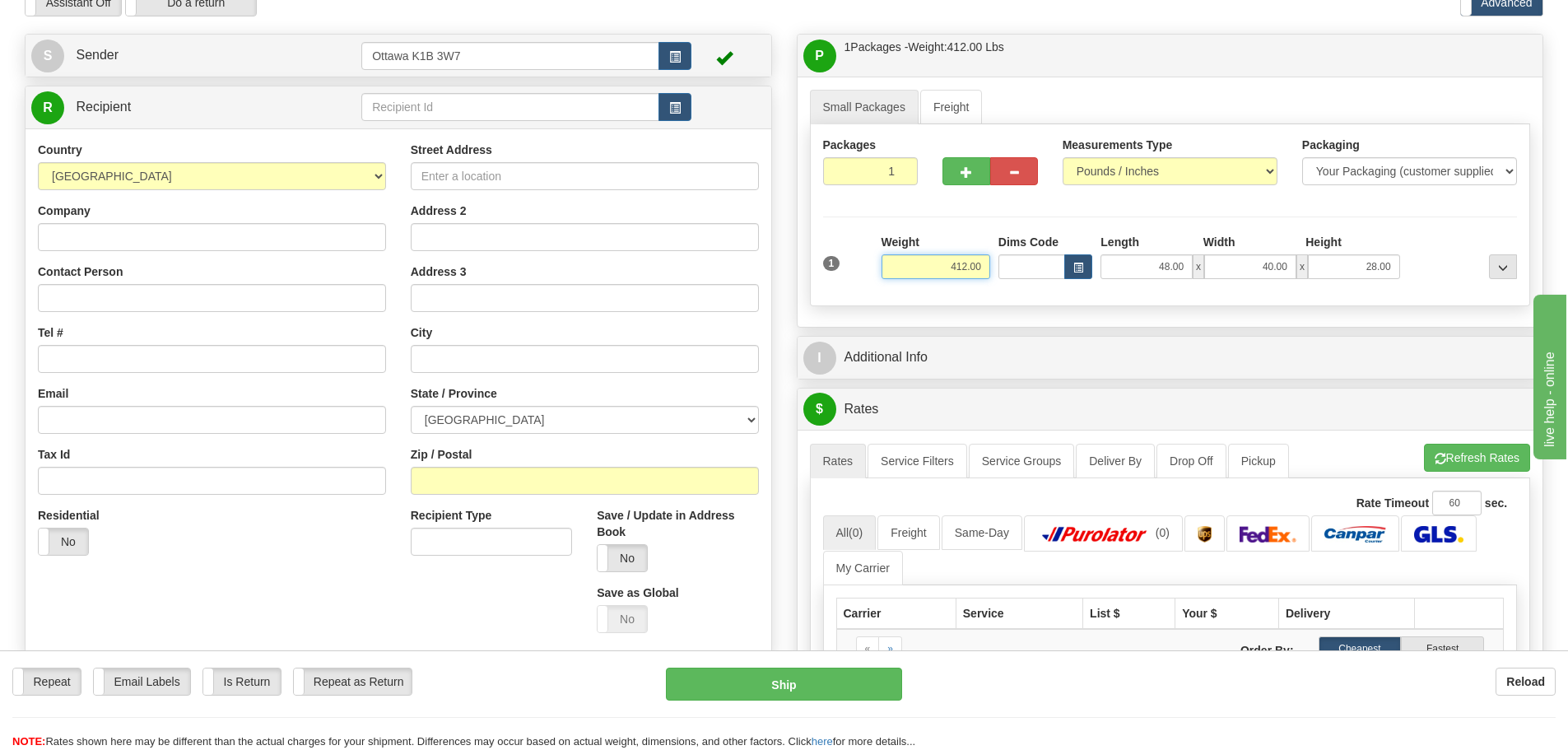
drag, startPoint x: 922, startPoint y: 267, endPoint x: 1043, endPoint y: 282, distance: 121.9
click at [1043, 282] on div "1 Weight 412.00 Dims Code x" at bounding box center [1170, 263] width 702 height 59
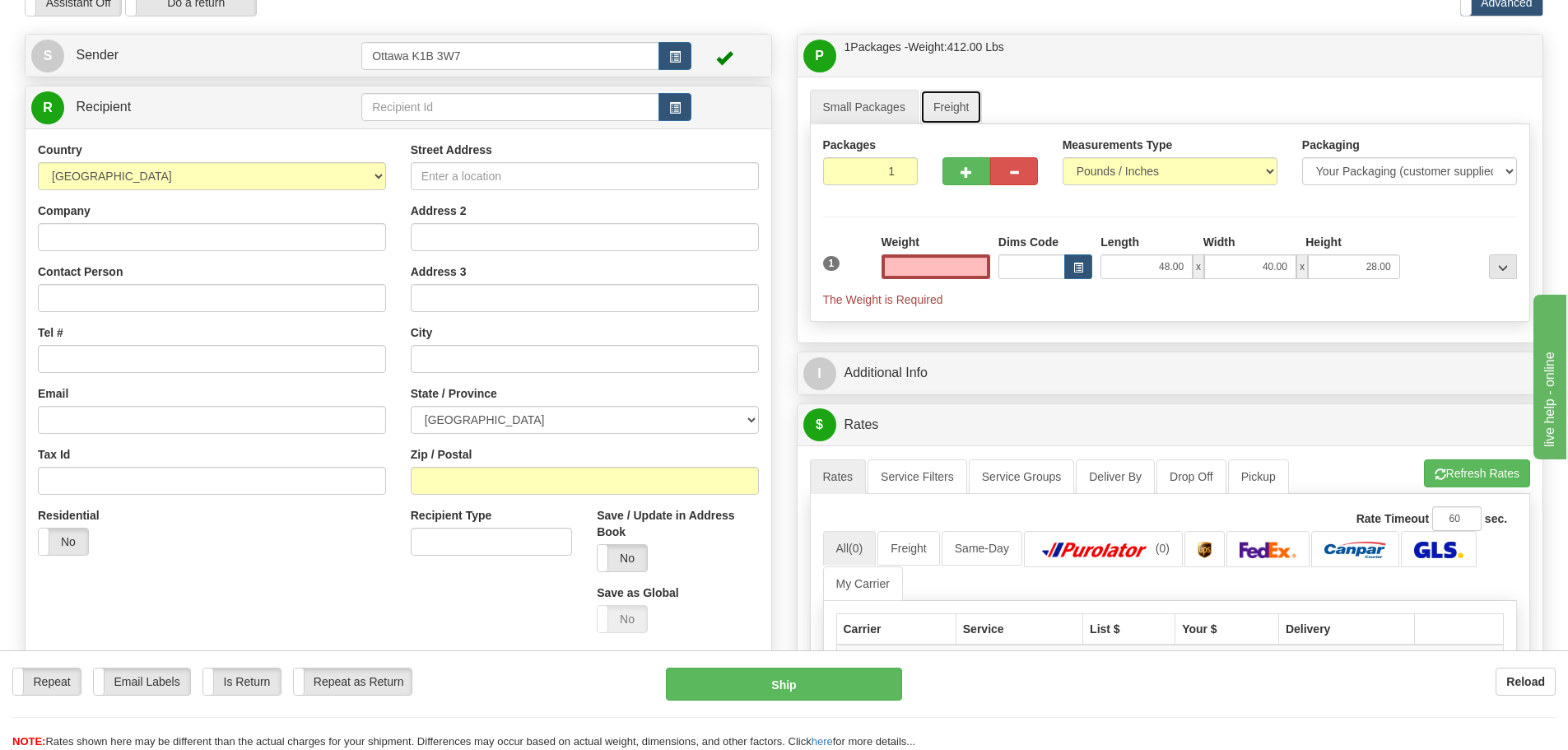
type input "0.00"
click at [951, 113] on link "Freight" at bounding box center [951, 107] width 62 height 34
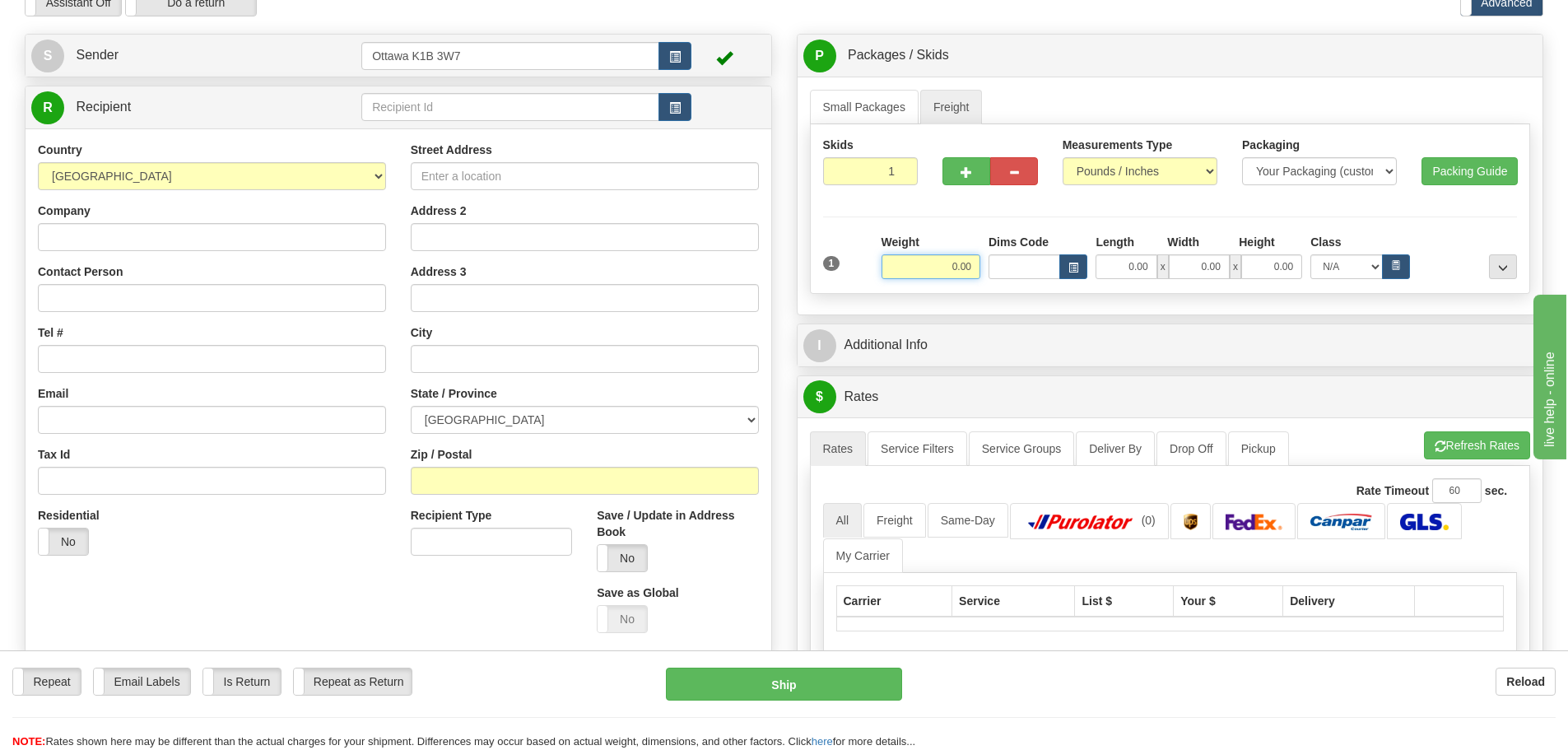
click at [915, 262] on input "0.00" at bounding box center [931, 266] width 99 height 24
paste input "412.00"
type input "412.00"
click at [863, 118] on link "Small Packages" at bounding box center [864, 107] width 109 height 34
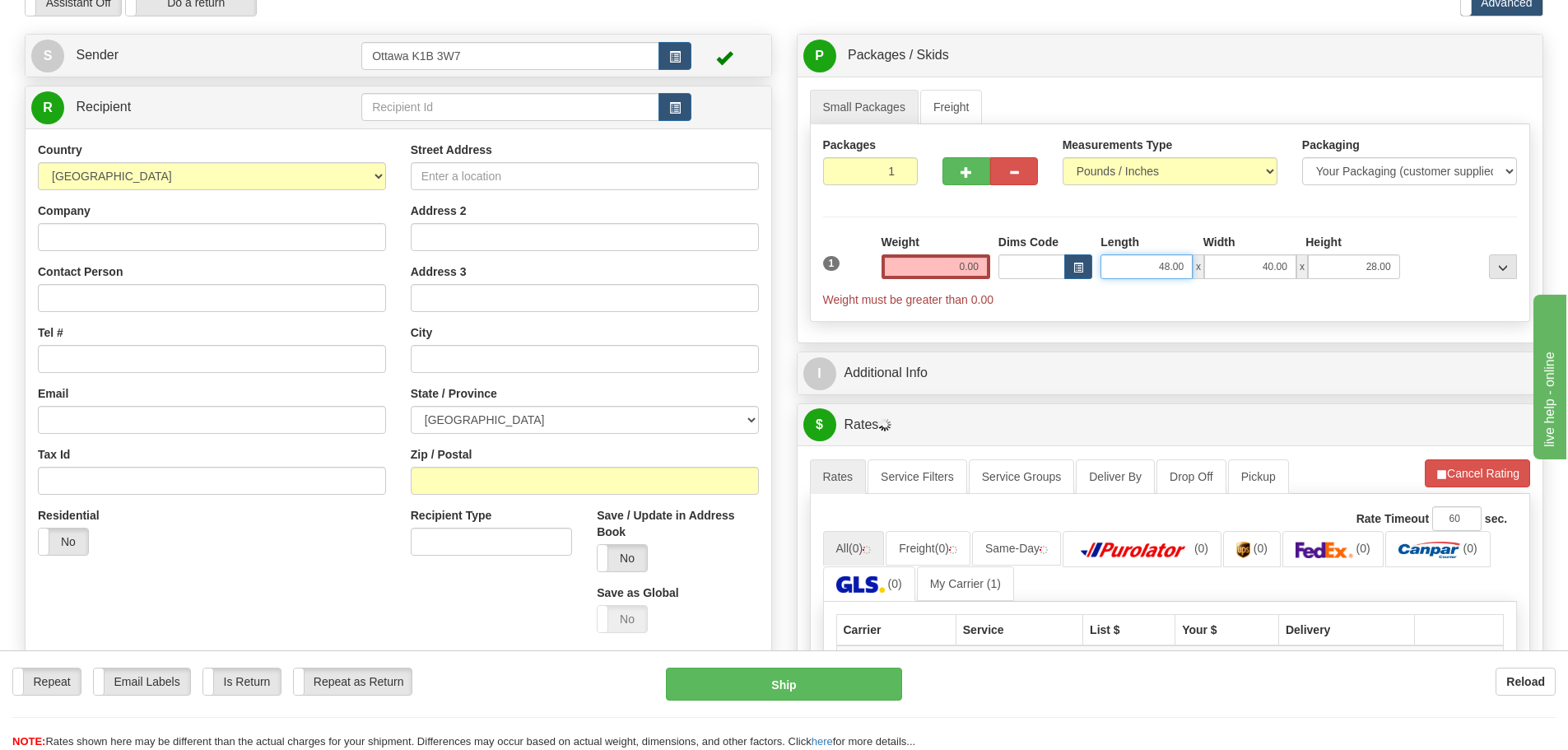
drag, startPoint x: 1121, startPoint y: 268, endPoint x: 1343, endPoint y: 296, distance: 223.8
click at [1228, 277] on div "48.00 x 40.00 x 28.00" at bounding box center [1250, 266] width 299 height 24
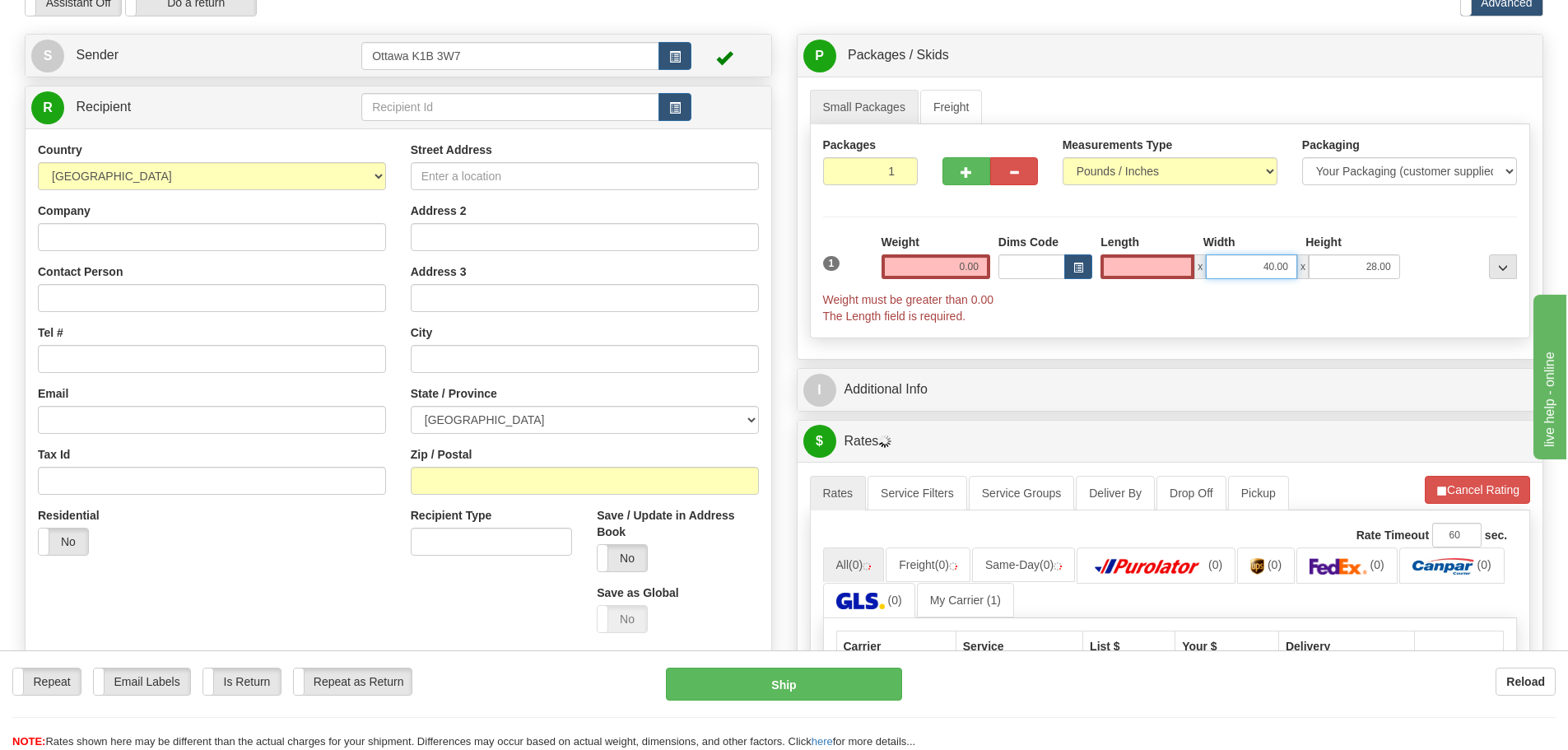
type input "0.00"
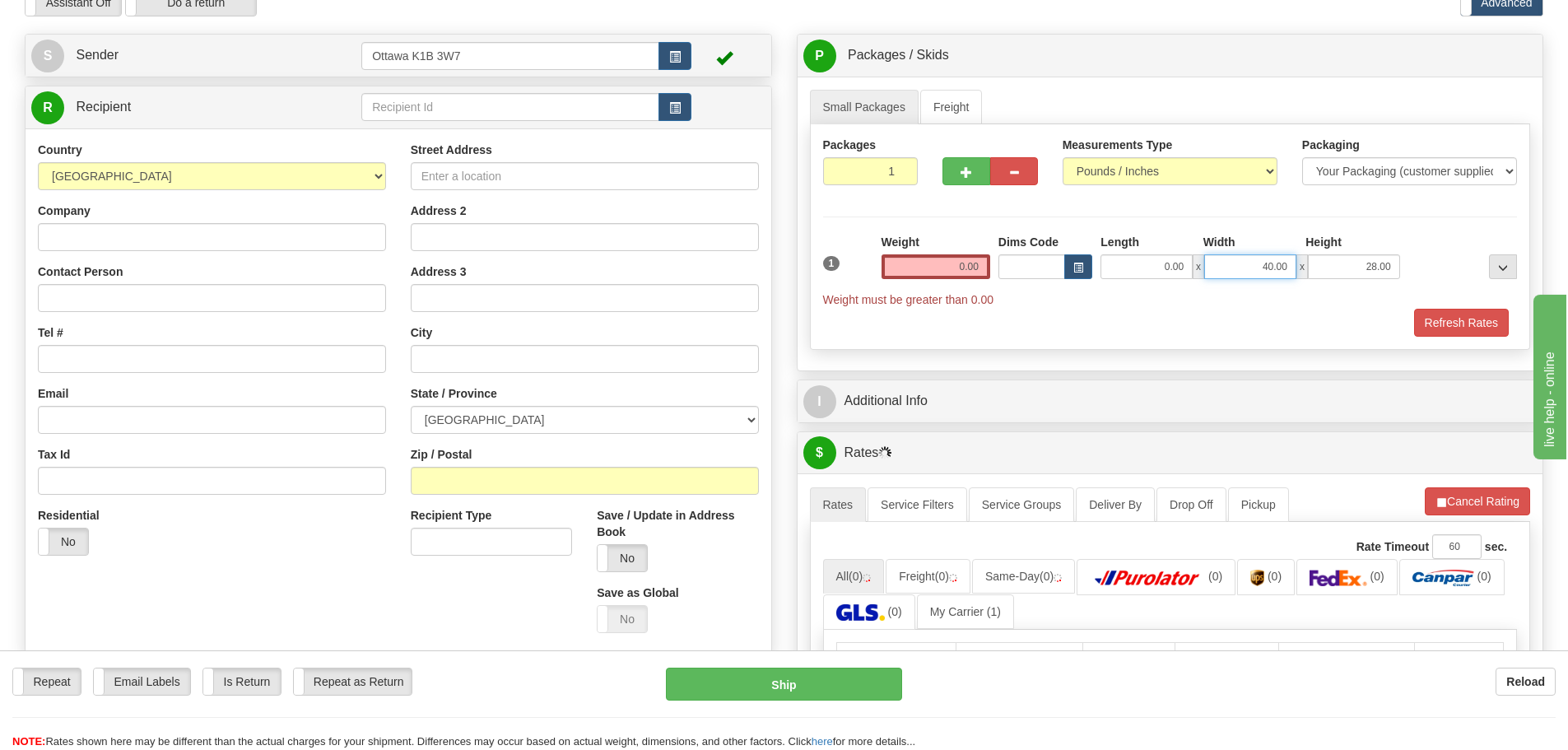
drag, startPoint x: 1228, startPoint y: 267, endPoint x: 1458, endPoint y: 299, distance: 232.2
click at [1410, 292] on div "1 Weight 0.00 Dims Code 0.00" at bounding box center [1170, 271] width 702 height 74
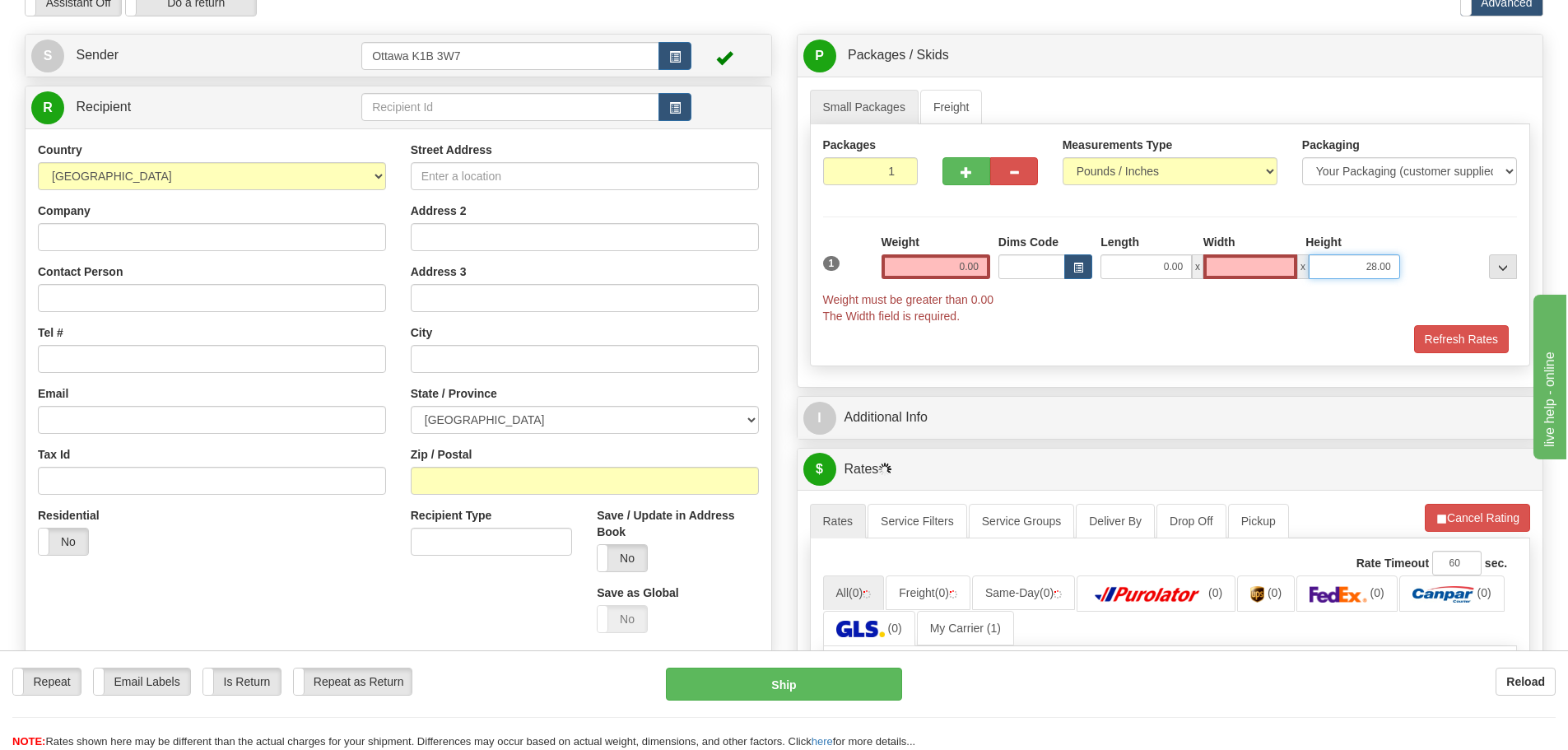
type input "0.00"
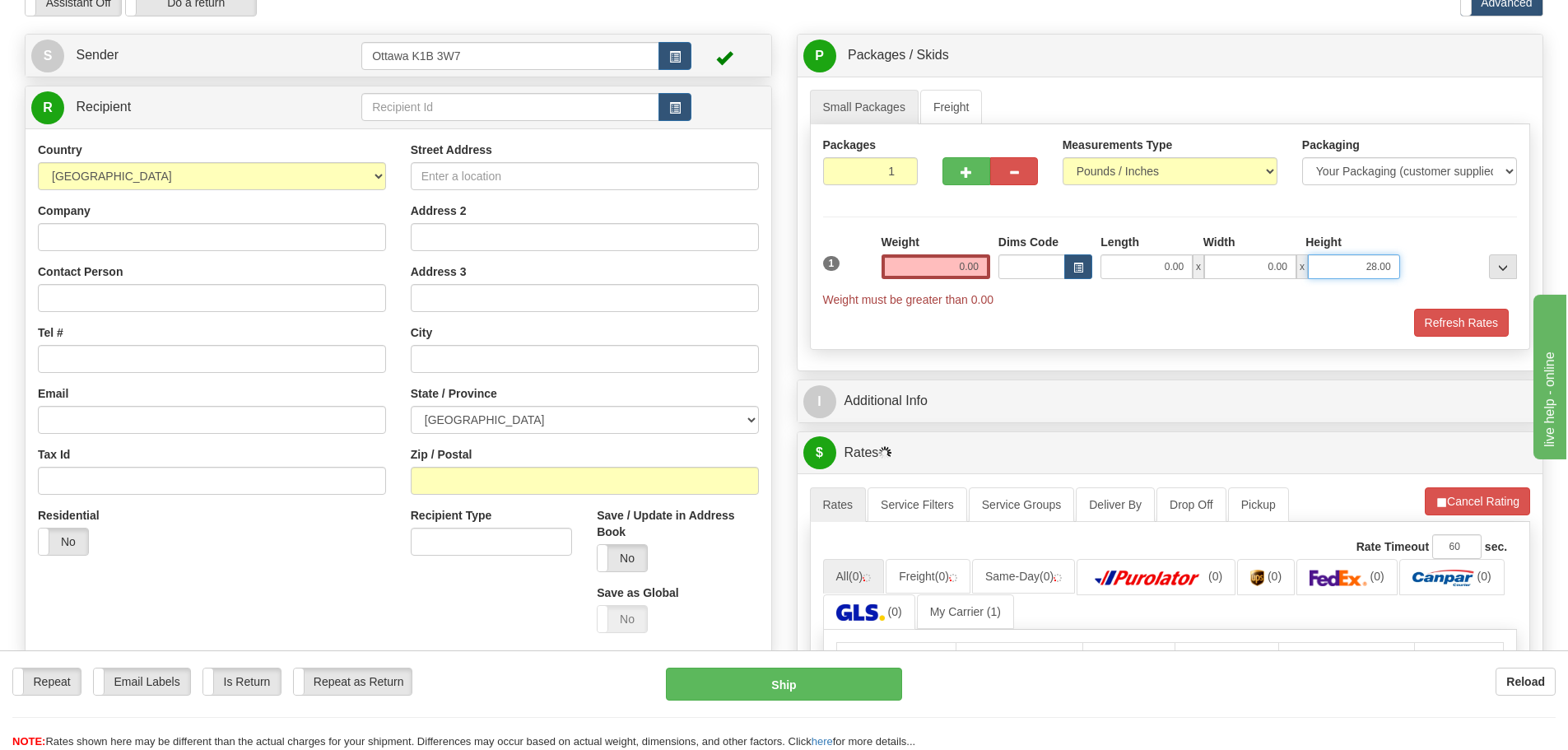
drag, startPoint x: 1349, startPoint y: 265, endPoint x: 1528, endPoint y: 299, distance: 182.2
click at [1502, 294] on div "1 Weight 0.00 Dims Code 0.00" at bounding box center [1170, 271] width 702 height 74
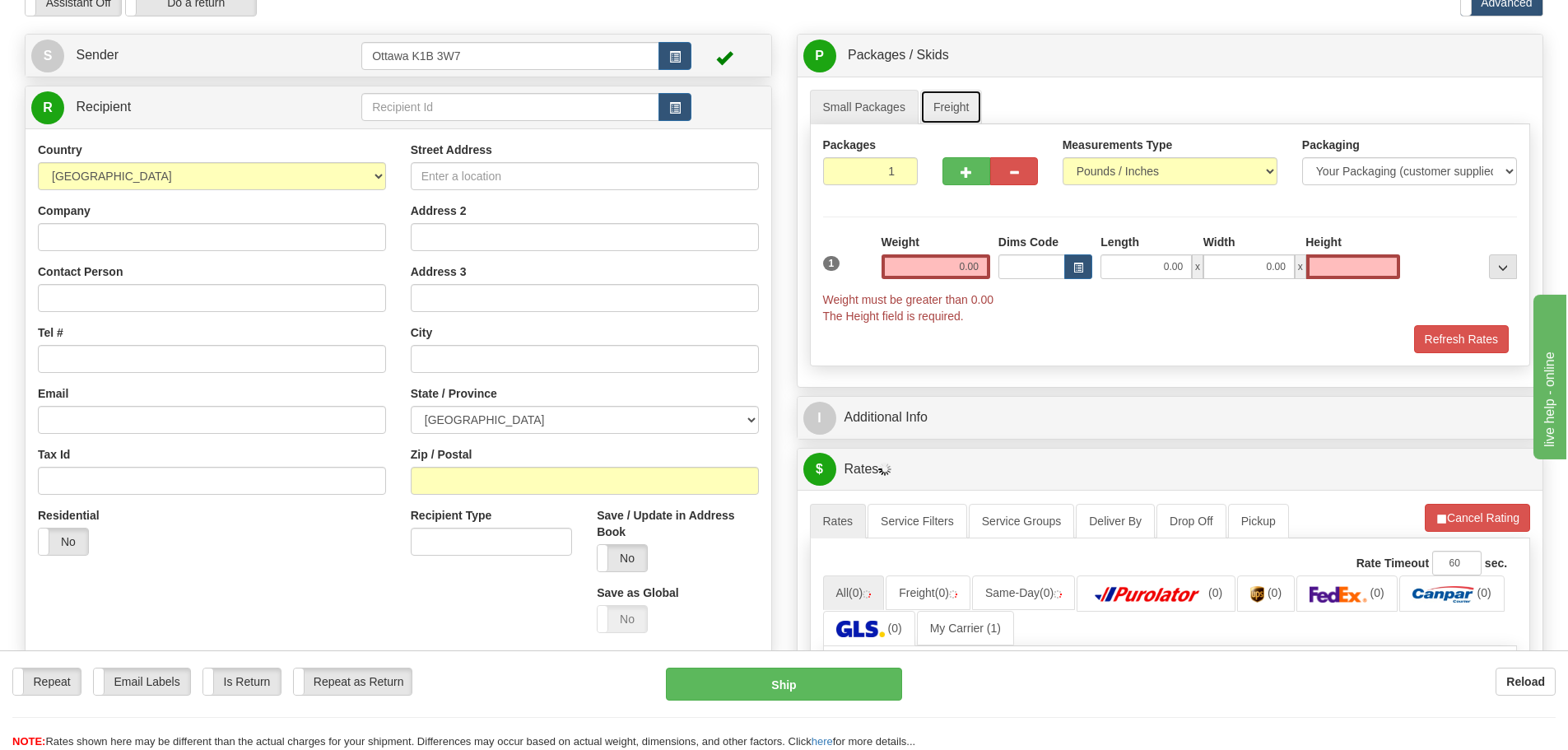
type input "0.00"
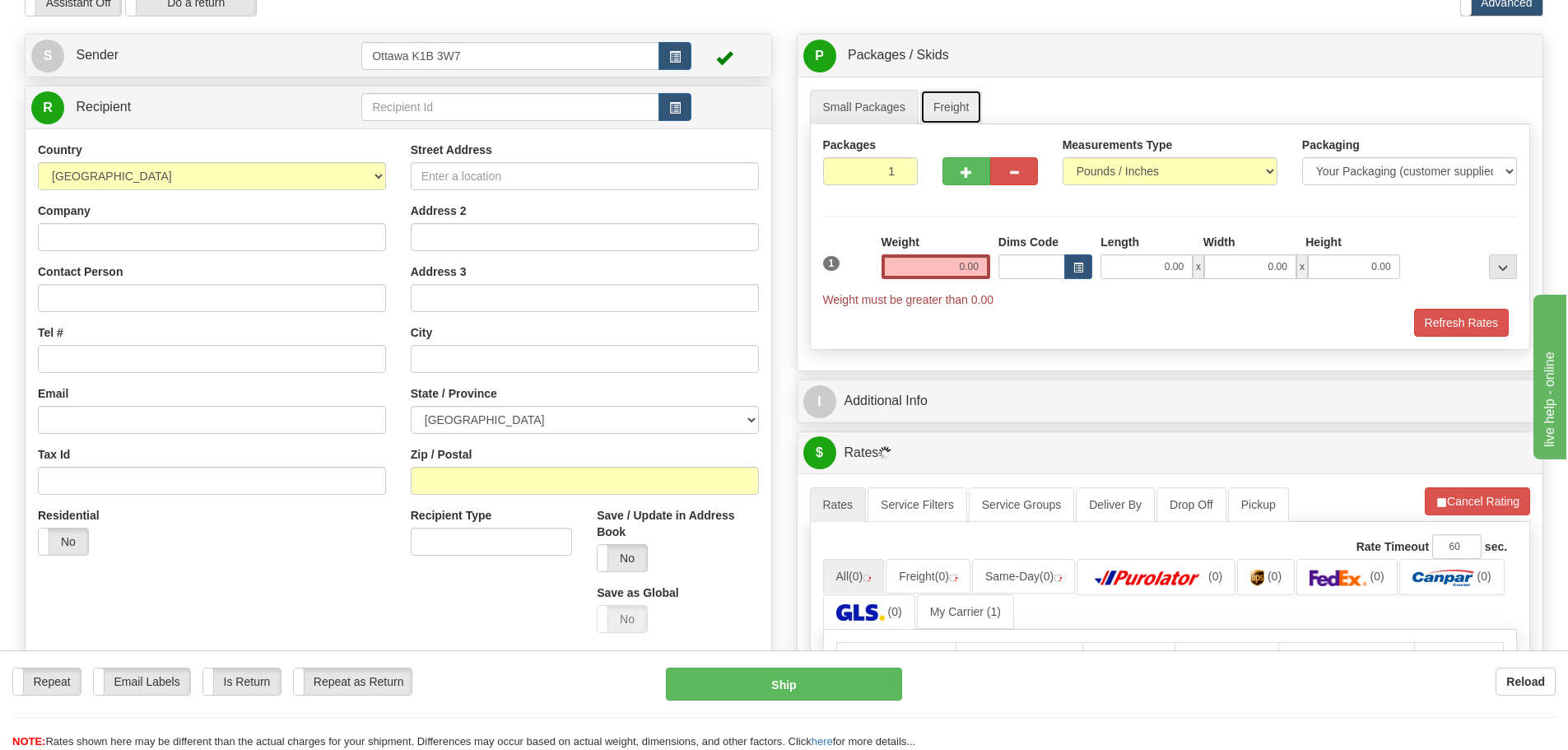
click at [934, 100] on link "Freight" at bounding box center [951, 107] width 62 height 34
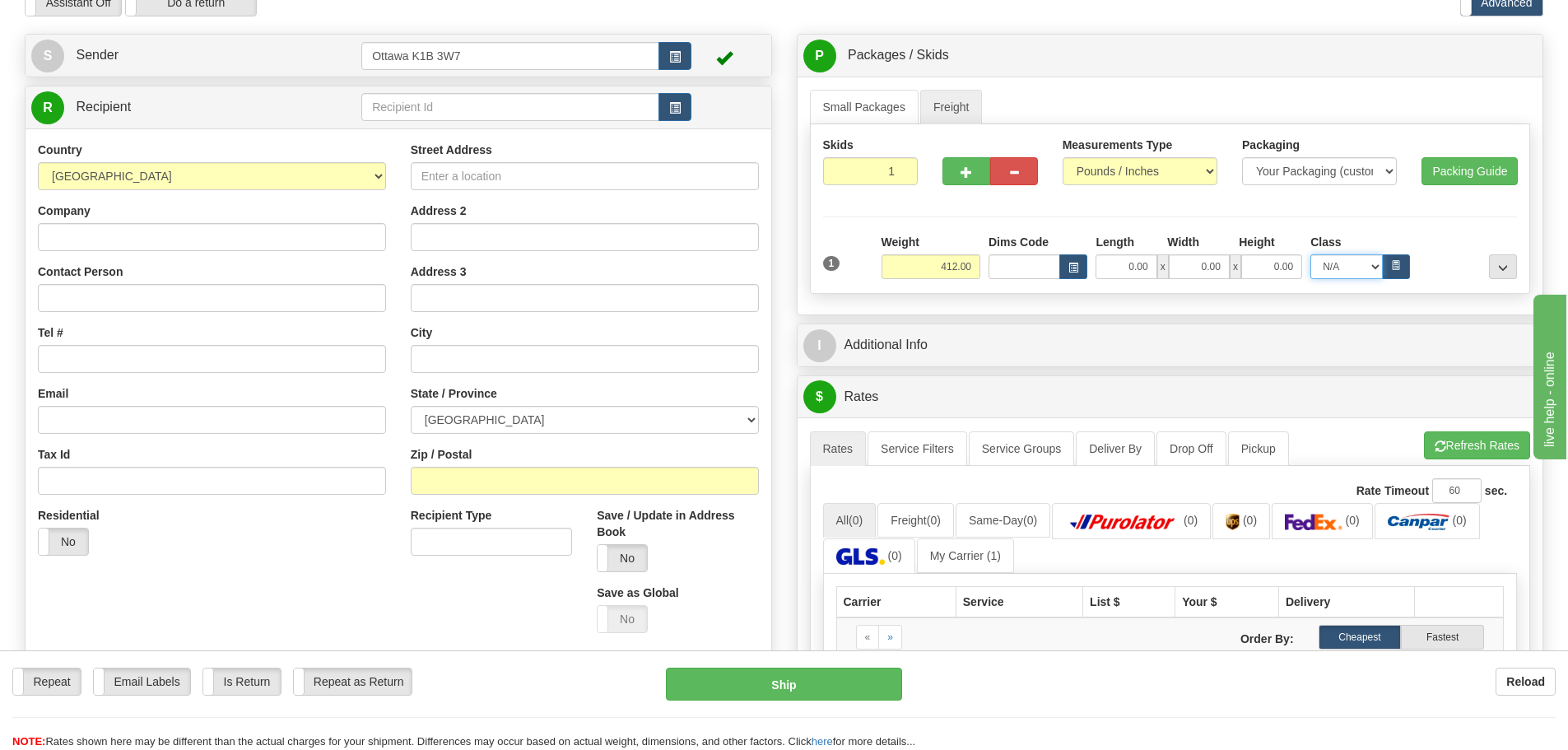
click at [1316, 263] on select "N/A 50.0 55.0 60.0 65.0 70.0 85.0 92.5 100.0 125.0 175.0 250.0 300.0 400.0" at bounding box center [1346, 266] width 72 height 24
click at [1249, 266] on input "0.00" at bounding box center [1272, 266] width 61 height 24
paste input "28.00"
type input "28.00"
click at [1106, 265] on input "0.00" at bounding box center [1126, 266] width 61 height 24
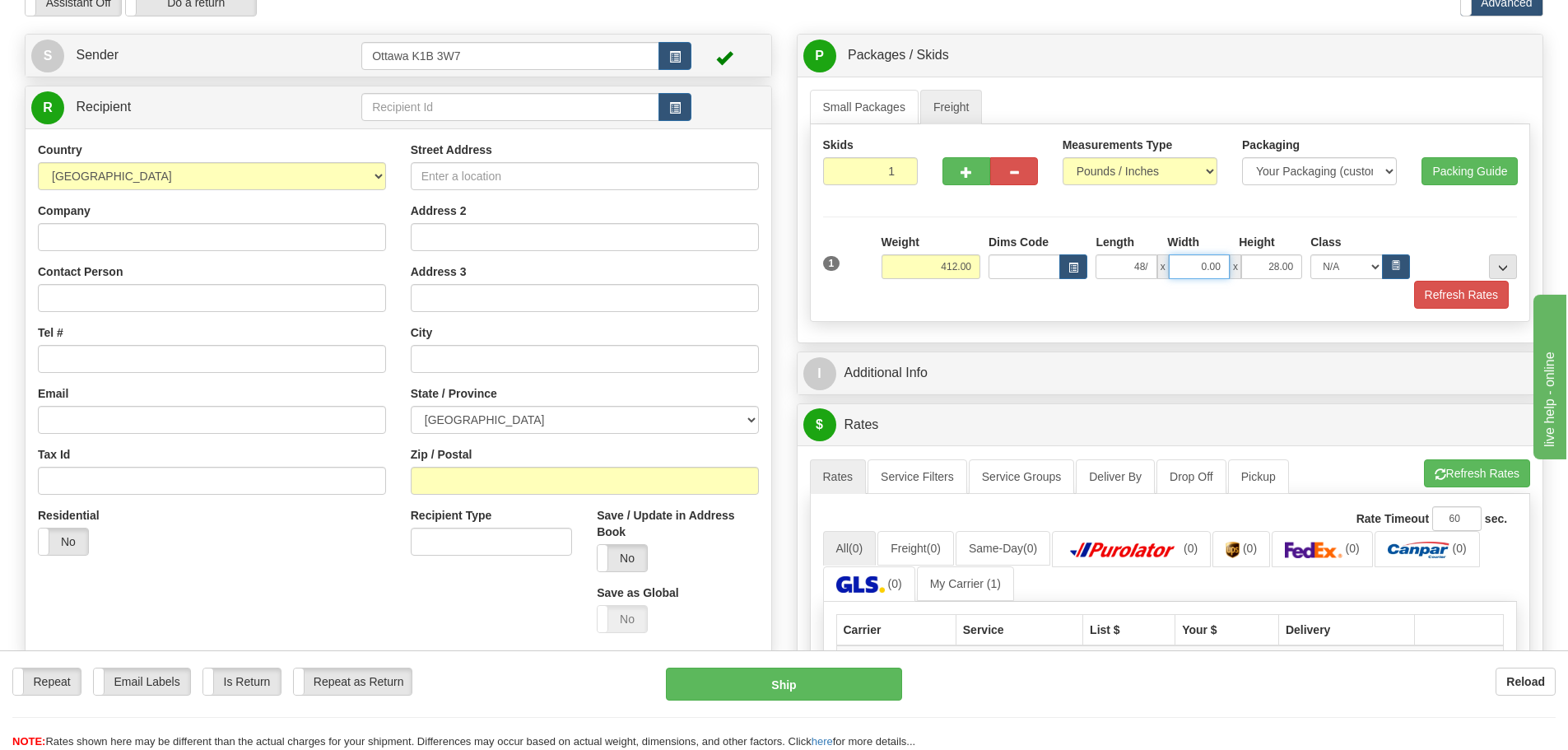
type input "0.00"
type input "40.00"
click at [1116, 269] on input "0.00" at bounding box center [1126, 266] width 61 height 24
type input "48.00"
click at [1448, 299] on button "Refresh Rates" at bounding box center [1461, 294] width 95 height 28
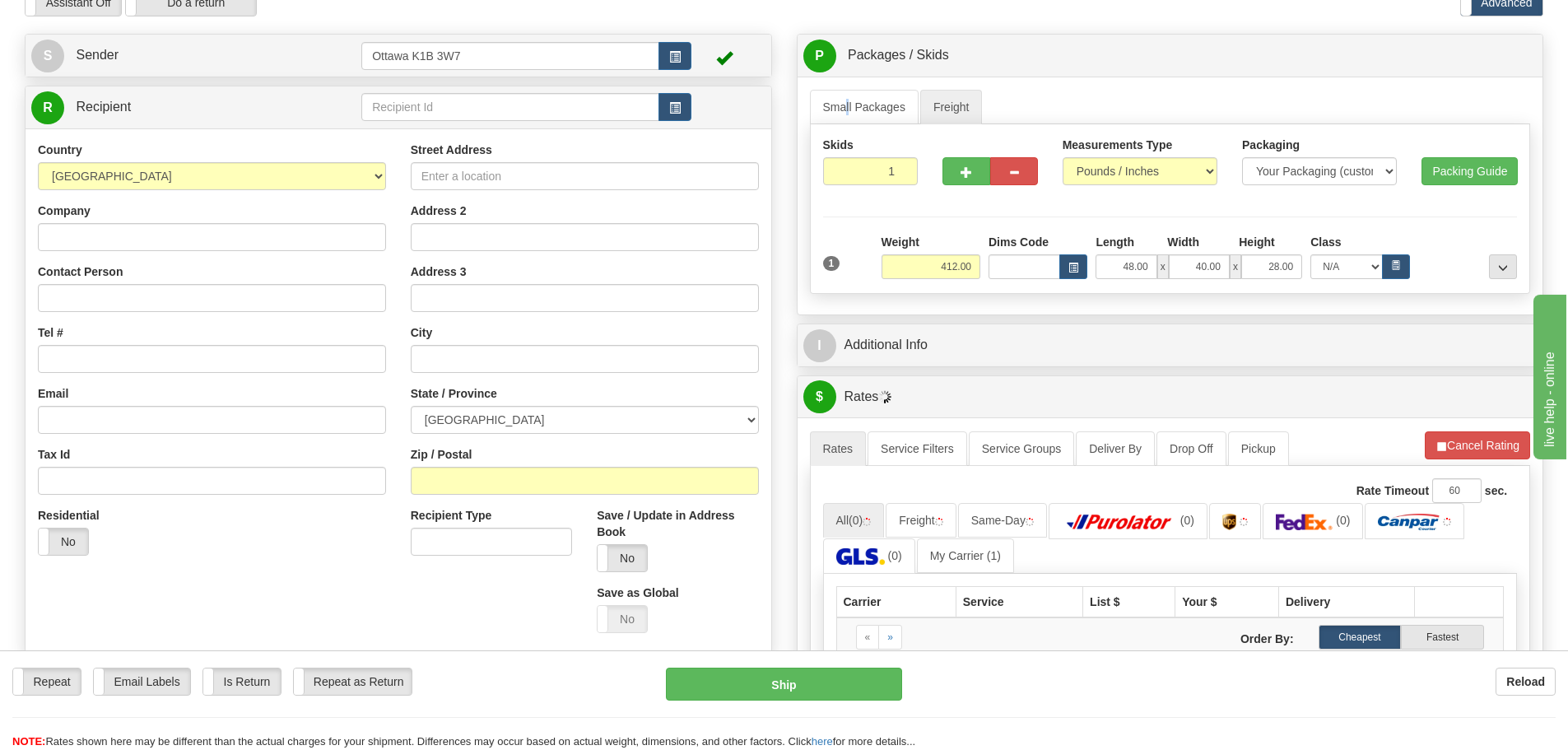
click at [847, 83] on div "Small Packages Freight Packages 1 1 Measurements Type" at bounding box center [1171, 195] width 746 height 238
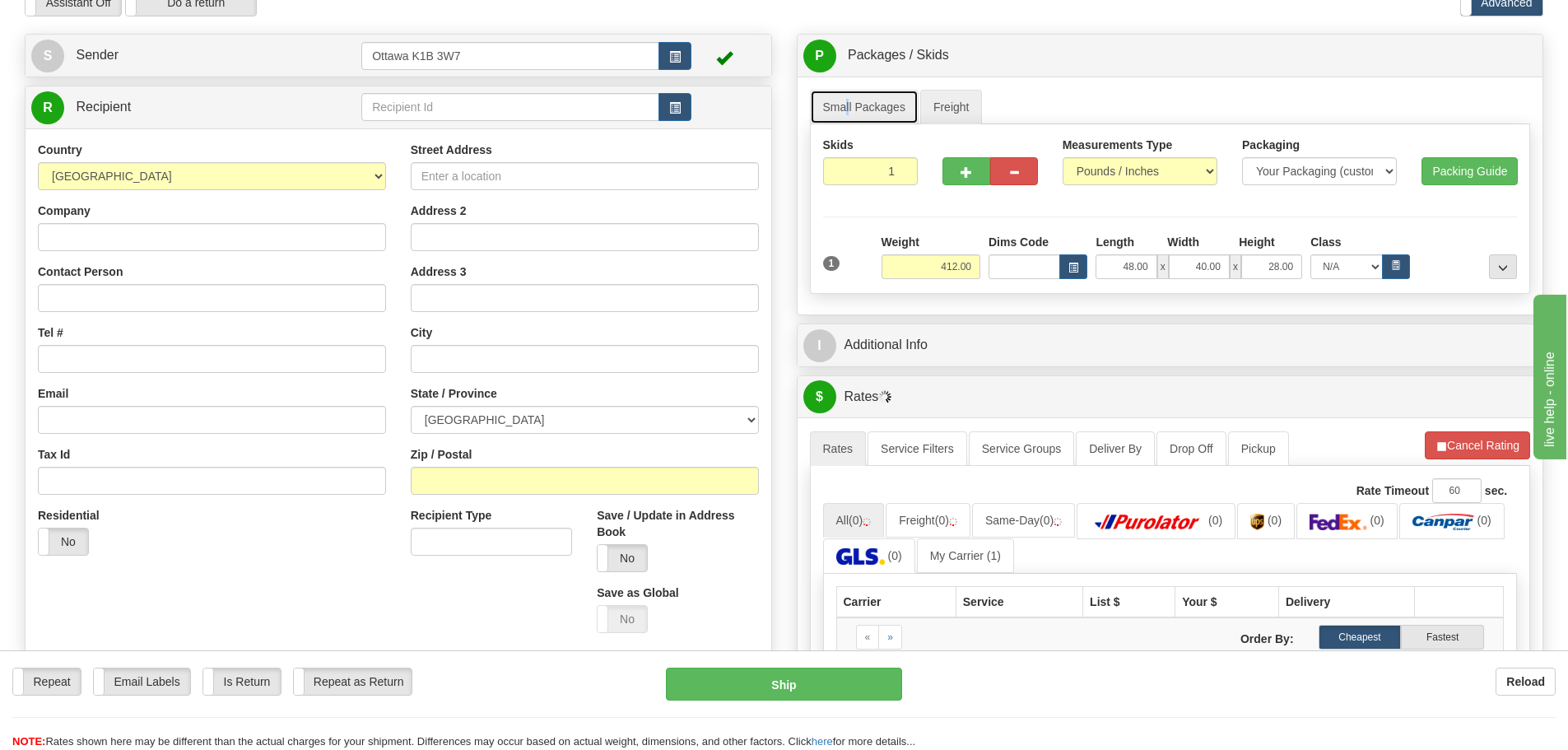
click at [853, 98] on link "Small Packages" at bounding box center [864, 107] width 109 height 34
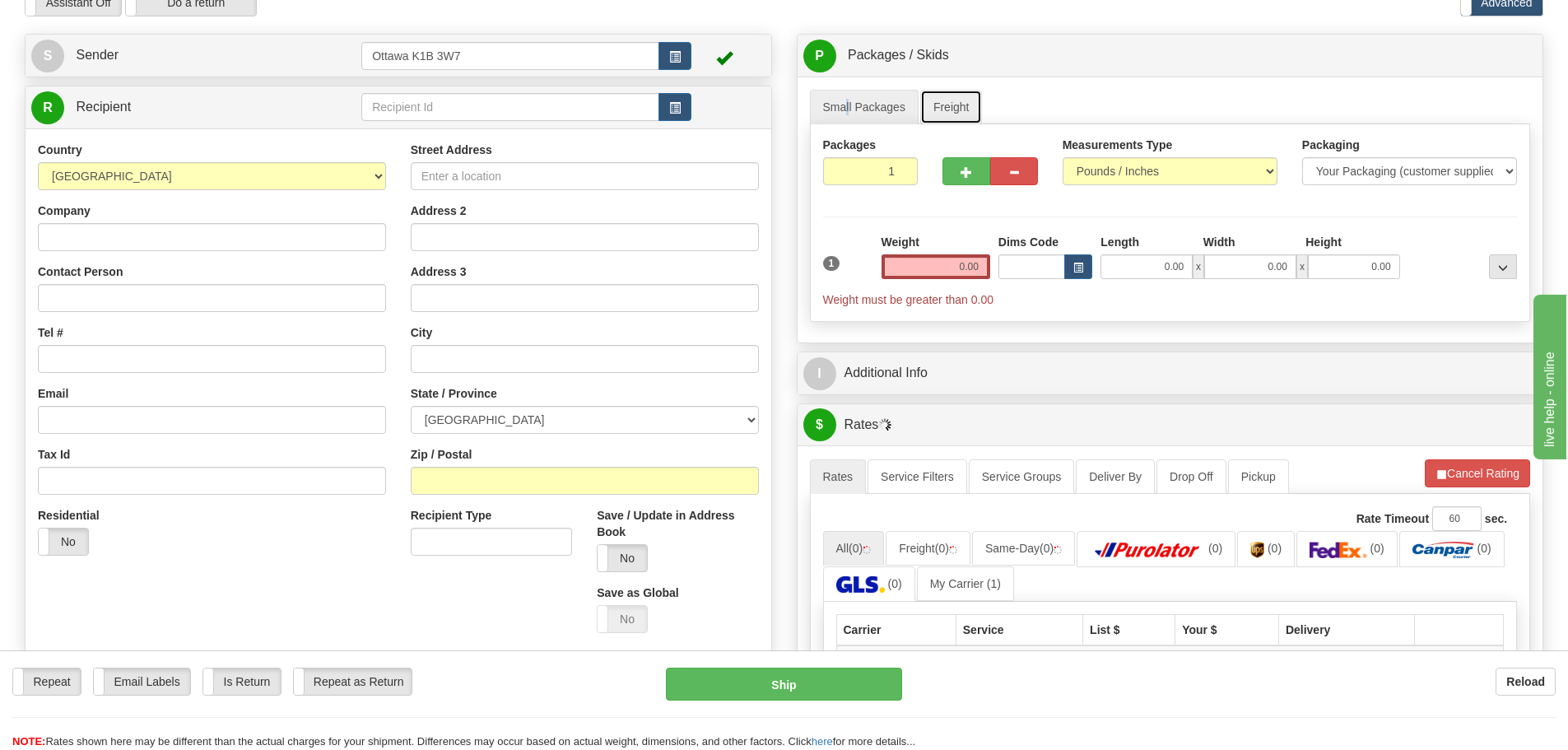
click at [965, 109] on link "Freight" at bounding box center [951, 107] width 62 height 34
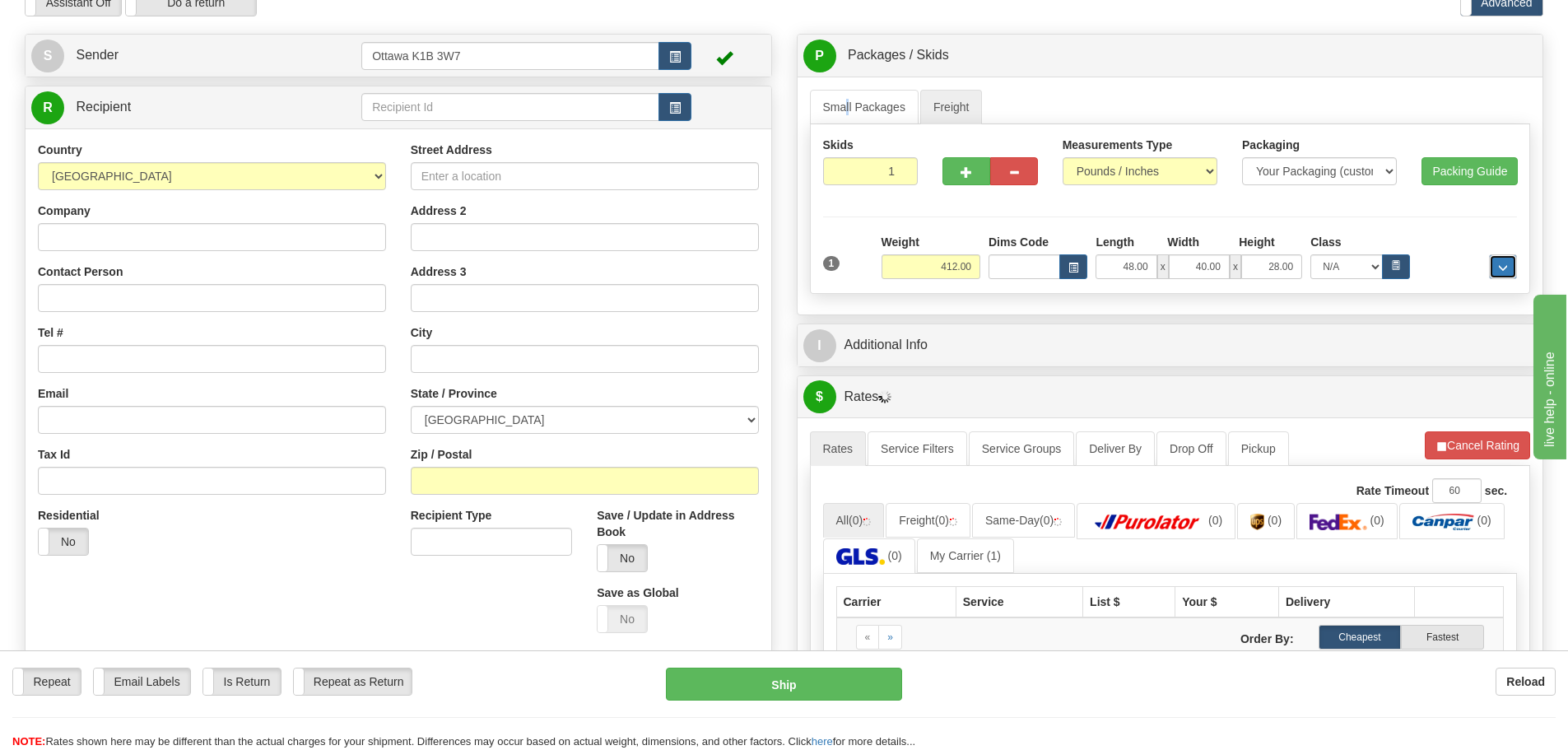
click at [1496, 268] on button "..." at bounding box center [1502, 266] width 28 height 24
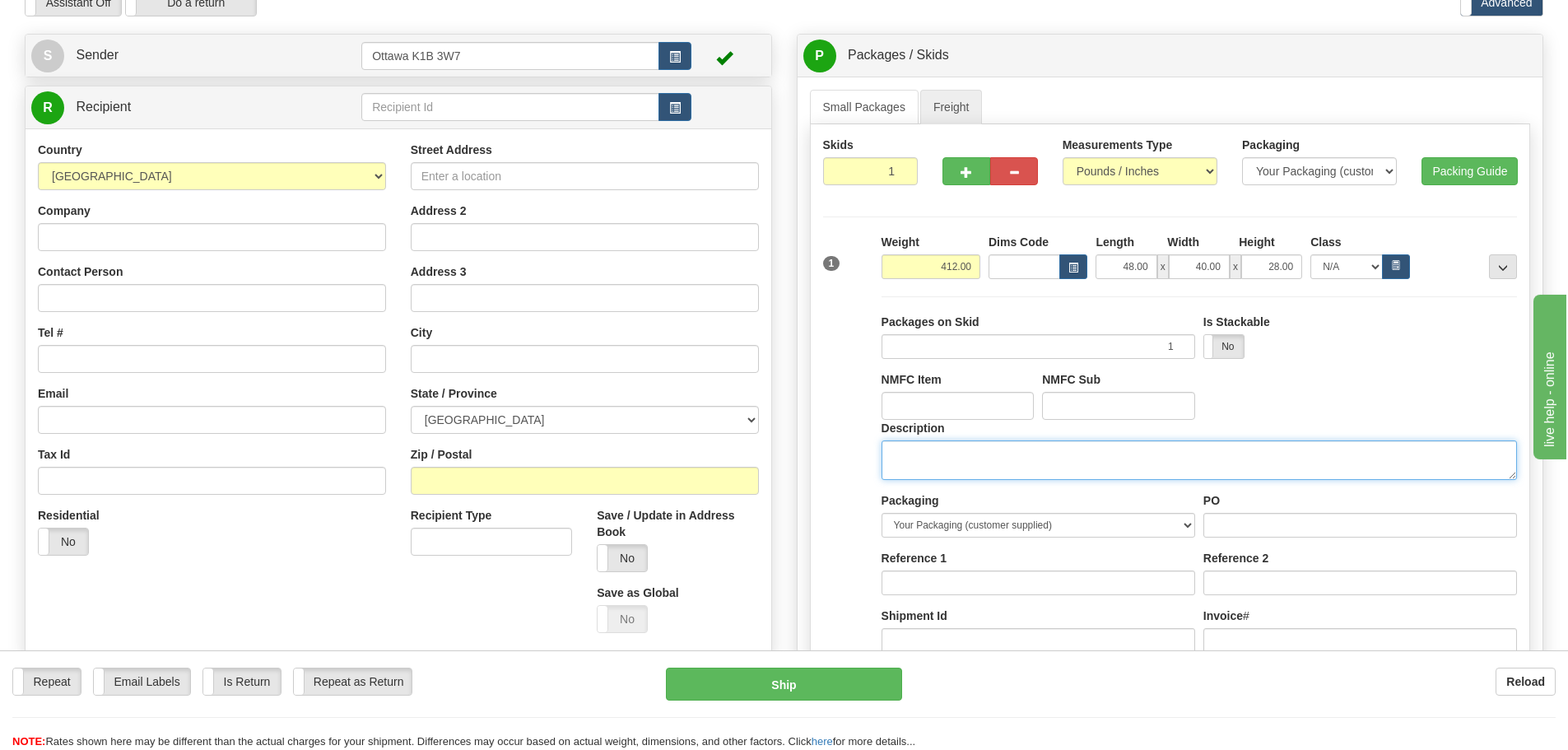
click at [1142, 456] on textarea "Description" at bounding box center [1200, 460] width 636 height 40
type textarea "d"
type textarea "DOOR HARDWARE"
click at [1500, 276] on button "..." at bounding box center [1502, 266] width 28 height 24
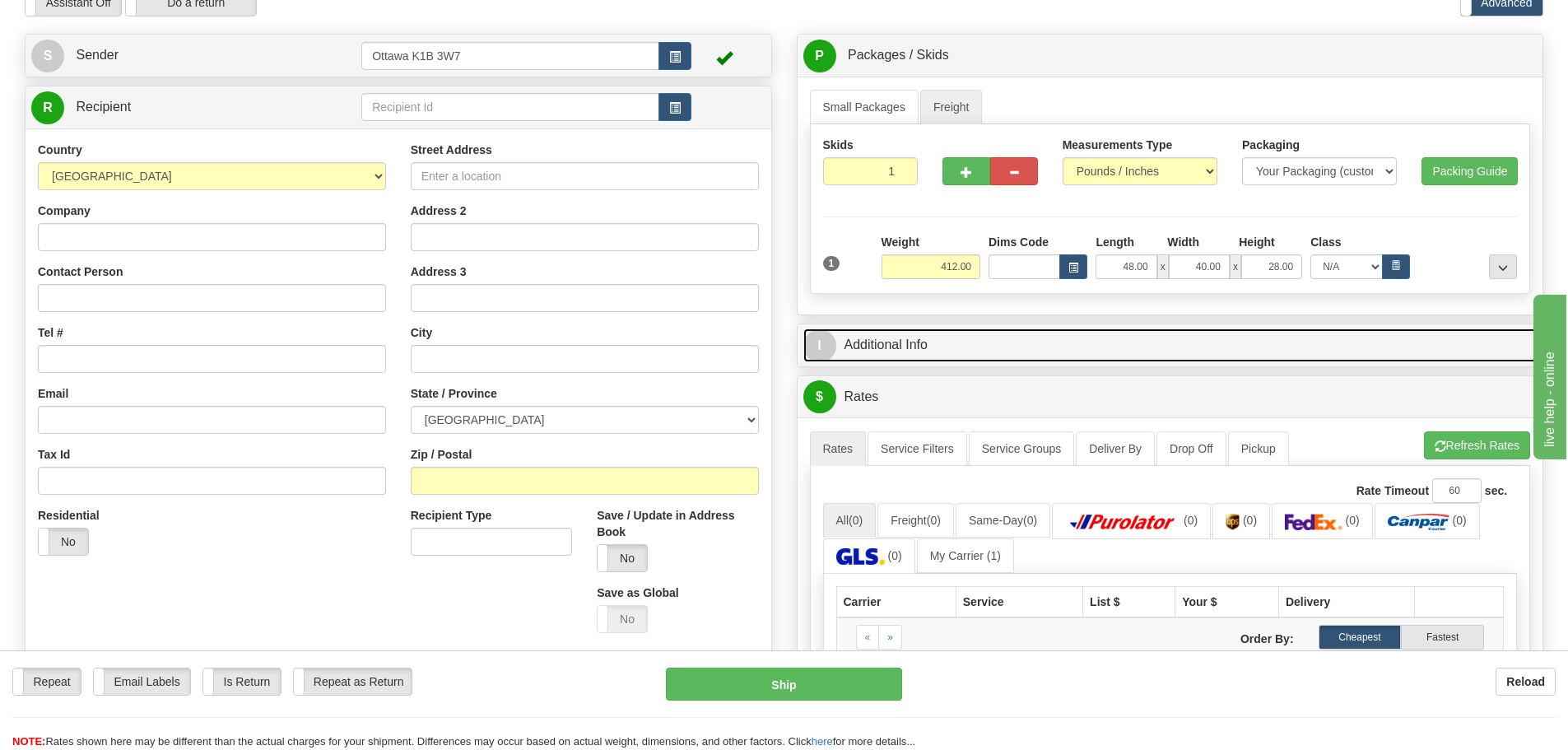
click at [1037, 345] on link "I Additional Info" at bounding box center [1170, 345] width 734 height 33
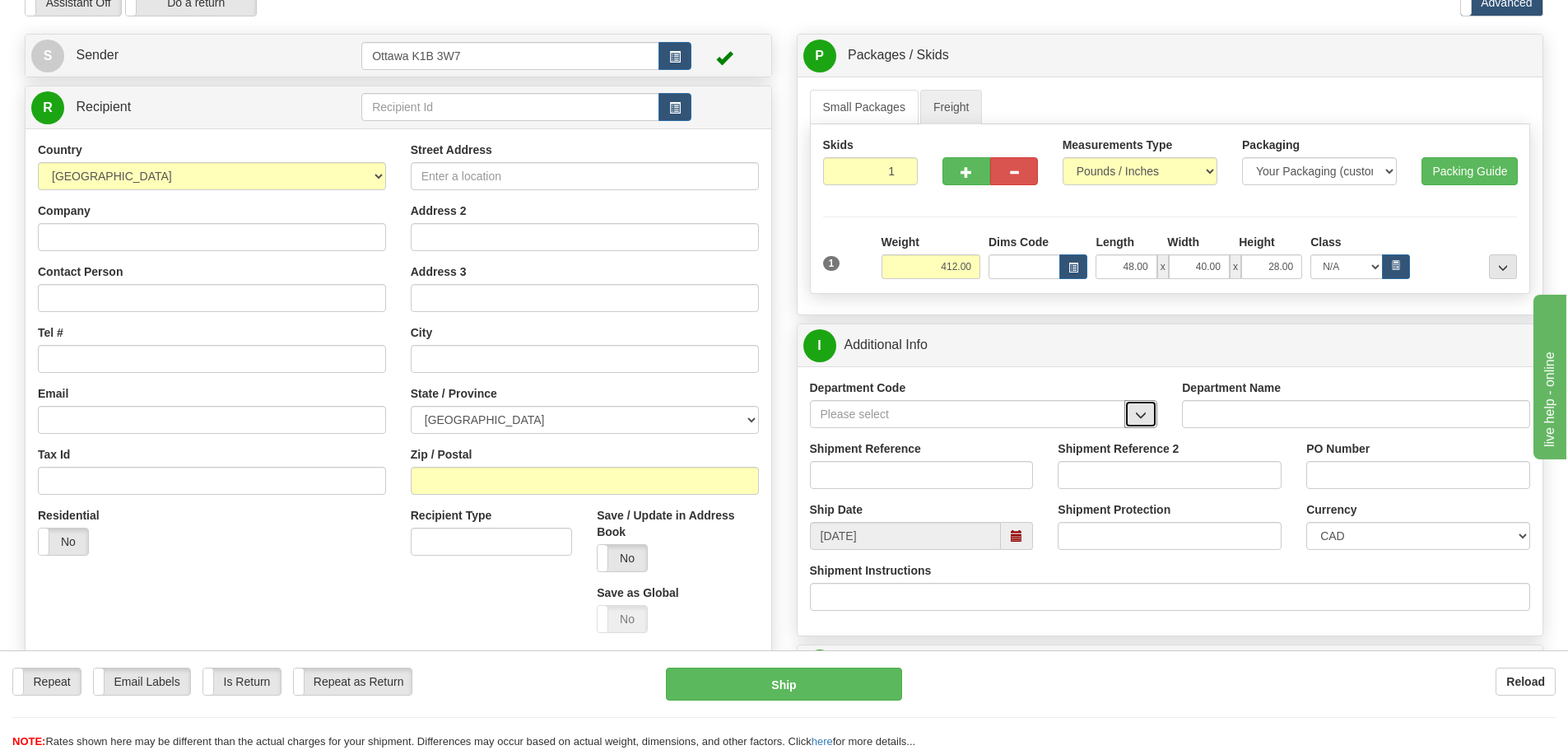
click at [1128, 416] on button "button" at bounding box center [1140, 413] width 33 height 28
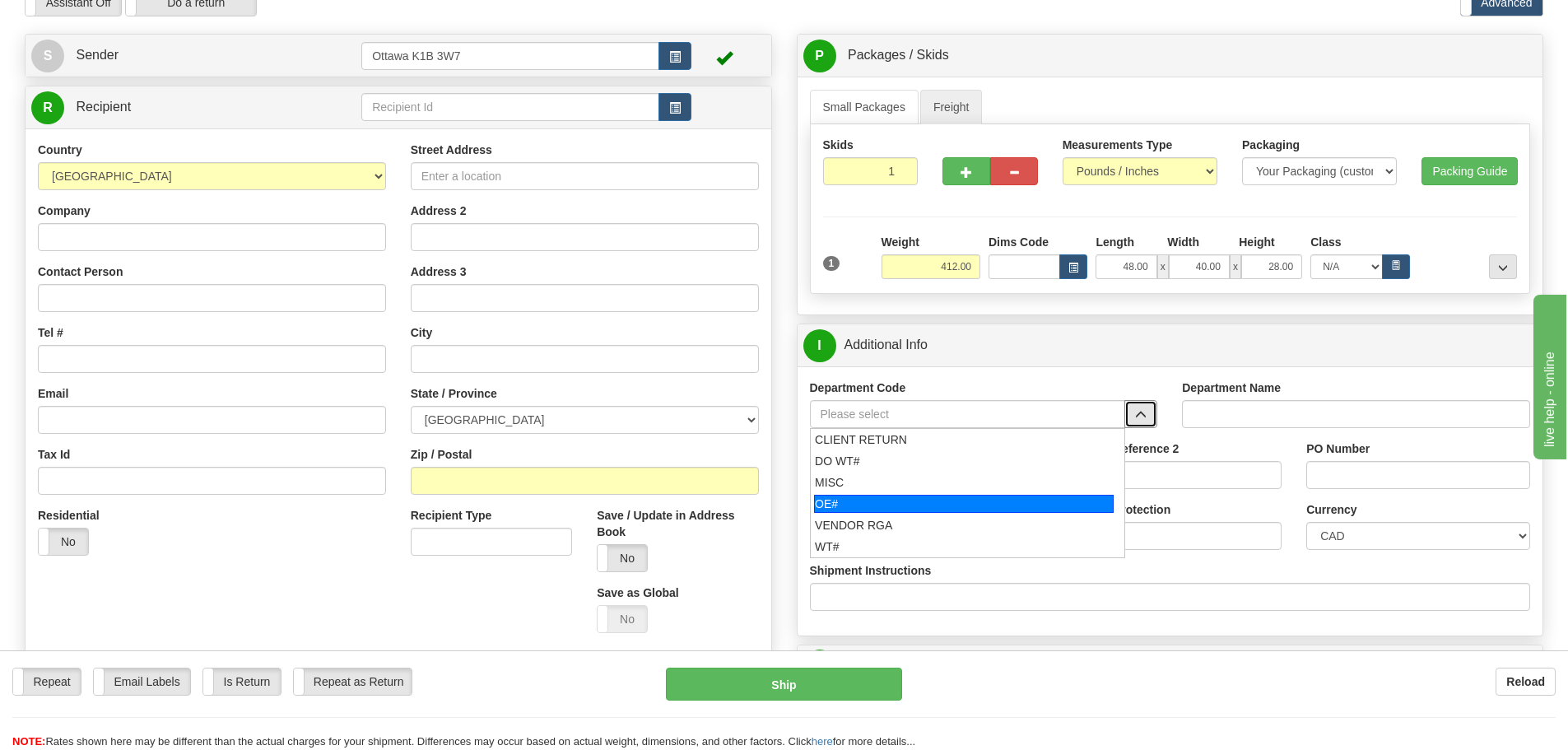
click at [901, 509] on div "OE#" at bounding box center [964, 503] width 300 height 18
type input "OE#"
type input "ORDERS"
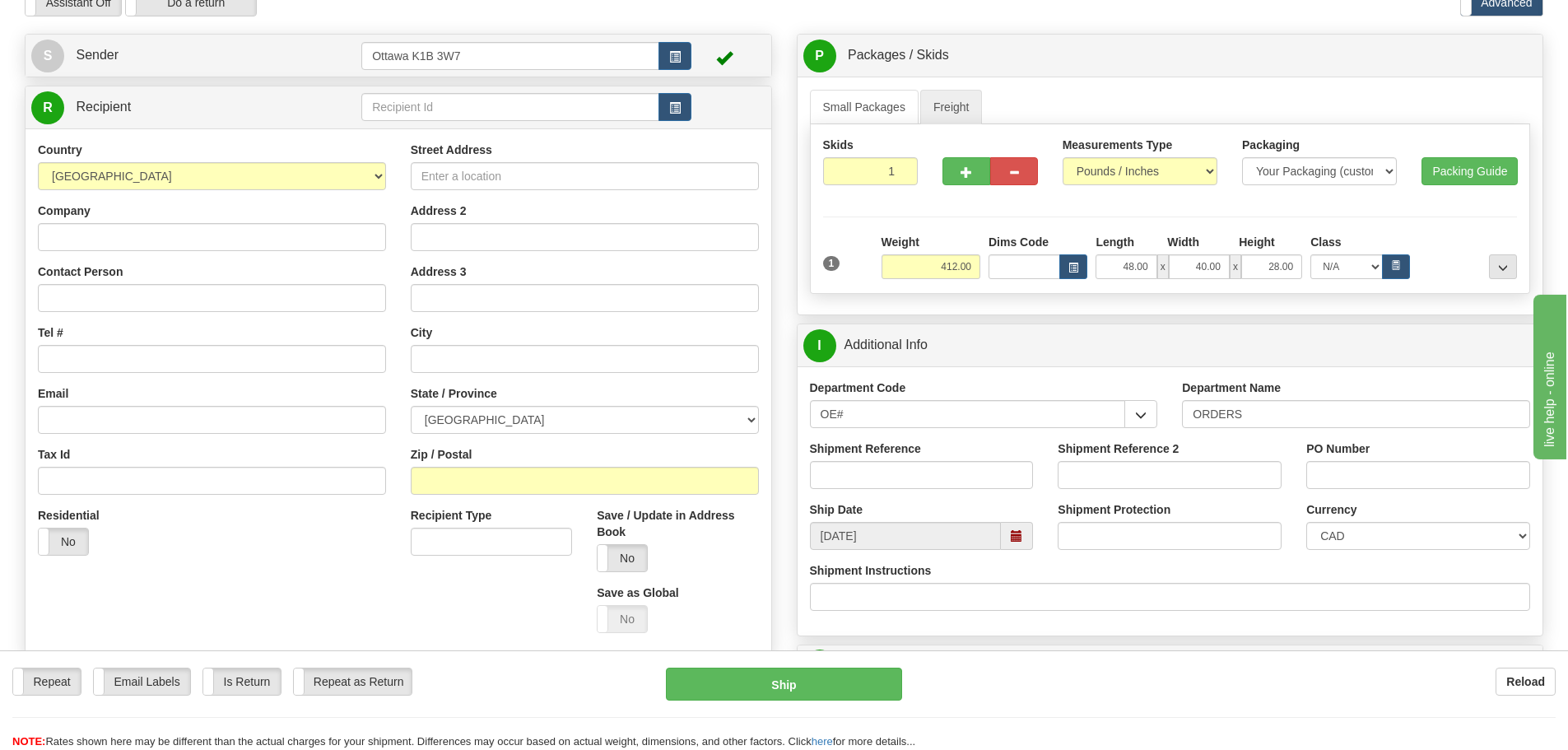
click at [895, 492] on div "Shipment Reference" at bounding box center [922, 471] width 249 height 61
click at [894, 487] on input "Shipment Reference" at bounding box center [921, 474] width 224 height 28
type input "10204574-00"
type input "8578"
click at [458, 108] on input "text" at bounding box center [510, 106] width 298 height 28
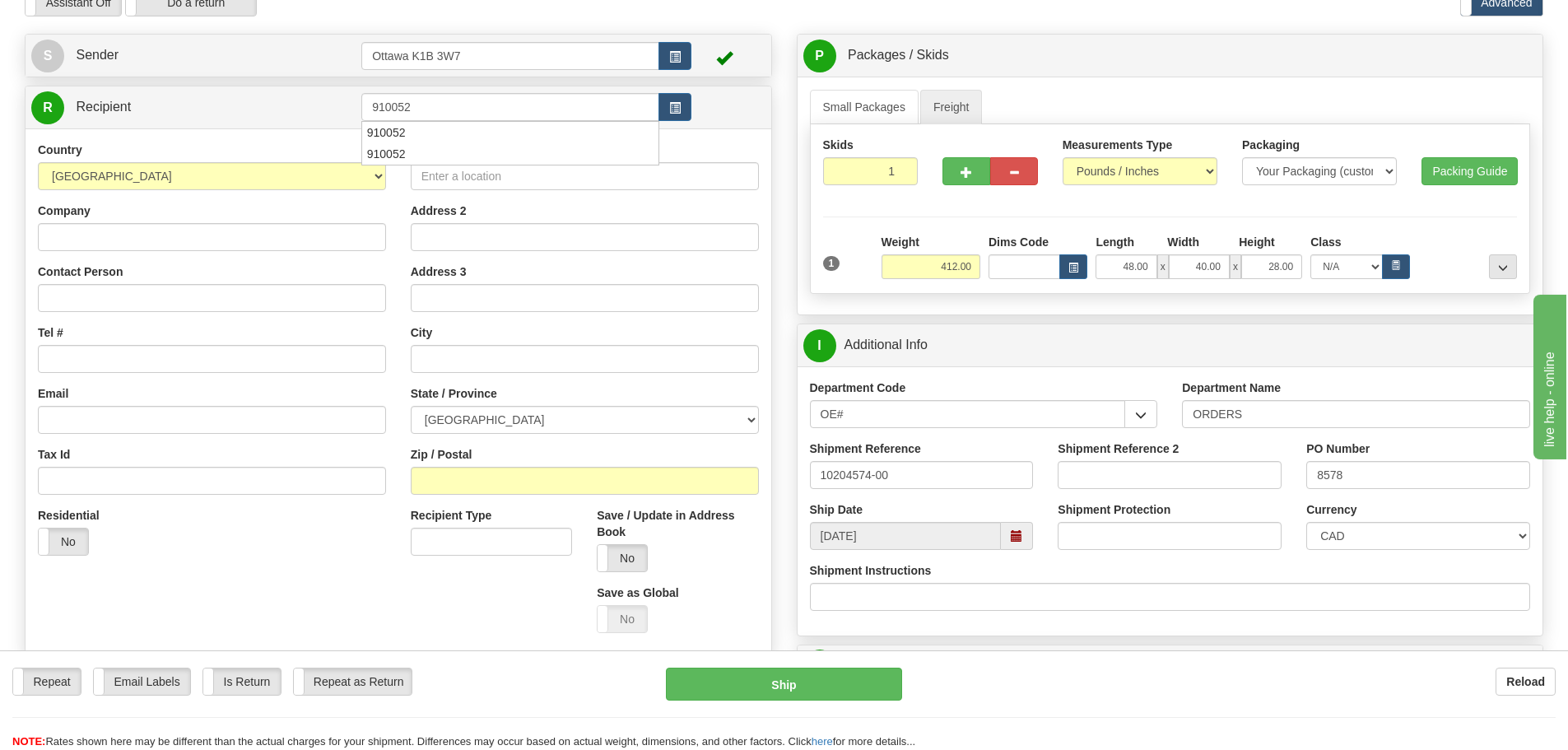
click at [545, 22] on div "Toggle navigation Settings Shipping Preferences Fields Preferences New" at bounding box center [784, 622] width 1568 height 1408
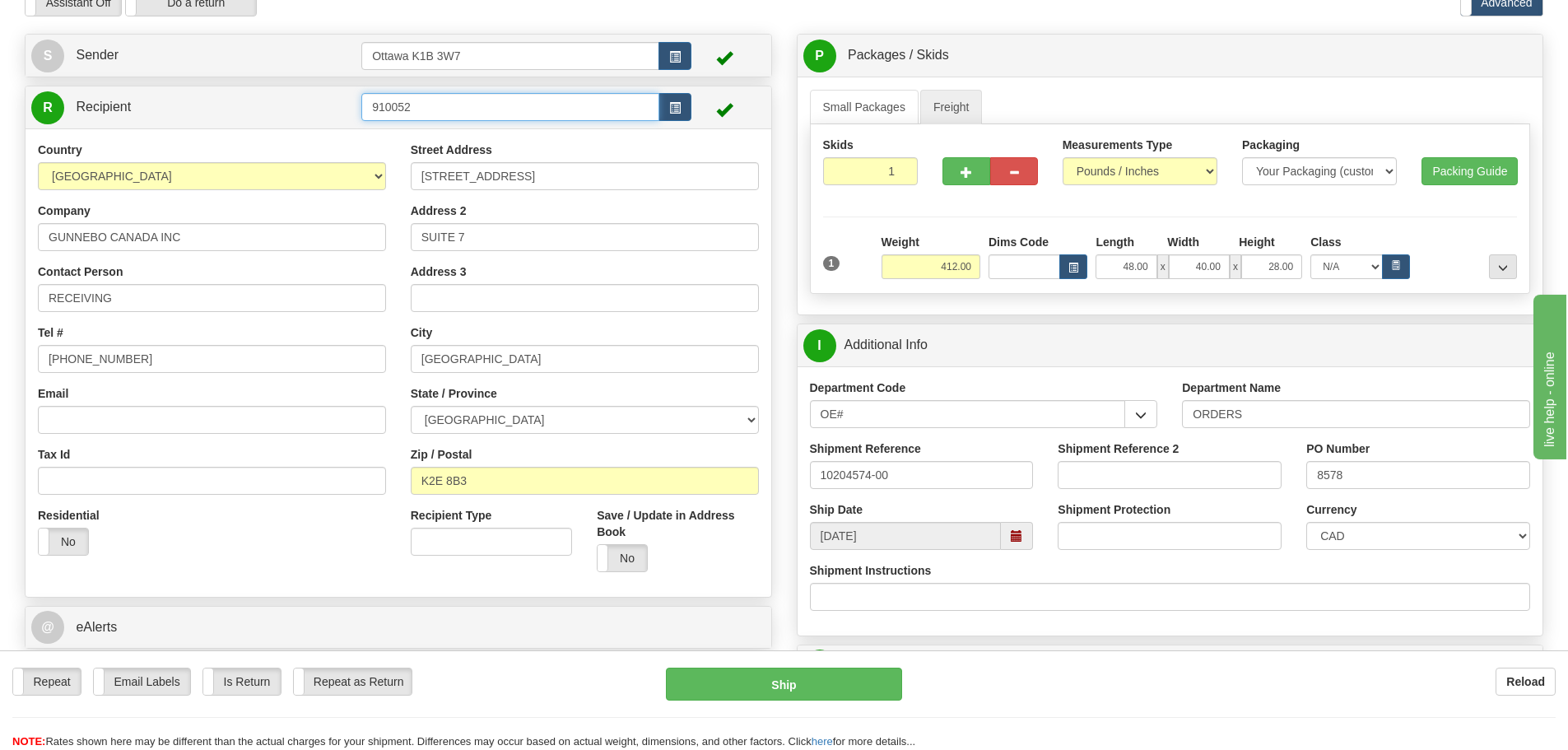
click at [548, 114] on input "910052" at bounding box center [510, 106] width 298 height 28
drag, startPoint x: 548, startPoint y: 114, endPoint x: 297, endPoint y: 130, distance: 251.5
click at [312, 130] on div "R Recipient 910052" at bounding box center [398, 341] width 748 height 511
type input "910237"
click at [321, 6] on div "Assistant On Assistant Off Do a return Do a return" at bounding box center [334, 2] width 643 height 28
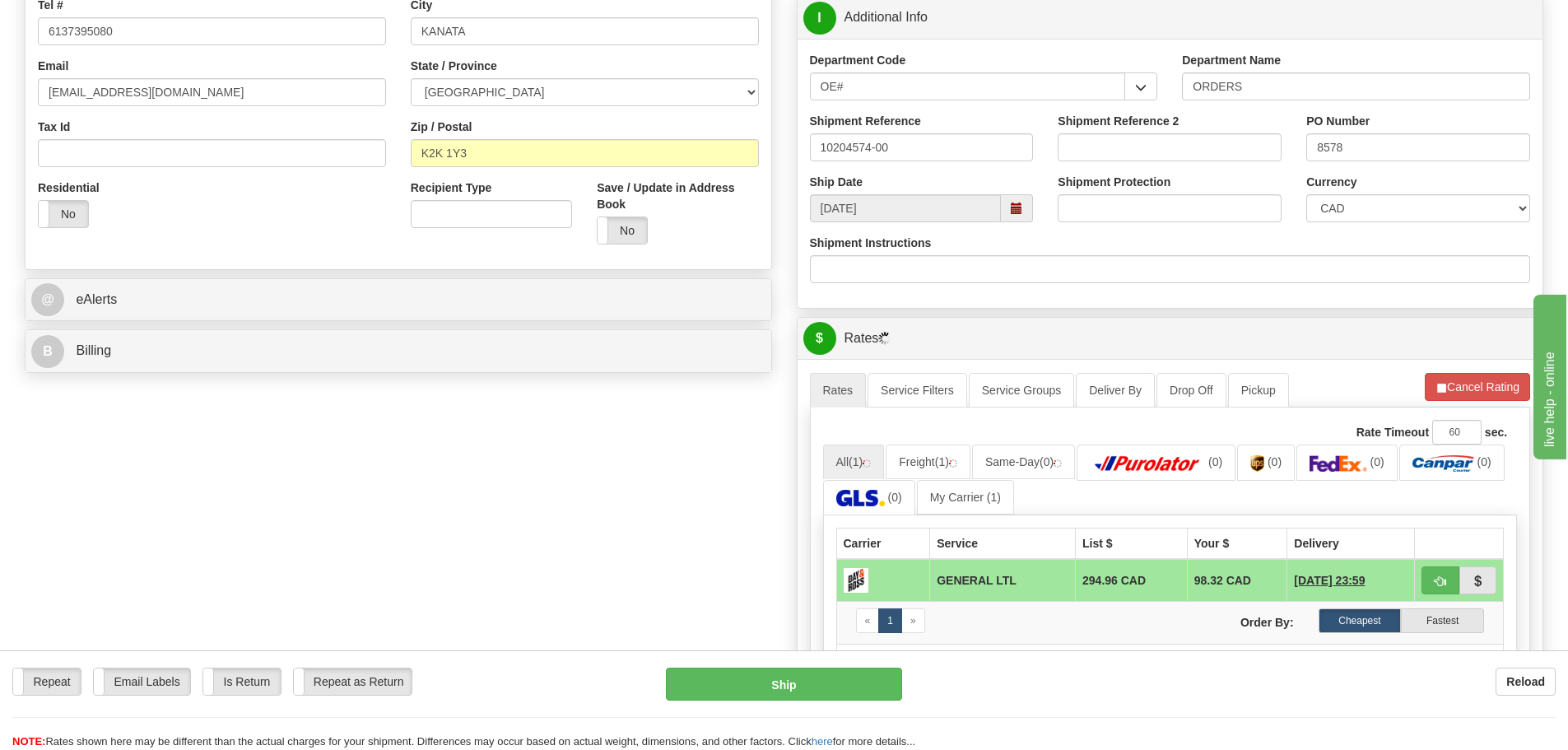
scroll to position [411, 0]
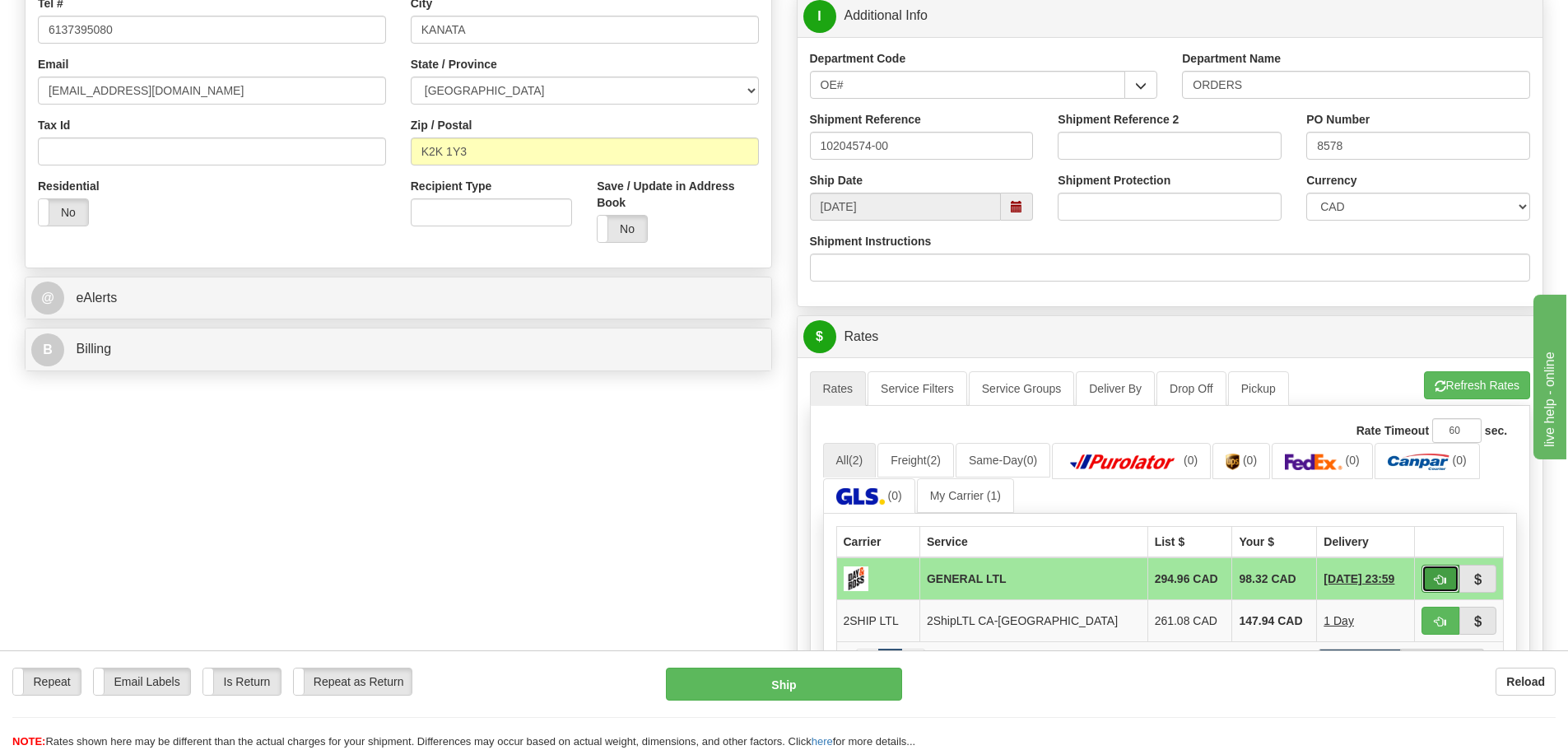
click at [1444, 577] on span "button" at bounding box center [1440, 580] width 12 height 11
type input "GL"
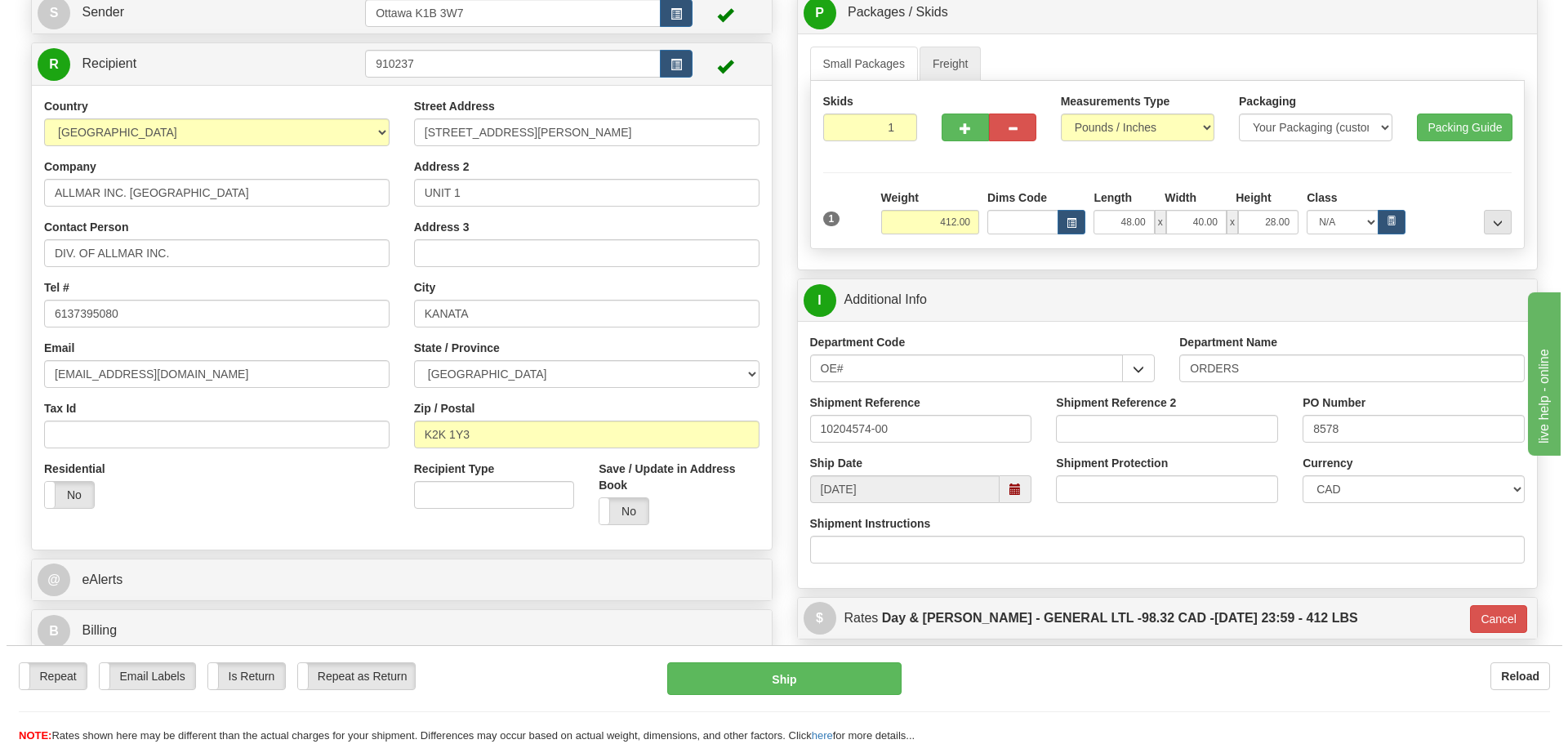
scroll to position [163, 0]
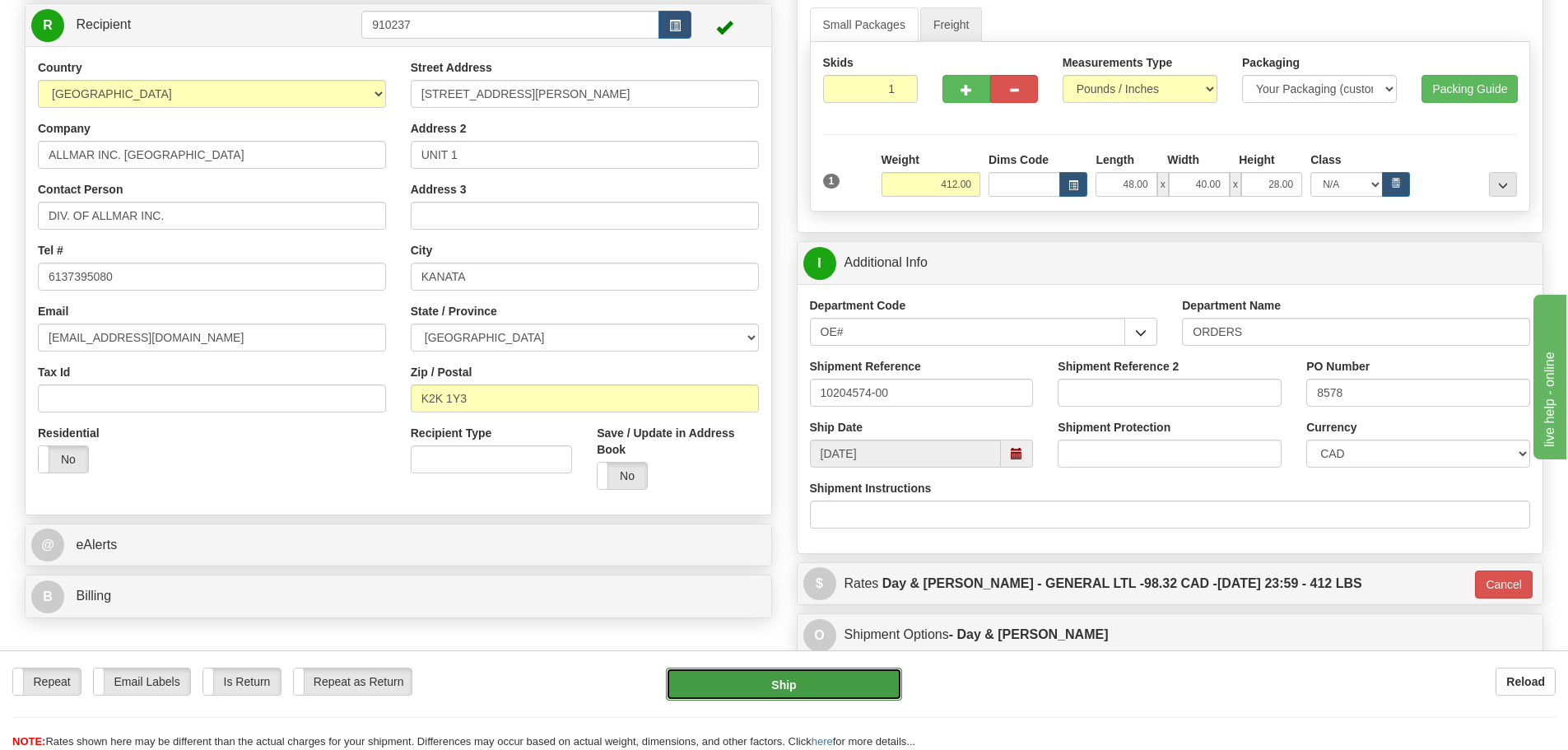
click at [810, 695] on button "Ship" at bounding box center [784, 683] width 236 height 33
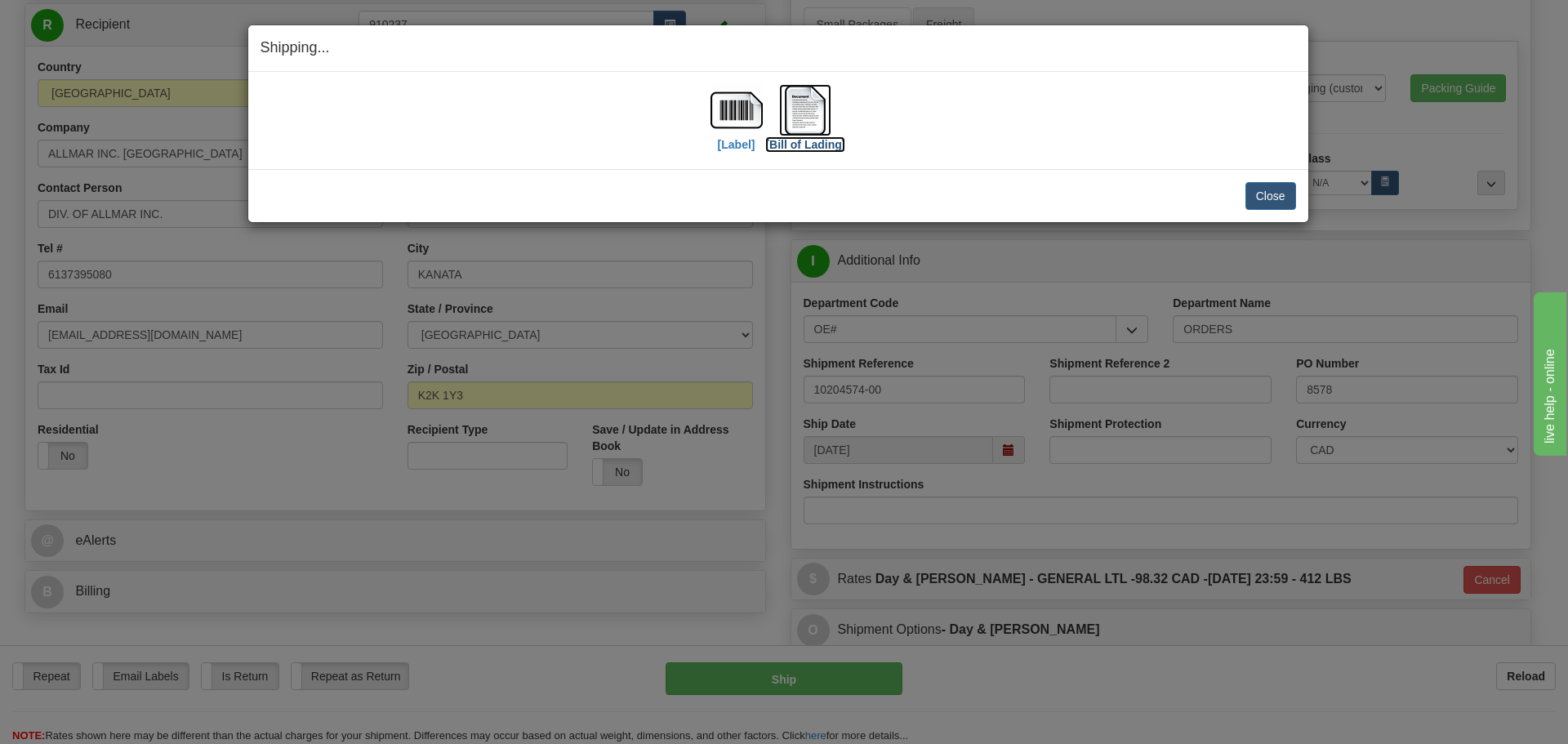
click at [820, 138] on label "[Bill of Lading]" at bounding box center [805, 145] width 80 height 16
click at [735, 146] on label "[Label]" at bounding box center [736, 145] width 38 height 16
click at [1262, 195] on button "Close" at bounding box center [1270, 196] width 51 height 28
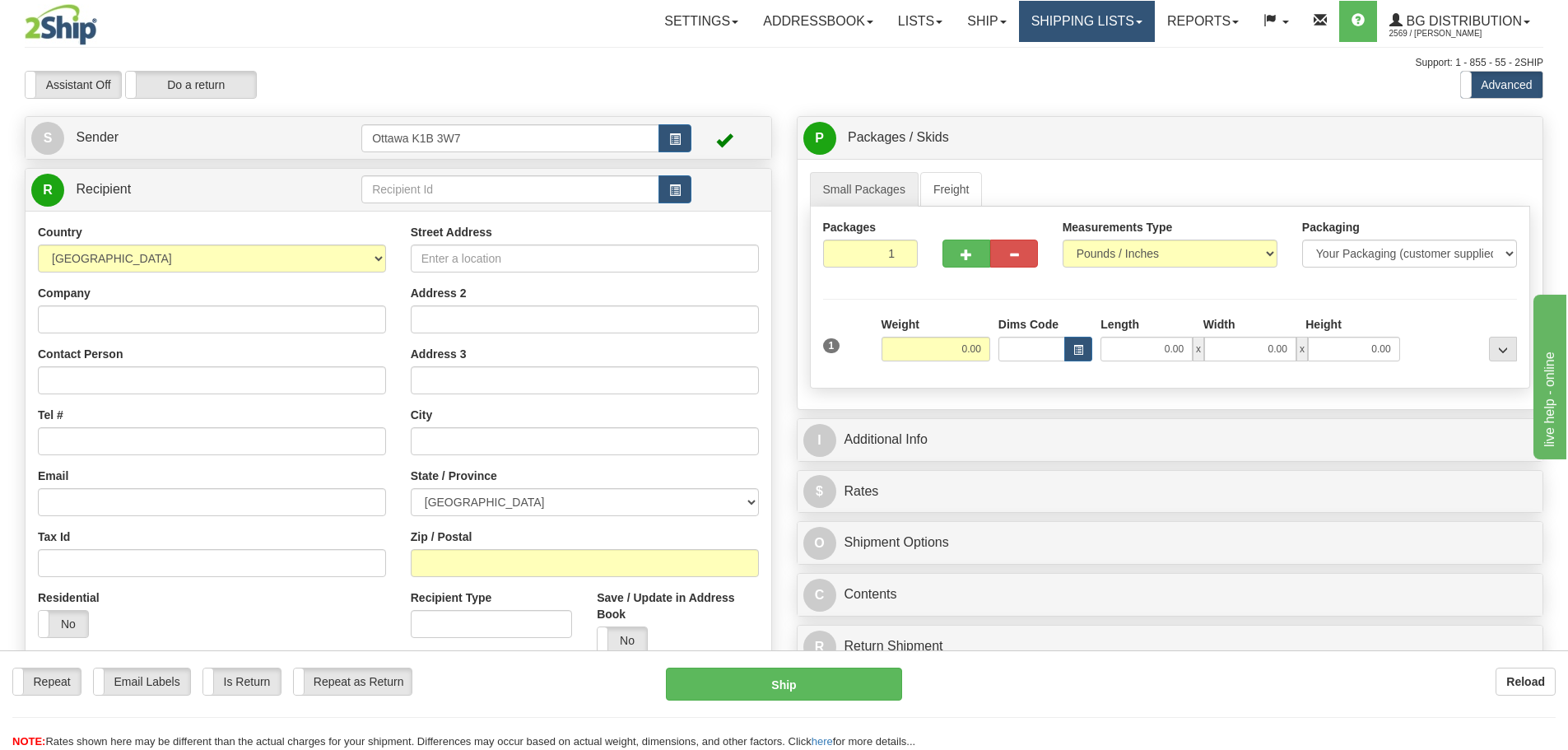
click at [1100, 21] on link "Shipping lists" at bounding box center [1086, 22] width 136 height 41
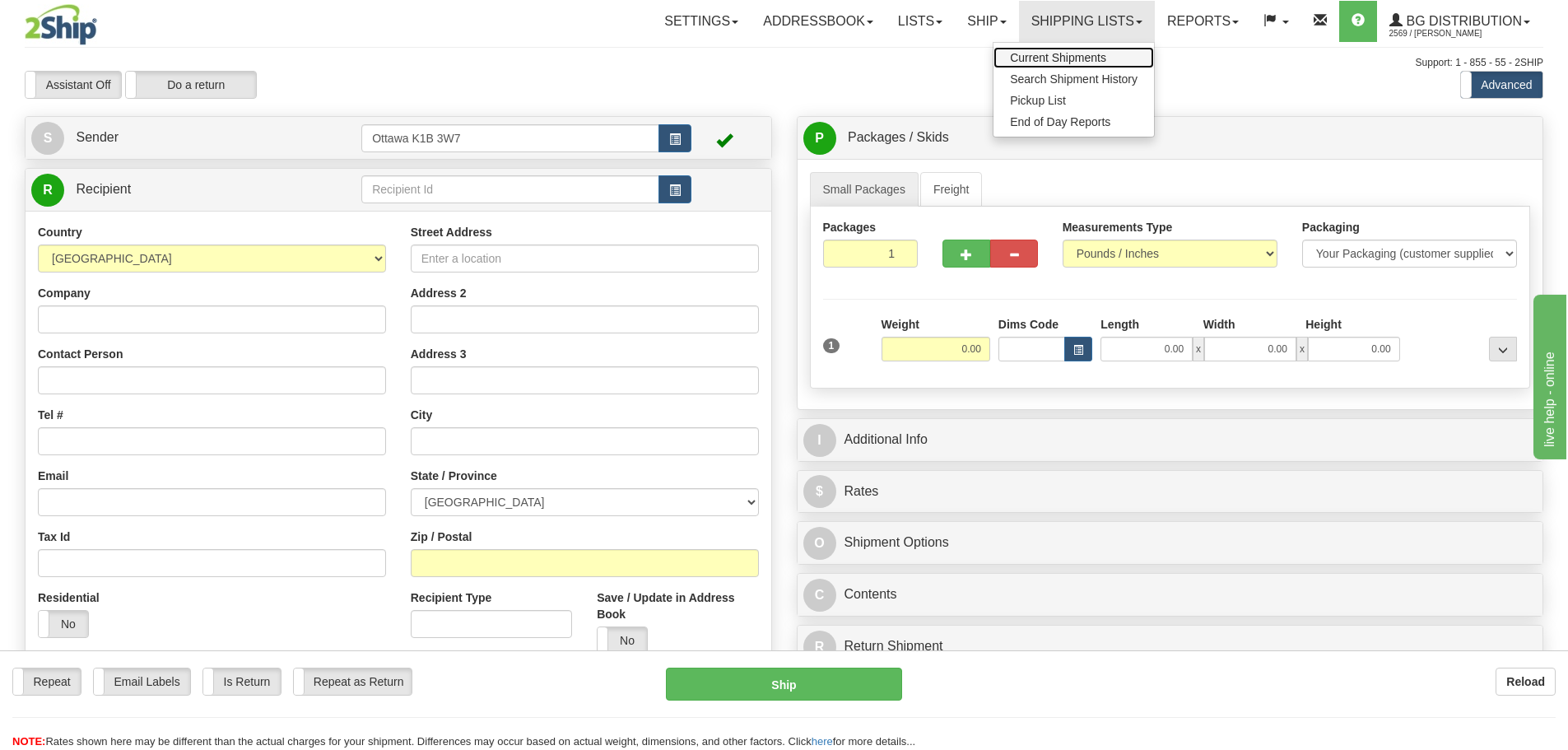
click at [1079, 55] on span "Current Shipments" at bounding box center [1057, 58] width 96 height 14
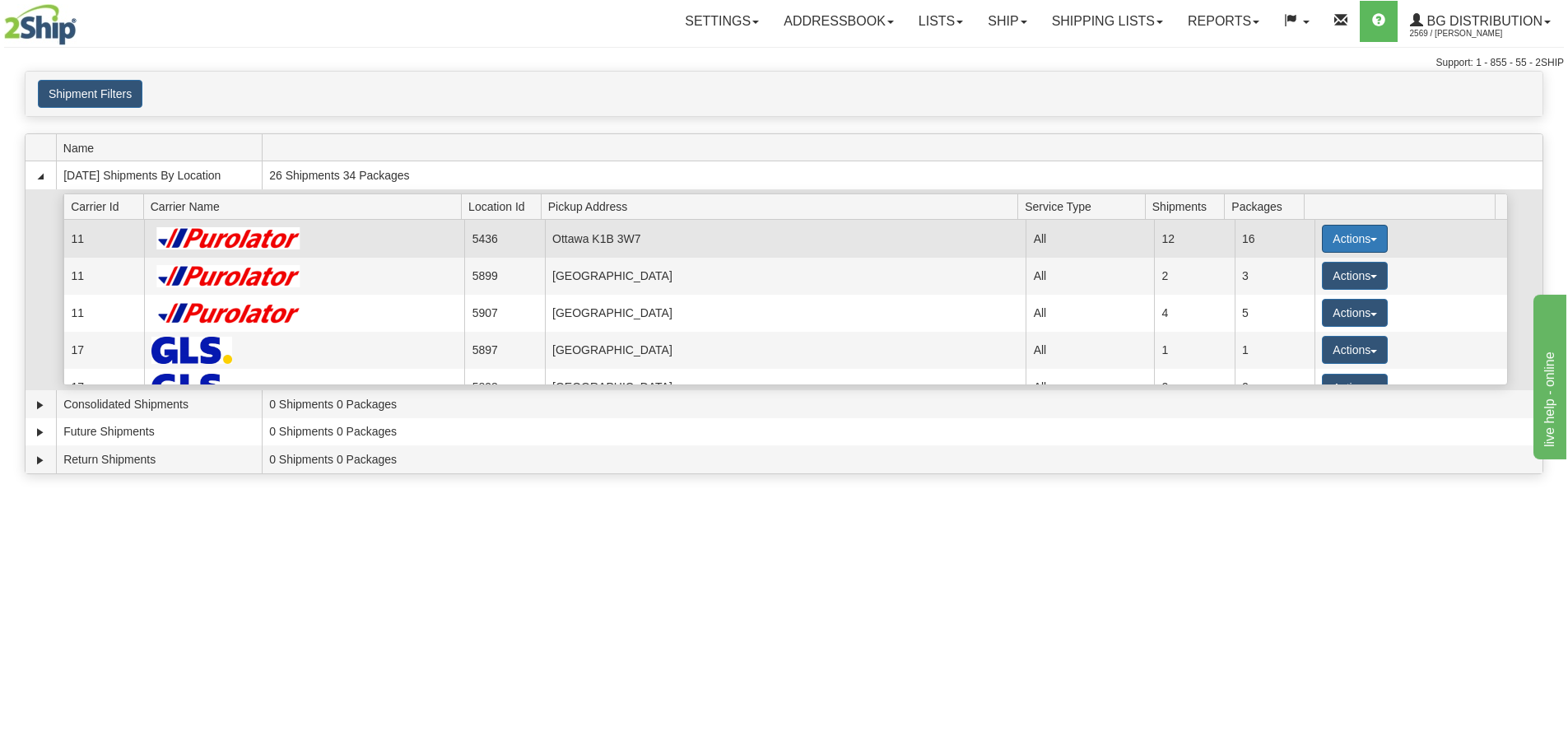
click at [1348, 239] on button "Actions" at bounding box center [1355, 239] width 66 height 28
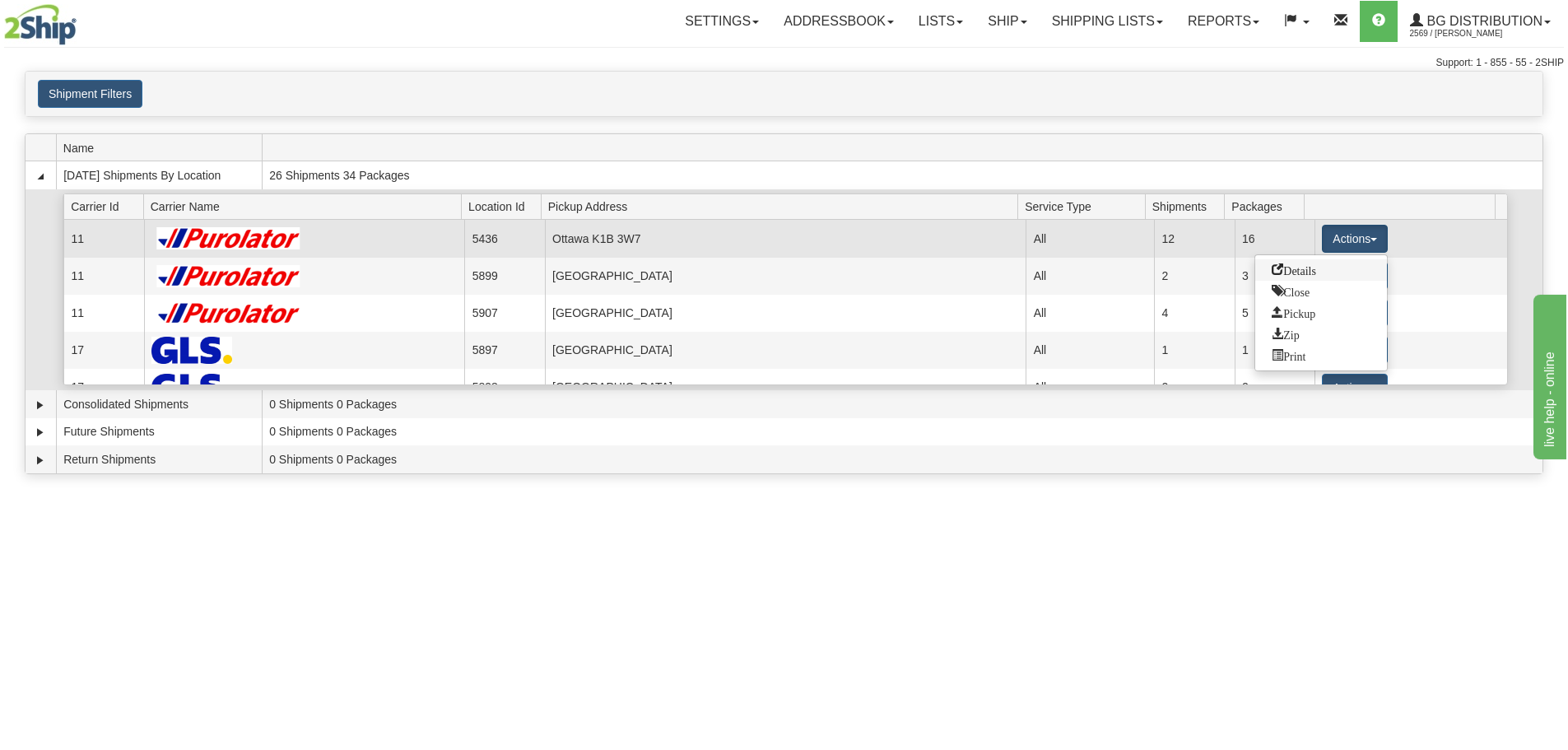
click at [1336, 273] on link "Details" at bounding box center [1321, 270] width 131 height 22
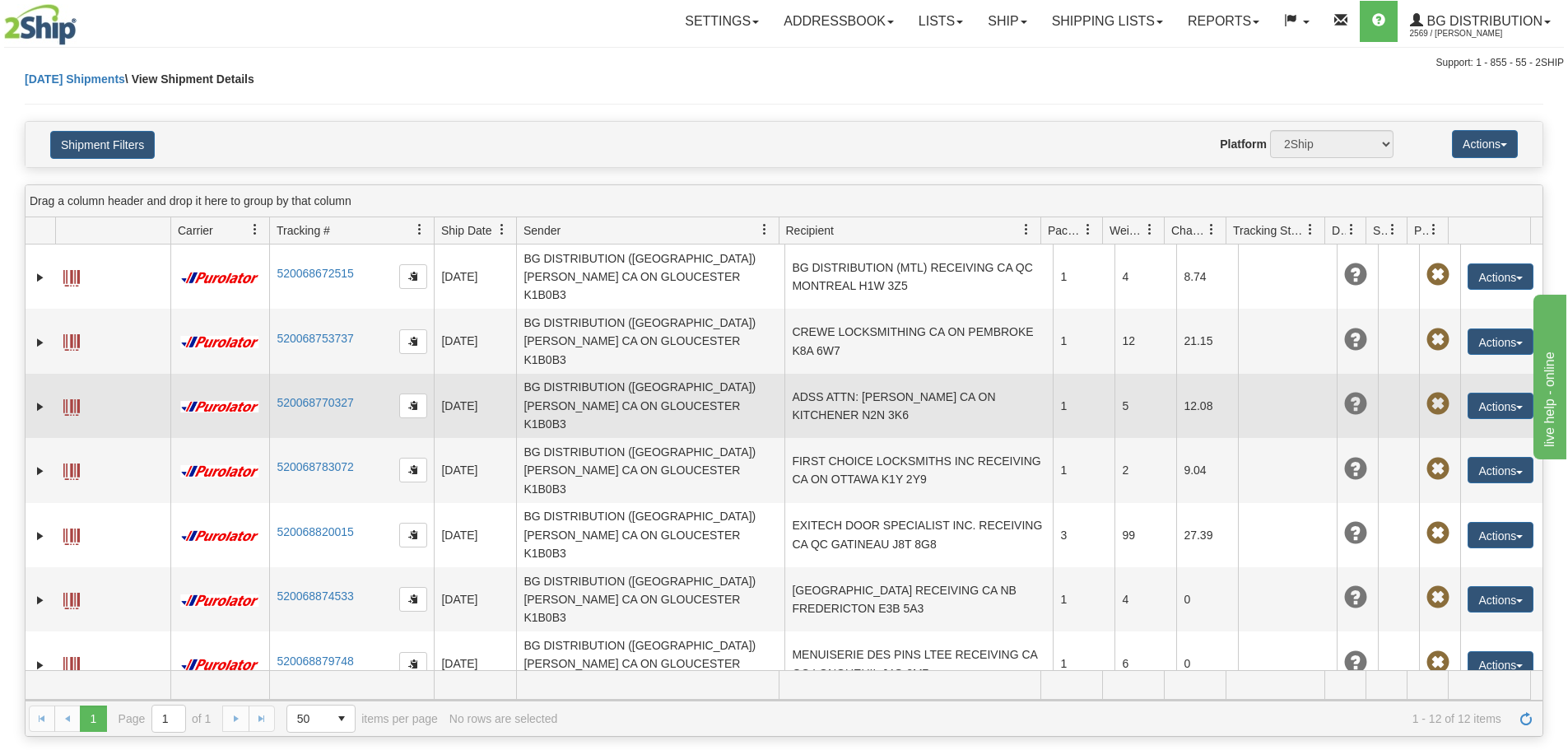
scroll to position [165, 0]
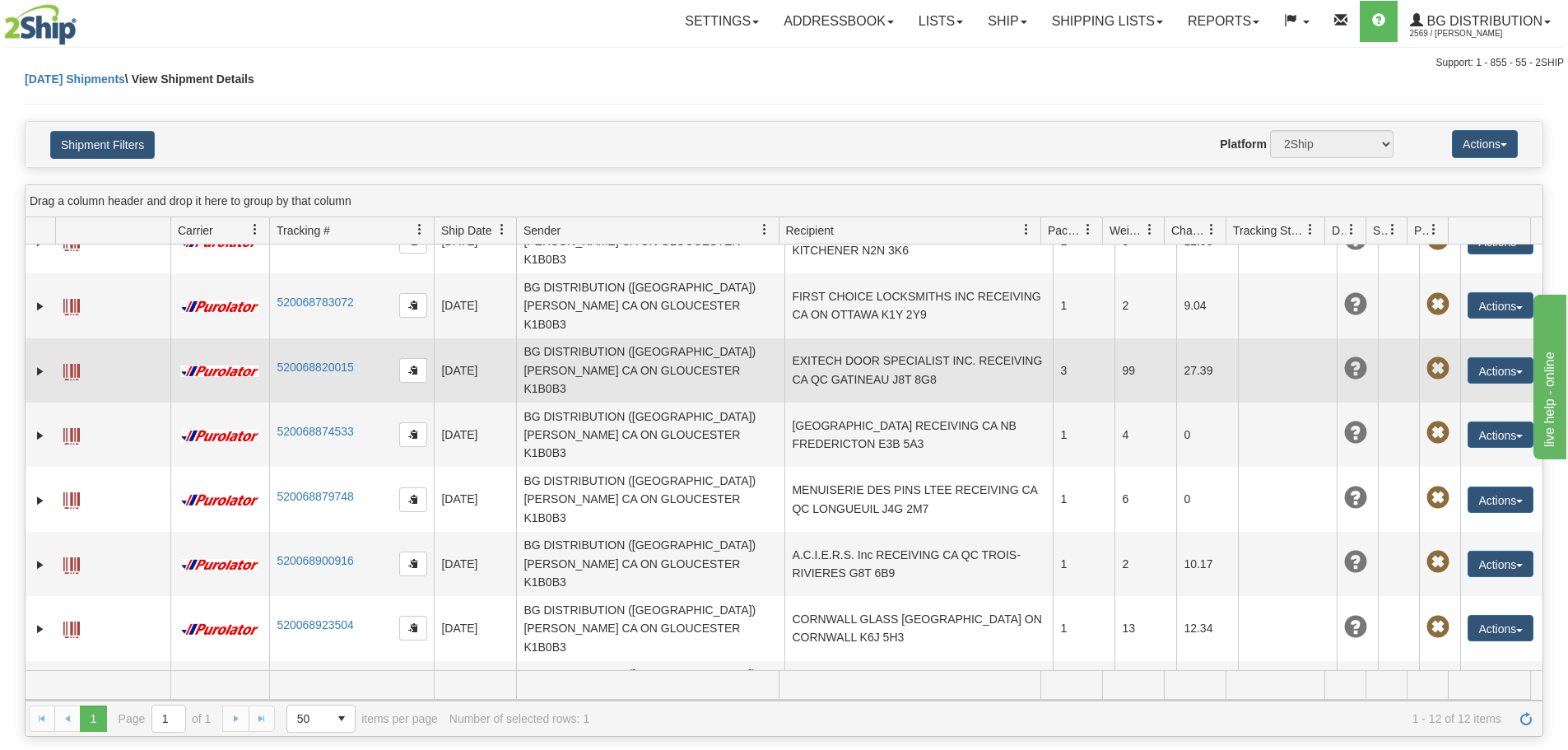
scroll to position [0, 0]
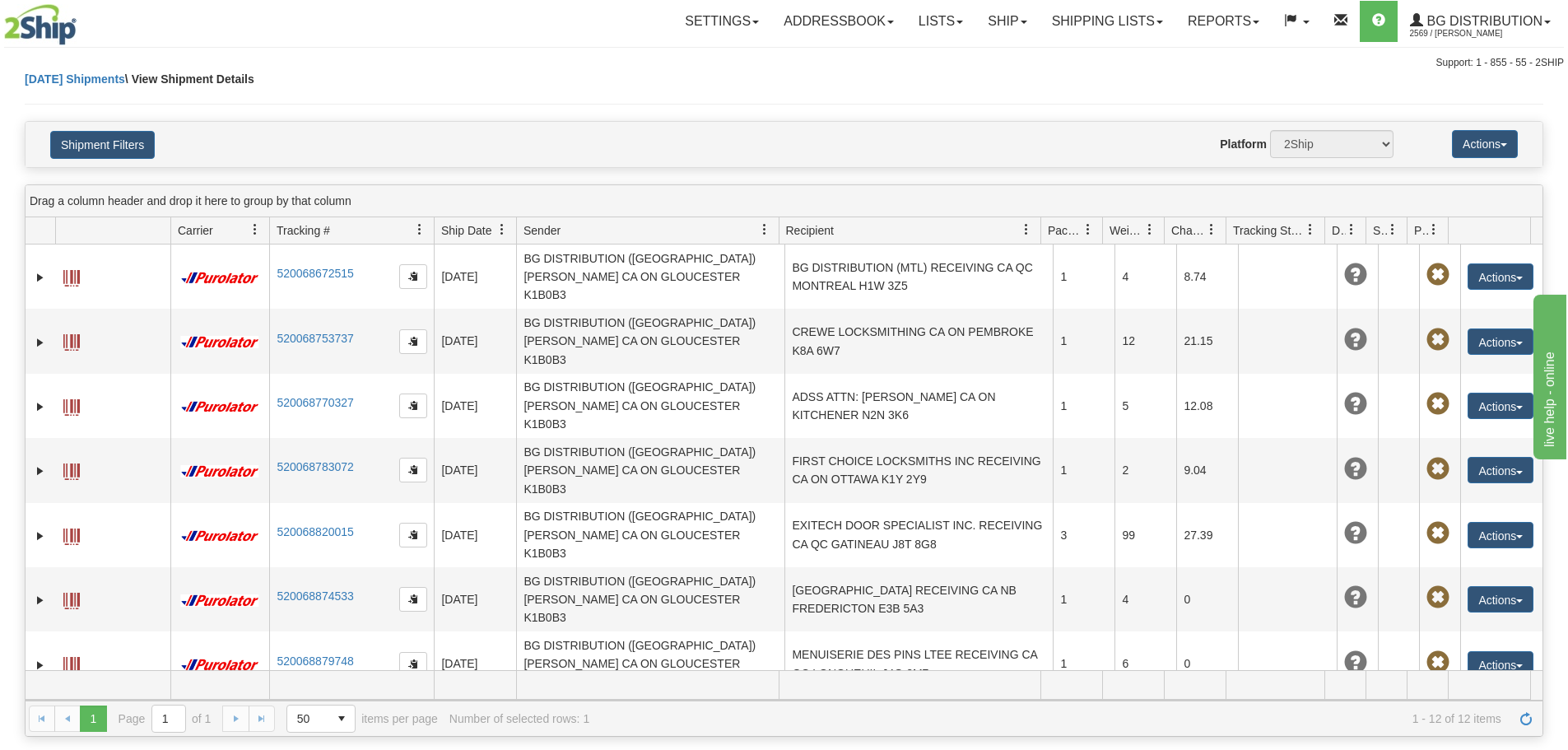
click at [287, 157] on div "Website Agent Nothing selected Client User Platform 2Ship Imported" at bounding box center [846, 143] width 1119 height 28
click at [992, 13] on link "Ship" at bounding box center [1007, 22] width 63 height 41
click at [1069, 20] on link "Shipping lists" at bounding box center [1107, 22] width 136 height 41
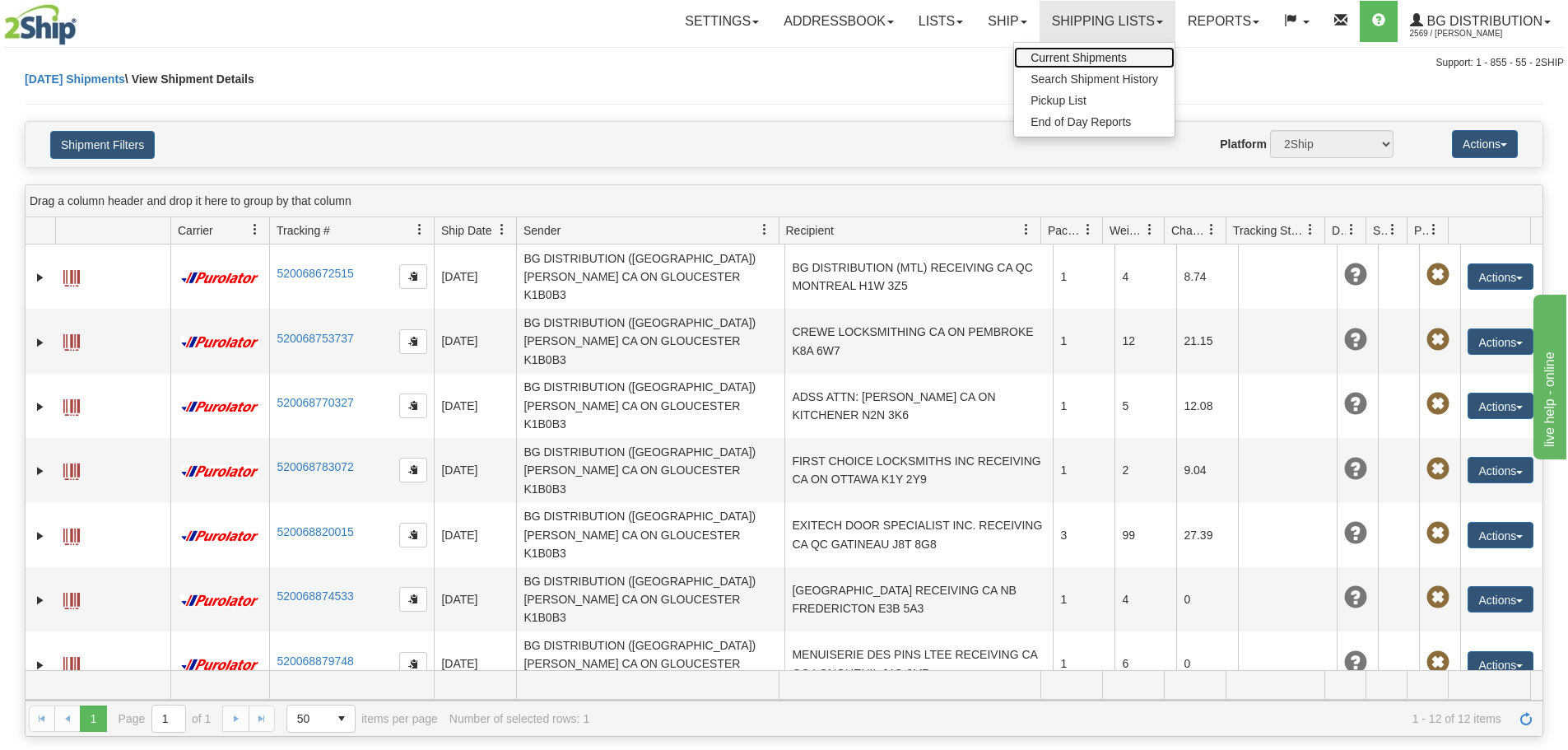
click at [1045, 59] on span "Current Shipments" at bounding box center [1078, 58] width 96 height 14
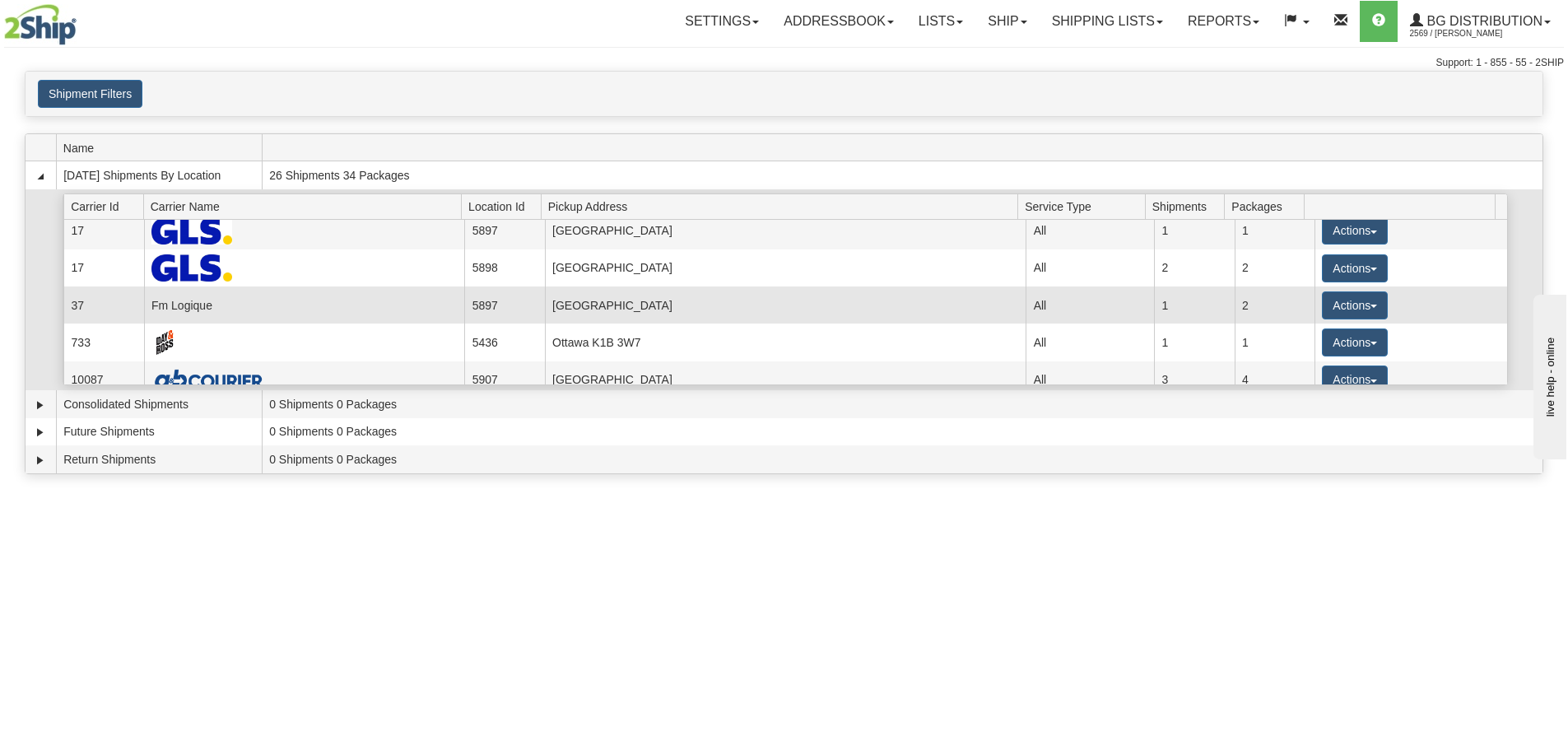
scroll to position [133, 0]
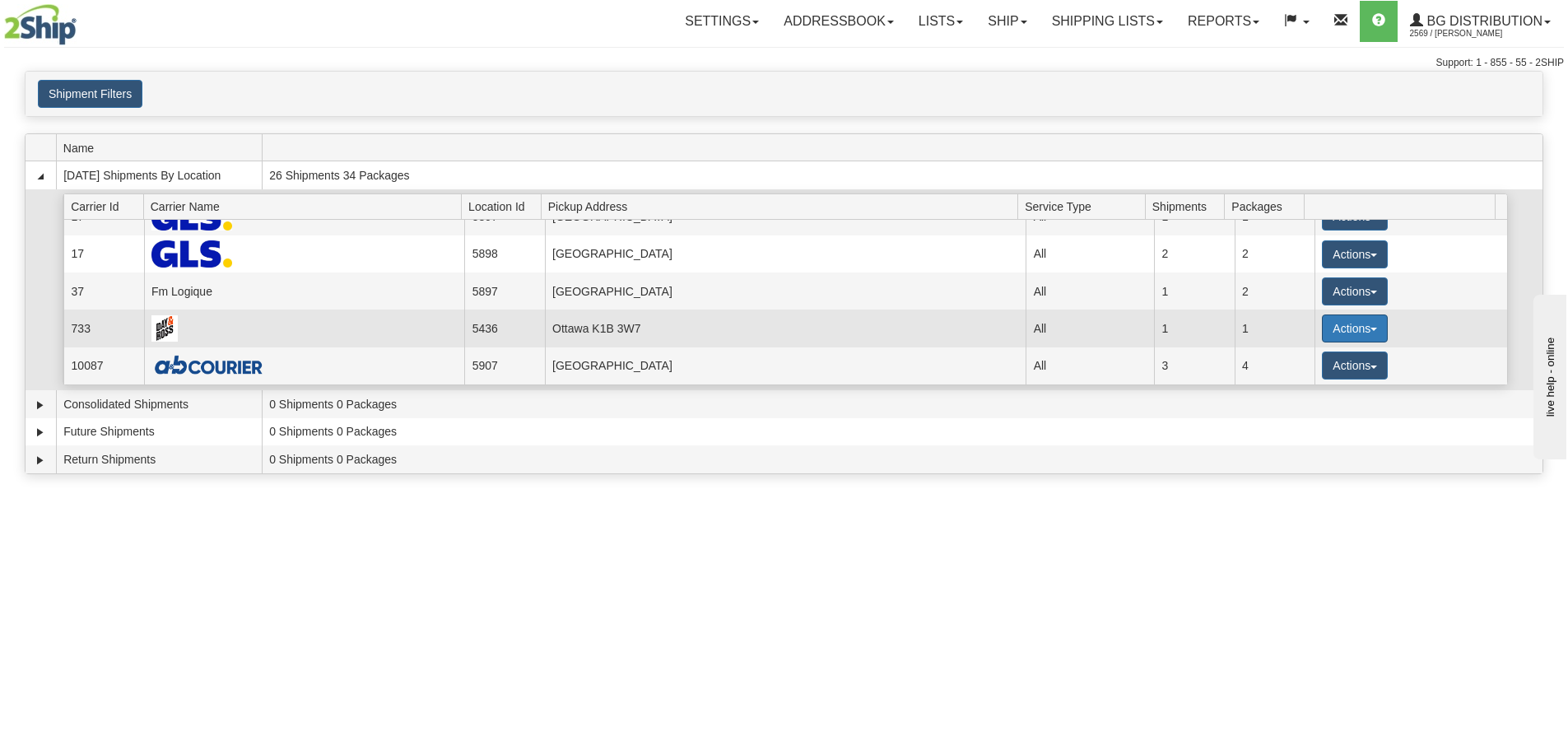
click at [1342, 329] on button "Actions" at bounding box center [1355, 328] width 66 height 28
click at [1323, 358] on link "Details" at bounding box center [1321, 360] width 131 height 22
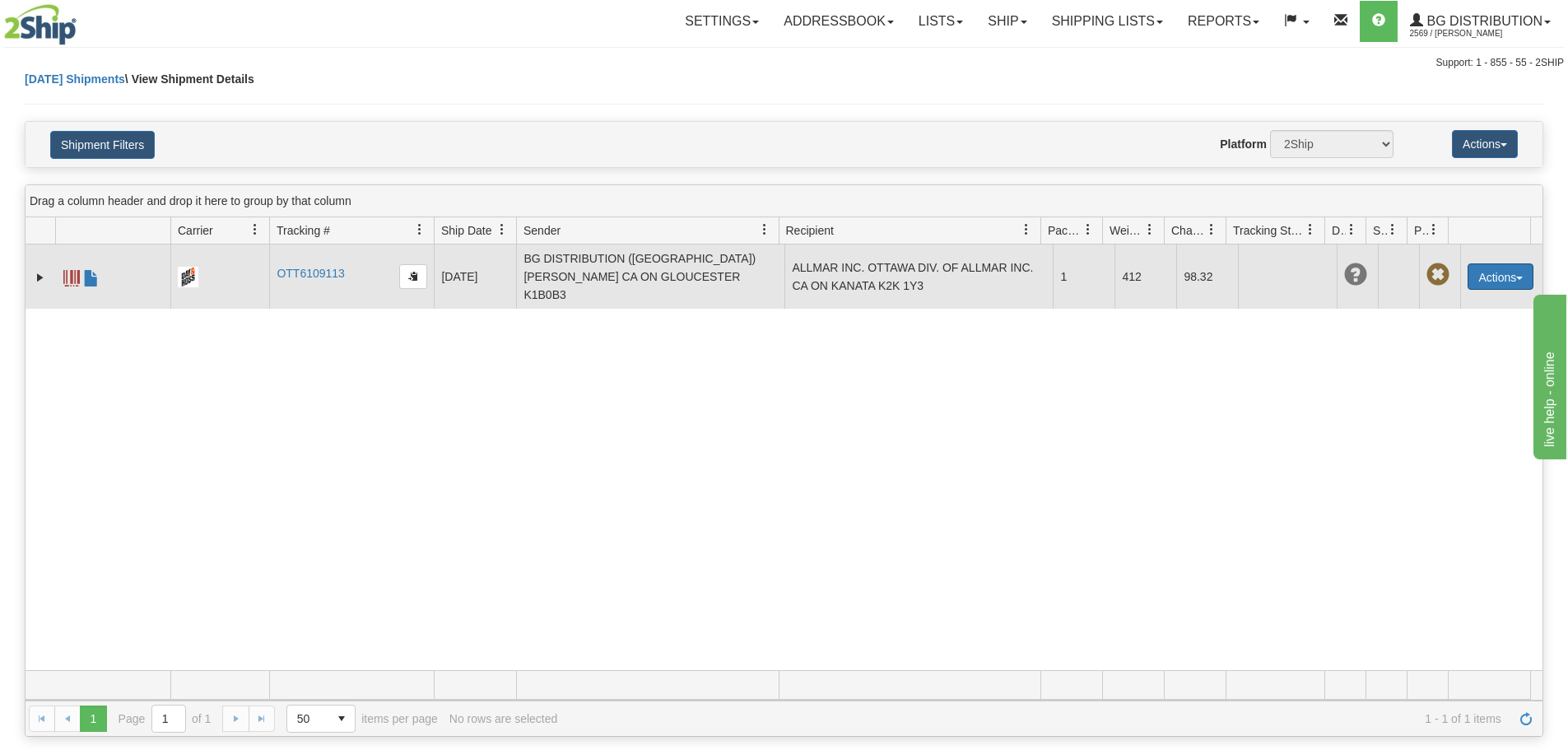
click at [1487, 278] on button "Actions" at bounding box center [1500, 276] width 66 height 26
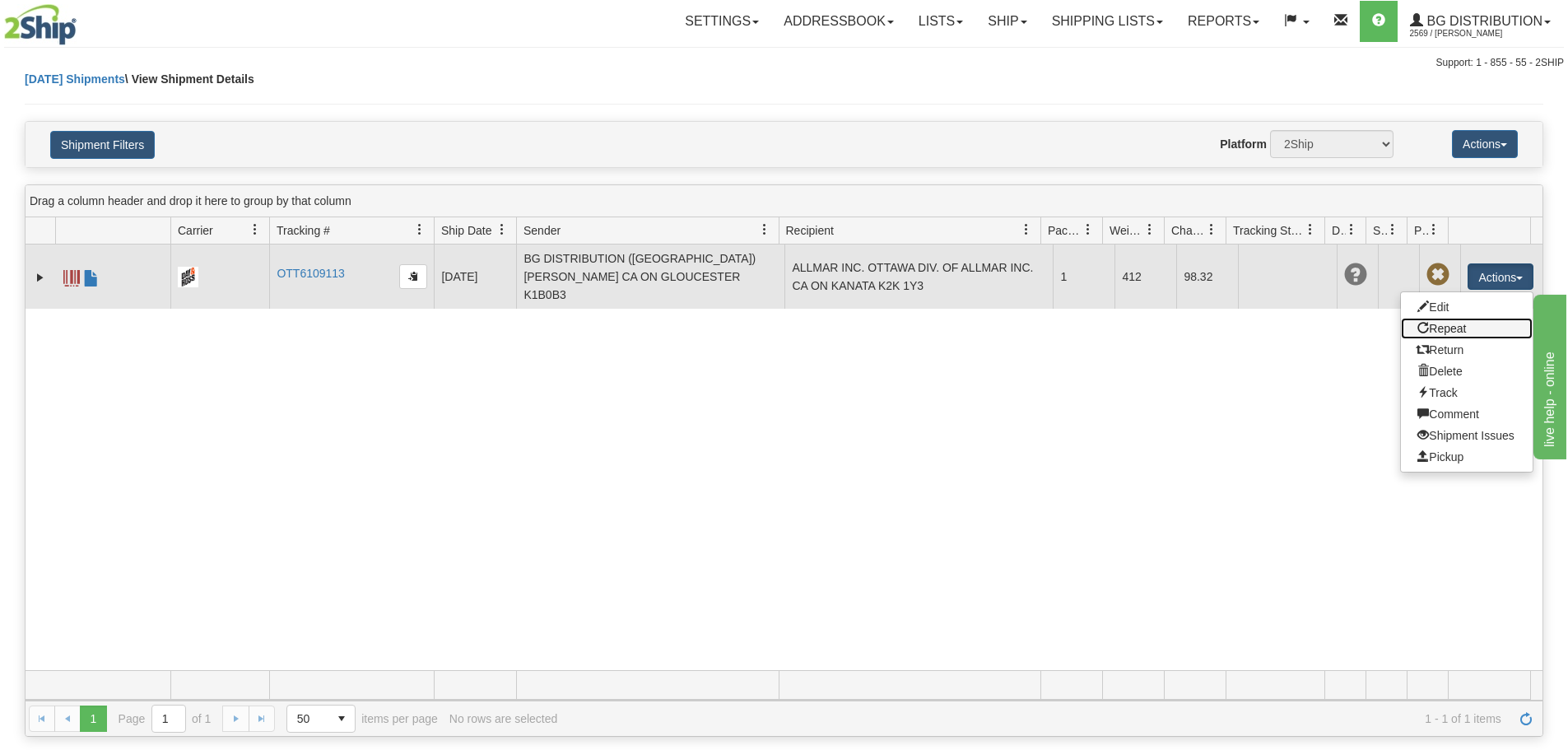
click at [1445, 318] on link "Repeat" at bounding box center [1466, 329] width 131 height 22
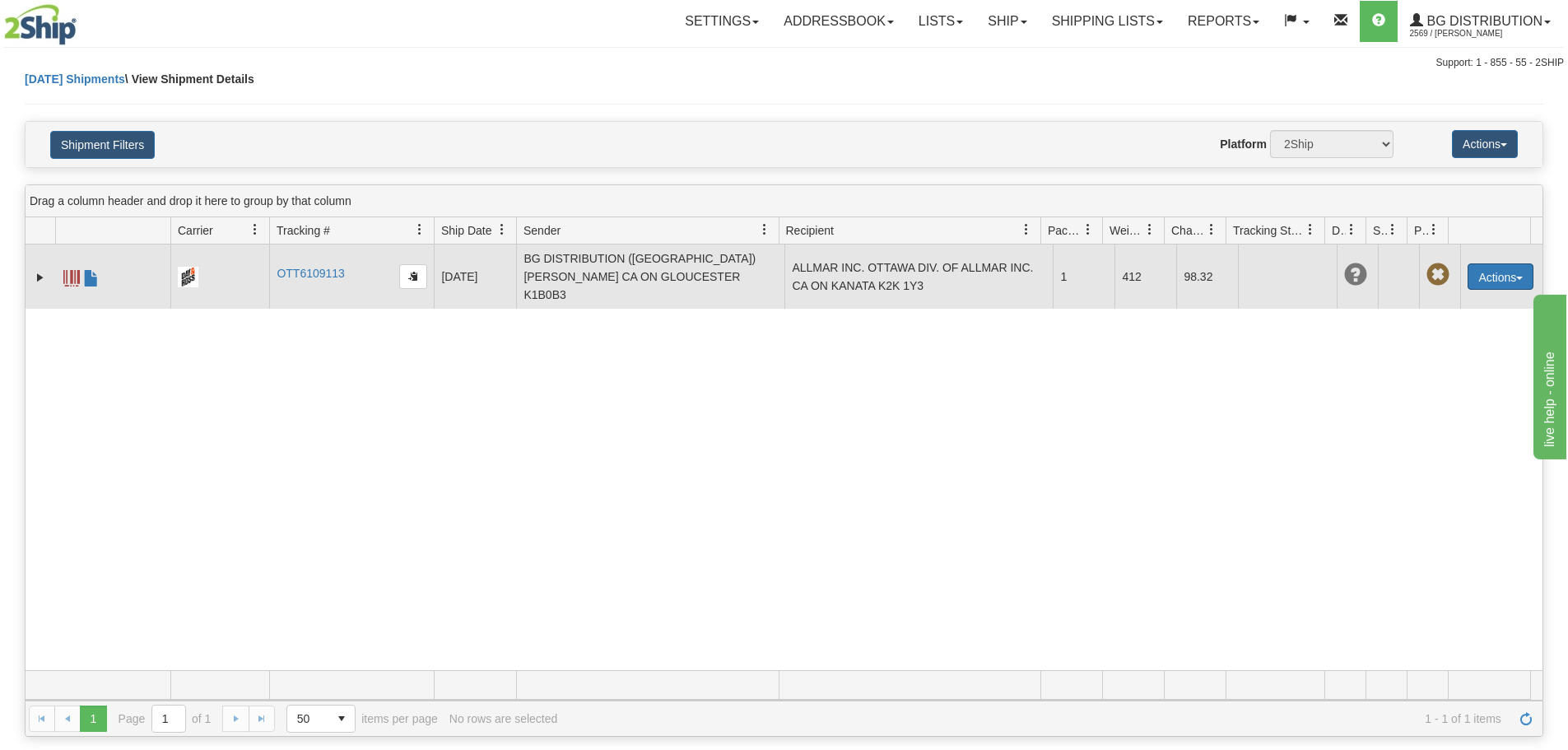
click at [1476, 266] on button "Actions" at bounding box center [1500, 276] width 66 height 26
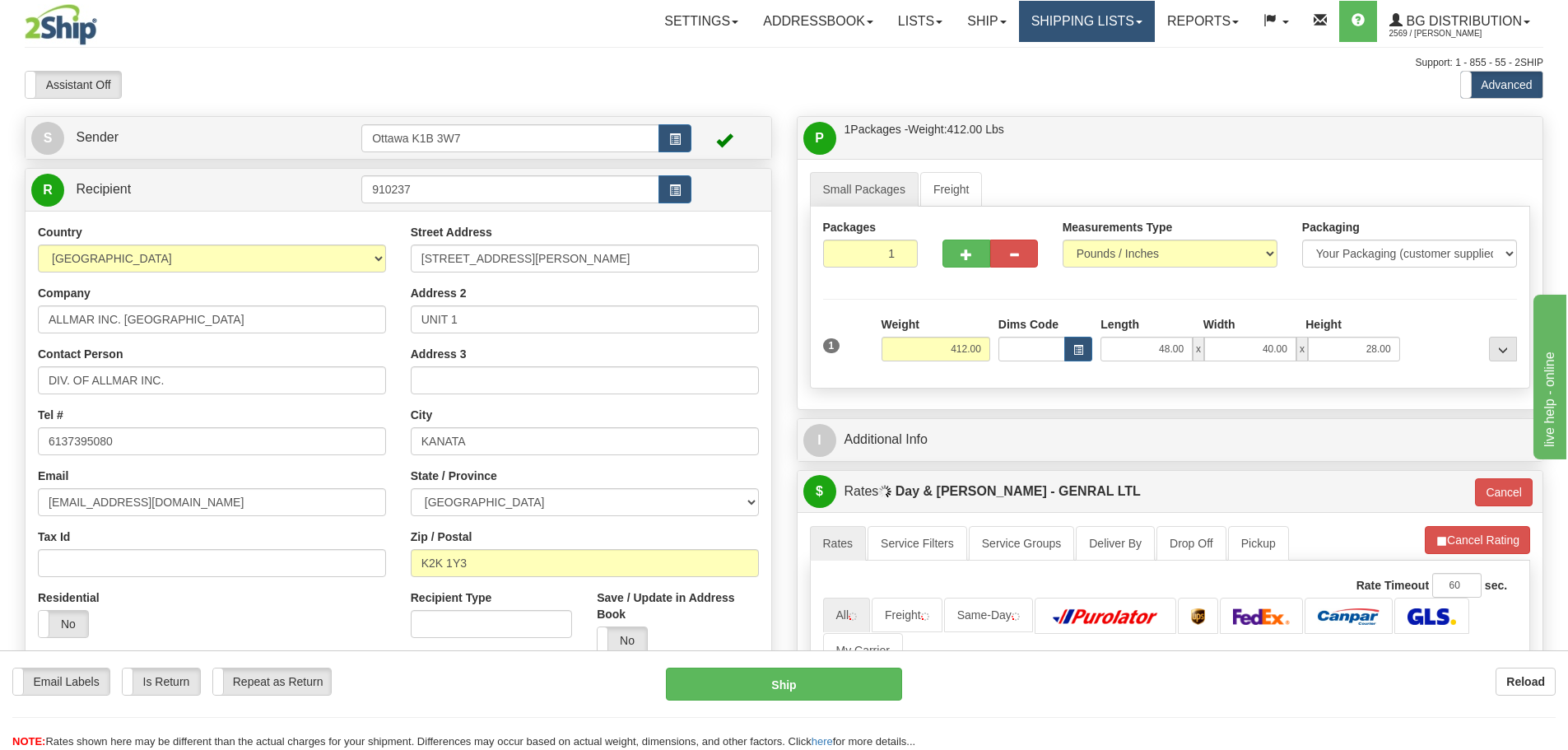
click at [1056, 15] on link "Shipping lists" at bounding box center [1086, 22] width 136 height 41
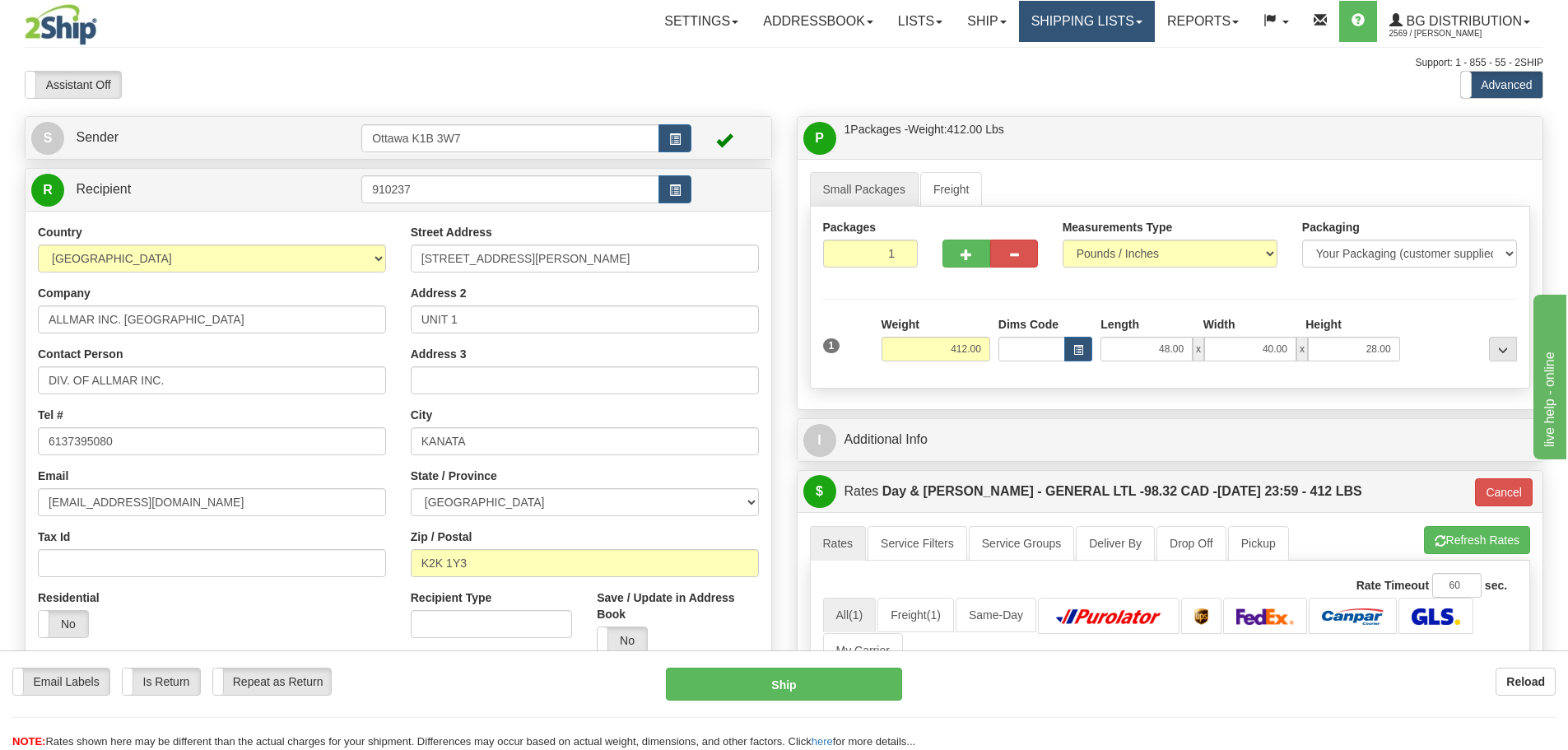
click at [1066, 31] on link "Shipping lists" at bounding box center [1086, 22] width 136 height 41
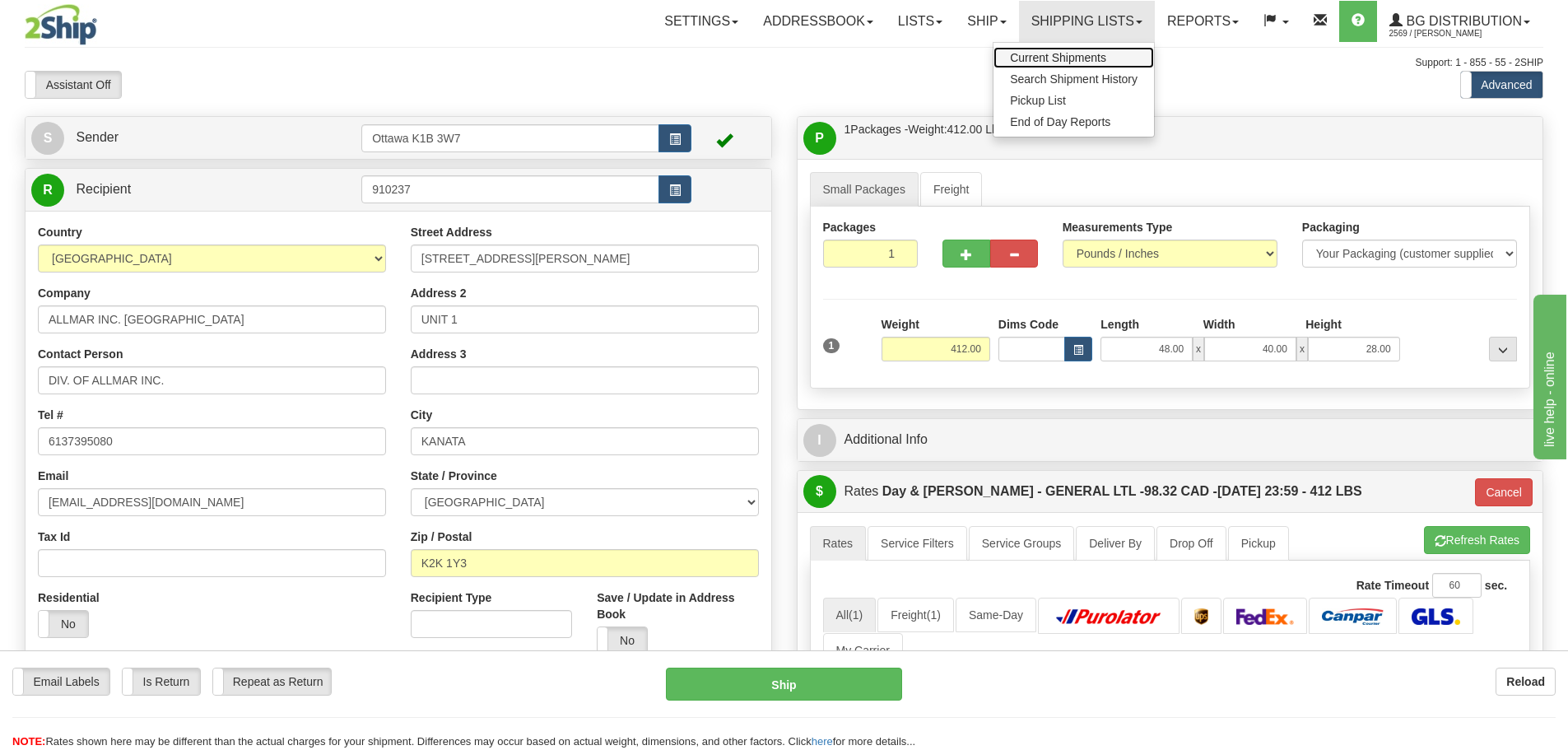
click at [1065, 57] on span "Current Shipments" at bounding box center [1057, 58] width 96 height 14
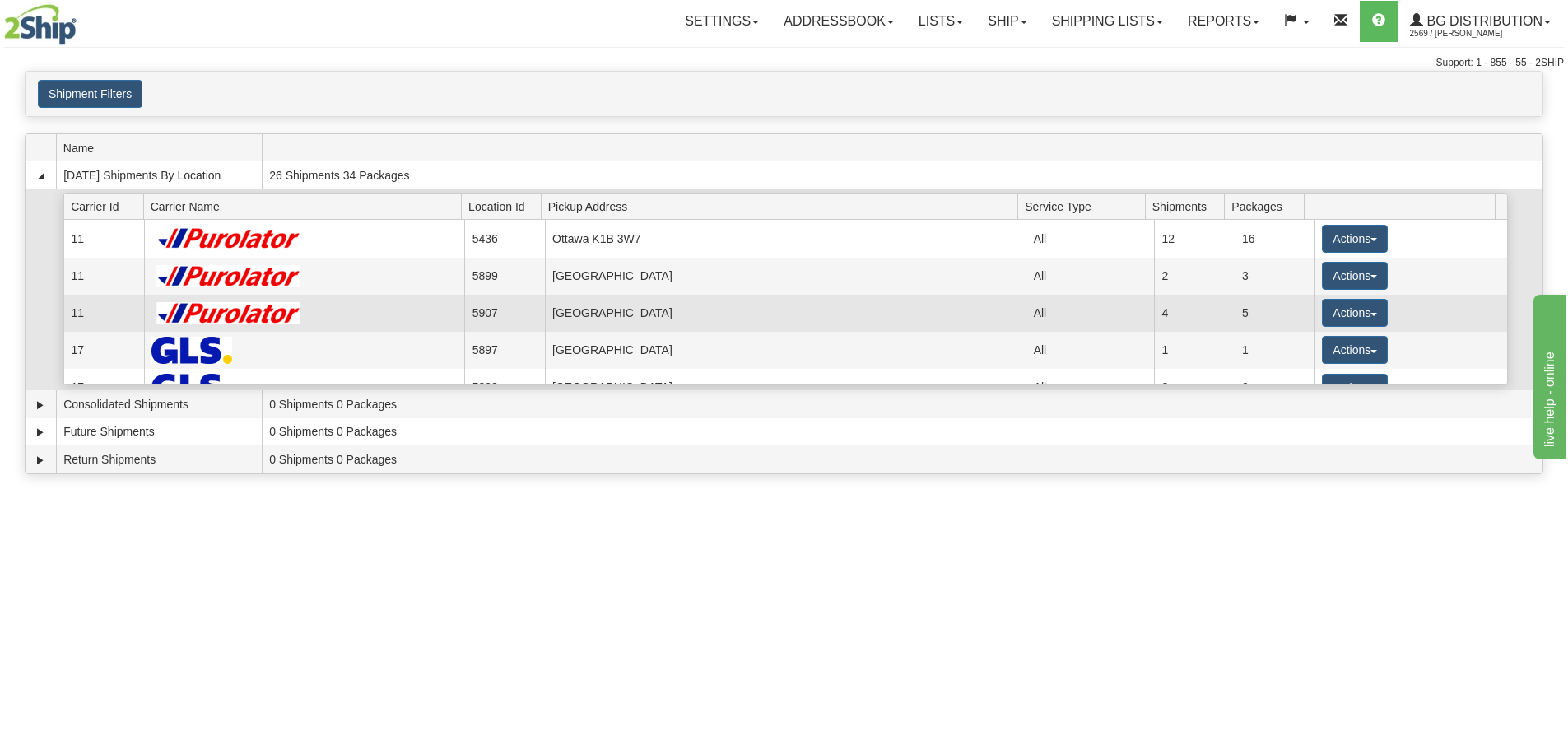
scroll to position [133, 0]
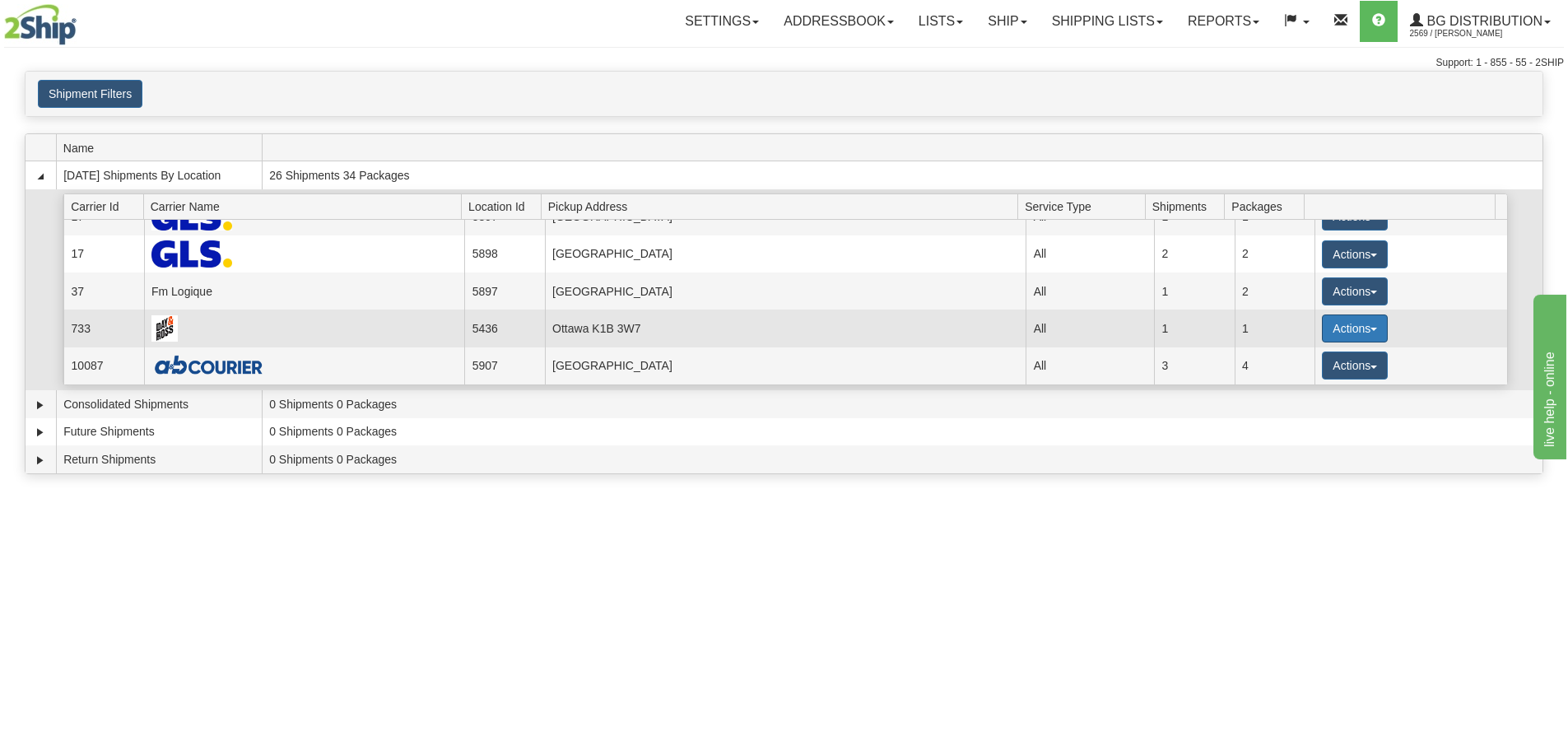
click at [1346, 332] on button "Actions" at bounding box center [1355, 328] width 66 height 28
click at [1340, 355] on link "Details" at bounding box center [1321, 360] width 131 height 22
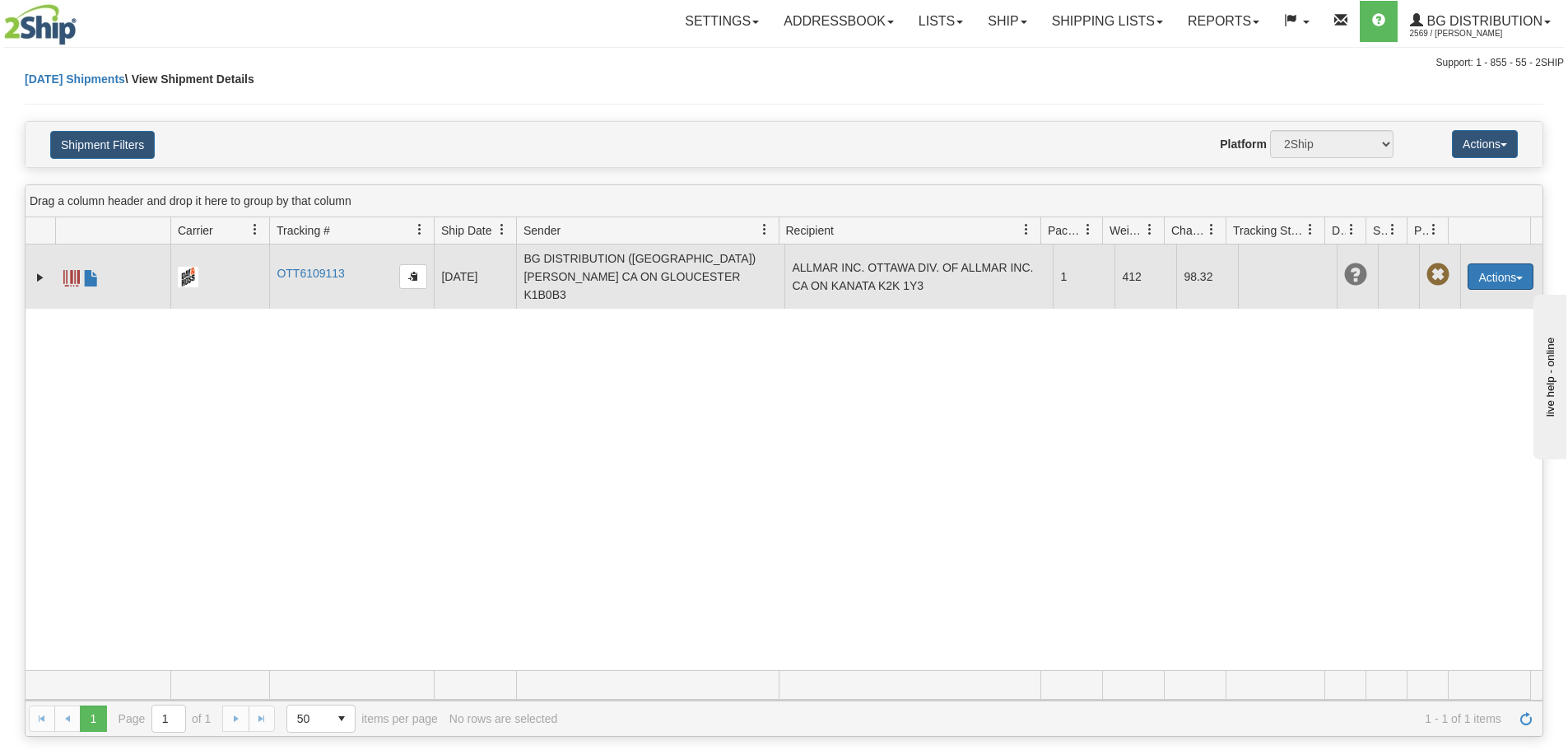
click at [1482, 276] on button "Actions" at bounding box center [1500, 276] width 66 height 26
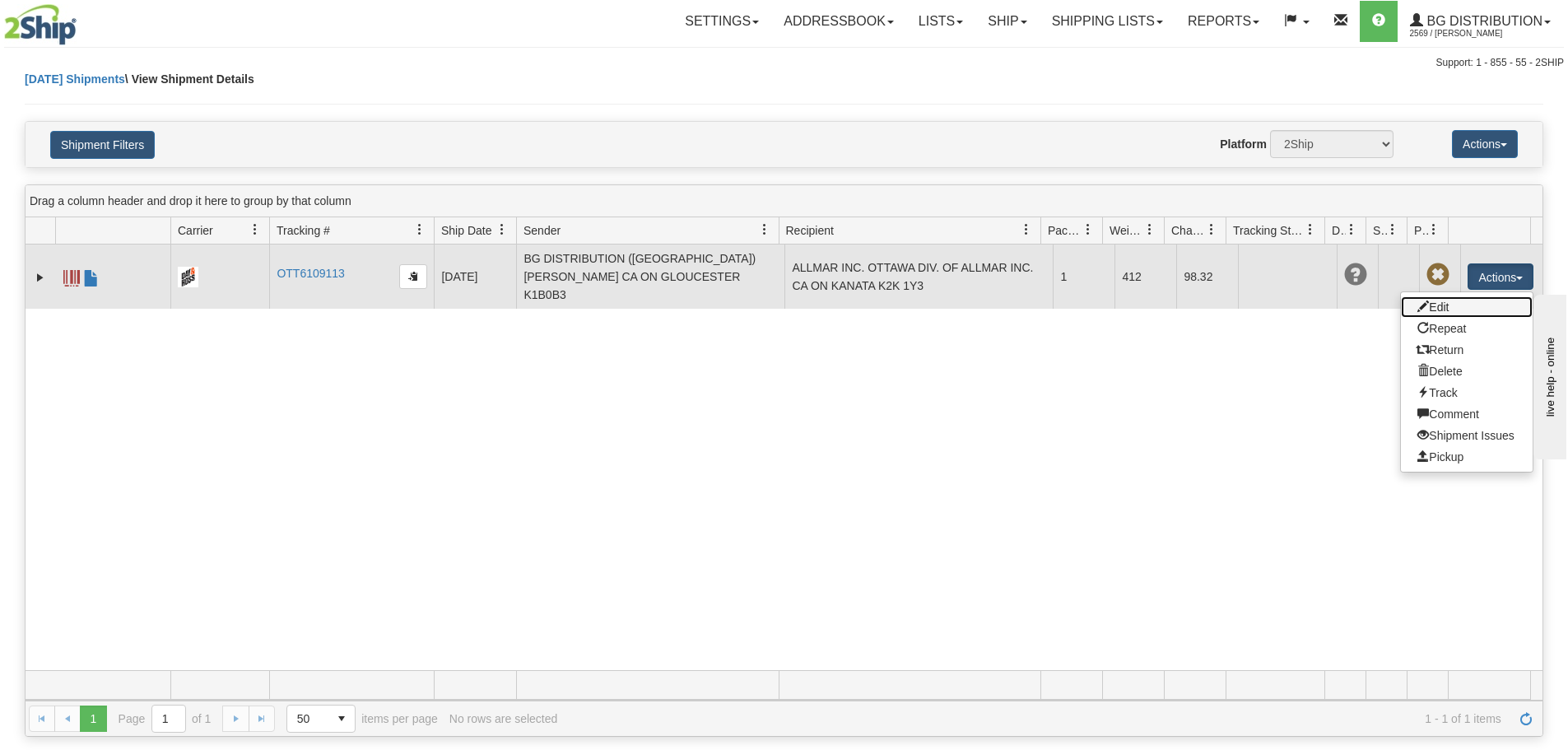
click at [1457, 301] on link "Edit" at bounding box center [1466, 307] width 131 height 22
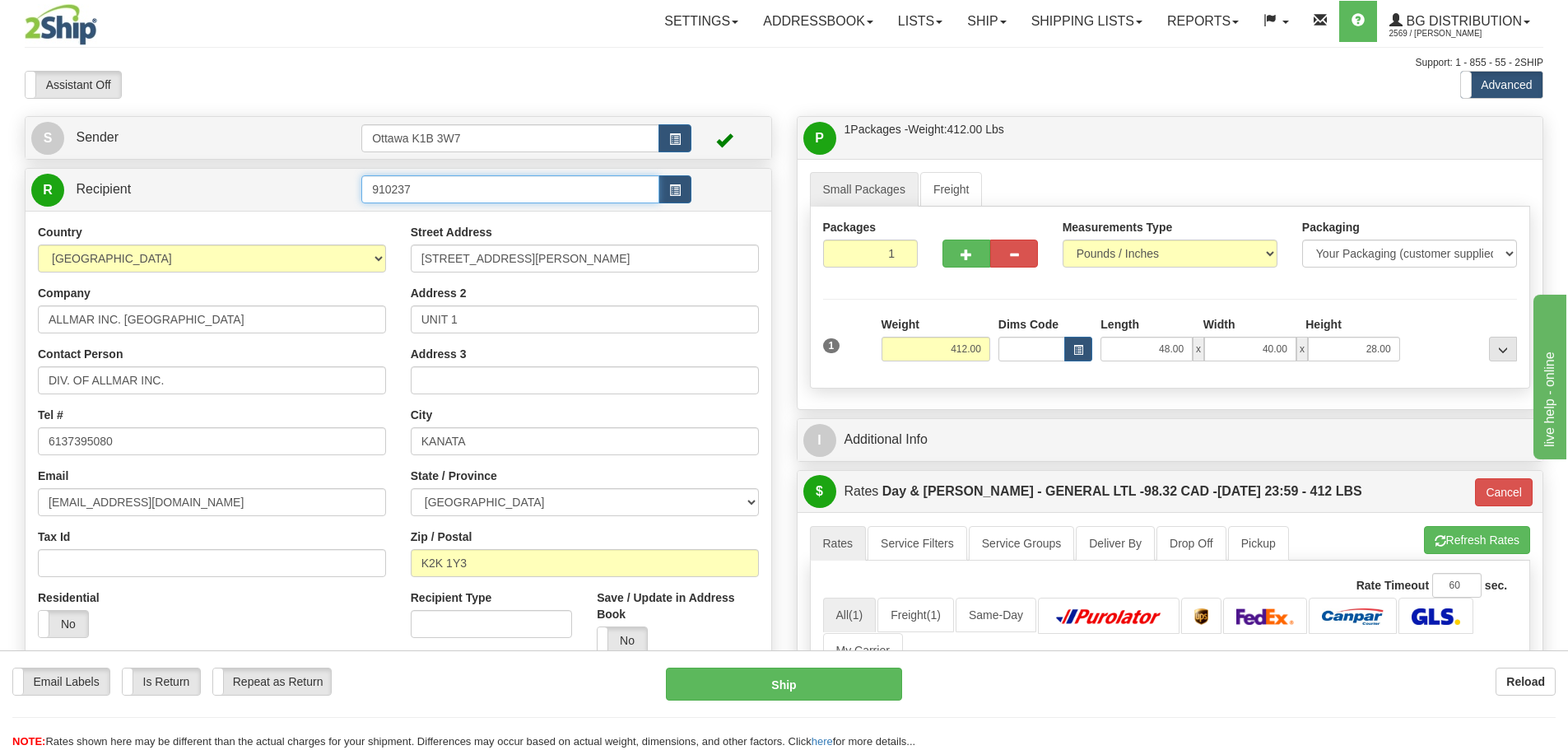
drag, startPoint x: 440, startPoint y: 191, endPoint x: 227, endPoint y: 194, distance: 213.0
click at [229, 193] on tr "R Recipient 910237" at bounding box center [398, 189] width 734 height 33
type input "920025"
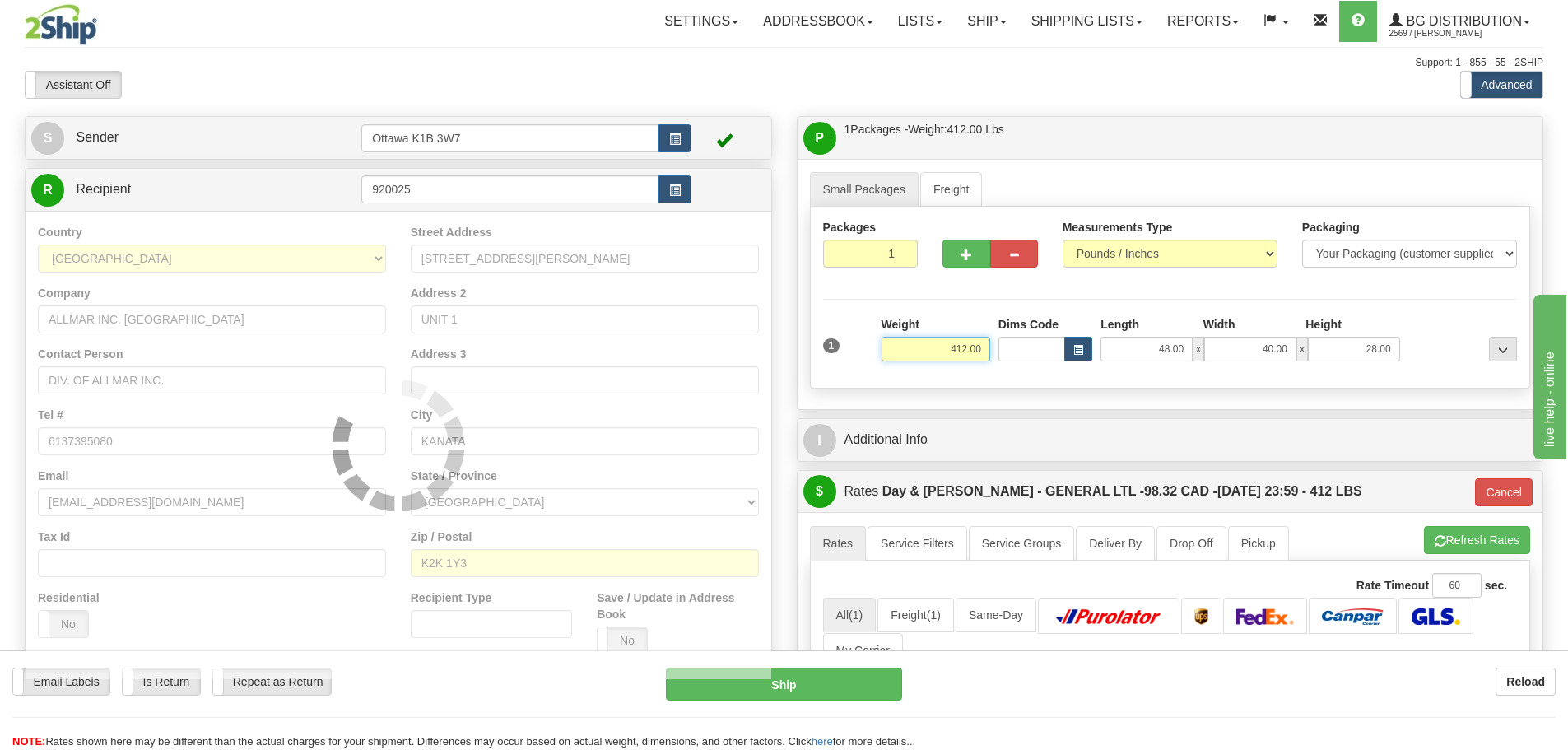
click at [607, 132] on input "Ottawa K1B 3W7" at bounding box center [510, 138] width 298 height 28
type input "GL"
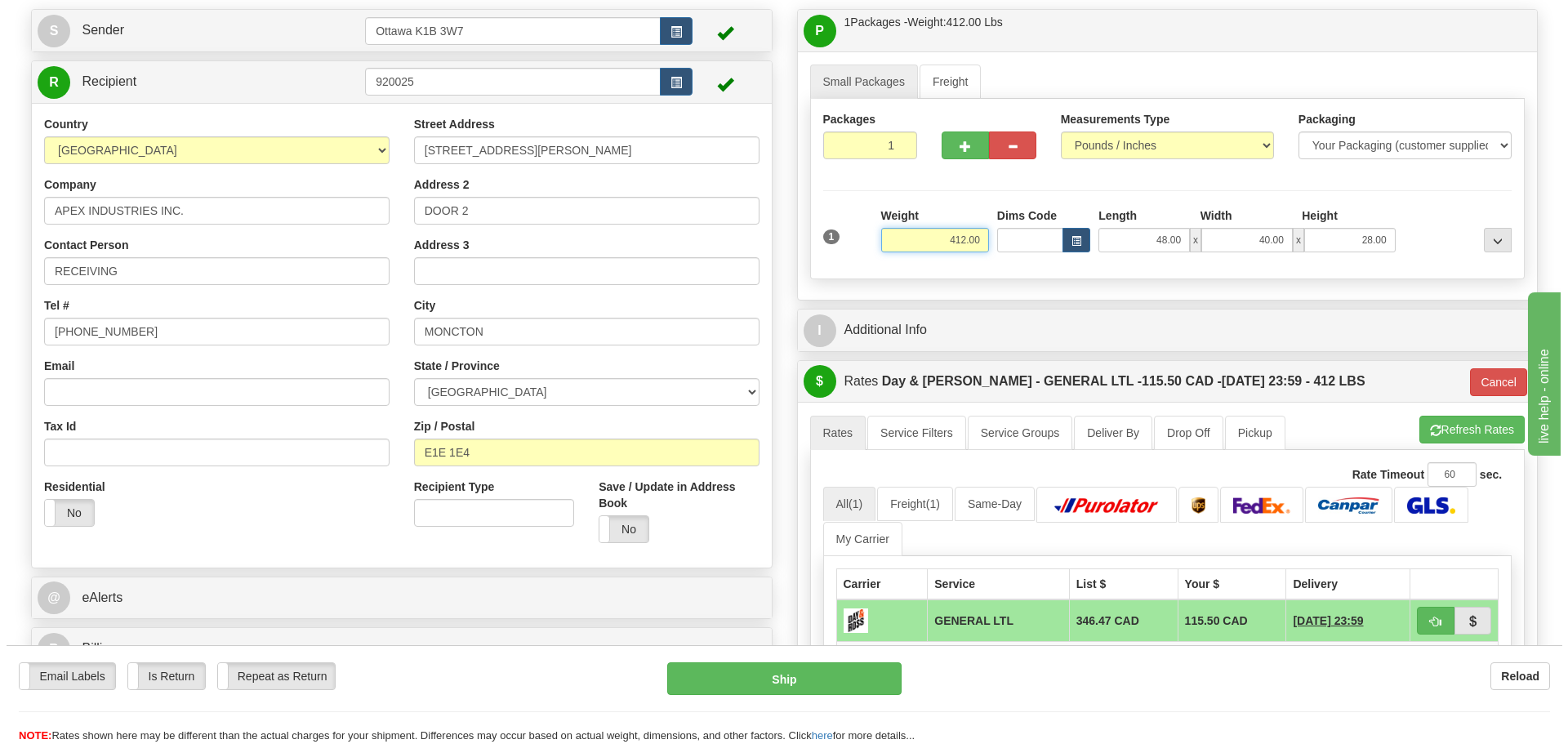
scroll to position [81, 0]
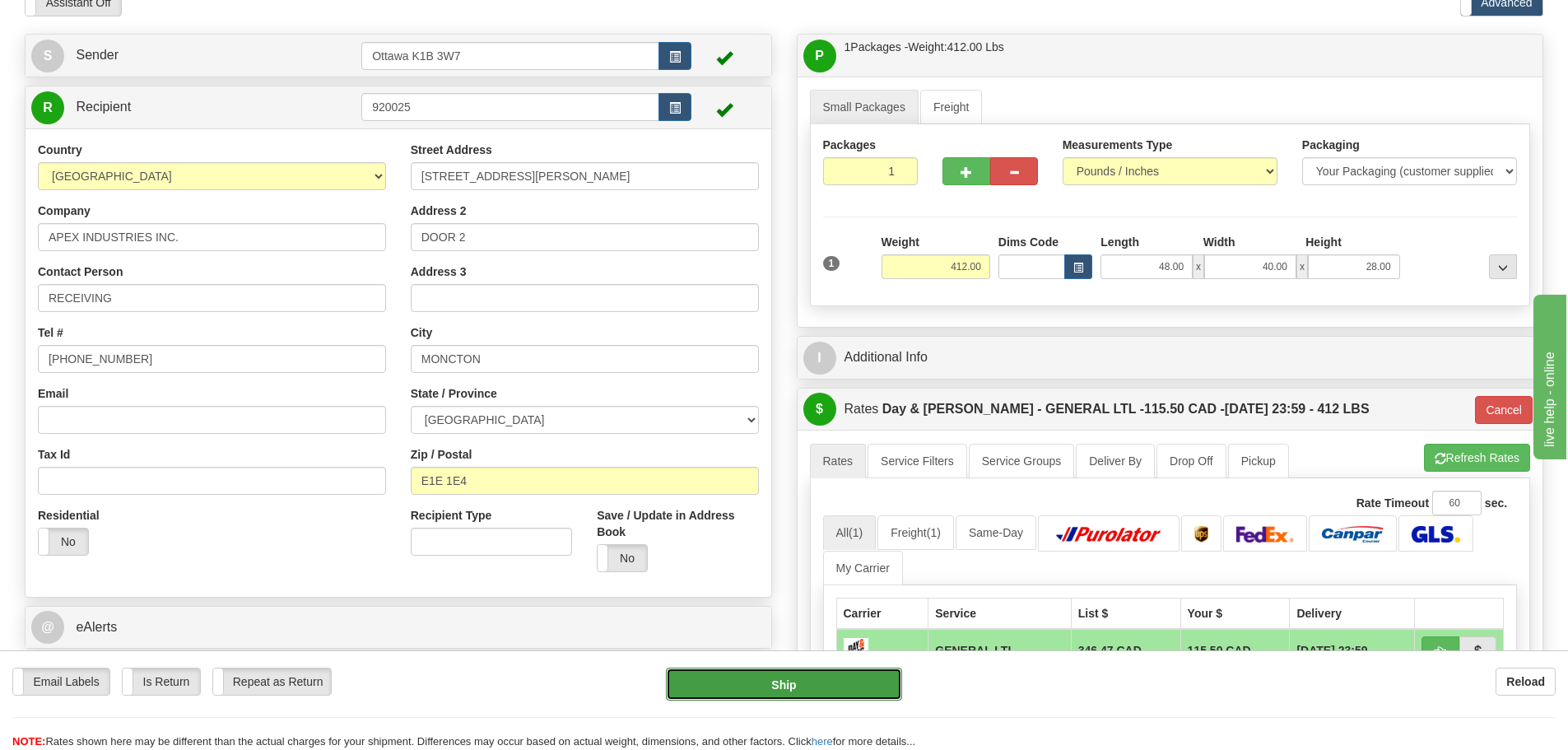
click at [800, 680] on button "Ship" at bounding box center [784, 683] width 236 height 33
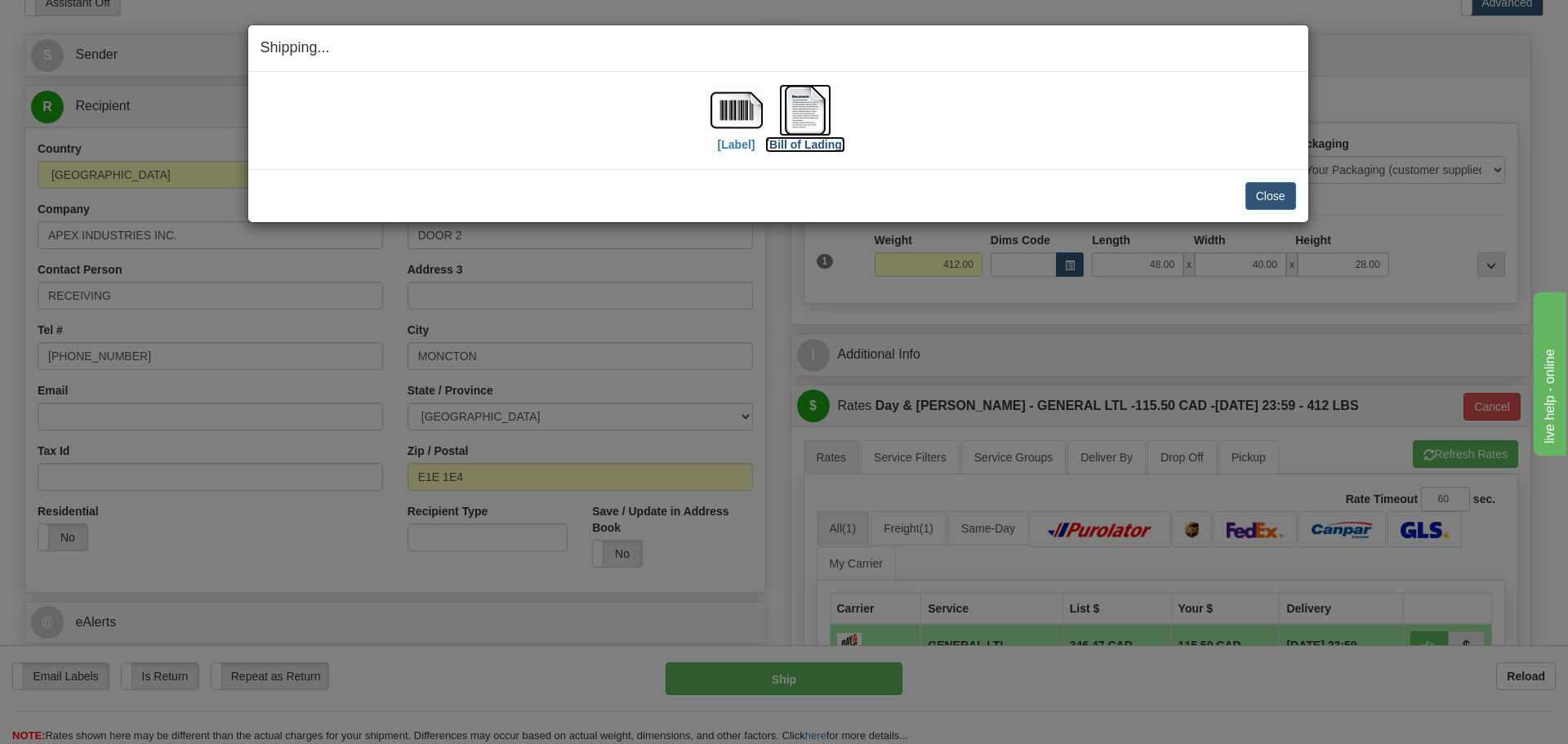
click at [787, 138] on label "[Bill of Lading]" at bounding box center [805, 145] width 80 height 16
click at [737, 132] on img at bounding box center [736, 110] width 52 height 52
click at [1271, 200] on button "Close" at bounding box center [1270, 196] width 51 height 28
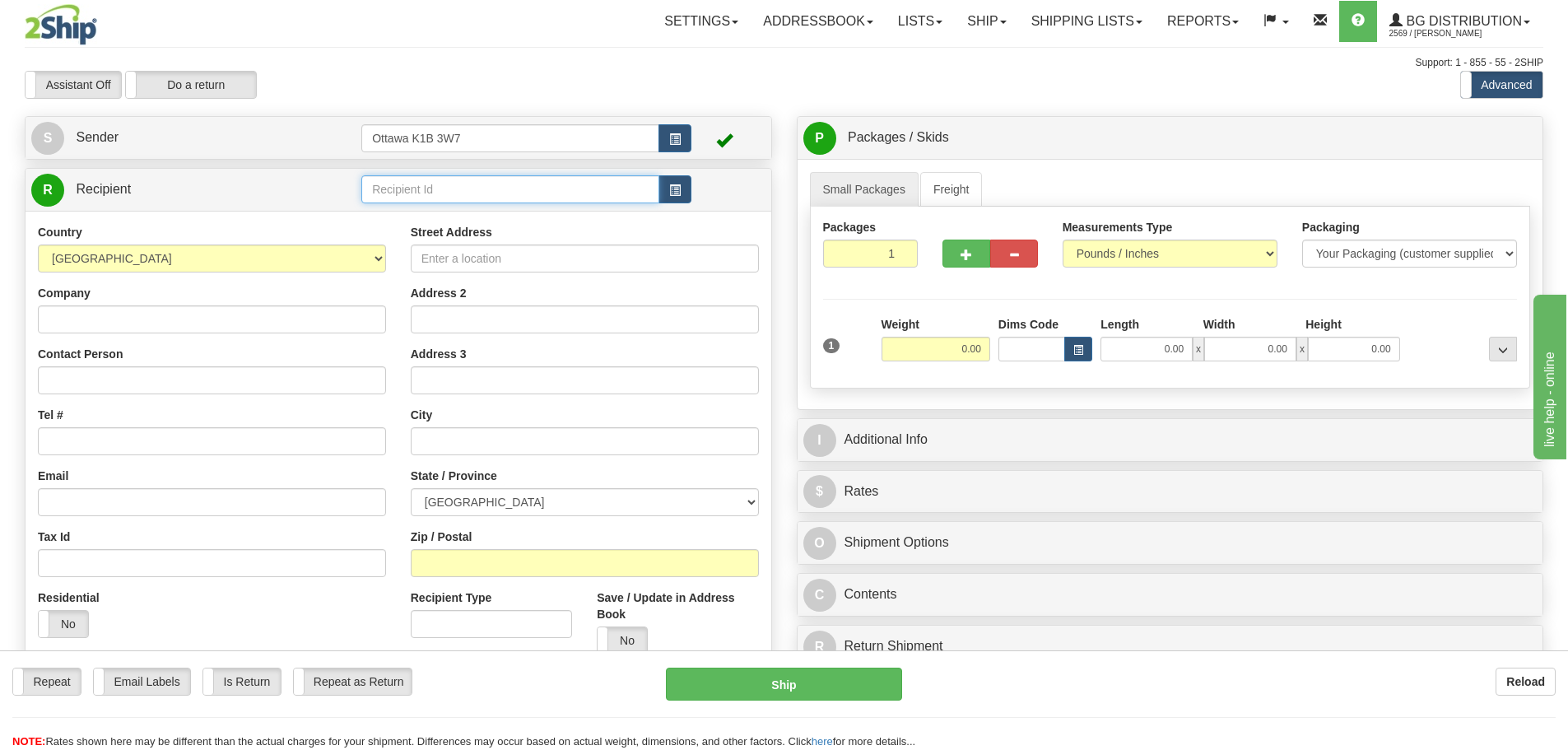
click at [539, 189] on input "text" at bounding box center [510, 189] width 298 height 28
type input "910052"
click at [1061, 43] on div "Toggle navigation Settings Shipping Preferences Fields Preferences New" at bounding box center [784, 467] width 1568 height 935
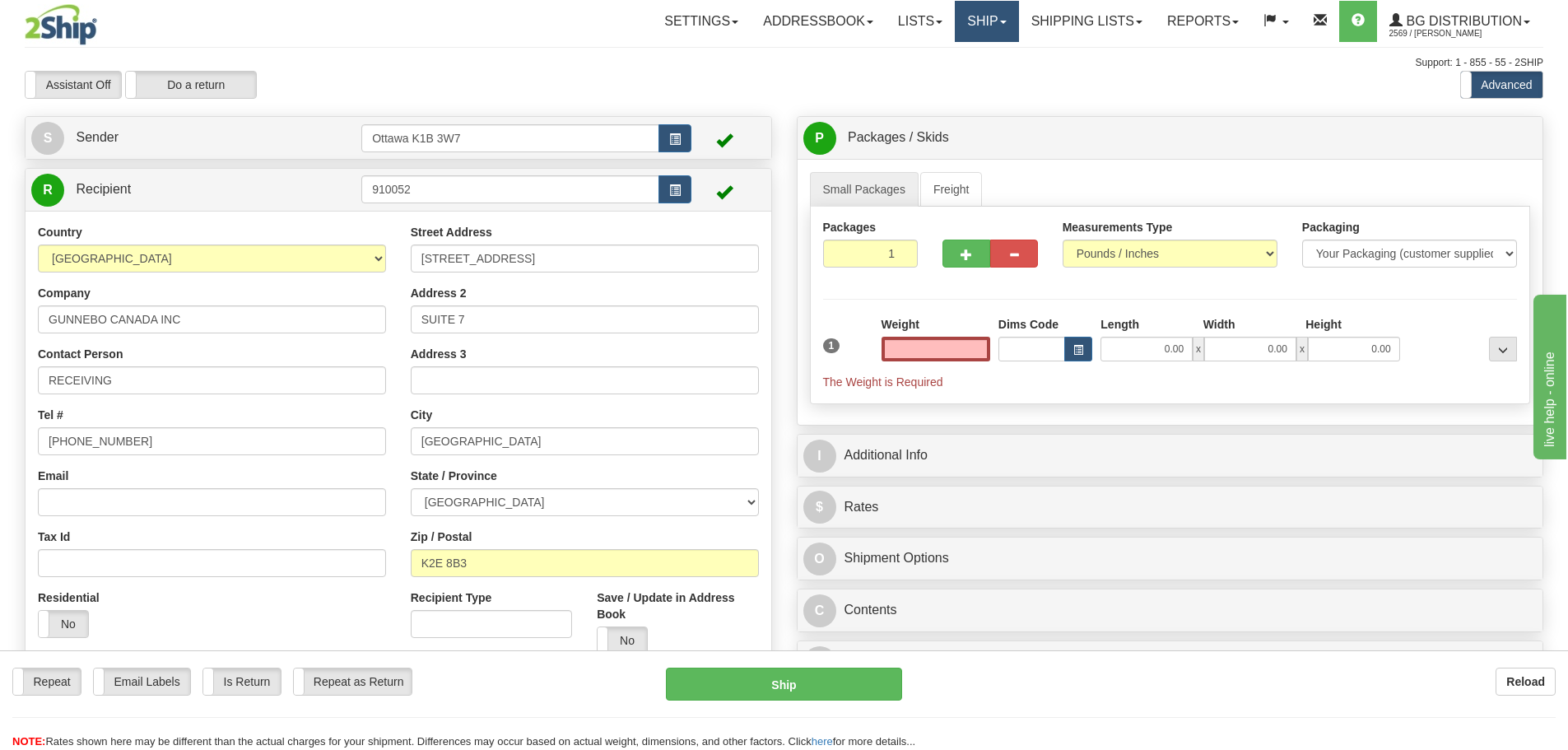
type input "0.00"
click at [967, 27] on link "Ship" at bounding box center [986, 22] width 63 height 41
click at [947, 75] on div "Assistant On Assistant Off Do a return Do a return Previous Next Standard Advan…" at bounding box center [784, 85] width 1544 height 28
click at [967, 20] on link "Ship" at bounding box center [986, 22] width 63 height 41
click at [967, 42] on ul "Ship Screen" at bounding box center [953, 58] width 131 height 32
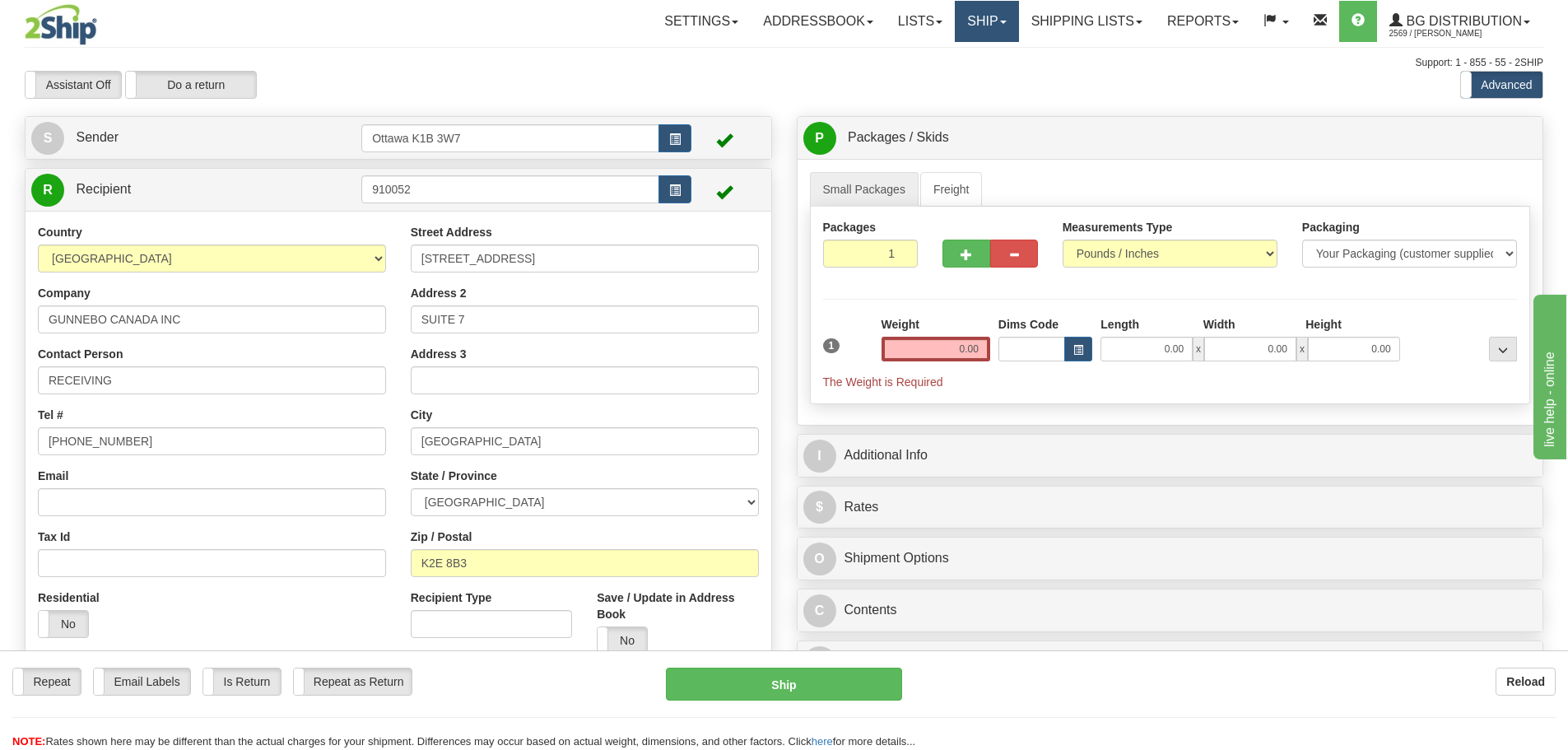
click at [965, 23] on link "Ship" at bounding box center [986, 22] width 63 height 41
click at [965, 49] on link "Ship Screen" at bounding box center [953, 58] width 130 height 22
